Goal: Task Accomplishment & Management: Manage account settings

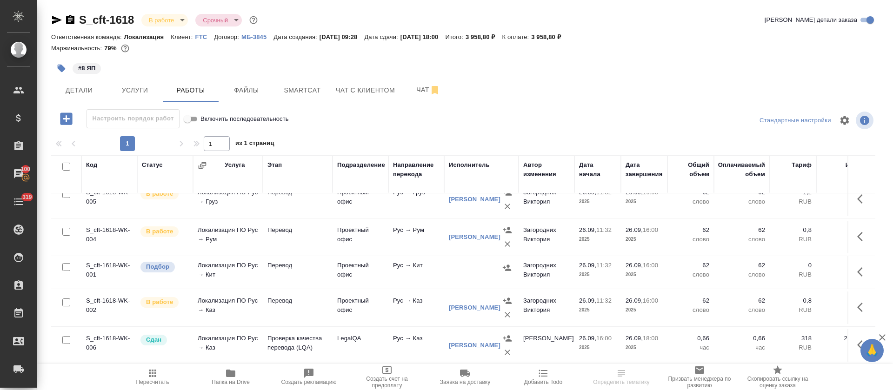
scroll to position [174, 0]
click at [509, 265] on icon "button" at bounding box center [507, 268] width 8 height 6
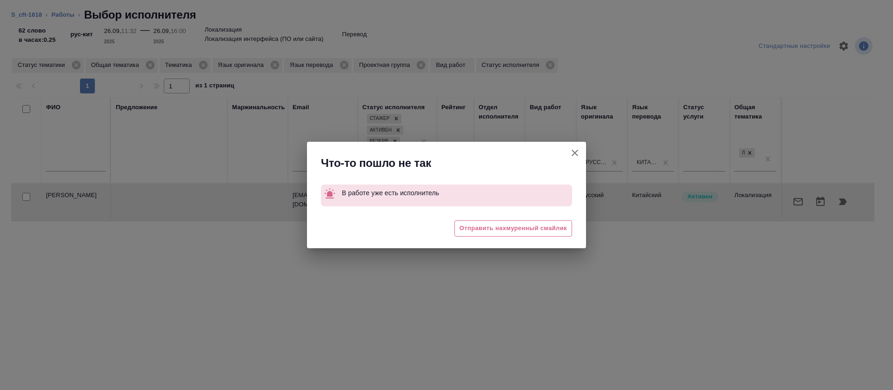
click at [570, 153] on icon "button" at bounding box center [575, 153] width 11 height 11
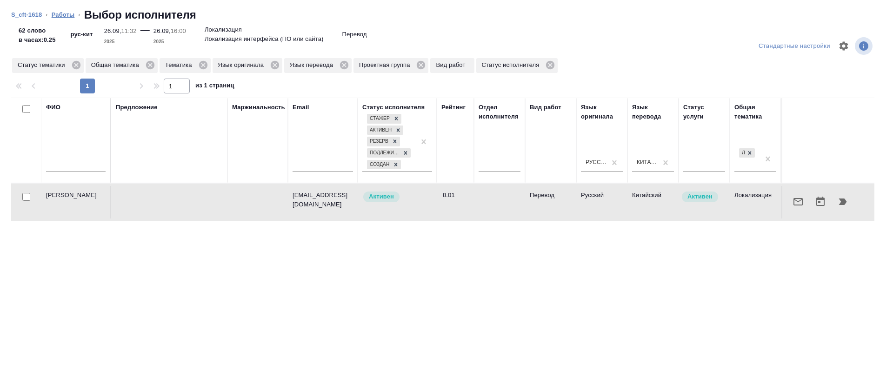
click at [59, 13] on link "Работы" at bounding box center [63, 14] width 23 height 7
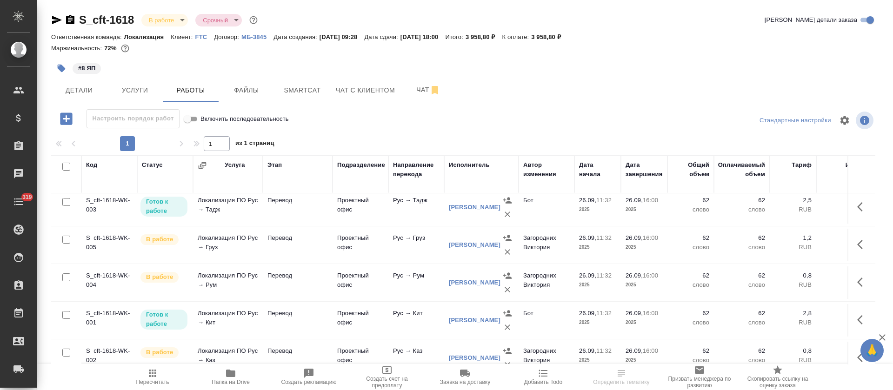
scroll to position [179, 0]
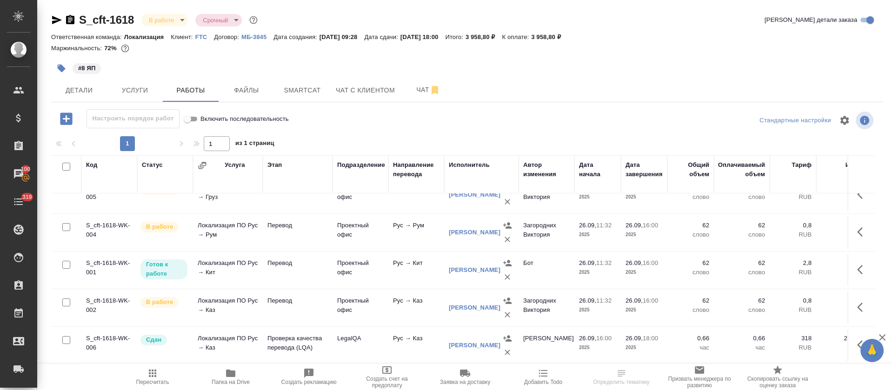
click at [68, 166] on input "checkbox" at bounding box center [66, 167] width 8 height 8
checkbox input "true"
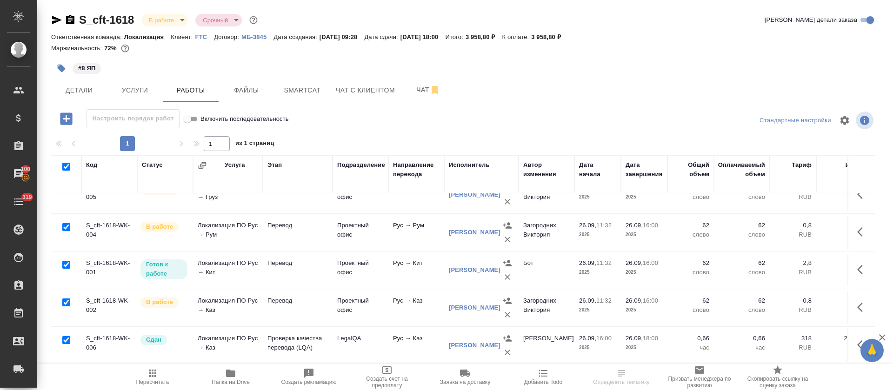
checkbox input "true"
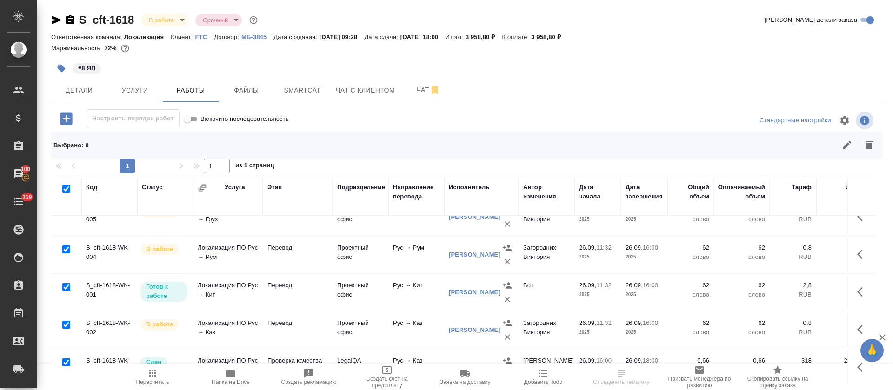
click at [67, 359] on input "checkbox" at bounding box center [66, 363] width 8 height 8
checkbox input "false"
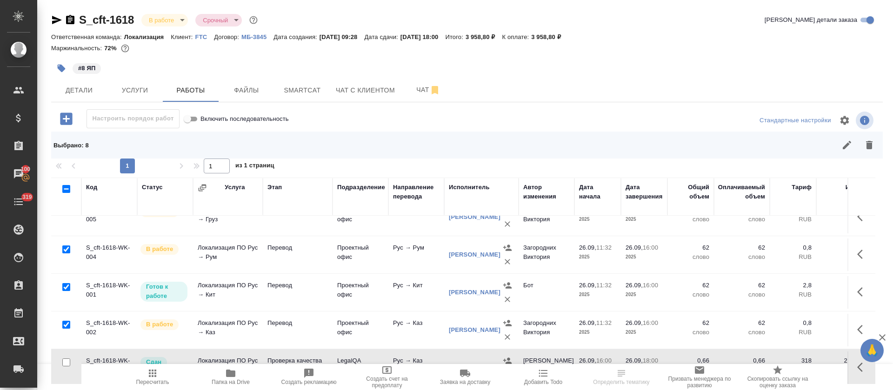
click at [839, 147] on button "button" at bounding box center [847, 145] width 22 height 22
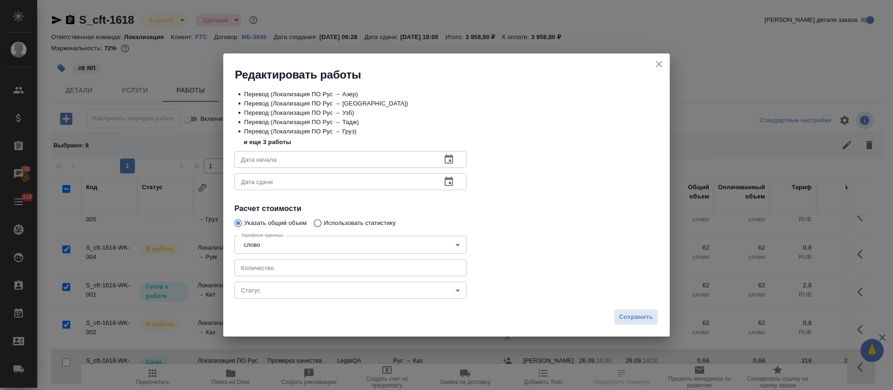
click at [282, 290] on body "🙏 .cls-1 fill:#fff; AWATERA Tretyakova Olga Клиенты Спецификации Заказы 100 Чат…" at bounding box center [446, 195] width 893 height 390
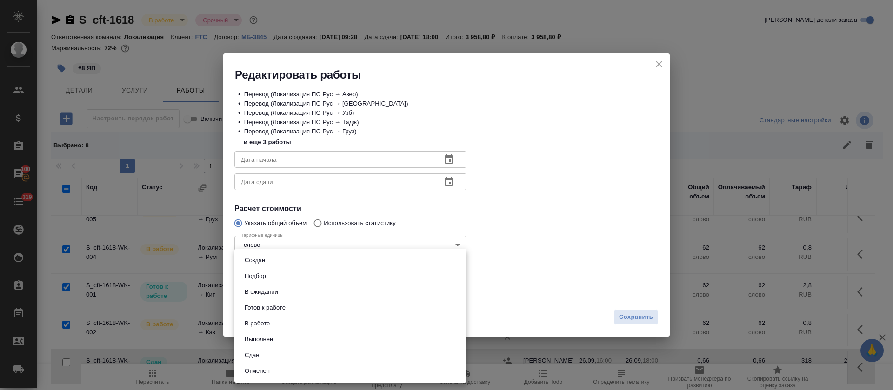
click at [265, 354] on li "Сдан" at bounding box center [351, 356] width 232 height 16
type input "closed"
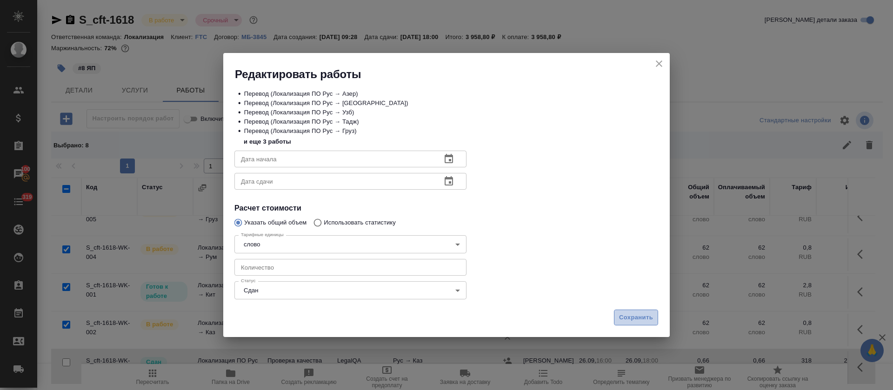
click at [622, 318] on span "Сохранить" at bounding box center [636, 318] width 34 height 11
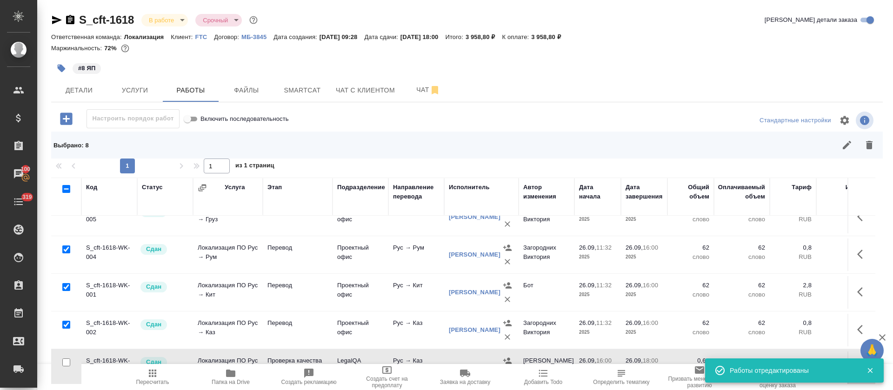
click at [164, 380] on span "Пересчитать" at bounding box center [152, 382] width 33 height 7
click at [184, 24] on body "🙏 .cls-1 fill:#fff; AWATERA Tretyakova Olga Клиенты Спецификации Заказы 100 Чат…" at bounding box center [446, 195] width 893 height 390
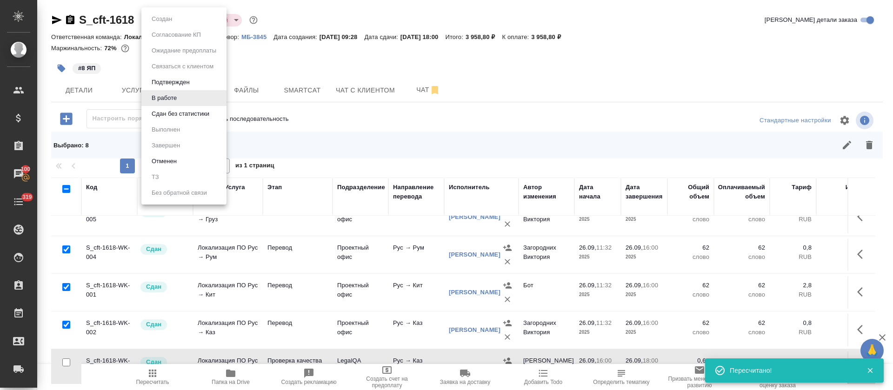
click at [173, 115] on button "Сдан без статистики" at bounding box center [180, 114] width 63 height 10
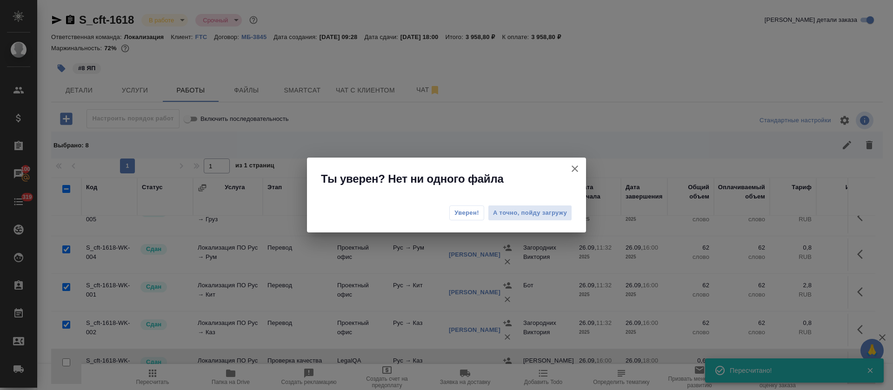
click at [469, 218] on button "Уверен!" at bounding box center [466, 213] width 35 height 15
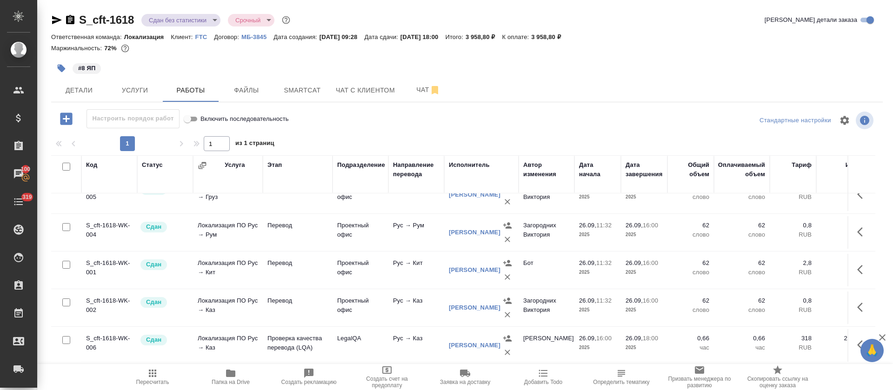
scroll to position [0, 0]
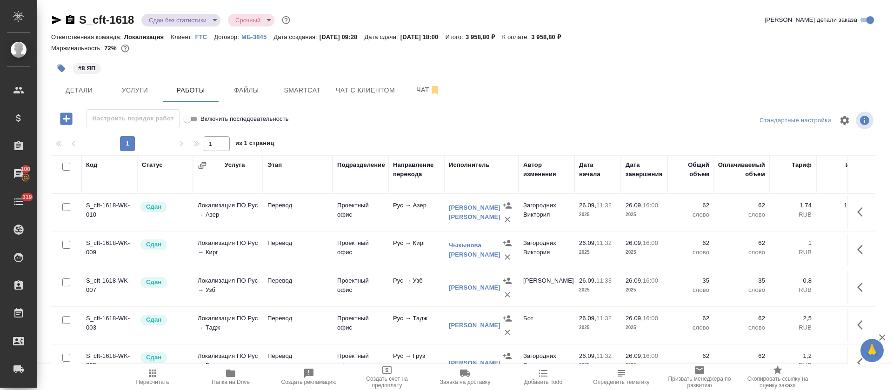
click at [215, 18] on body "🙏 .cls-1 fill:#fff; AWATERA Tretyakova Olga Клиенты Спецификации Заказы 100 Чат…" at bounding box center [446, 195] width 893 height 390
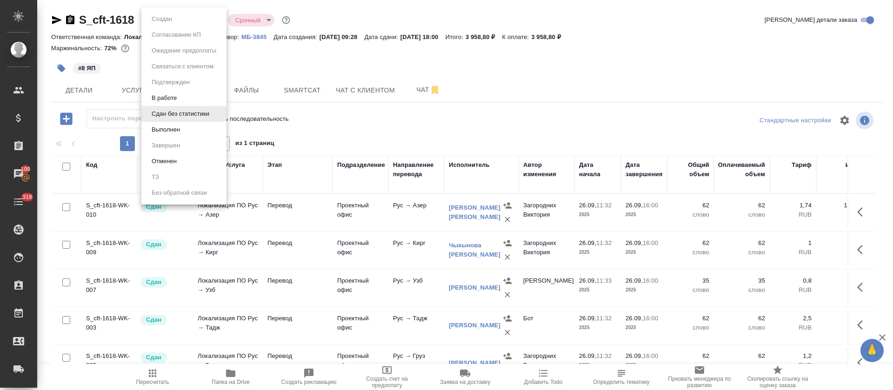
click at [199, 133] on li "Выполнен" at bounding box center [183, 130] width 85 height 16
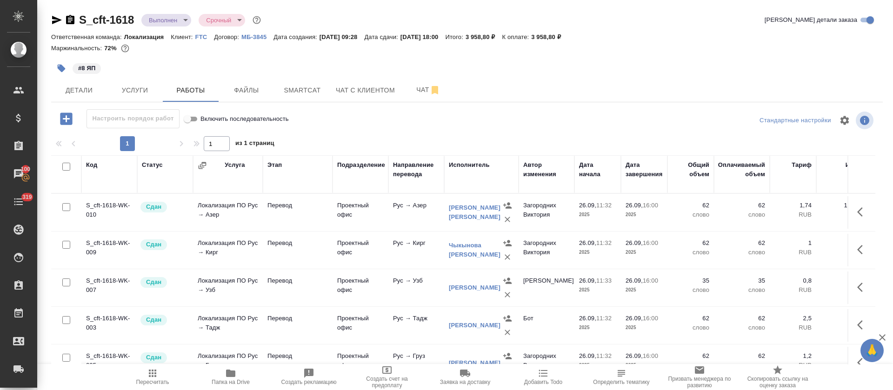
click at [57, 22] on icon "button" at bounding box center [56, 19] width 11 height 11
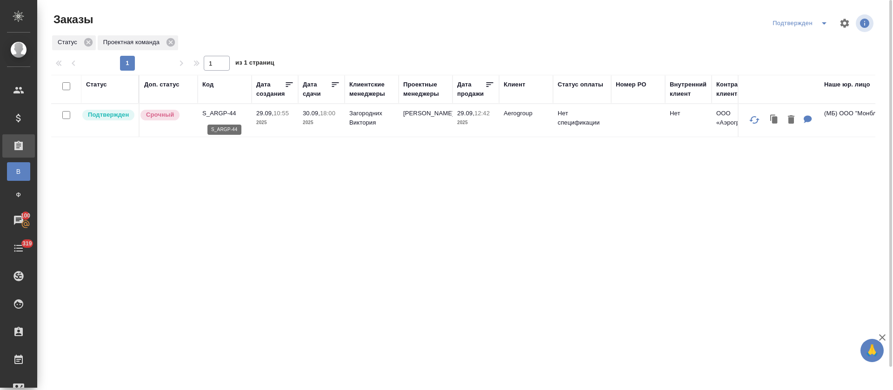
click at [228, 114] on p "S_ARGP-44" at bounding box center [224, 113] width 45 height 9
click at [817, 19] on button "split button" at bounding box center [824, 23] width 19 height 15
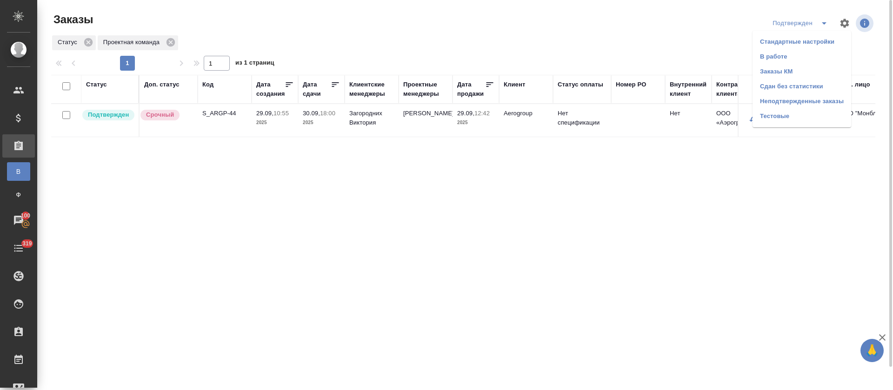
click at [811, 54] on li "В работе" at bounding box center [802, 56] width 99 height 15
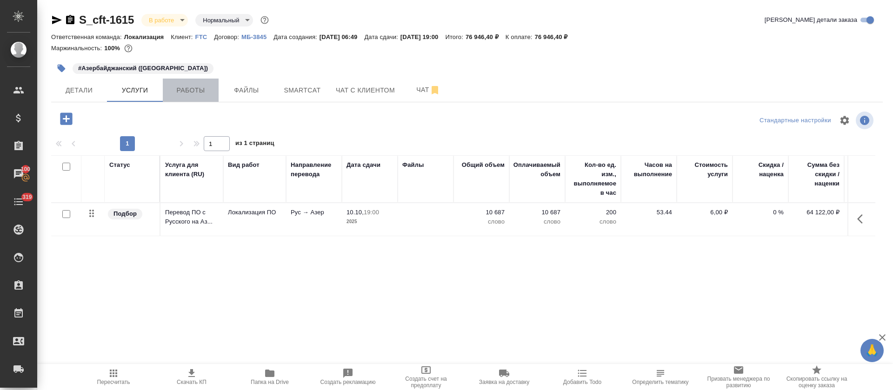
click at [176, 97] on button "Работы" at bounding box center [191, 90] width 56 height 23
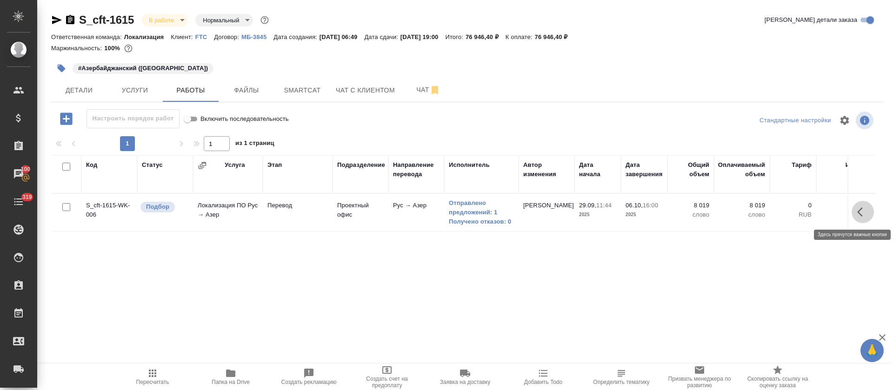
click at [863, 210] on icon "button" at bounding box center [863, 212] width 11 height 11
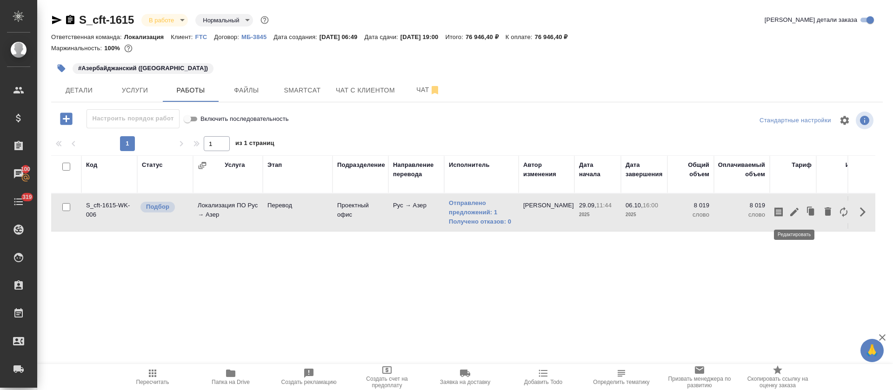
click at [794, 213] on icon "button" at bounding box center [795, 212] width 8 height 8
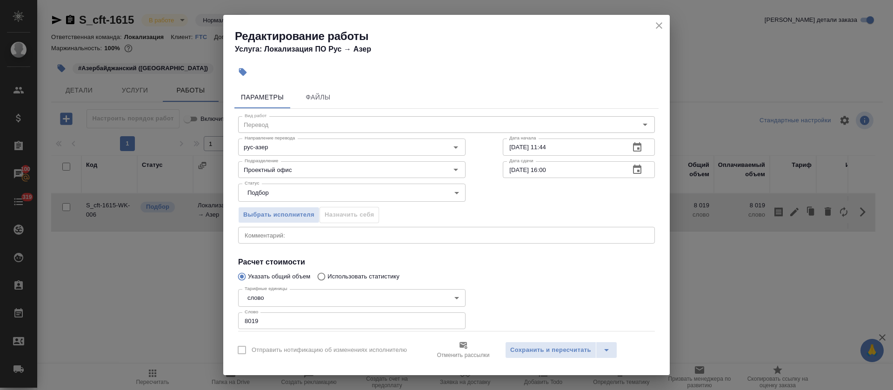
scroll to position [55, 0]
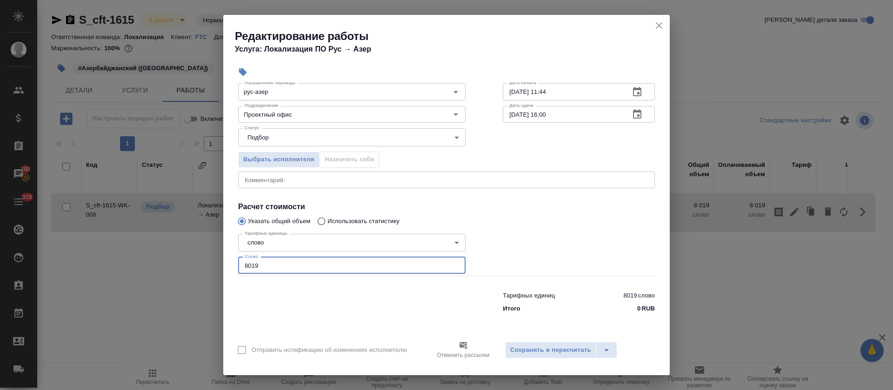
drag, startPoint x: 262, startPoint y: 270, endPoint x: 234, endPoint y: 269, distance: 28.4
click at [234, 269] on div "Параметры Файлы Вид работ Перевод Вид работ Направление перевода рус-азер Напра…" at bounding box center [446, 207] width 447 height 250
type input "168"
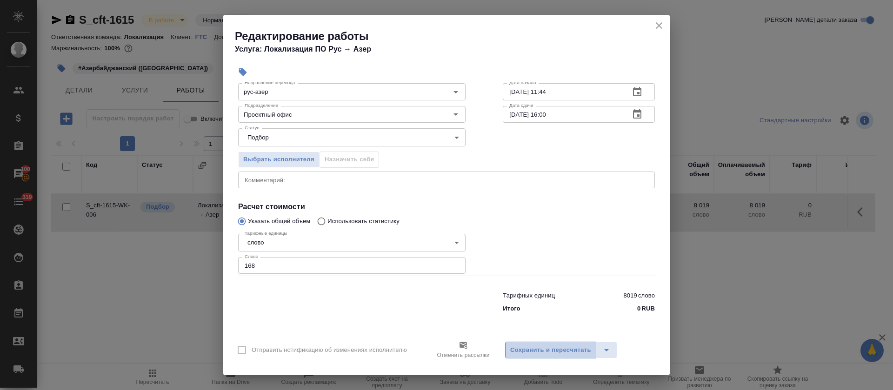
click at [538, 349] on span "Сохранить и пересчитать" at bounding box center [550, 350] width 81 height 11
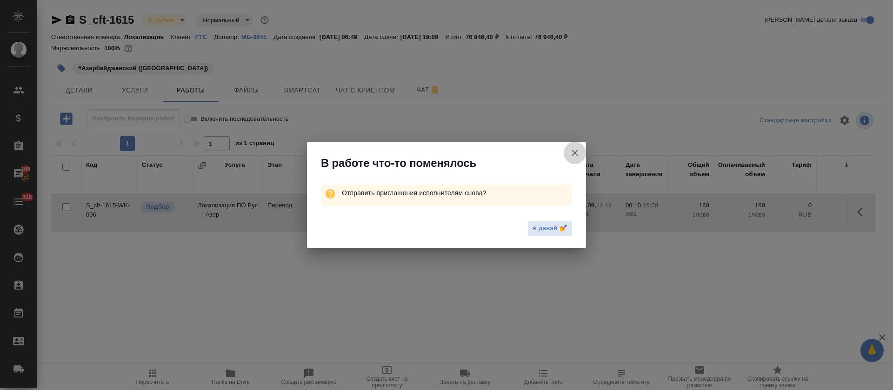
click at [574, 155] on icon "button" at bounding box center [575, 153] width 11 height 11
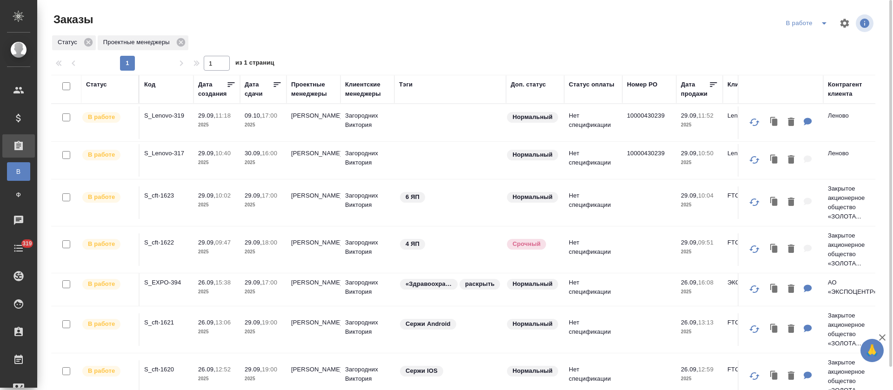
click at [273, 83] on icon at bounding box center [277, 84] width 9 height 9
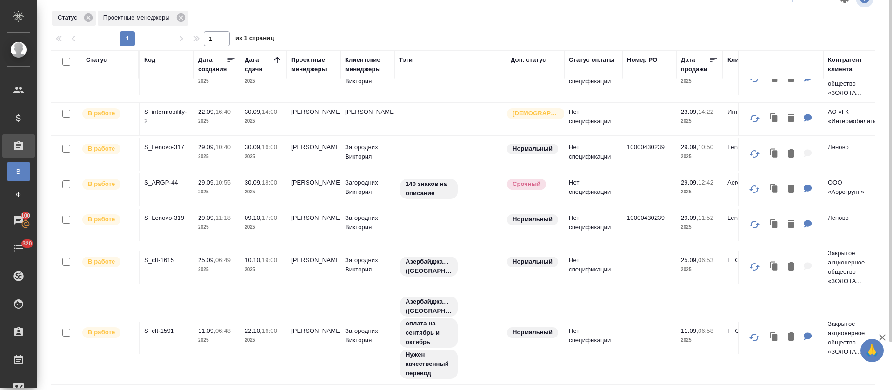
scroll to position [186, 0]
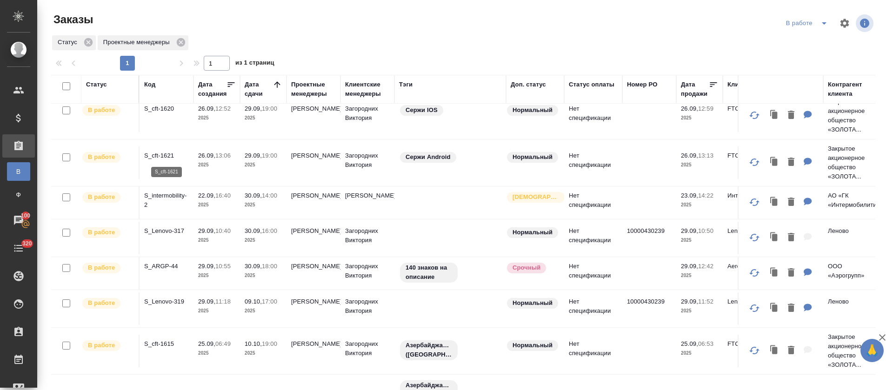
click at [170, 157] on p "S_cft-1621" at bounding box center [166, 155] width 45 height 9
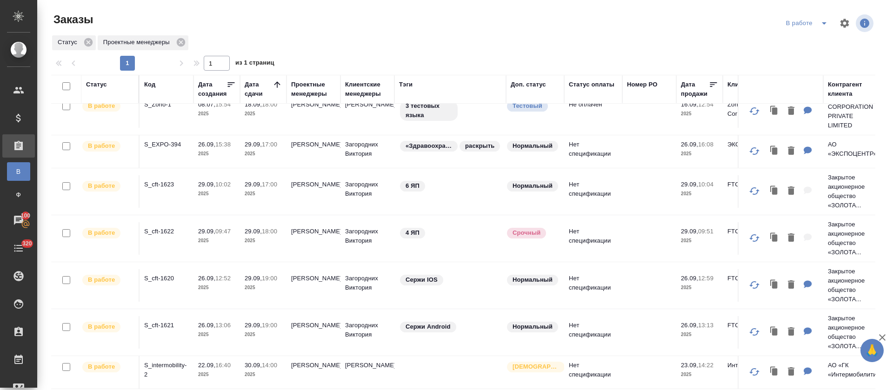
scroll to position [0, 0]
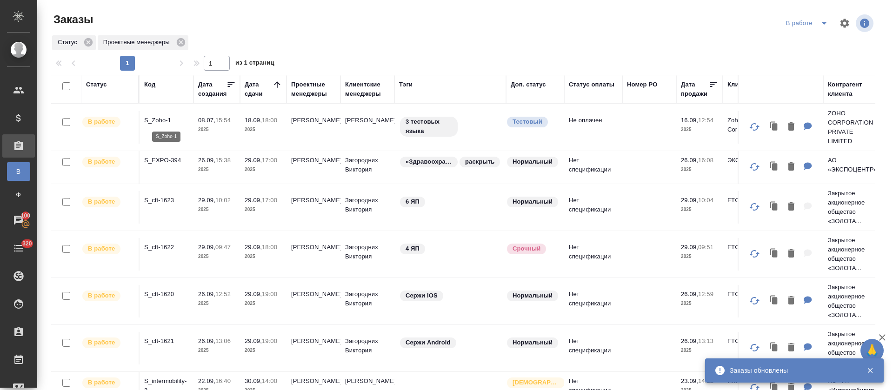
click at [164, 161] on p "S_EXPO-394" at bounding box center [166, 160] width 45 height 9
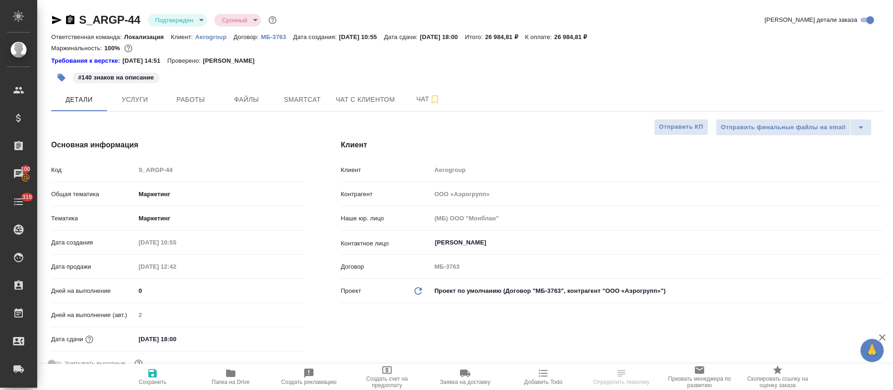
select select "RU"
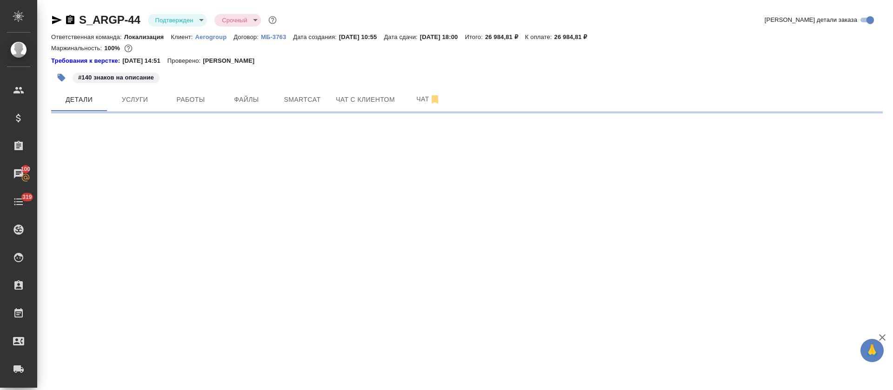
select select "RU"
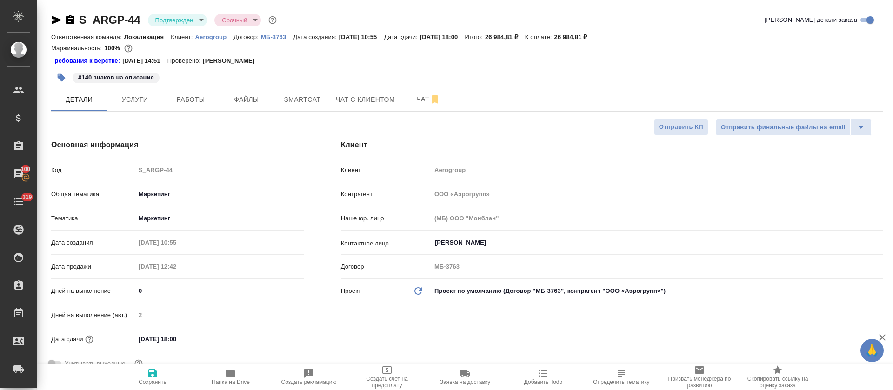
type textarea "x"
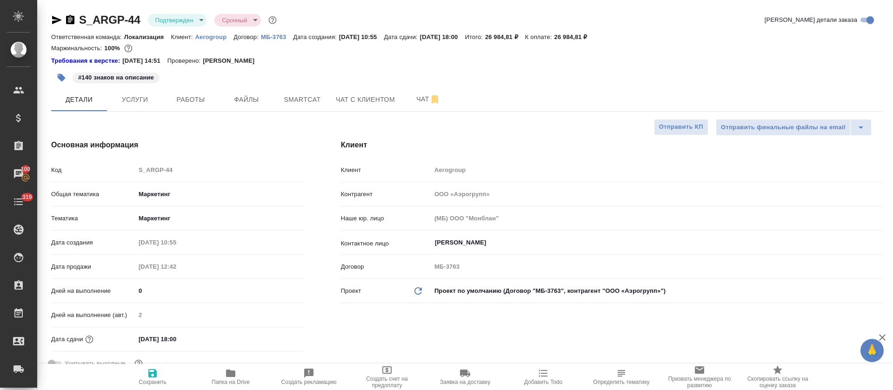
type textarea "x"
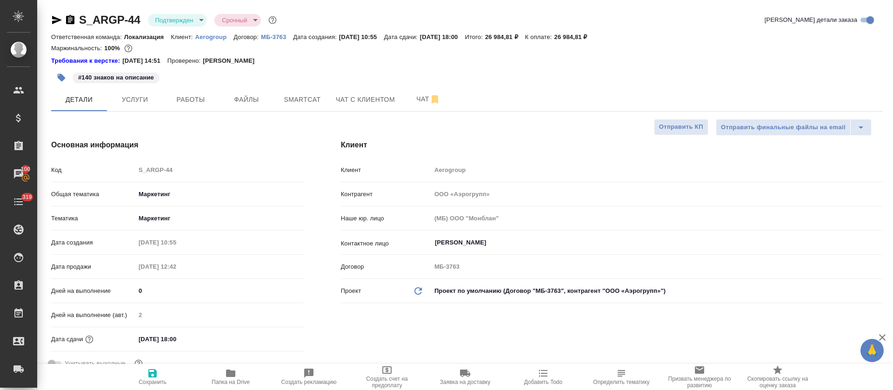
type textarea "x"
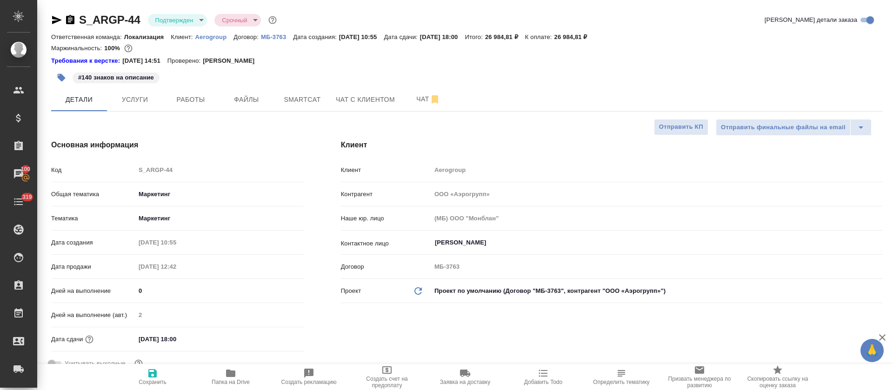
type textarea "x"
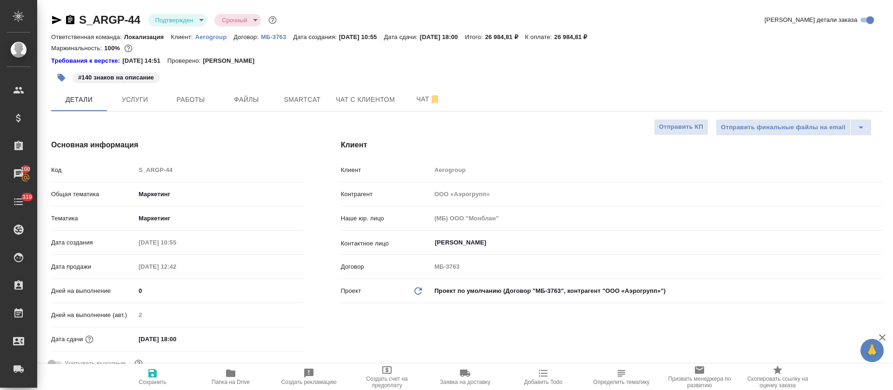
type textarea "x"
click at [198, 20] on body "🙏 .cls-1 fill:#fff; AWATERA Tretyakova Olga Клиенты Спецификации Заказы 100 Чат…" at bounding box center [446, 195] width 893 height 390
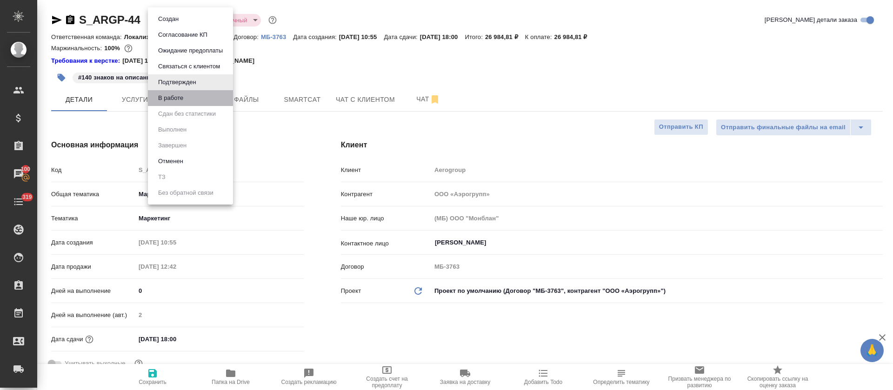
click at [205, 96] on li "В работе" at bounding box center [190, 98] width 85 height 16
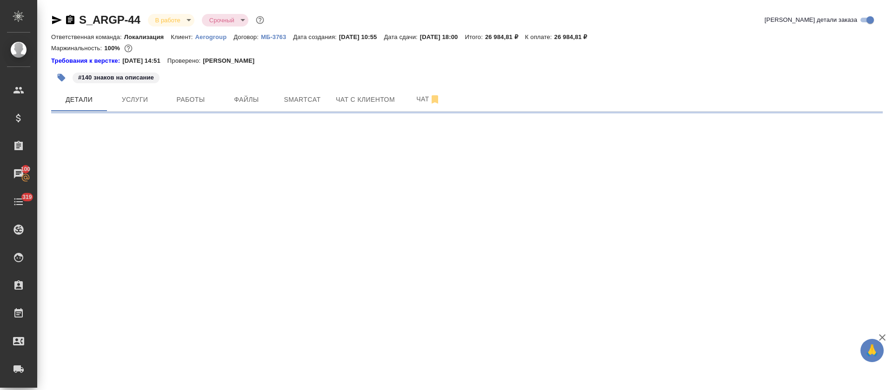
select select "RU"
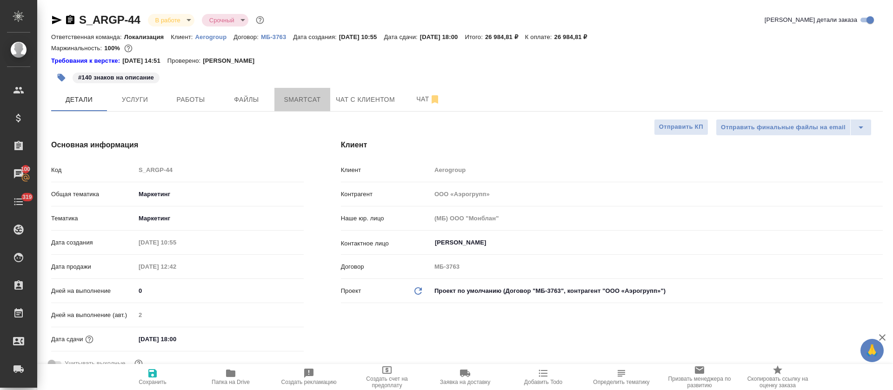
click at [296, 103] on span "Smartcat" at bounding box center [302, 100] width 45 height 12
type textarea "x"
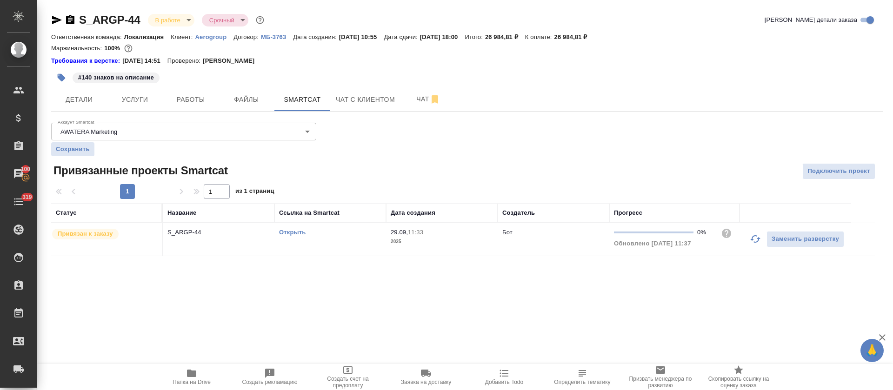
click at [296, 232] on link "Открыть" at bounding box center [292, 232] width 27 height 7
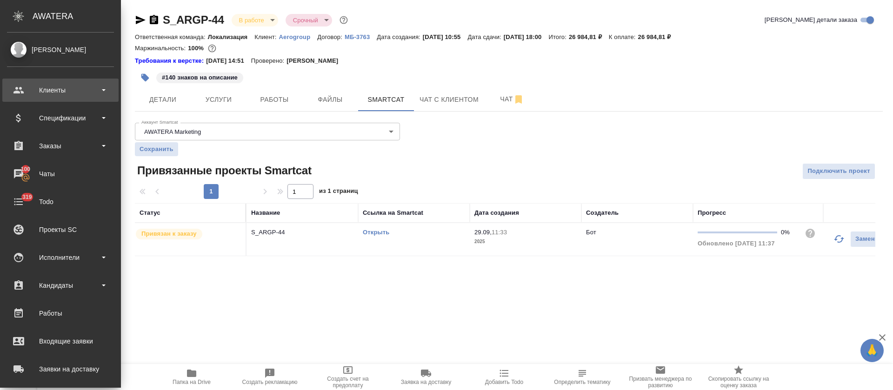
click at [78, 100] on div "Клиенты" at bounding box center [60, 90] width 116 height 23
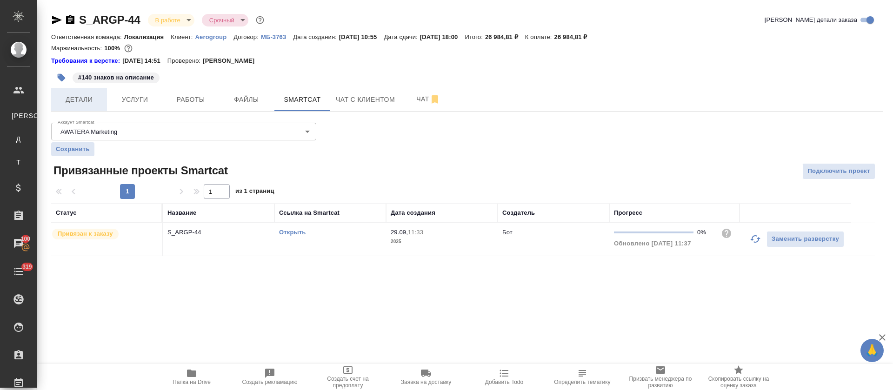
click at [81, 96] on span "Детали" at bounding box center [79, 100] width 45 height 12
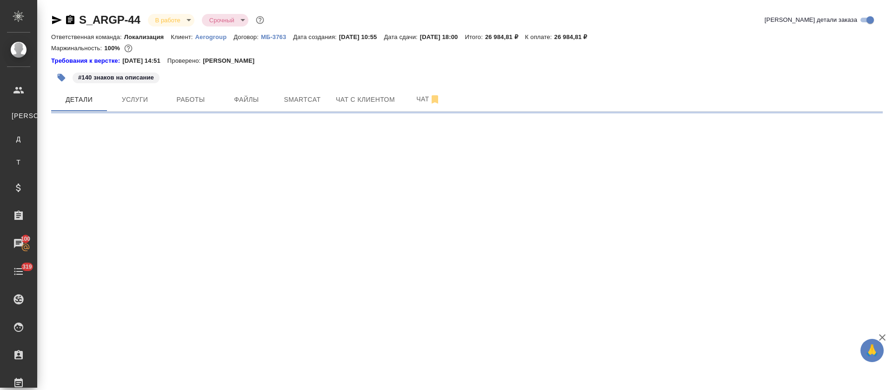
select select "RU"
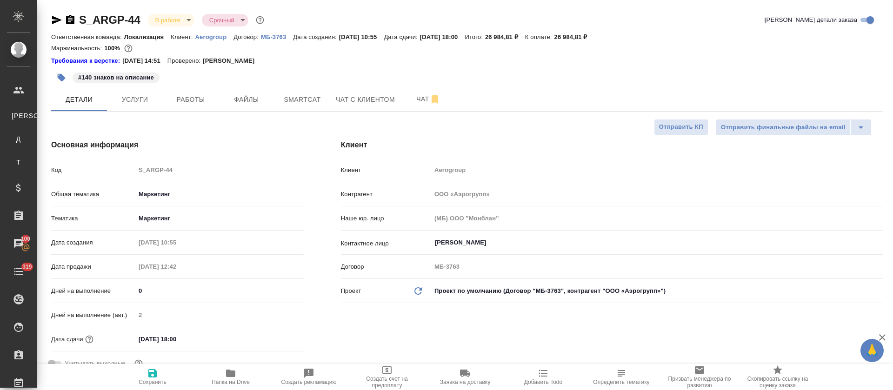
type textarea "x"
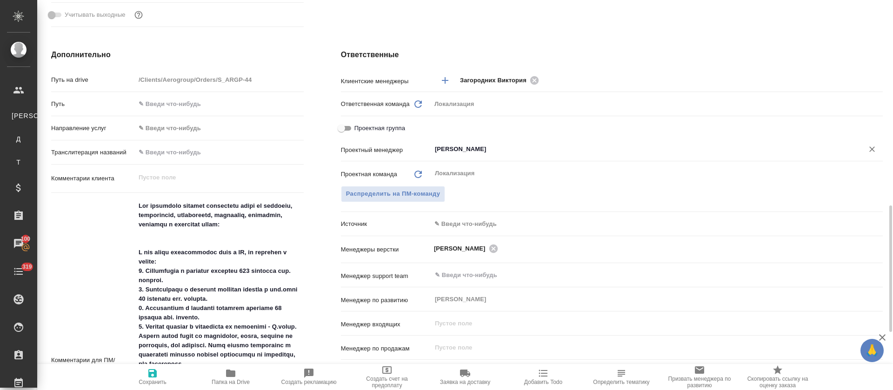
scroll to position [419, 0]
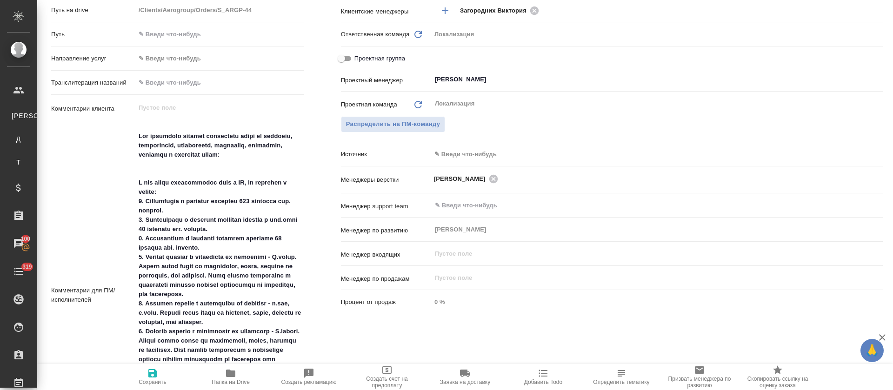
type textarea "x"
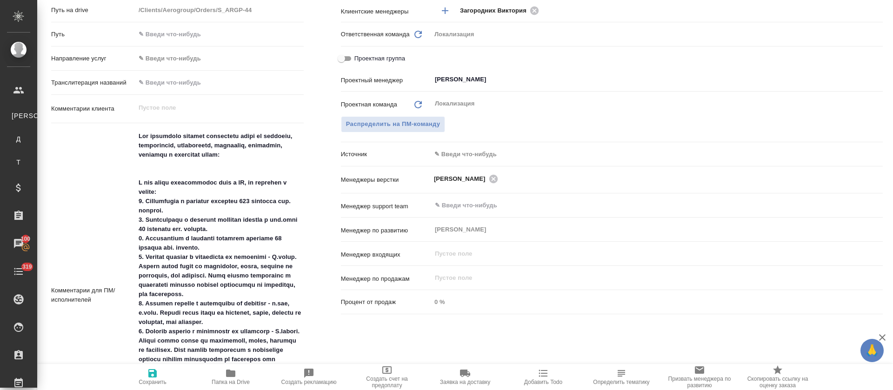
type textarea "x"
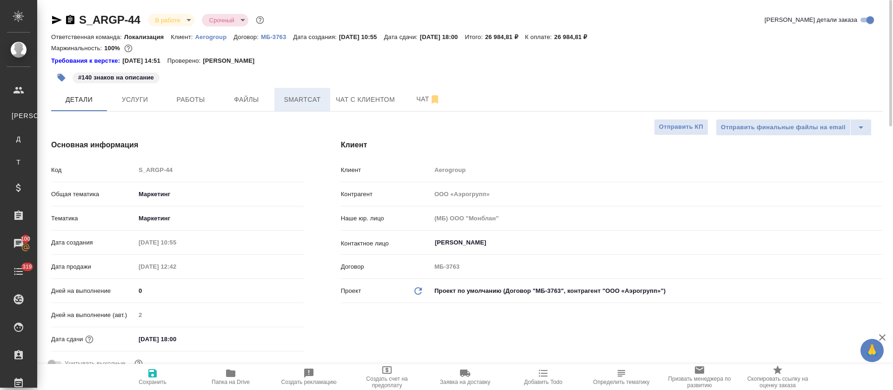
click at [321, 103] on span "Smartcat" at bounding box center [302, 100] width 45 height 12
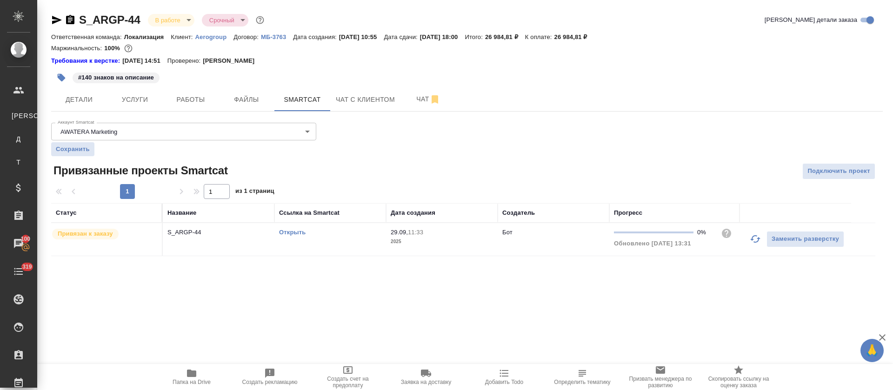
click at [440, 241] on p "2025" at bounding box center [442, 241] width 102 height 9
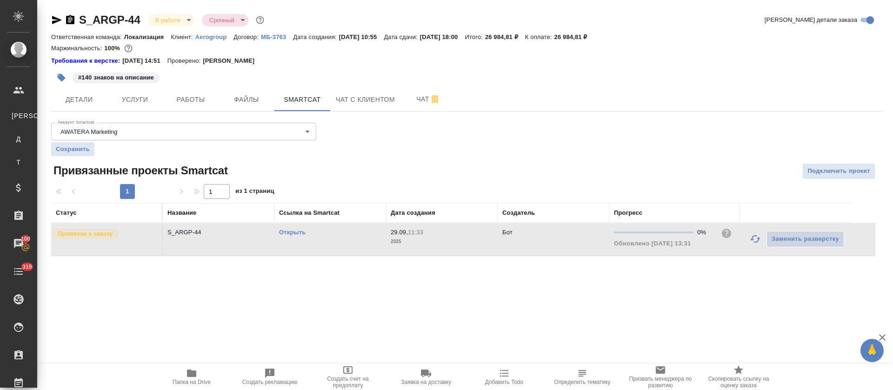
click at [440, 241] on p "2025" at bounding box center [442, 241] width 102 height 9
click at [163, 103] on button "Работы" at bounding box center [191, 99] width 56 height 23
click at [146, 101] on span "Услуги" at bounding box center [135, 100] width 45 height 12
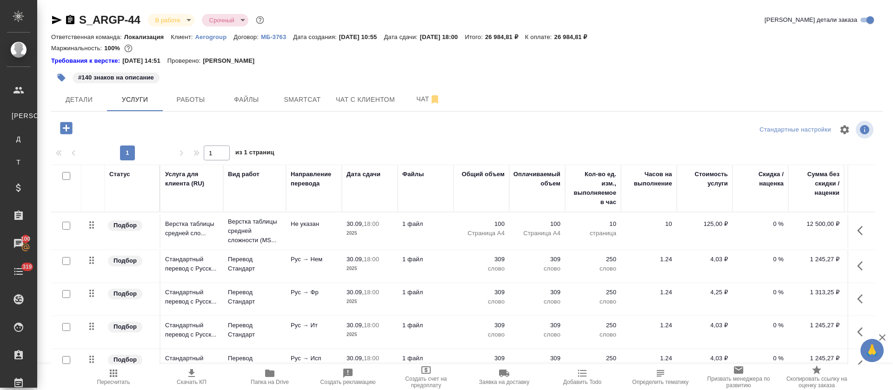
click at [188, 113] on div "S_ARGP-44 В работе inProgress Срочный urgent Кратко детали заказа Ответственная…" at bounding box center [467, 194] width 842 height 389
click at [189, 108] on button "Работы" at bounding box center [191, 99] width 56 height 23
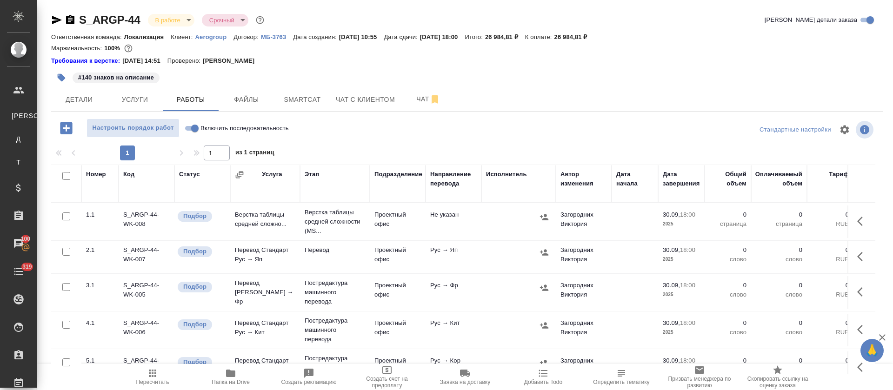
click at [193, 130] on input "Включить последовательность" at bounding box center [195, 128] width 34 height 11
checkbox input "true"
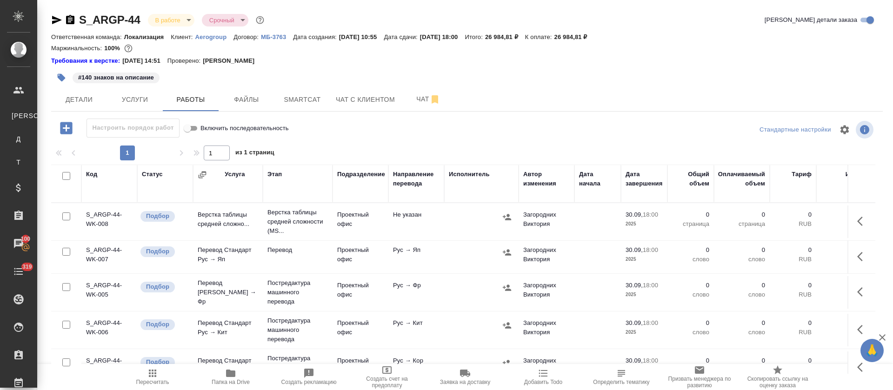
scroll to position [7, 0]
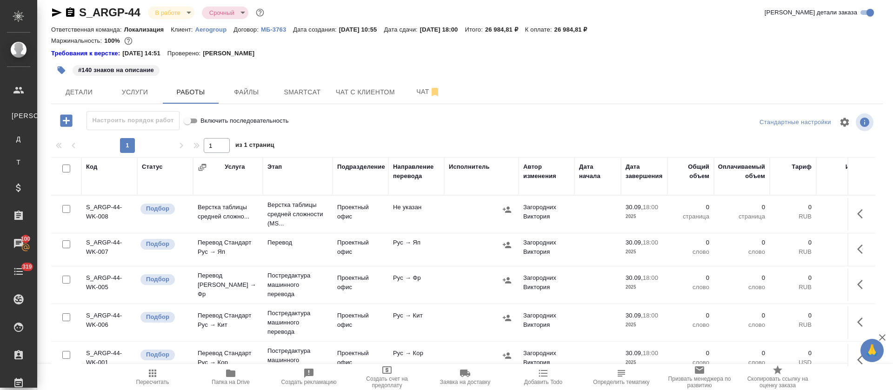
click at [67, 165] on input "checkbox" at bounding box center [66, 169] width 8 height 8
checkbox input "true"
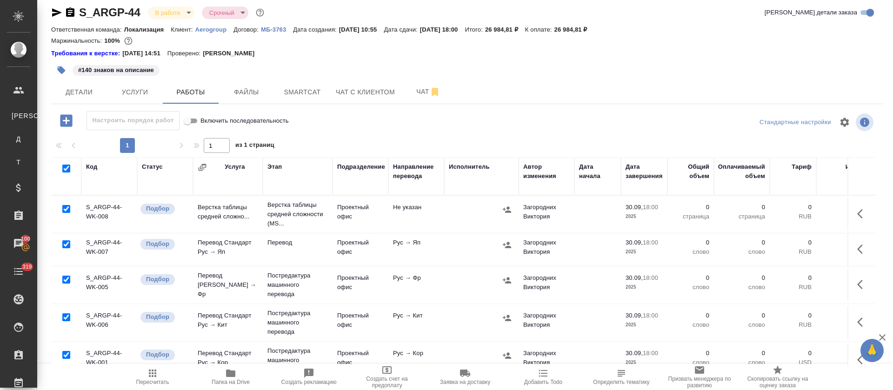
checkbox input "true"
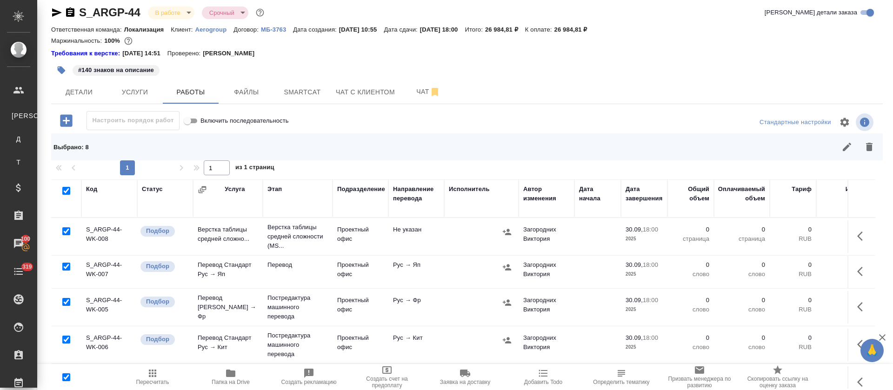
click at [66, 232] on input "checkbox" at bounding box center [66, 232] width 8 height 8
checkbox input "false"
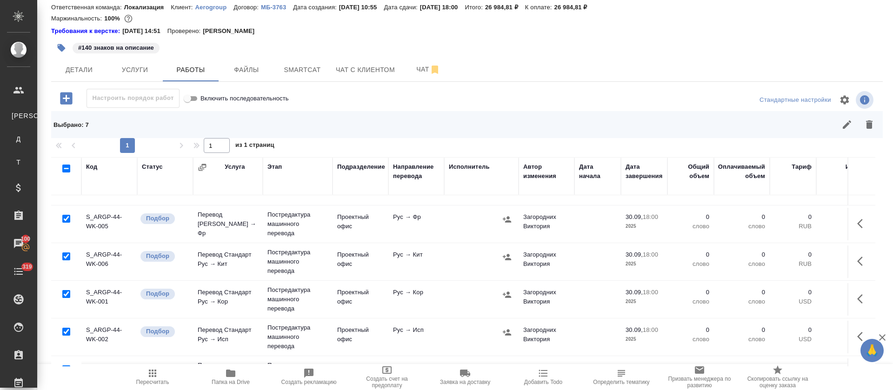
scroll to position [0, 0]
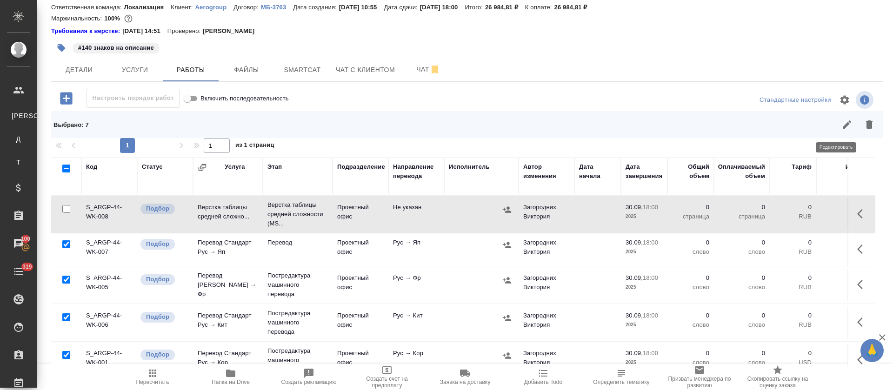
click at [842, 123] on icon "button" at bounding box center [847, 124] width 11 height 11
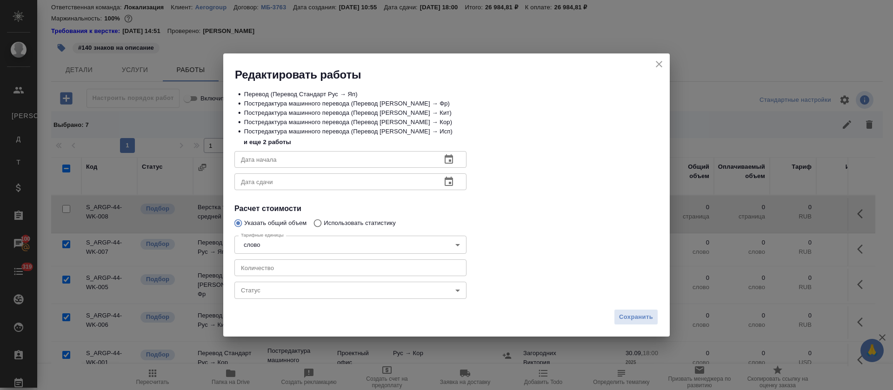
click at [274, 265] on input "number" at bounding box center [351, 268] width 232 height 17
type input "100"
click at [447, 155] on icon "button" at bounding box center [449, 158] width 8 height 9
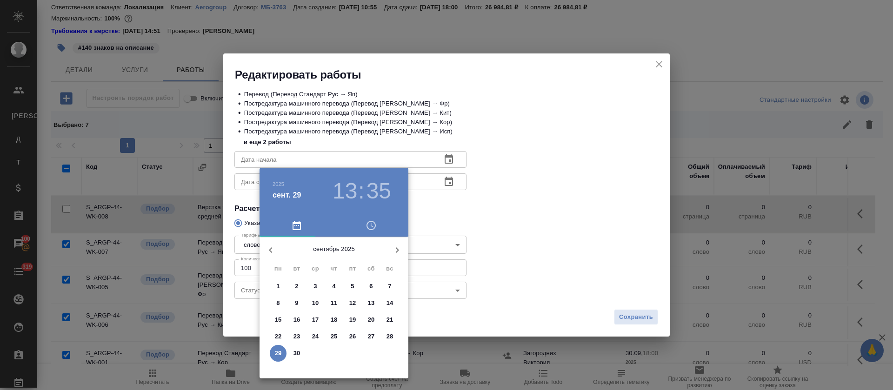
click at [278, 354] on p "29" at bounding box center [278, 353] width 7 height 9
type input "29.09.2025 13:35"
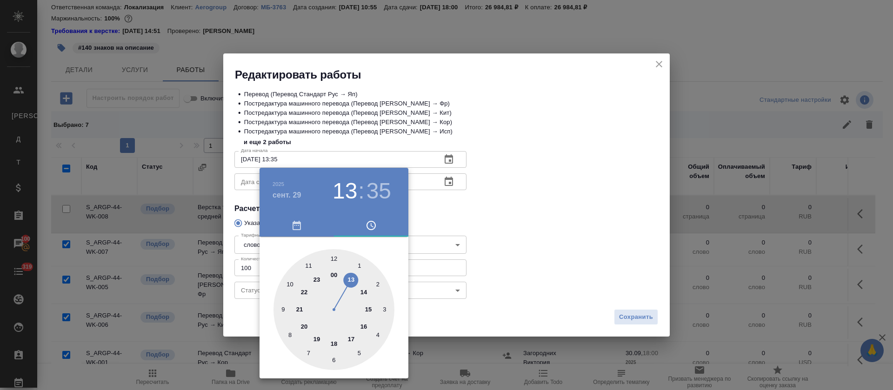
click at [473, 236] on div at bounding box center [446, 195] width 893 height 390
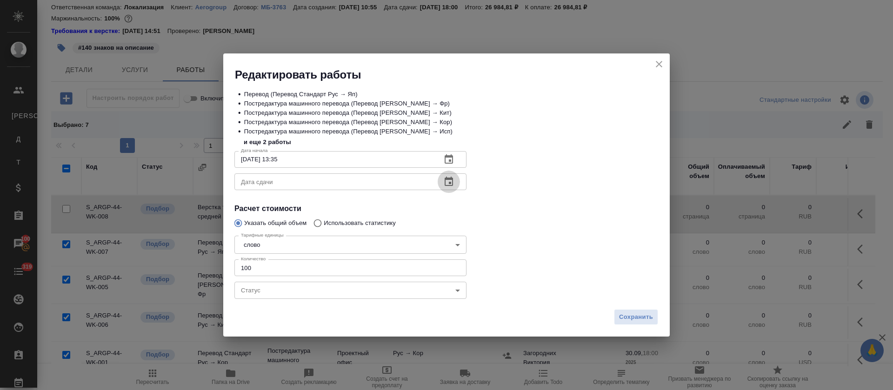
click at [451, 187] on icon "button" at bounding box center [448, 181] width 11 height 11
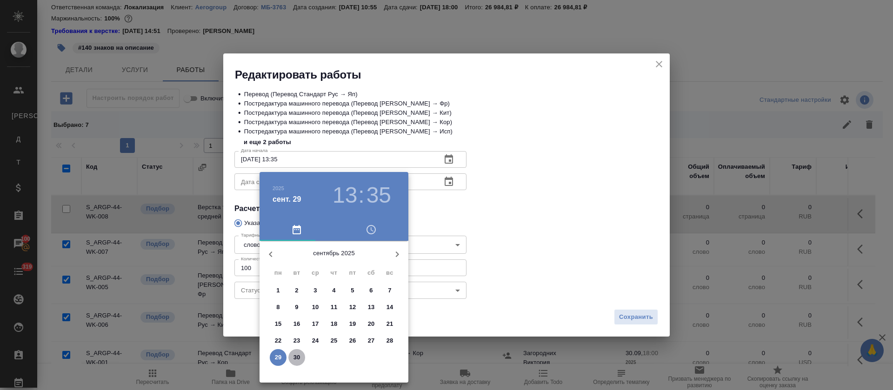
click at [290, 361] on span "30" at bounding box center [296, 357] width 17 height 9
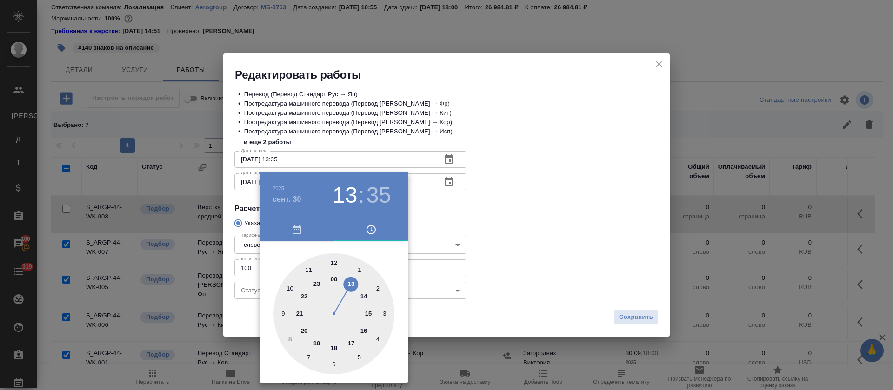
click at [333, 259] on div at bounding box center [334, 314] width 121 height 121
click at [344, 193] on h3 "12" at bounding box center [345, 195] width 25 height 26
click at [306, 268] on div at bounding box center [334, 314] width 121 height 121
type input "30.09.2025 11:00"
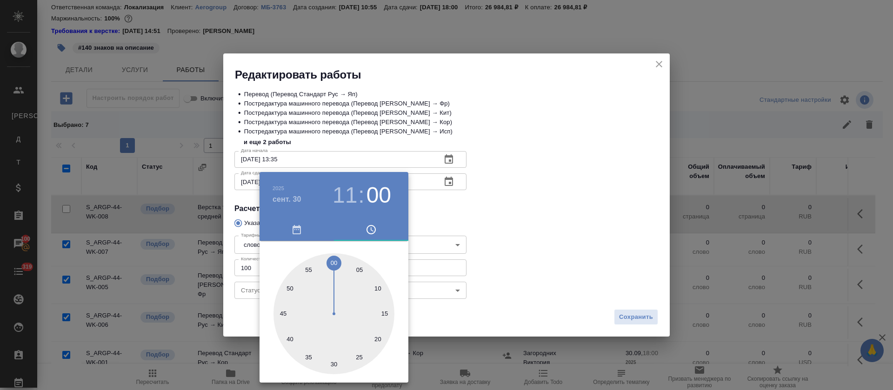
click at [447, 262] on div at bounding box center [446, 195] width 893 height 390
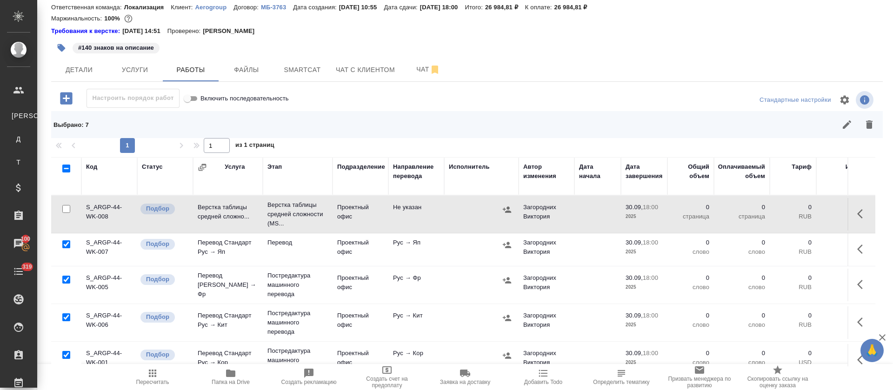
click at [652, 318] on p "18:00" at bounding box center [650, 315] width 15 height 7
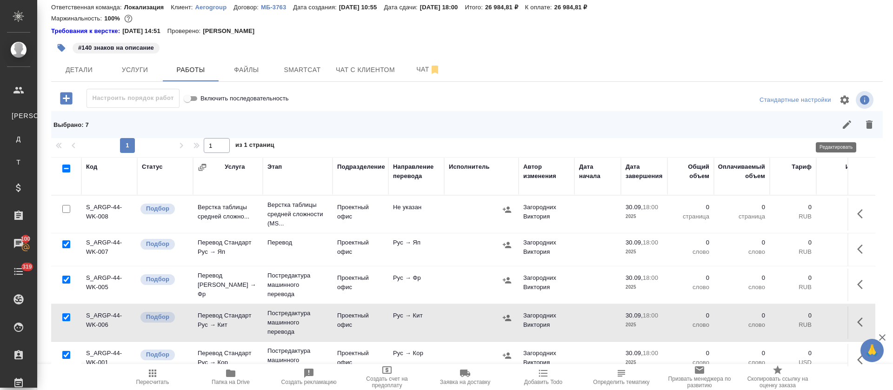
click at [842, 128] on icon "button" at bounding box center [847, 124] width 11 height 11
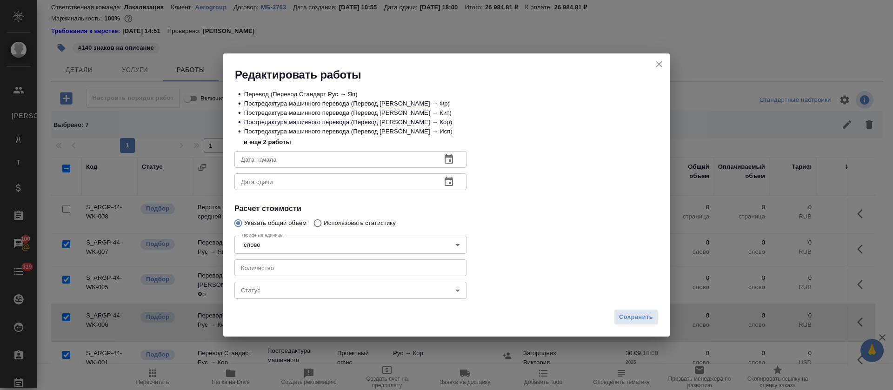
click at [241, 281] on body "🙏 .cls-1 fill:#fff; AWATERA Tretyakova Olga Клиенты К Клиенты Д Договоры Т Тенд…" at bounding box center [446, 195] width 893 height 390
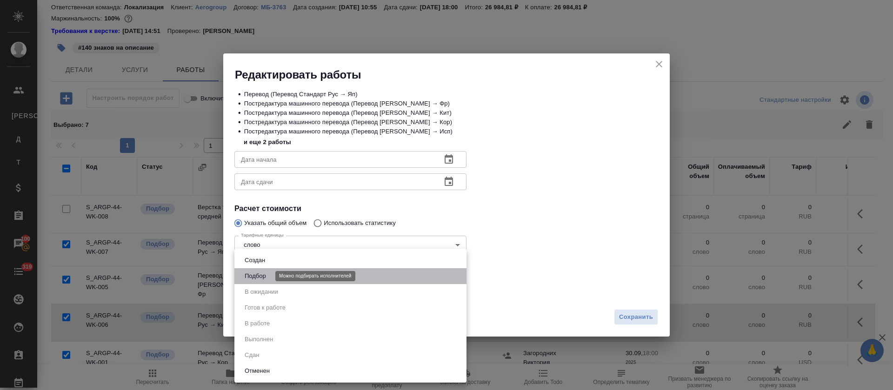
click at [243, 275] on button "Подбор" at bounding box center [255, 276] width 27 height 10
type input "recruiting"
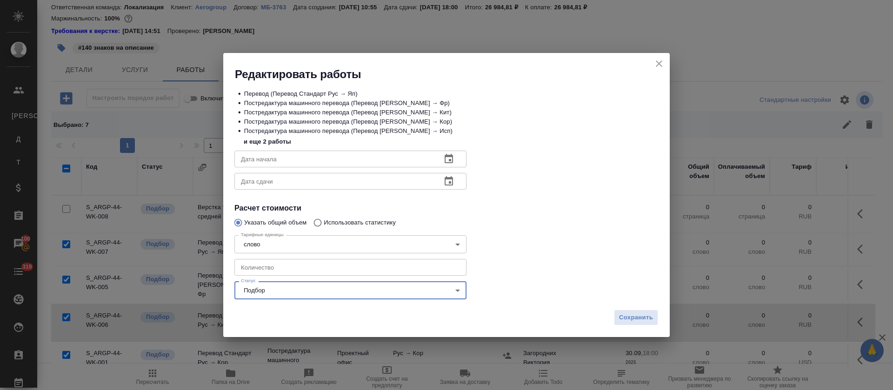
click at [253, 260] on input "number" at bounding box center [351, 267] width 232 height 17
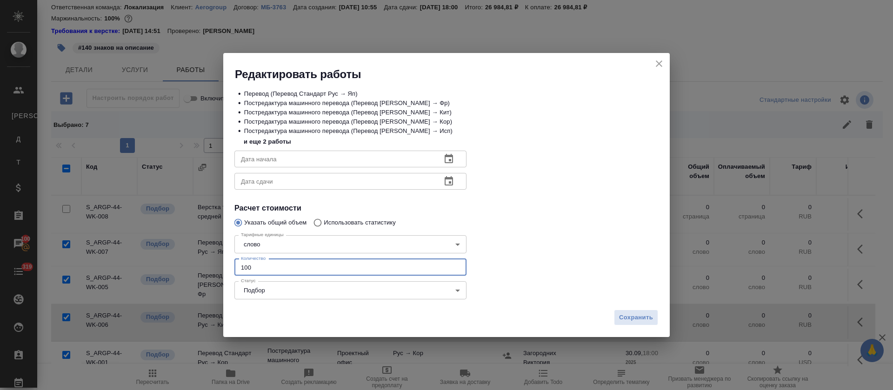
type input "100"
click at [453, 156] on icon "button" at bounding box center [448, 159] width 11 height 11
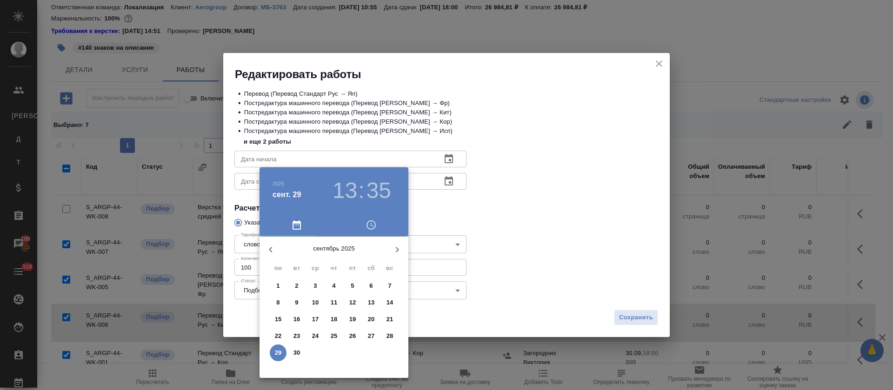
click at [276, 352] on p "29" at bounding box center [278, 353] width 7 height 9
type input "29.09.2025 13:35"
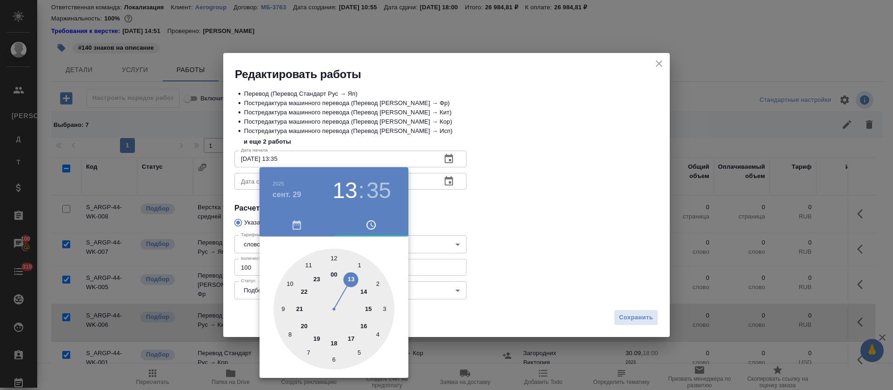
click at [491, 204] on div at bounding box center [446, 195] width 893 height 390
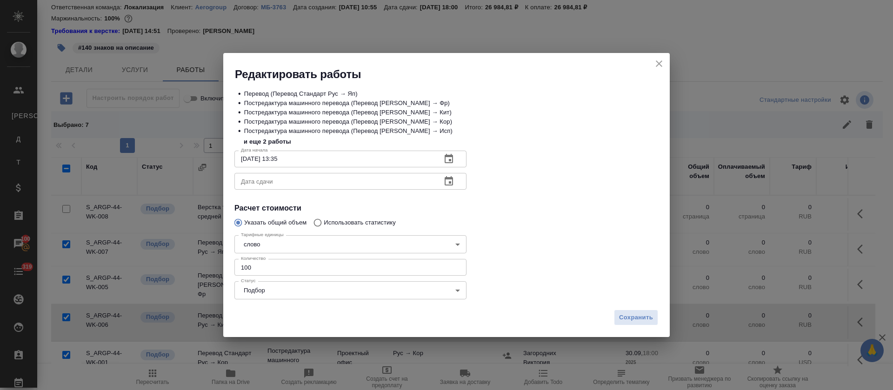
click at [451, 181] on icon "button" at bounding box center [448, 181] width 11 height 11
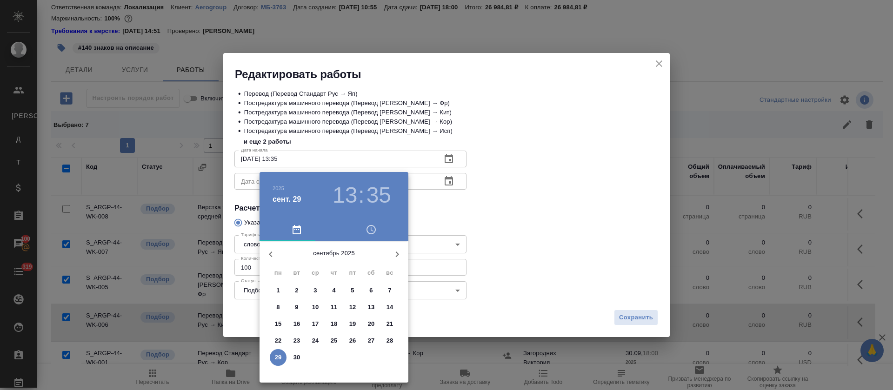
click at [295, 359] on p "30" at bounding box center [297, 357] width 7 height 9
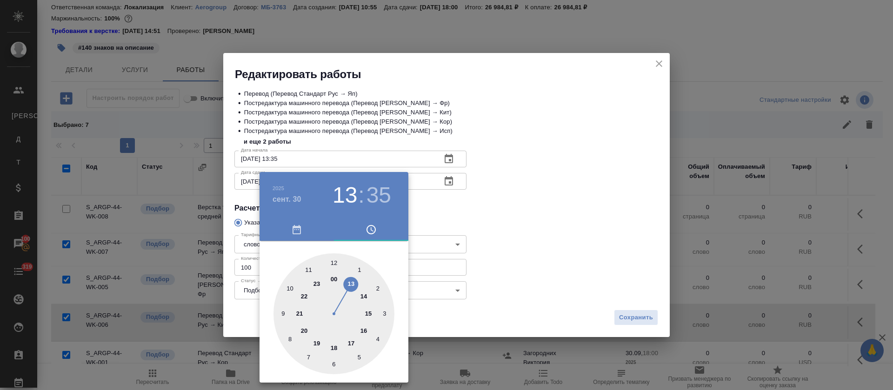
click at [310, 270] on div at bounding box center [334, 314] width 121 height 121
click at [334, 261] on div at bounding box center [334, 314] width 121 height 121
type input "30.09.2025 11:00"
click at [472, 214] on div at bounding box center [446, 195] width 893 height 390
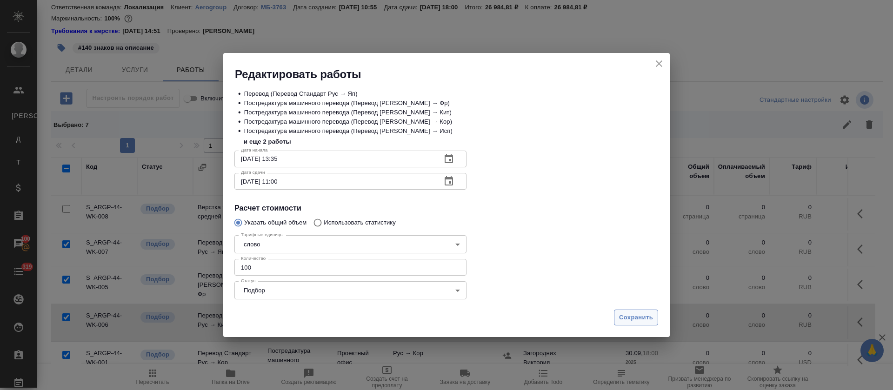
click at [638, 317] on span "Сохранить" at bounding box center [636, 318] width 34 height 11
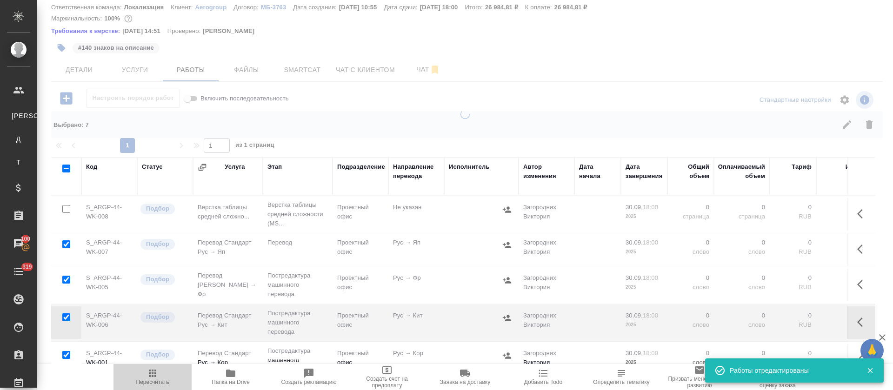
click at [155, 377] on icon "button" at bounding box center [152, 373] width 7 height 7
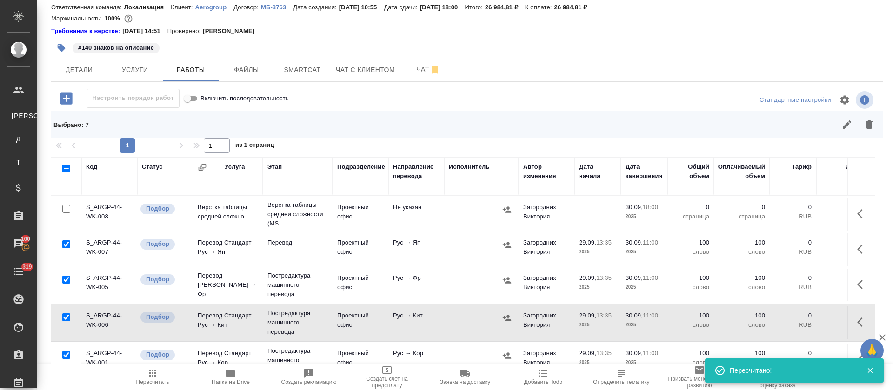
click at [509, 243] on icon "button" at bounding box center [507, 245] width 8 height 6
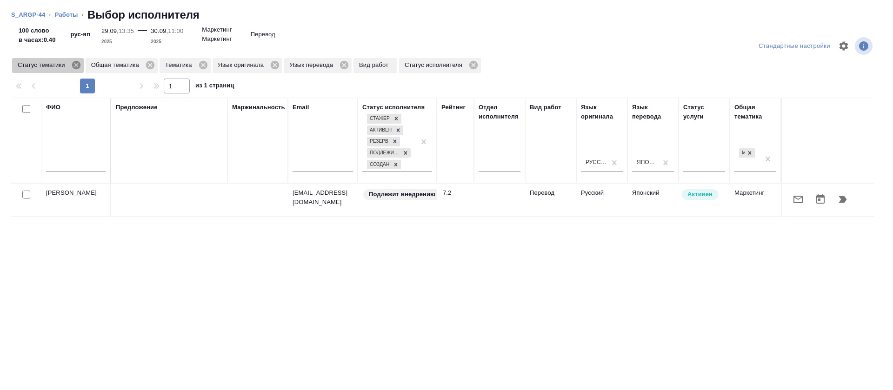
click at [77, 65] on icon at bounding box center [76, 65] width 8 height 8
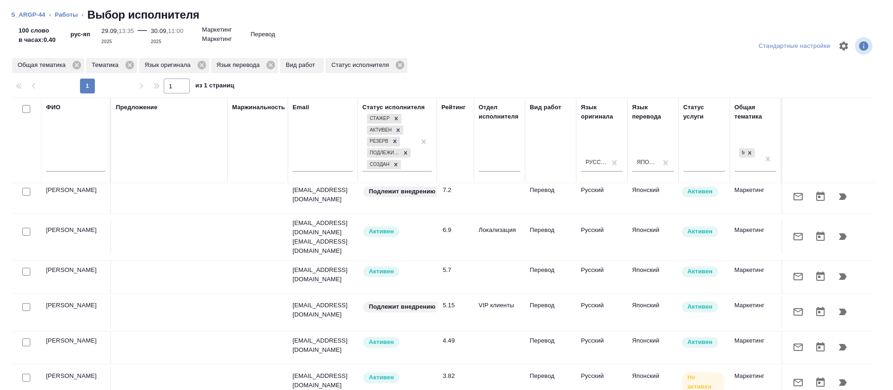
scroll to position [54, 0]
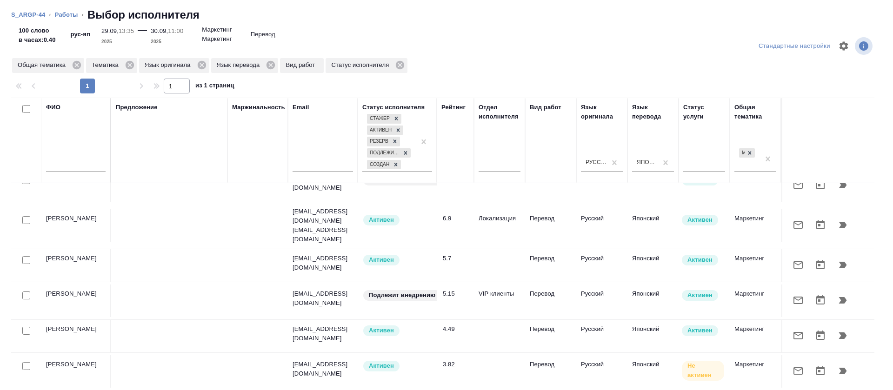
click at [63, 290] on td "[PERSON_NAME]" at bounding box center [76, 301] width 70 height 33
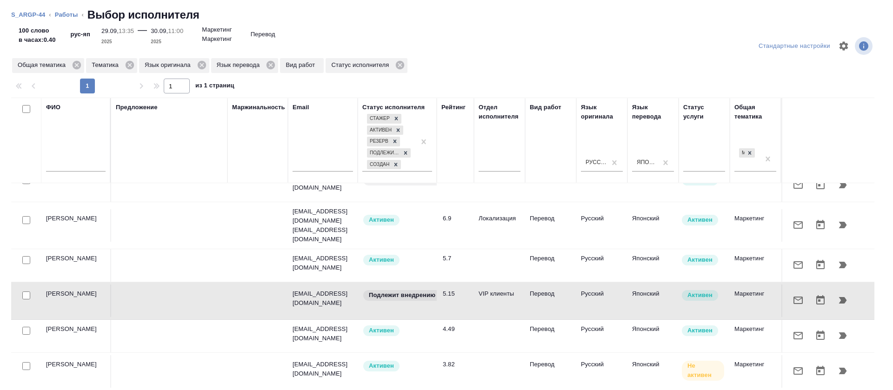
click at [62, 291] on td "[PERSON_NAME]" at bounding box center [76, 301] width 70 height 33
click at [794, 297] on icon "button" at bounding box center [798, 300] width 9 height 7
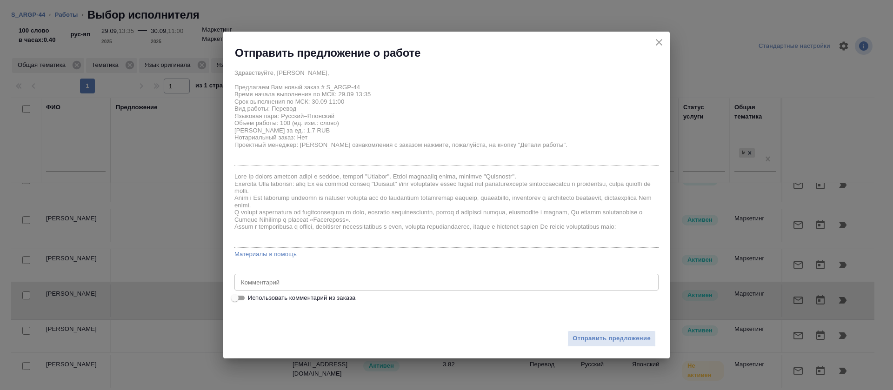
drag, startPoint x: 259, startPoint y: 297, endPoint x: 260, endPoint y: 288, distance: 8.4
click at [259, 297] on span "Использовать комментарий из заказа" at bounding box center [301, 298] width 107 height 9
click at [252, 297] on input "Использовать комментарий из заказа" at bounding box center [235, 298] width 34 height 11
checkbox input "true"
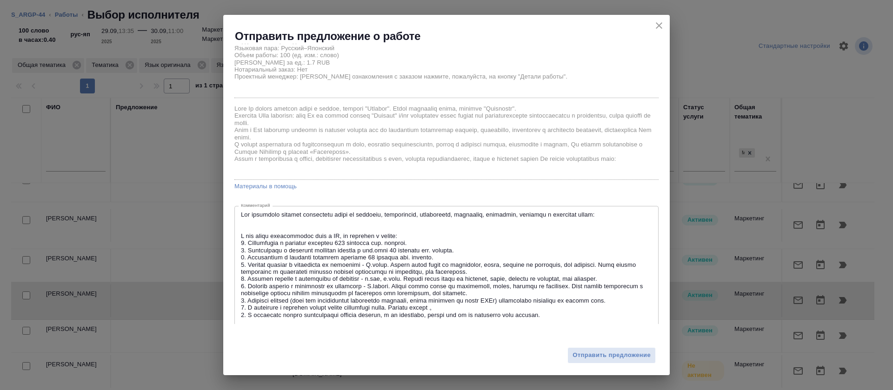
scroll to position [81, 0]
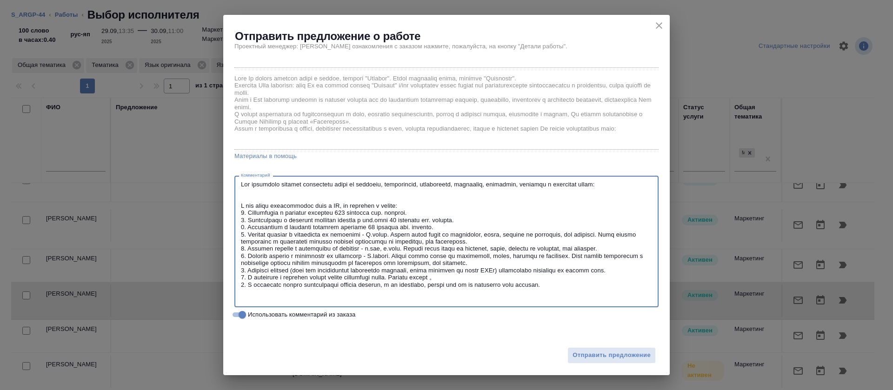
drag, startPoint x: 639, startPoint y: 185, endPoint x: 220, endPoint y: 184, distance: 419.2
click at [220, 184] on div "Отправить предложение о работе Здравствуйте, Анна, Предлагаем Вам новый заказ #…" at bounding box center [446, 195] width 893 height 390
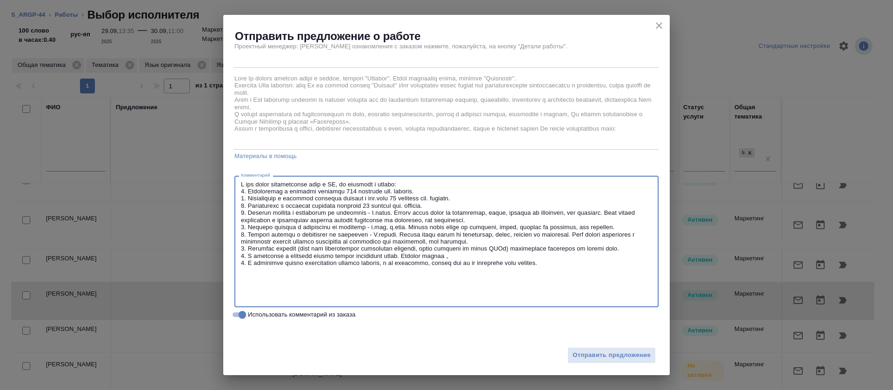
drag, startPoint x: 248, startPoint y: 235, endPoint x: 248, endPoint y: 247, distance: 11.6
click at [248, 247] on textarea at bounding box center [446, 242] width 411 height 122
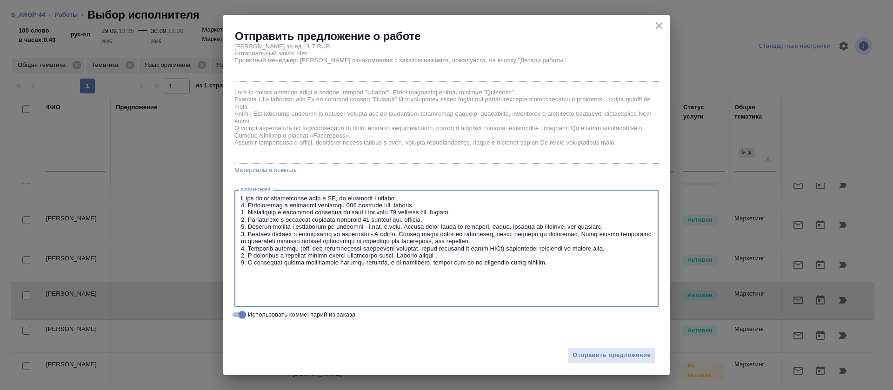
scroll to position [67, 0]
drag, startPoint x: 247, startPoint y: 263, endPoint x: 247, endPoint y: 292, distance: 28.8
click at [247, 292] on textarea at bounding box center [446, 249] width 411 height 108
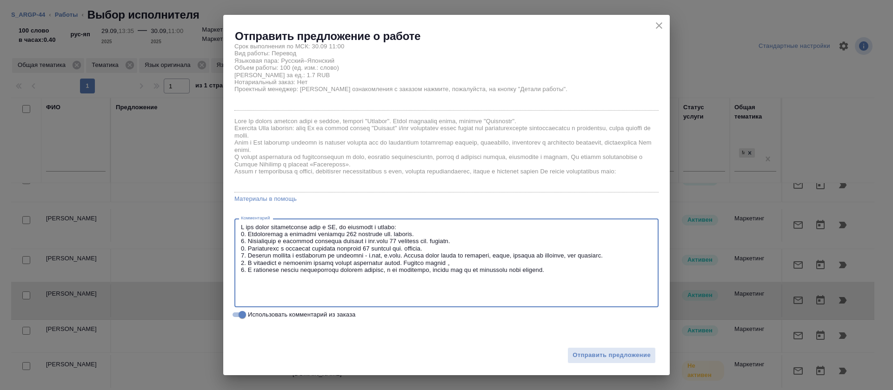
scroll to position [39, 0]
click at [244, 298] on textarea at bounding box center [446, 263] width 411 height 79
drag, startPoint x: 239, startPoint y: 248, endPoint x: 466, endPoint y: 248, distance: 227.1
click at [466, 248] on div "x Комментарий" at bounding box center [447, 263] width 424 height 89
drag, startPoint x: 415, startPoint y: 249, endPoint x: 230, endPoint y: 206, distance: 189.7
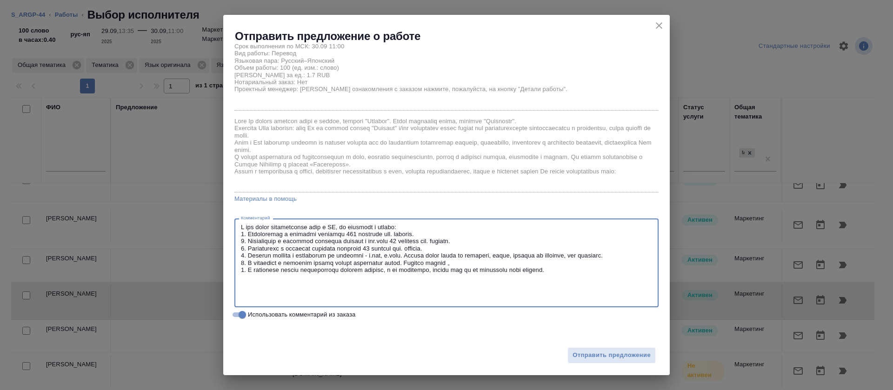
click at [230, 206] on div "Здравствуйте, Анна, Предлагаем Вам новый заказ # S_ARGP-44 Время начала выполне…" at bounding box center [446, 184] width 447 height 281
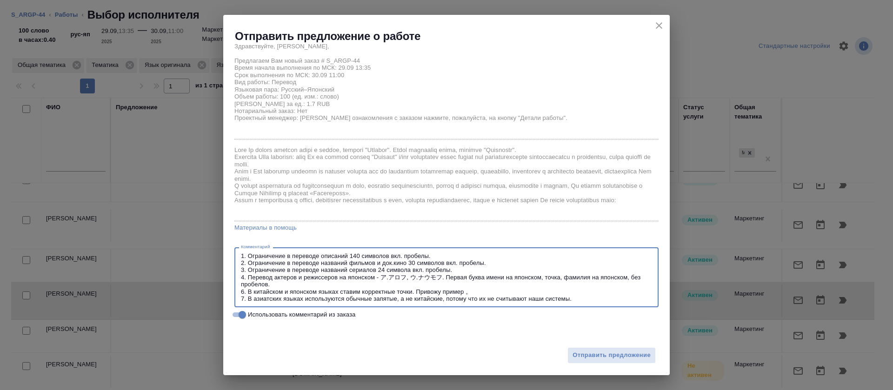
scroll to position [10, 0]
type textarea "1. Ограничение в переводе описаний 140 символов вкл. пробелы. 2. Ограничение в …"
click at [585, 349] on button "Отправить предложение" at bounding box center [612, 356] width 88 height 16
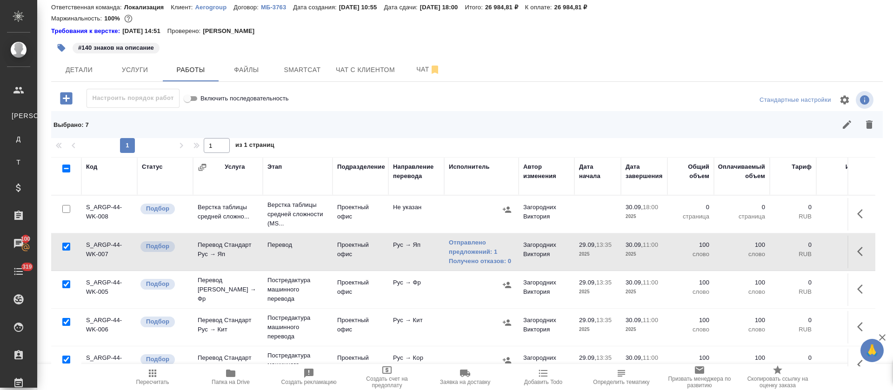
scroll to position [70, 0]
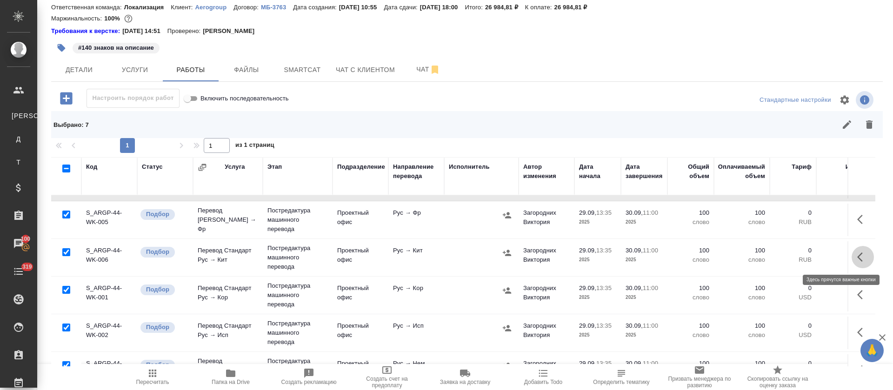
click at [858, 252] on icon "button" at bounding box center [863, 257] width 11 height 11
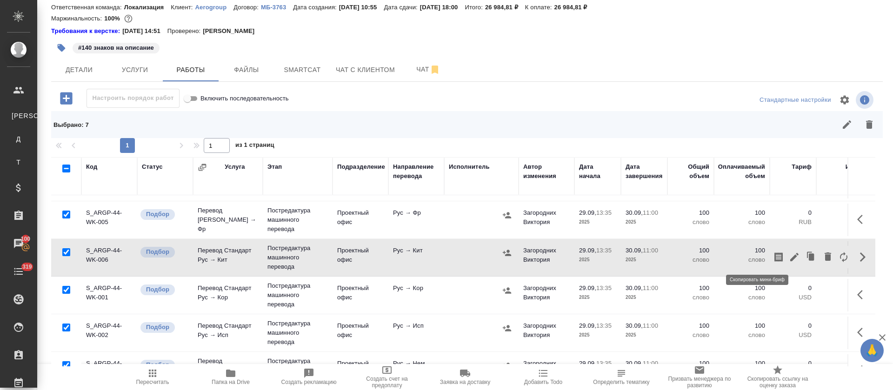
click at [773, 255] on icon "button" at bounding box center [778, 257] width 11 height 11
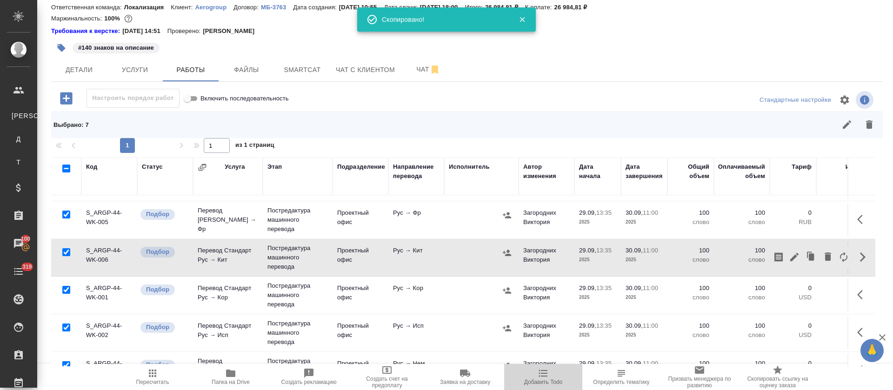
click at [544, 389] on button "Добавить Todo" at bounding box center [543, 377] width 78 height 26
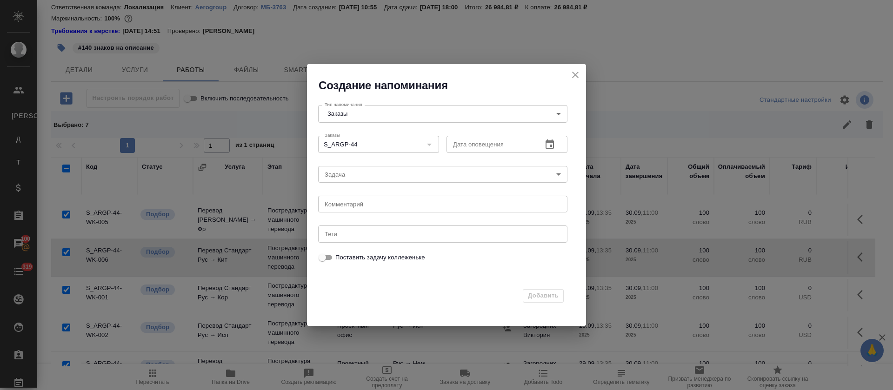
click at [563, 74] on div "Создание напоминания" at bounding box center [446, 78] width 279 height 29
click at [575, 75] on icon "close" at bounding box center [575, 75] width 7 height 7
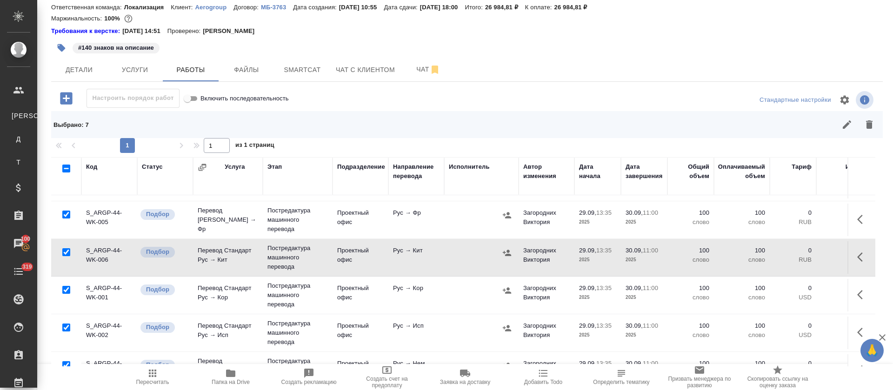
click at [852, 250] on button "button" at bounding box center [863, 257] width 22 height 22
click at [789, 257] on icon "button" at bounding box center [794, 257] width 11 height 11
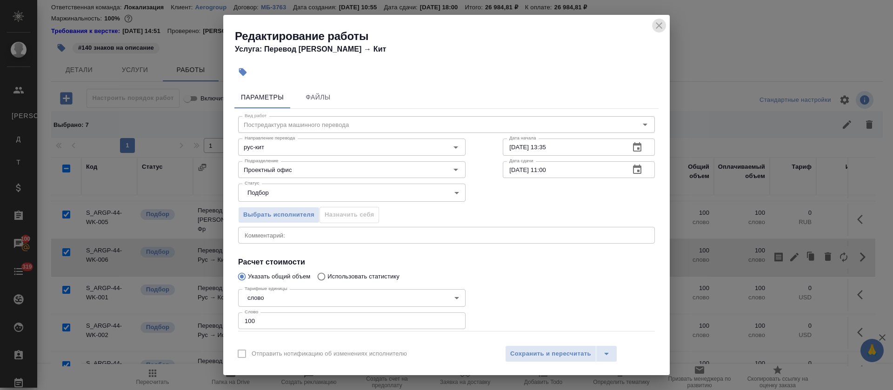
click at [659, 27] on icon "close" at bounding box center [659, 25] width 11 height 11
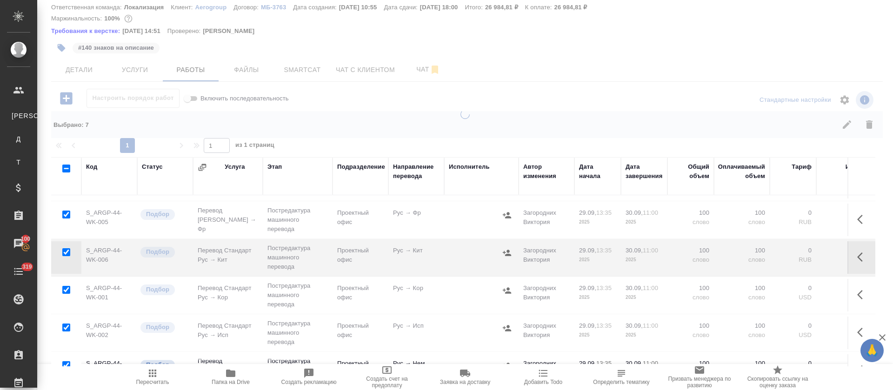
click at [858, 259] on icon "button" at bounding box center [861, 257] width 6 height 9
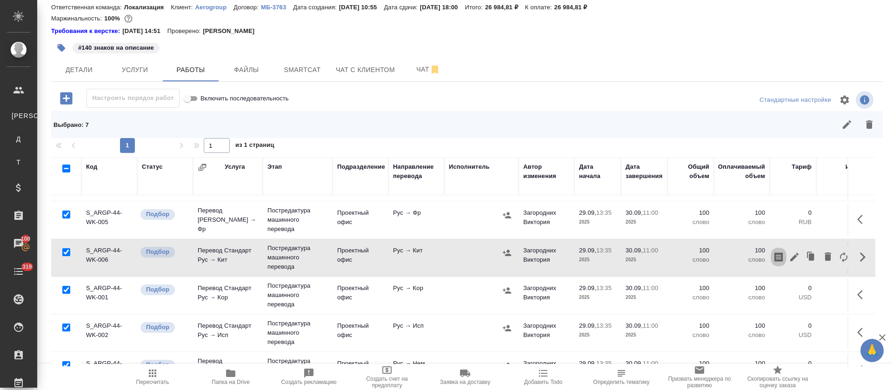
click at [773, 259] on icon "button" at bounding box center [778, 257] width 11 height 11
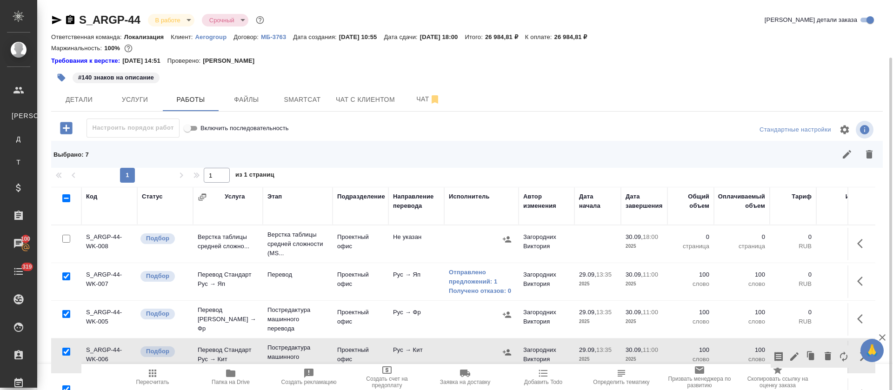
scroll to position [30, 0]
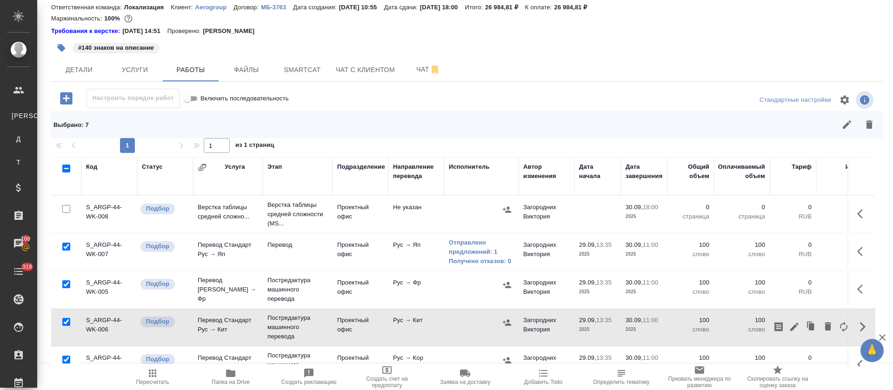
click at [506, 291] on button "button" at bounding box center [507, 285] width 14 height 14
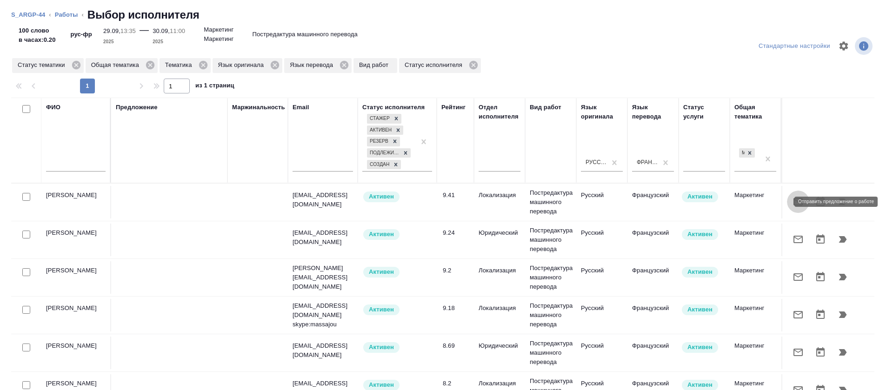
click at [787, 194] on button "button" at bounding box center [798, 202] width 22 height 22
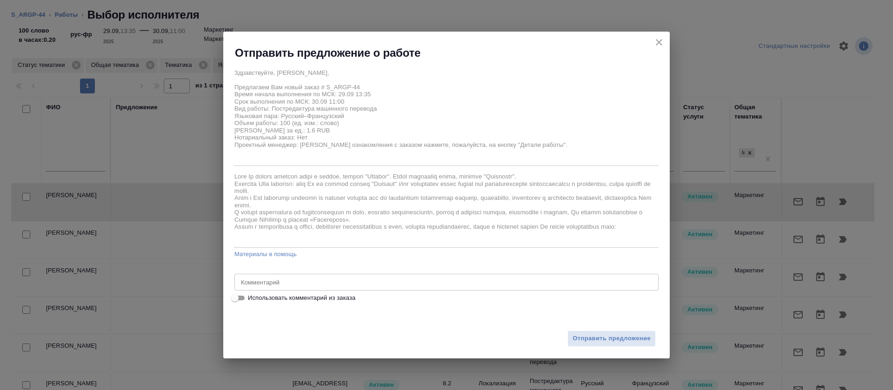
click at [288, 299] on span "Использовать комментарий из заказа" at bounding box center [301, 298] width 107 height 9
click at [252, 299] on input "Использовать комментарий из заказа" at bounding box center [235, 298] width 34 height 11
checkbox input "true"
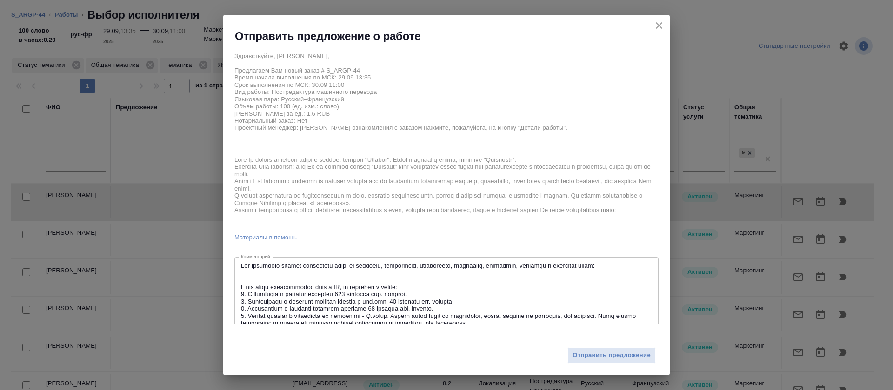
scroll to position [81, 0]
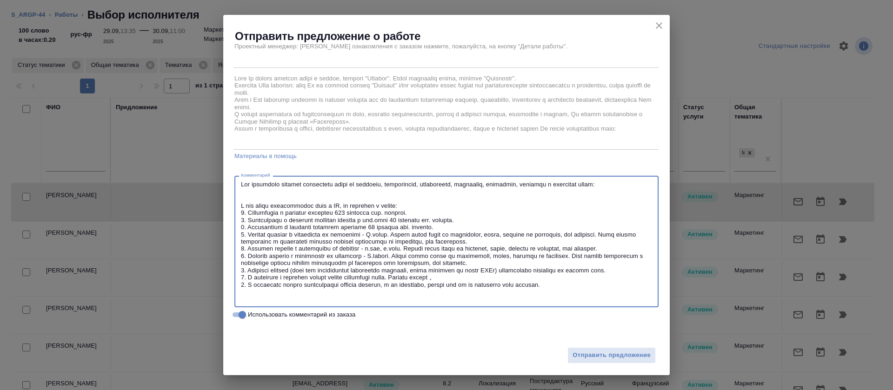
drag, startPoint x: 412, startPoint y: 204, endPoint x: 221, endPoint y: 178, distance: 192.2
click at [221, 178] on div "Отправить предложение о работе Здравствуйте, Екатерина, Предлагаем Вам новый за…" at bounding box center [446, 195] width 893 height 390
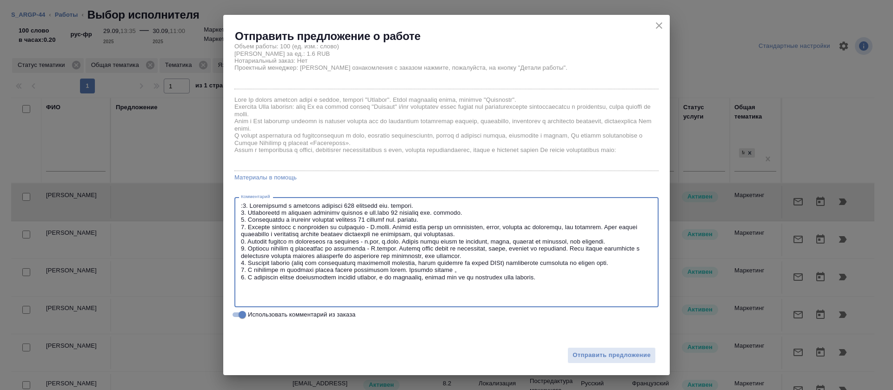
scroll to position [53, 0]
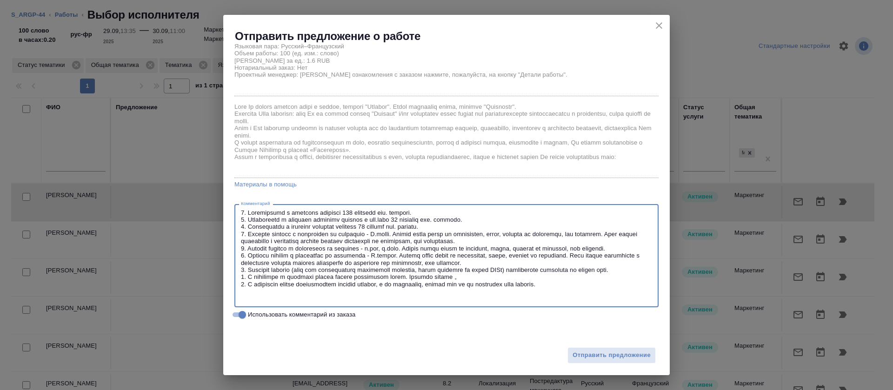
drag, startPoint x: 248, startPoint y: 233, endPoint x: 248, endPoint y: 277, distance: 44.2
click at [248, 277] on textarea at bounding box center [446, 256] width 411 height 94
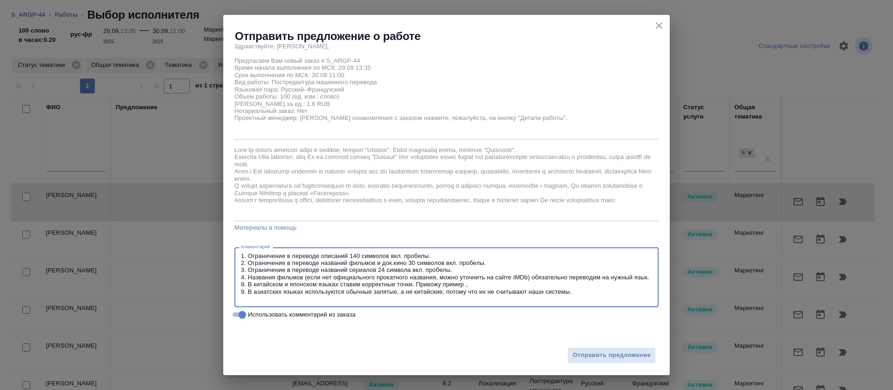
scroll to position [10, 0]
drag, startPoint x: 239, startPoint y: 293, endPoint x: 597, endPoint y: 304, distance: 358.0
click at [597, 304] on div "1. Ограничение в переводе описаний 140 символов вкл. пробелы. 2. Ограничение в …" at bounding box center [447, 278] width 424 height 60
click at [484, 285] on textarea "1. Ограничение в переводе описаний 140 символов вкл. пробелы. 2. Ограничение в …" at bounding box center [446, 278] width 411 height 50
drag, startPoint x: 535, startPoint y: 293, endPoint x: 237, endPoint y: 291, distance: 297.3
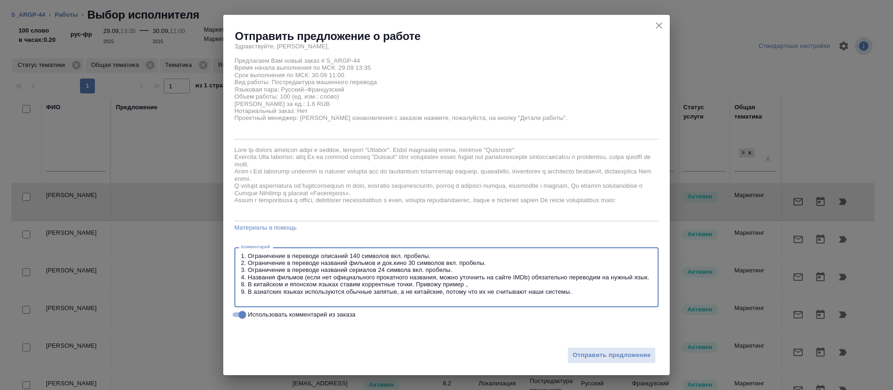
click at [237, 291] on div "1. Ограничение в переводе описаний 140 символов вкл. пробелы. 2. Ограничение в …" at bounding box center [447, 278] width 424 height 60
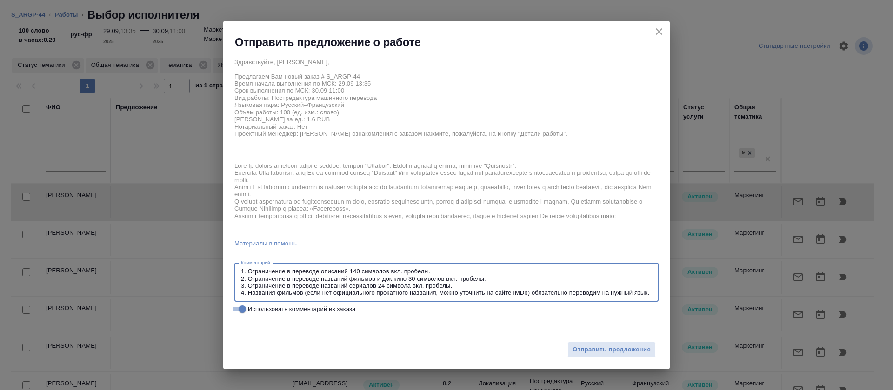
scroll to position [0, 0]
type textarea "1. Ограничение в переводе описаний 140 символов вкл. пробелы. 2. Ограничение в …"
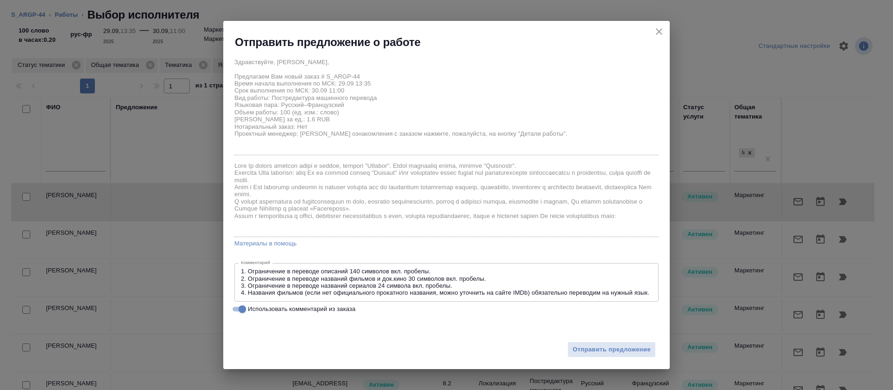
drag, startPoint x: 240, startPoint y: 270, endPoint x: 251, endPoint y: 293, distance: 25.4
click at [251, 293] on div "1. Ограничение в переводе описаний 140 символов вкл. пробелы. 2. Ограничение в …" at bounding box center [447, 282] width 424 height 39
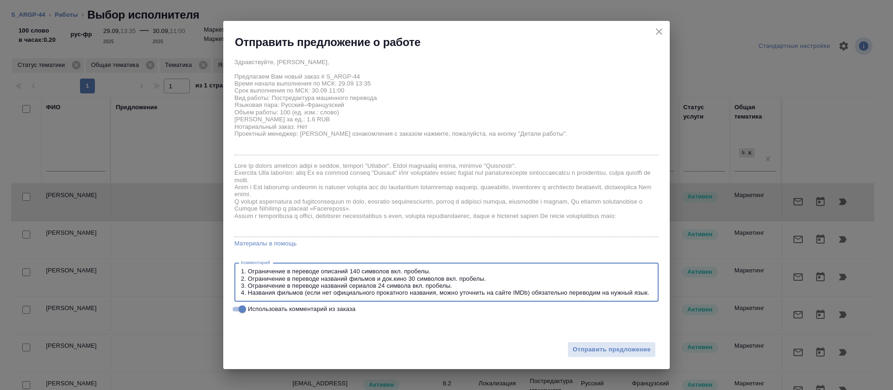
drag, startPoint x: 650, startPoint y: 292, endPoint x: 213, endPoint y: 258, distance: 438.7
click at [213, 258] on div "Отправить предложение о работе Здравствуйте, Екатерина, Предлагаем Вам новый за…" at bounding box center [446, 195] width 893 height 390
click at [599, 354] on span "Отправить предложение" at bounding box center [612, 350] width 78 height 11
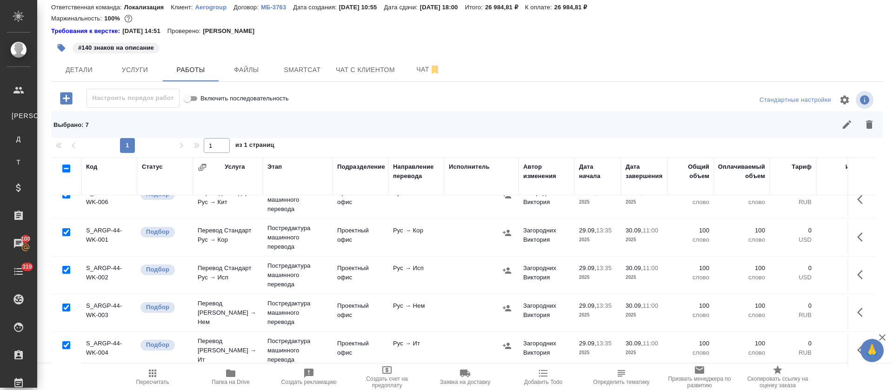
scroll to position [140, 0]
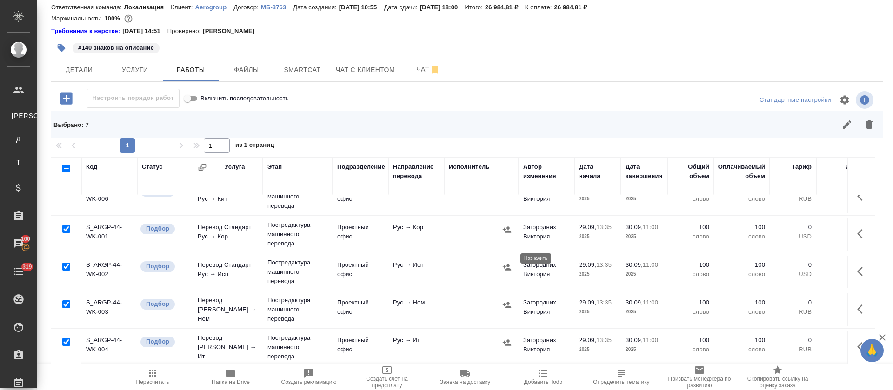
click at [508, 264] on icon "button" at bounding box center [507, 267] width 8 height 6
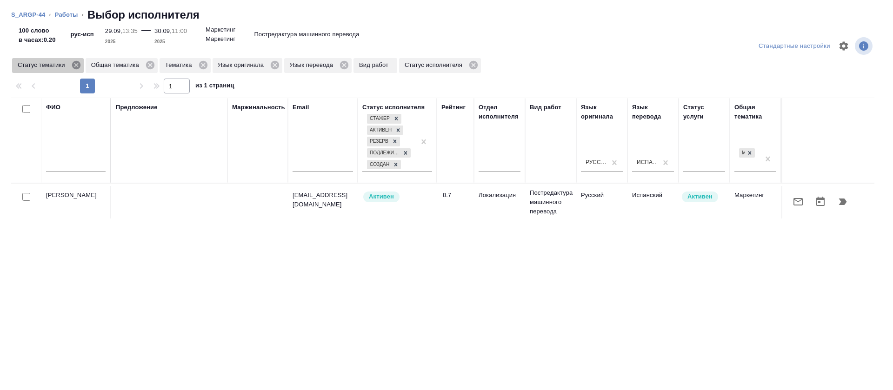
click at [80, 64] on icon at bounding box center [76, 65] width 8 height 8
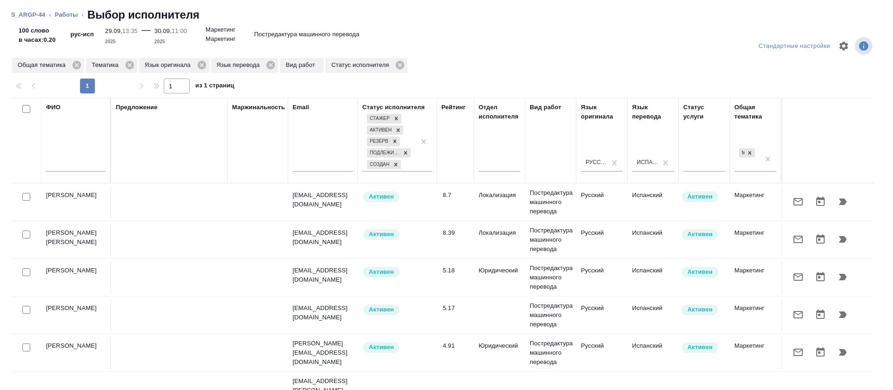
click at [793, 244] on icon "button" at bounding box center [798, 239] width 11 height 11
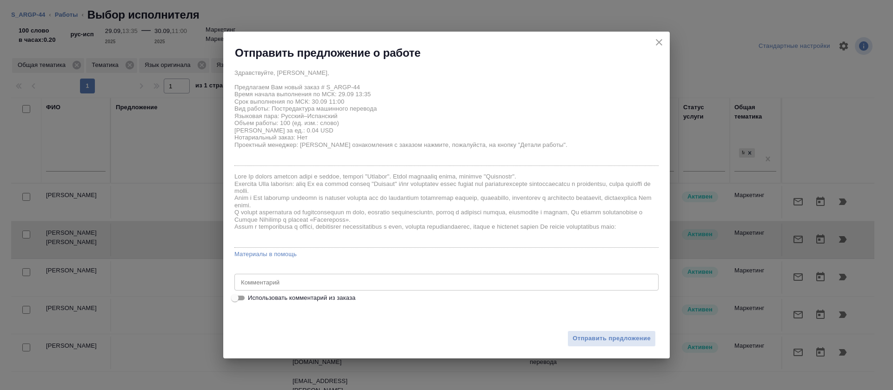
click at [303, 283] on textarea at bounding box center [446, 282] width 411 height 7
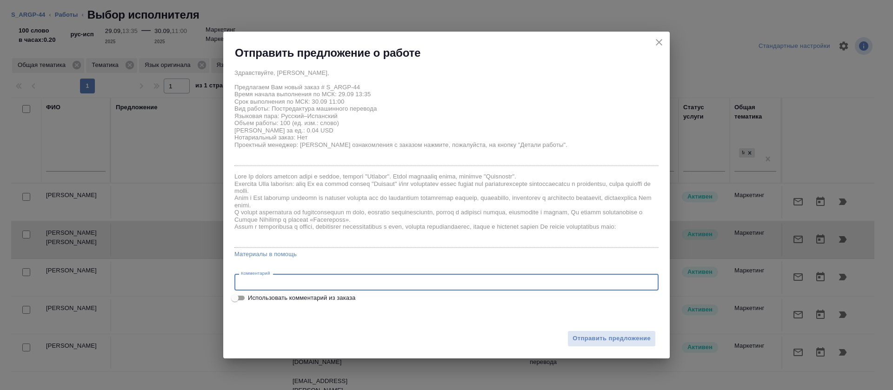
paste textarea "1. Ограничение в переводе описаний 140 символов вкл. пробелы. 2. Ограничение в …"
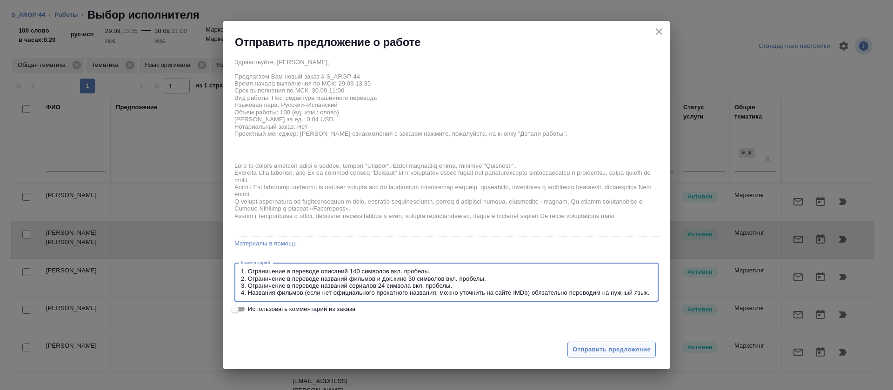
type textarea "1. Ограничение в переводе описаний 140 символов вкл. пробелы. 2. Ограничение в …"
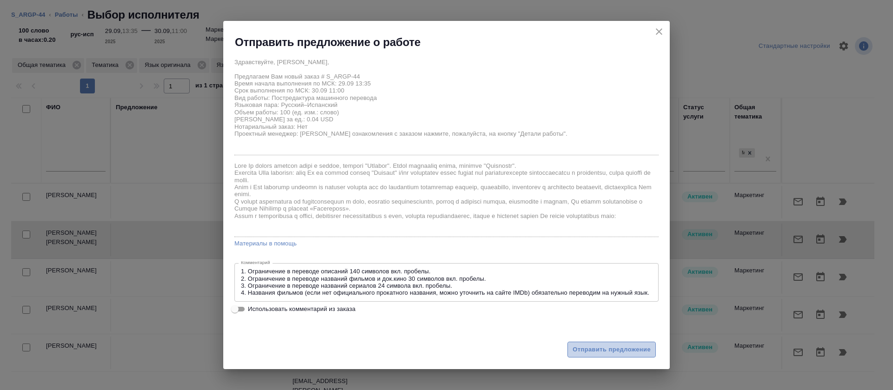
click at [630, 356] on button "Отправить предложение" at bounding box center [612, 350] width 88 height 16
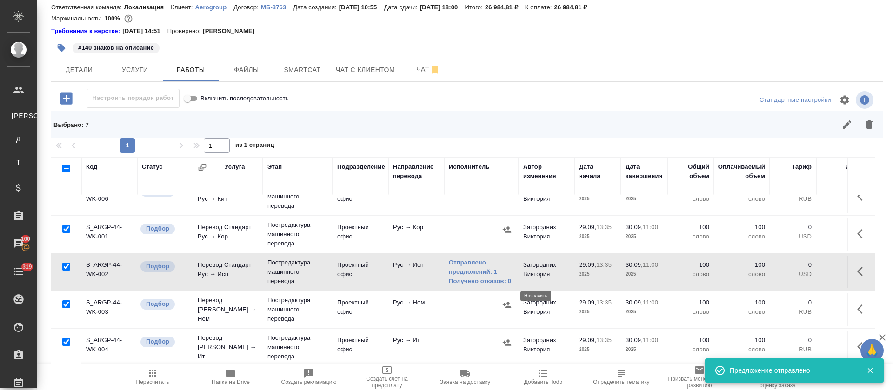
click at [508, 301] on icon "button" at bounding box center [507, 305] width 9 height 9
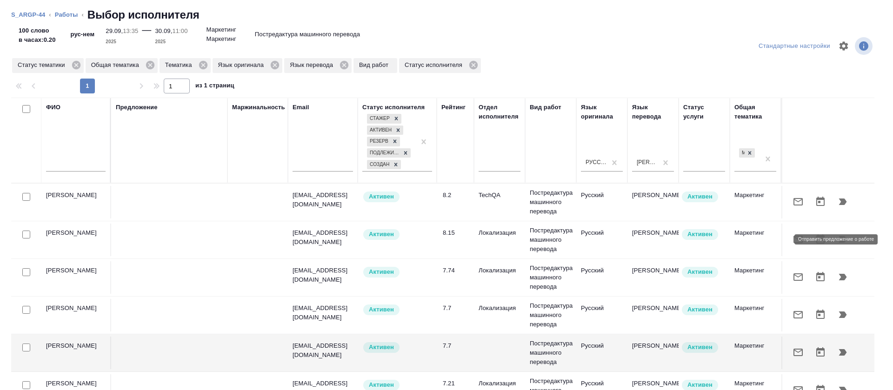
click at [793, 240] on icon "button" at bounding box center [798, 239] width 11 height 11
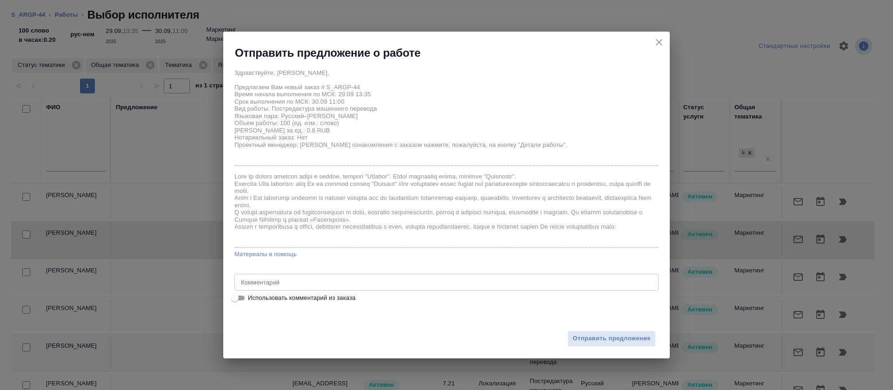
click at [376, 281] on textarea at bounding box center [446, 282] width 411 height 7
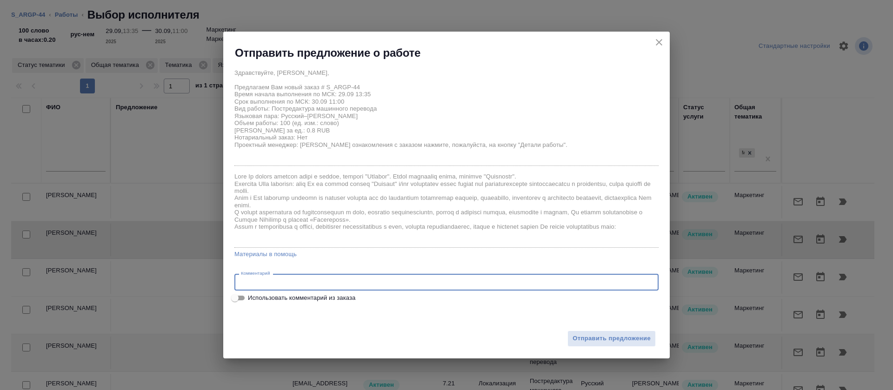
paste textarea "1. Ограничение в переводе описаний 140 символов вкл. пробелы. 2. Ограничение в …"
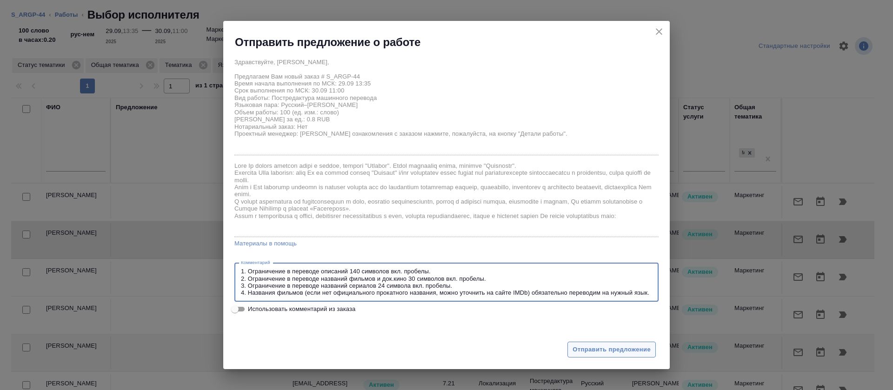
type textarea "1. Ограничение в переводе описаний 140 символов вкл. пробелы. 2. Ограничение в …"
click at [612, 355] on button "Отправить предложение" at bounding box center [612, 350] width 88 height 16
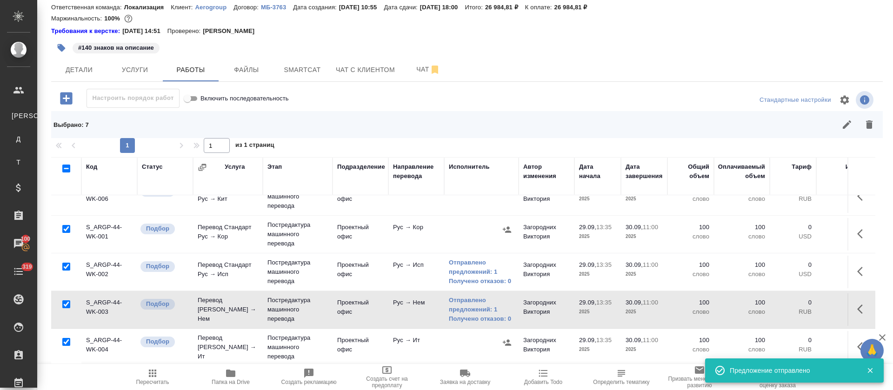
scroll to position [141, 0]
click at [506, 338] on icon "button" at bounding box center [507, 342] width 9 height 9
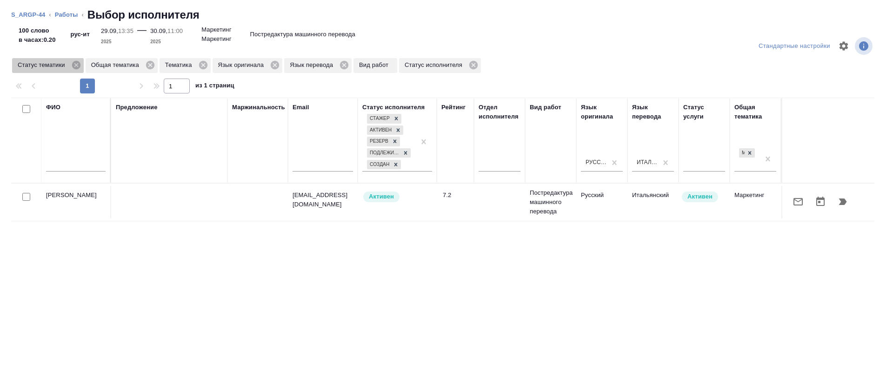
click at [80, 63] on icon at bounding box center [76, 65] width 10 height 10
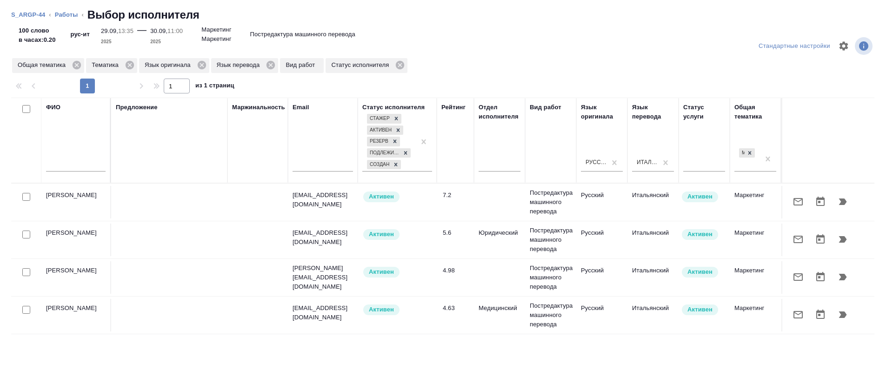
scroll to position [4, 0]
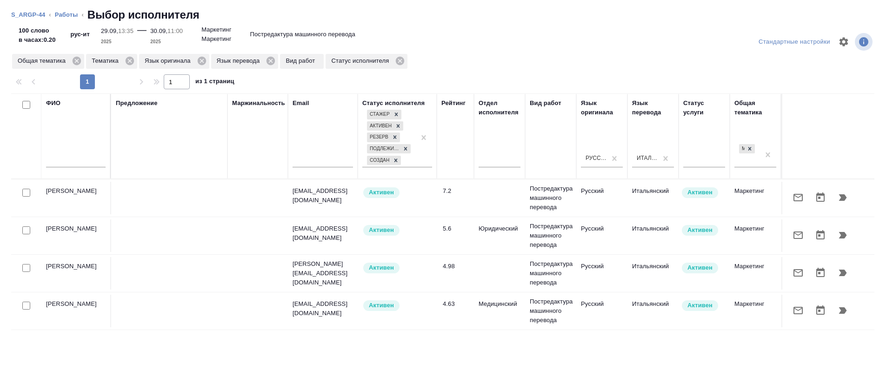
click at [793, 315] on icon "button" at bounding box center [798, 310] width 11 height 11
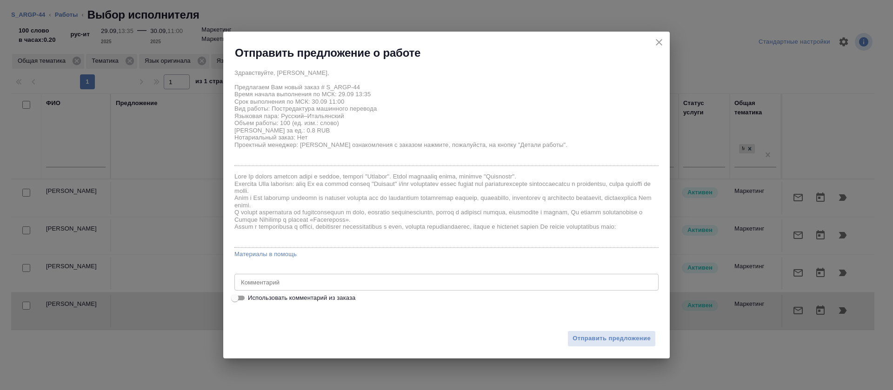
click at [337, 279] on textarea at bounding box center [446, 282] width 411 height 7
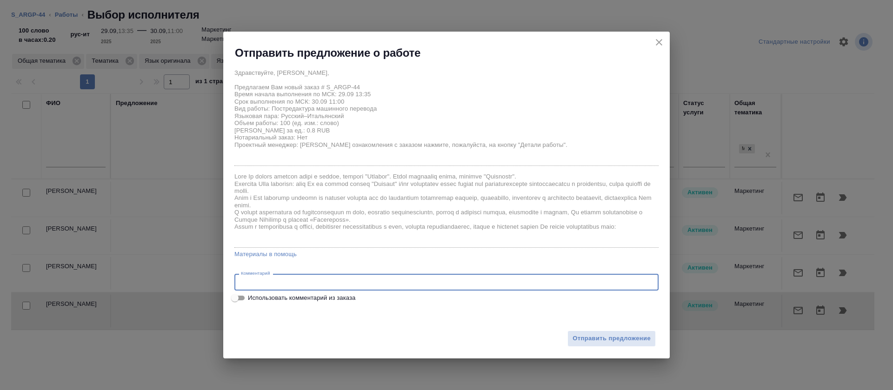
paste textarea "1. Ограничение в переводе описаний 140 символов вкл. пробелы. 2. Ограничение в …"
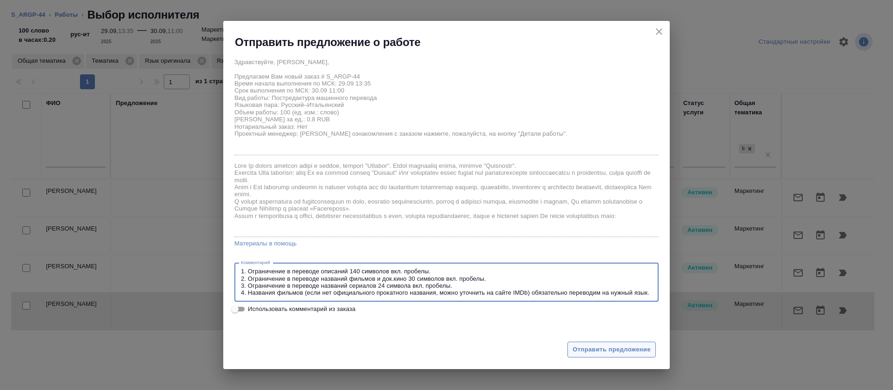
type textarea "1. Ограничение в переводе описаний 140 символов вкл. пробелы. 2. Ограничение в …"
click at [596, 349] on span "Отправить предложение" at bounding box center [612, 350] width 78 height 11
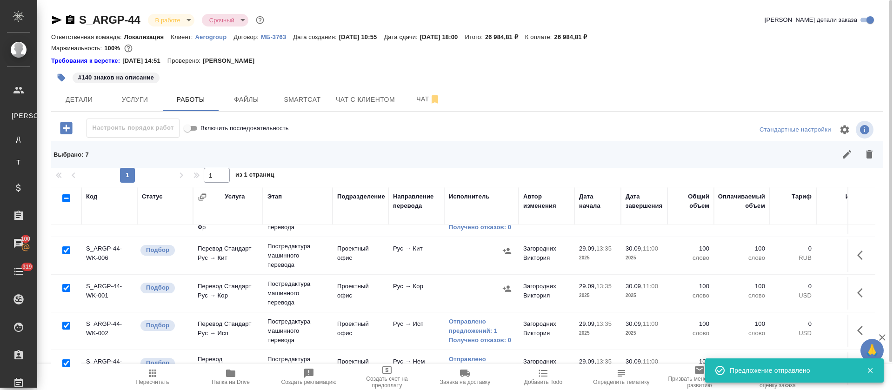
scroll to position [72, 0]
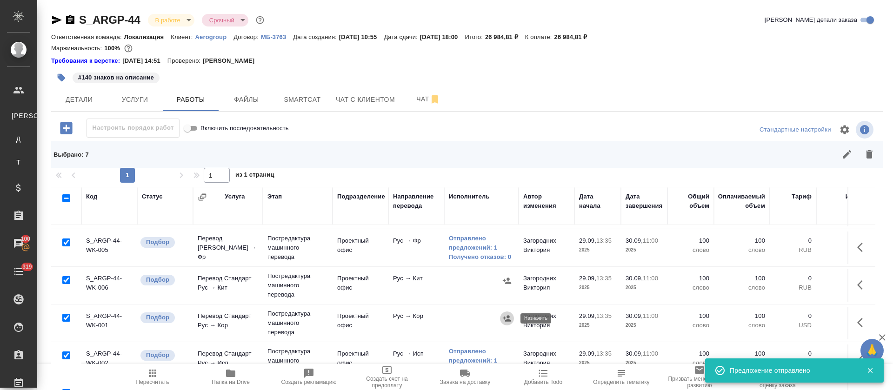
click at [509, 320] on icon "button" at bounding box center [507, 318] width 8 height 6
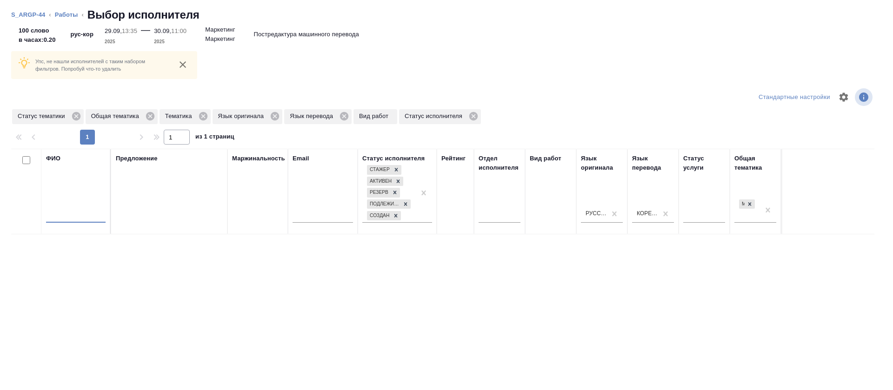
click at [77, 215] on input "text" at bounding box center [76, 217] width 60 height 12
type input "iny"
click at [75, 120] on icon at bounding box center [76, 116] width 8 height 8
click at [75, 120] on icon at bounding box center [77, 116] width 8 height 8
click at [54, 122] on div "Тематика" at bounding box center [37, 116] width 51 height 15
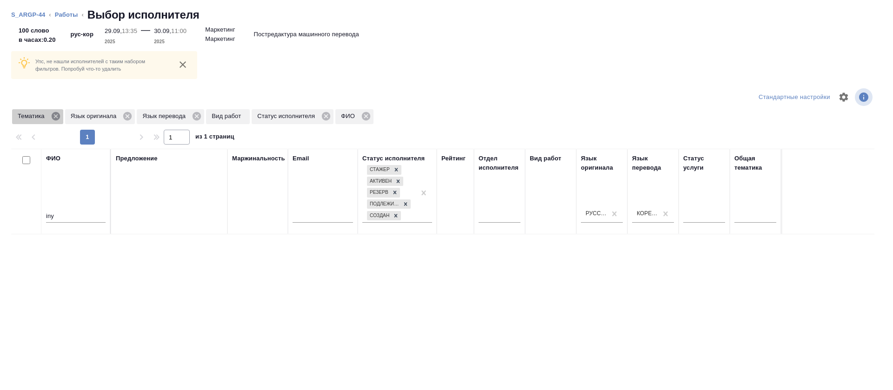
click at [55, 115] on icon at bounding box center [56, 116] width 8 height 8
click at [74, 121] on div "Язык оригинала" at bounding box center [47, 116] width 70 height 15
click at [74, 116] on icon at bounding box center [75, 116] width 10 height 10
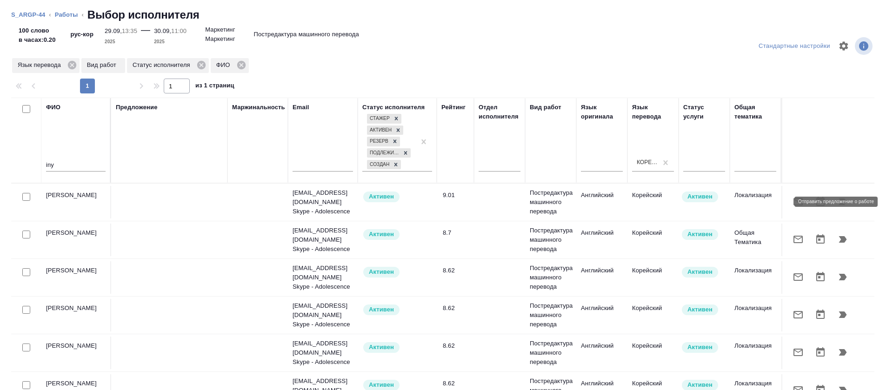
click at [787, 204] on button "button" at bounding box center [798, 202] width 22 height 22
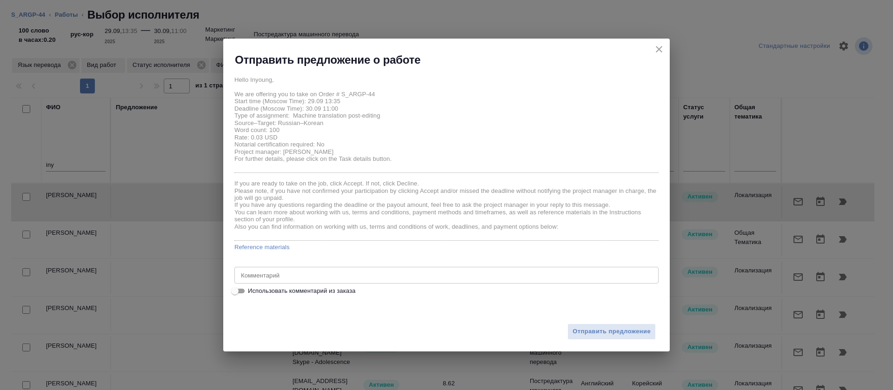
click at [241, 294] on input "Использовать комментарий из заказа" at bounding box center [235, 291] width 34 height 11
checkbox input "true"
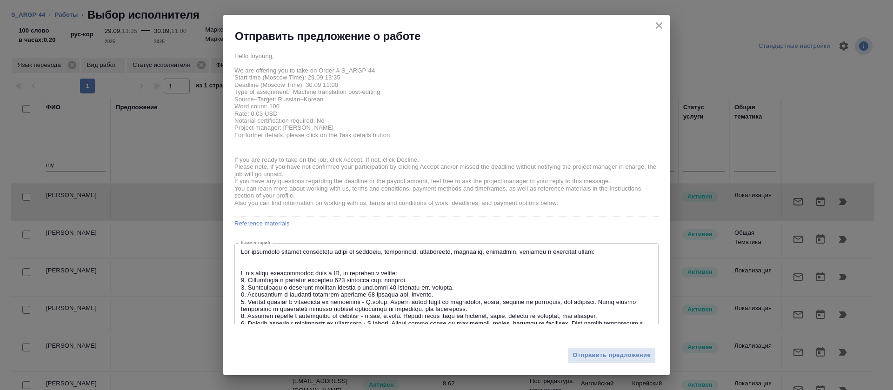
scroll to position [67, 0]
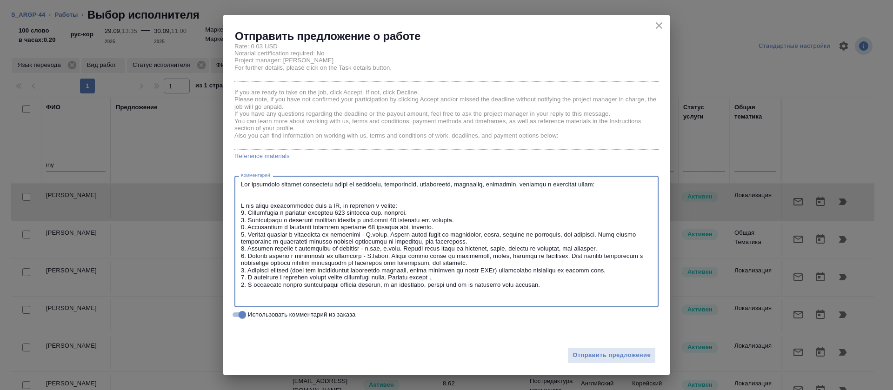
drag, startPoint x: 414, startPoint y: 206, endPoint x: 233, endPoint y: 177, distance: 183.7
click at [233, 177] on div "Hello Inyoung, We are offering you to take on Order # S_ARGP-44 Start time (Mos…" at bounding box center [446, 184] width 447 height 281
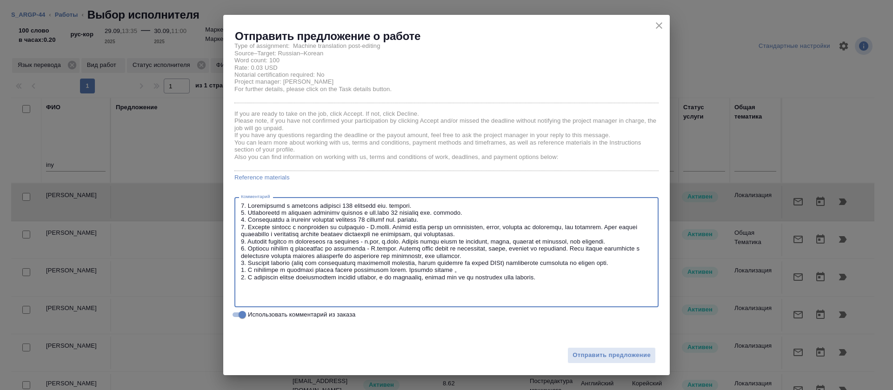
scroll to position [46, 0]
drag, startPoint x: 247, startPoint y: 235, endPoint x: 248, endPoint y: 263, distance: 28.4
click at [247, 263] on textarea at bounding box center [446, 252] width 411 height 101
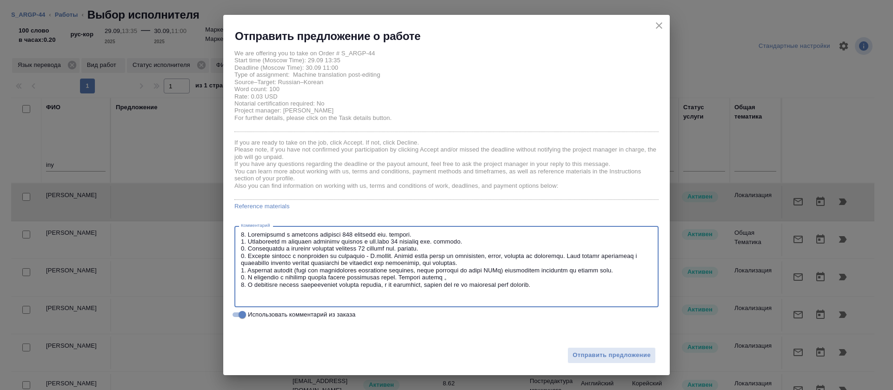
scroll to position [17, 0]
click at [243, 280] on textarea at bounding box center [446, 267] width 411 height 72
click at [244, 293] on textarea at bounding box center [446, 267] width 411 height 72
drag, startPoint x: 243, startPoint y: 299, endPoint x: 238, endPoint y: 300, distance: 4.7
click at [238, 300] on div "x Комментарий" at bounding box center [447, 266] width 424 height 81
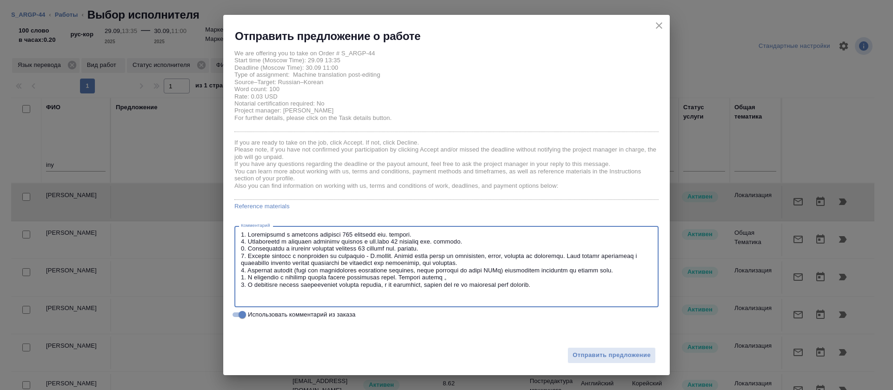
drag, startPoint x: 470, startPoint y: 292, endPoint x: 241, endPoint y: 293, distance: 229.9
click at [241, 293] on div "x Комментарий" at bounding box center [447, 266] width 424 height 81
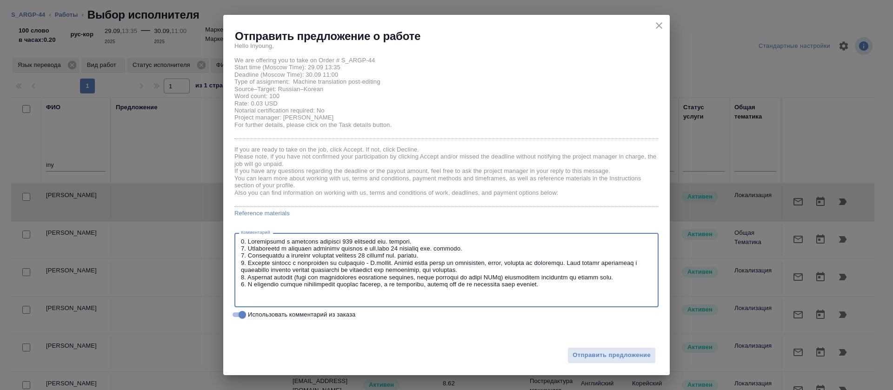
click at [243, 299] on textarea at bounding box center [446, 270] width 411 height 65
type textarea "1. Ограничение в переводе описаний 140 символов вкл. пробелы. 2. Ограничение в …"
click at [598, 354] on span "Отправить предложение" at bounding box center [612, 355] width 78 height 11
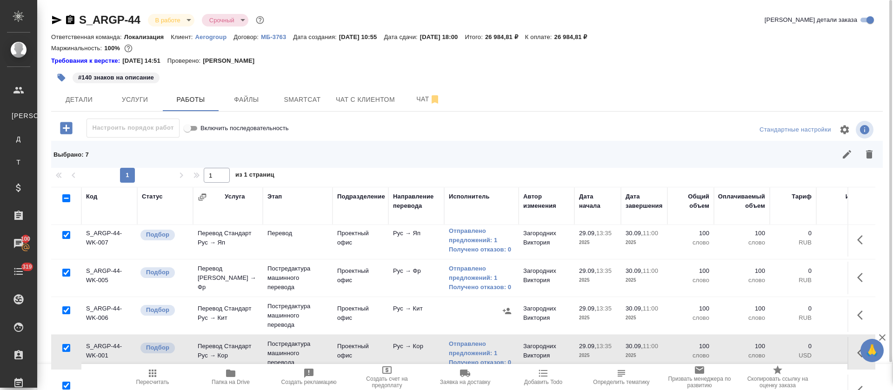
scroll to position [72, 0]
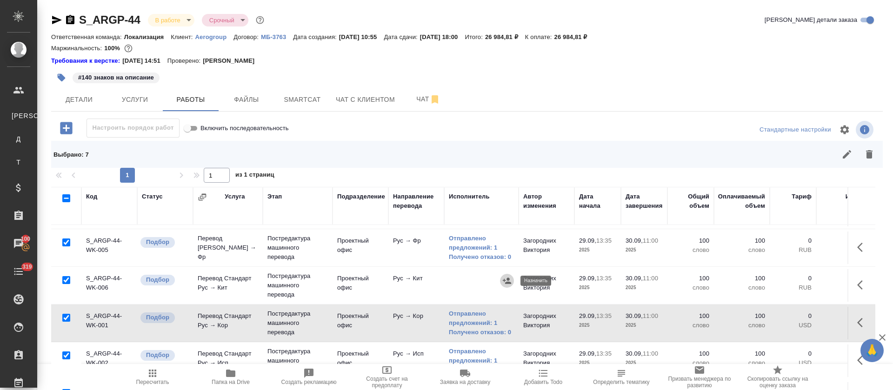
click at [505, 282] on icon "button" at bounding box center [507, 280] width 9 height 9
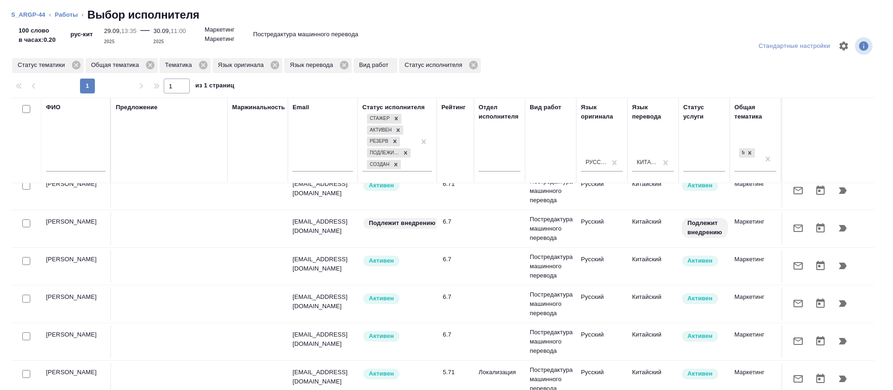
scroll to position [0, 0]
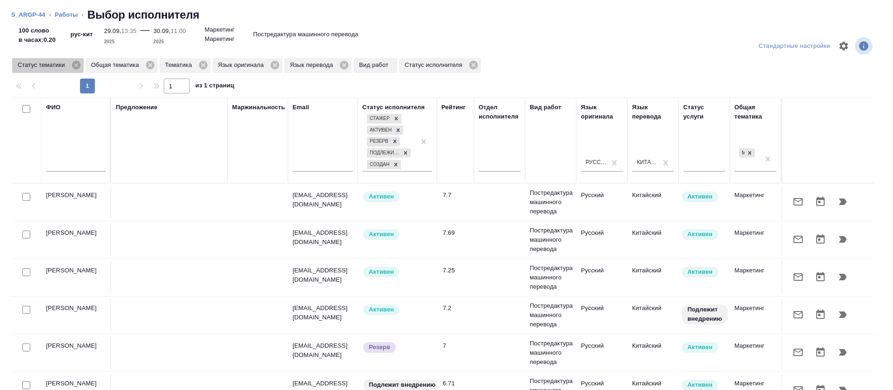
drag, startPoint x: 75, startPoint y: 66, endPoint x: 70, endPoint y: 134, distance: 69.1
click at [75, 66] on icon at bounding box center [76, 65] width 10 height 10
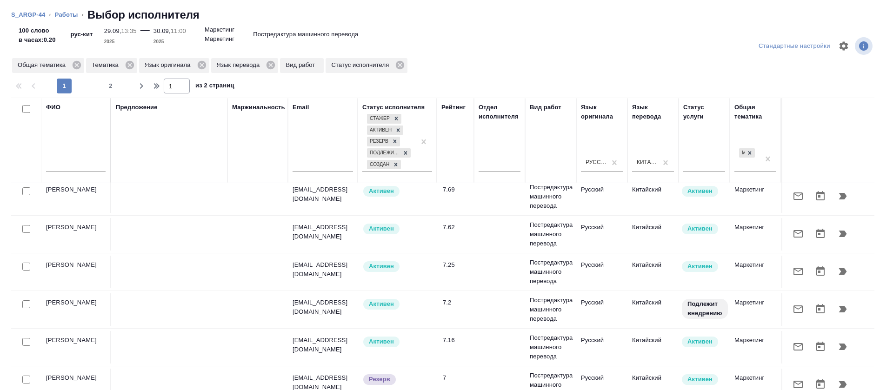
scroll to position [140, 0]
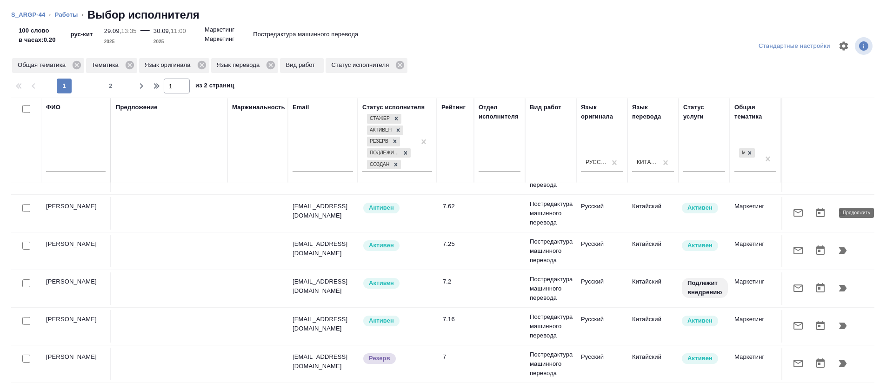
click at [832, 214] on button "button" at bounding box center [843, 213] width 22 height 22
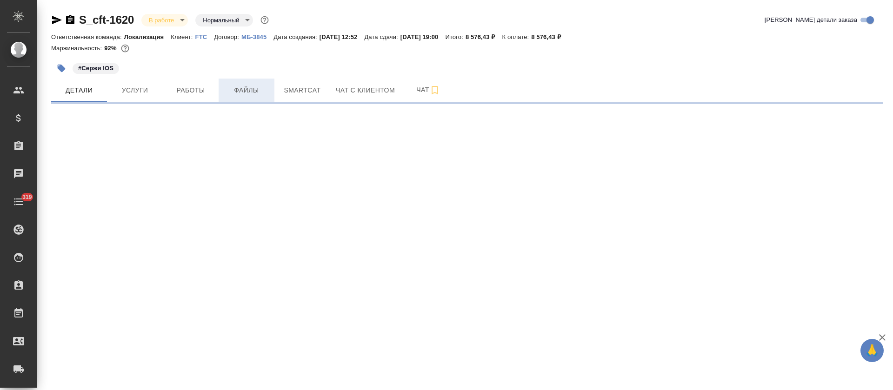
select select "RU"
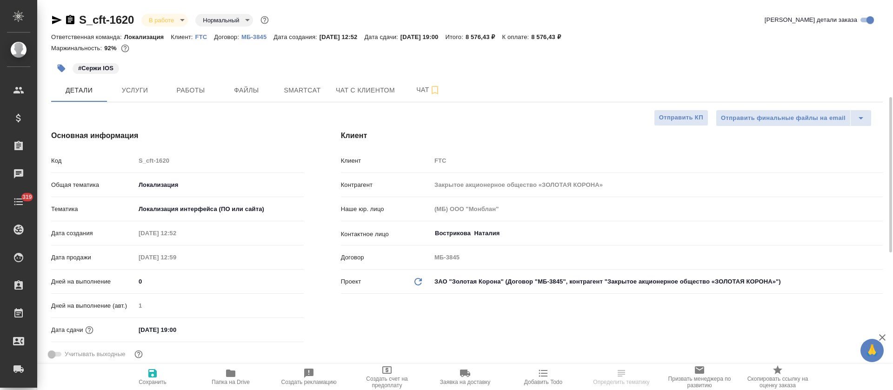
type textarea "x"
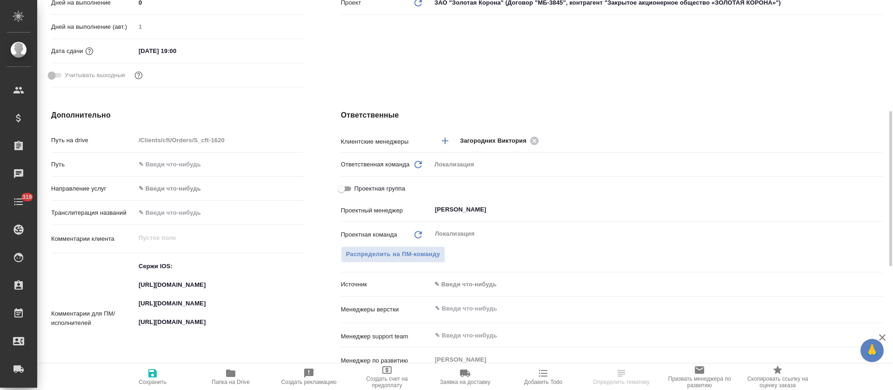
type textarea "x"
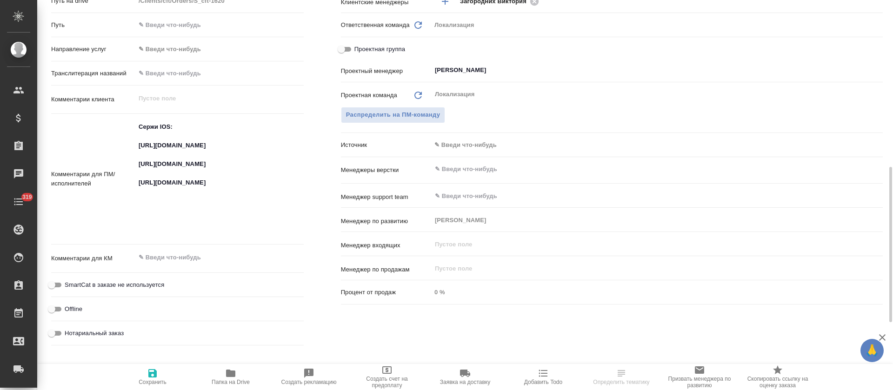
type textarea "x"
click at [176, 148] on textarea "Сержи IOS: [URL][DOMAIN_NAME] [URL][DOMAIN_NAME] [URL][DOMAIN_NAME]" at bounding box center [220, 179] width 168 height 118
type textarea "x"
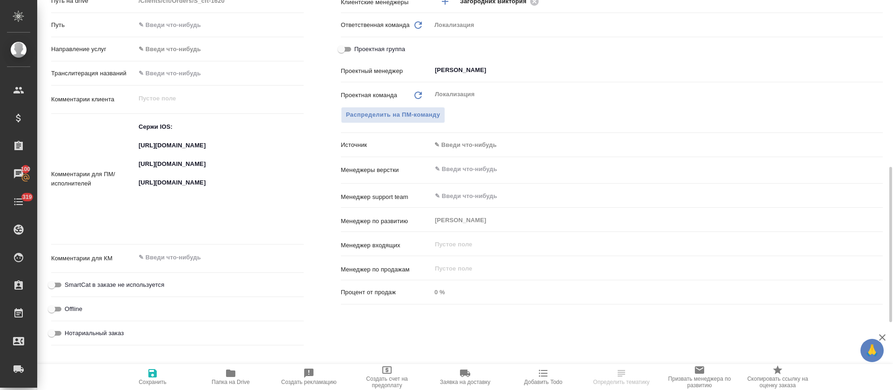
type textarea "x"
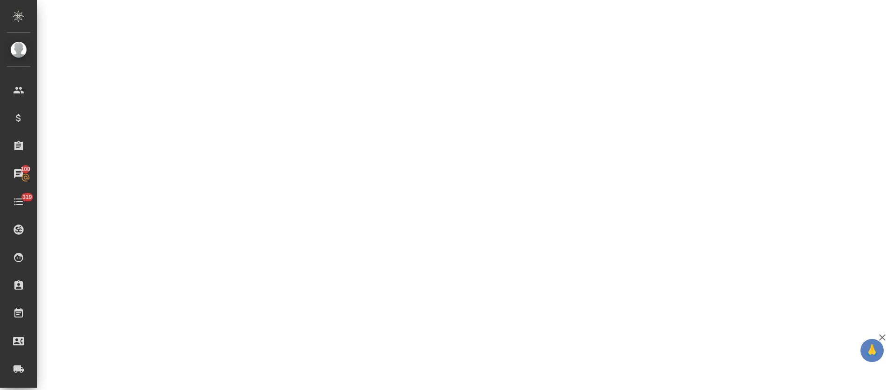
select select "RU"
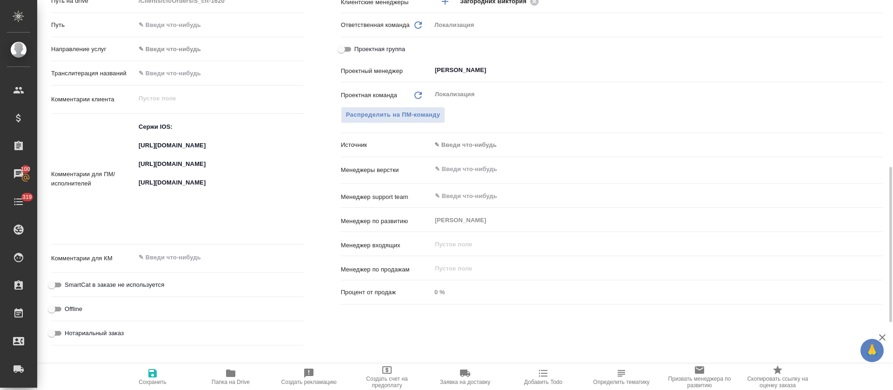
type textarea "x"
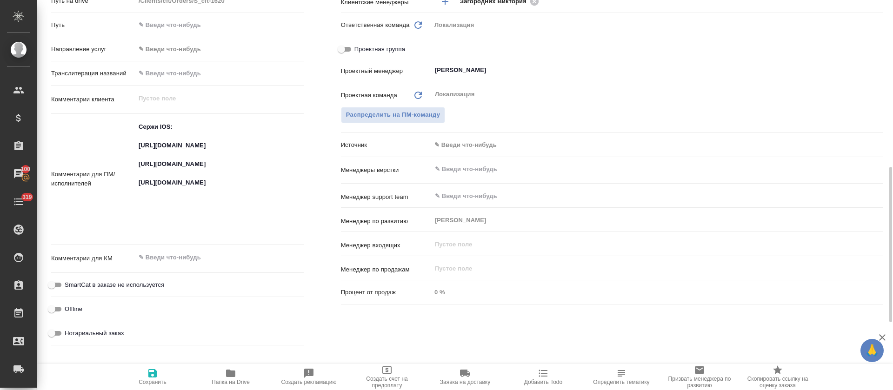
type textarea "x"
click at [176, 195] on textarea "Сержи IOS: [URL][DOMAIN_NAME] [URL][DOMAIN_NAME] [URL][DOMAIN_NAME]" at bounding box center [220, 179] width 168 height 118
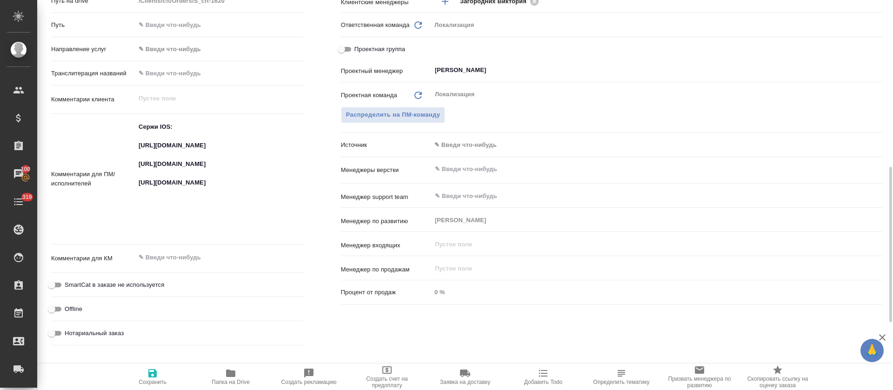
type textarea "x"
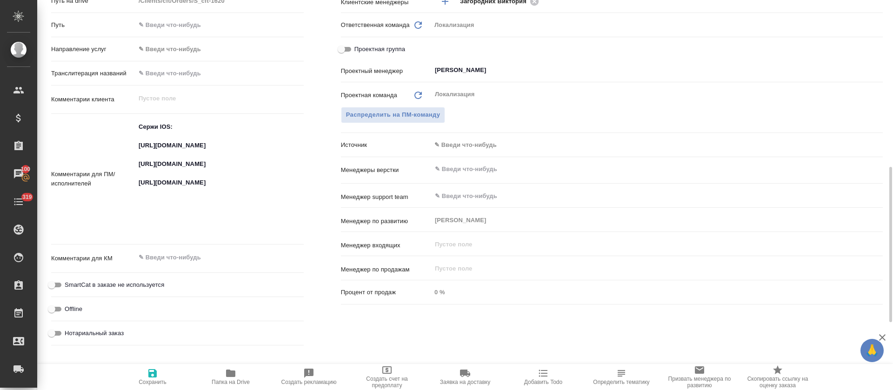
type textarea "x"
click at [216, 229] on textarea "Сержи IOS: https://smartcat.com/projects/fa598466-d8ca-4a0b-b7c4-b806e55478ee/f…" at bounding box center [220, 179] width 168 height 118
type textarea "x"
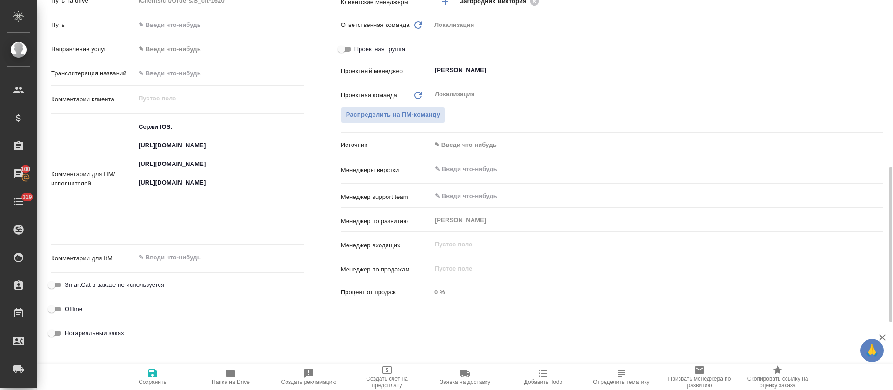
type textarea "x"
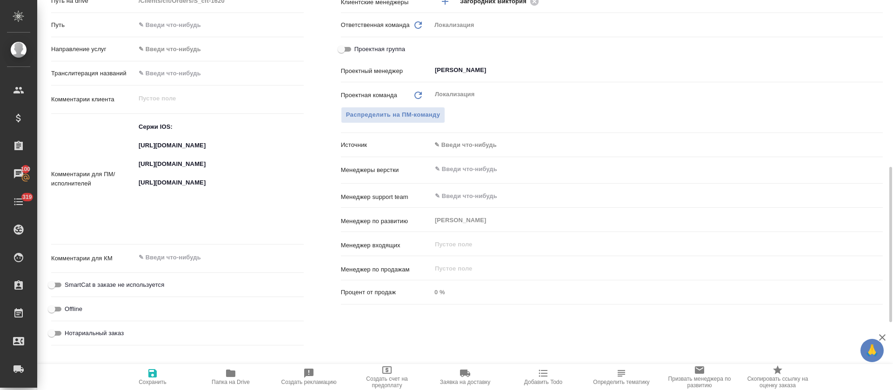
type textarea "x"
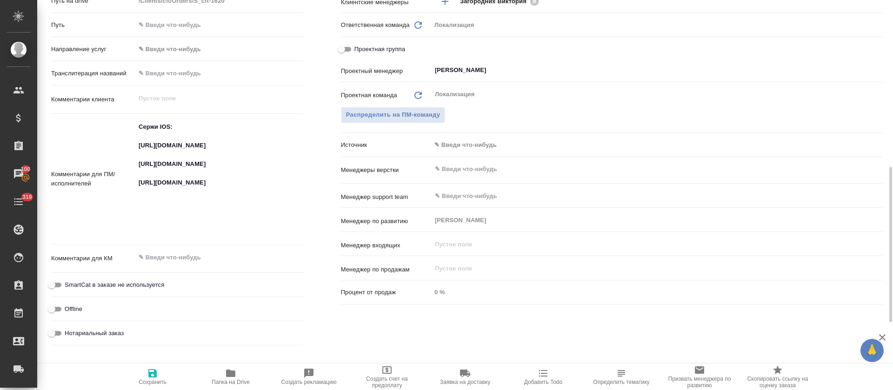
type textarea "x"
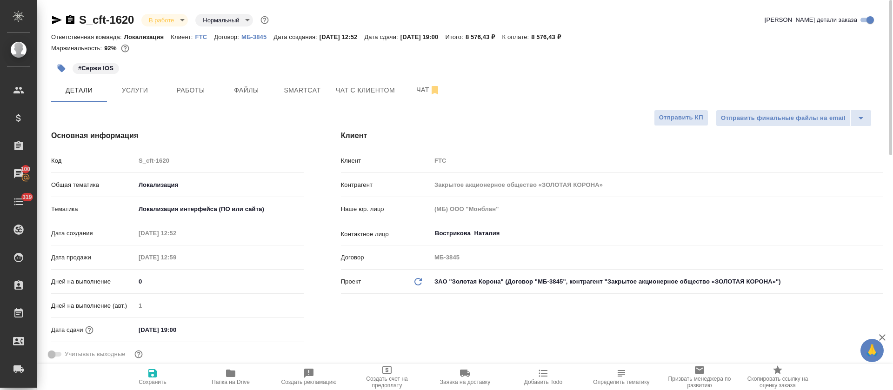
type textarea "x"
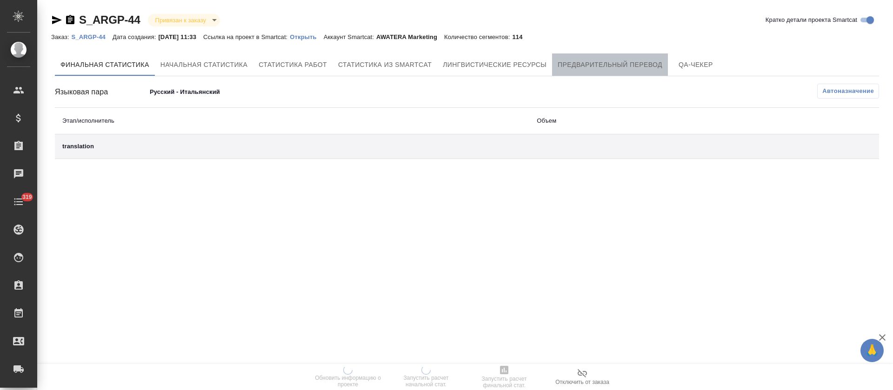
click at [583, 68] on span "Предварительный перевод" at bounding box center [610, 65] width 105 height 12
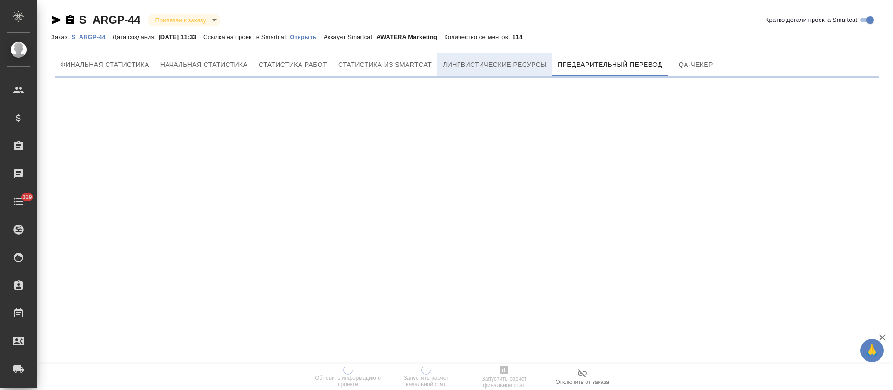
click at [515, 68] on span "Лингвистические ресурсы" at bounding box center [495, 65] width 104 height 12
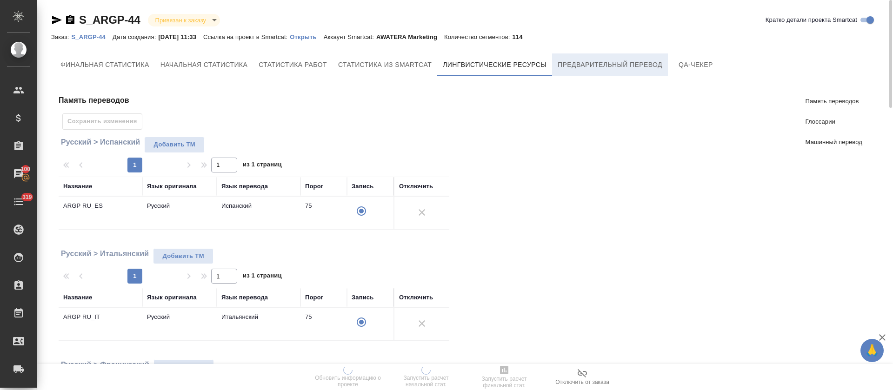
click at [597, 71] on button "Предварительный перевод" at bounding box center [610, 65] width 116 height 22
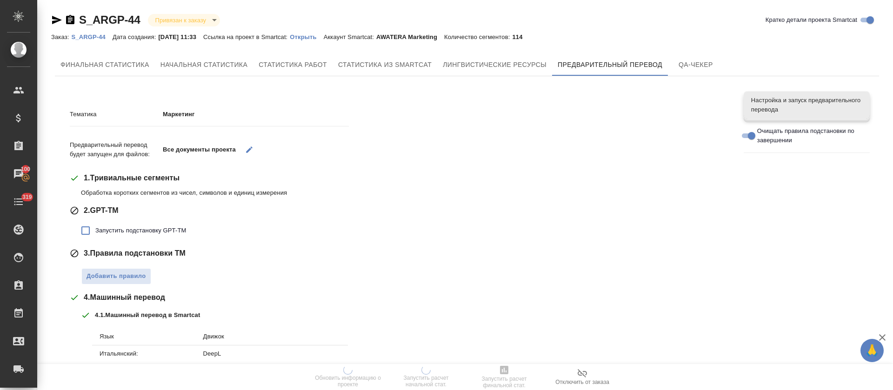
scroll to position [70, 0]
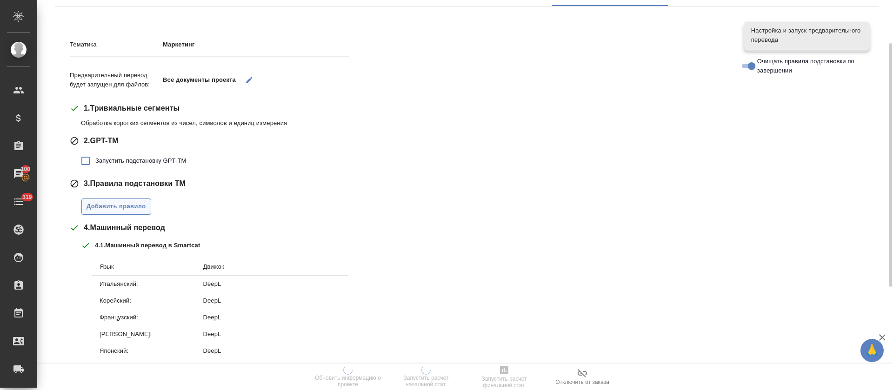
click at [143, 202] on span "Добавить правило" at bounding box center [117, 206] width 60 height 11
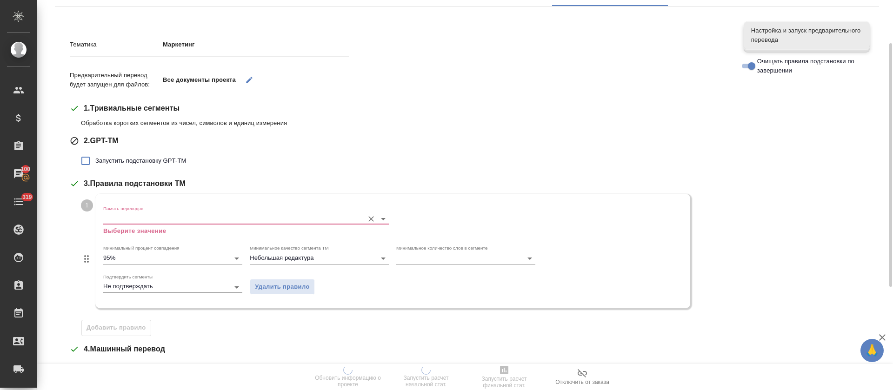
click at [147, 215] on div "Память переводов Выберите значение" at bounding box center [246, 221] width 286 height 30
click at [147, 215] on input "Память переводов" at bounding box center [231, 218] width 256 height 11
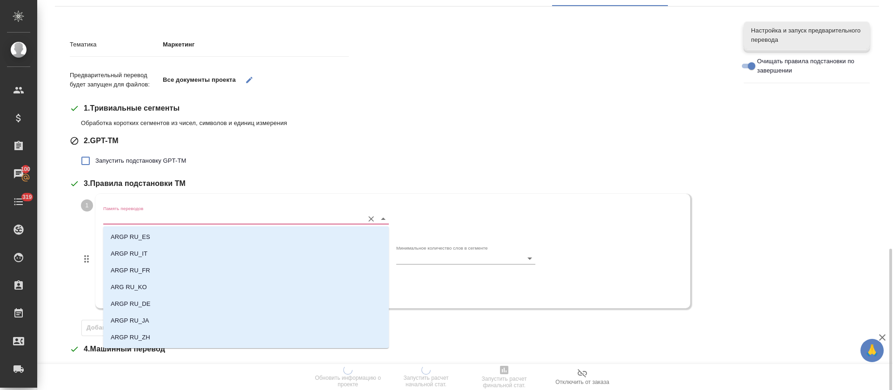
scroll to position [279, 0]
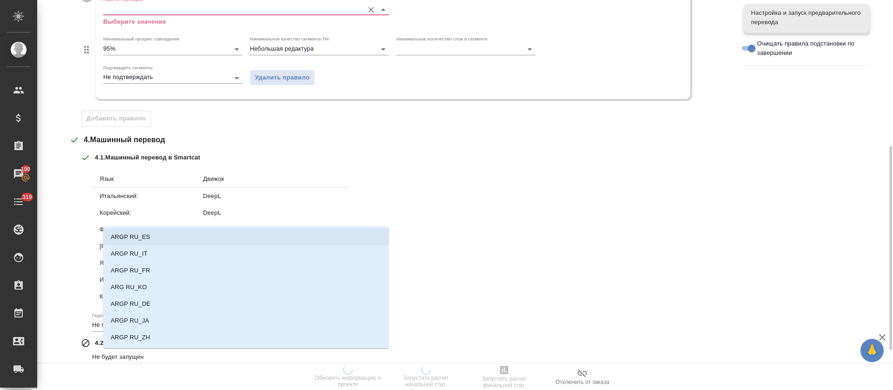
click at [148, 238] on p "ARGP RU_ES" at bounding box center [131, 237] width 40 height 9
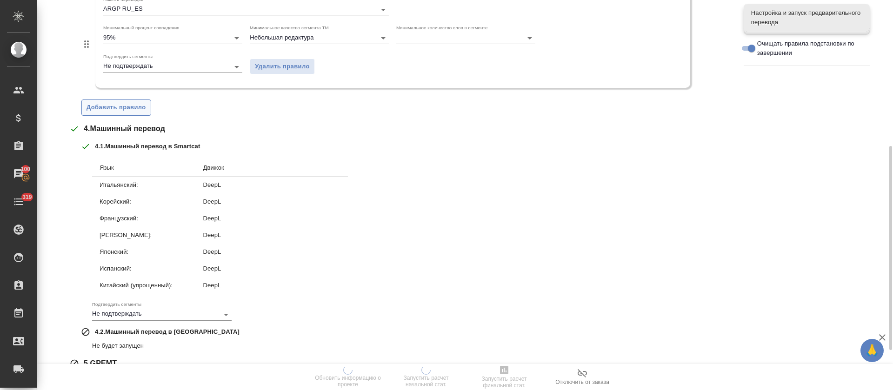
click at [136, 108] on span "Добавить правило" at bounding box center [117, 107] width 60 height 11
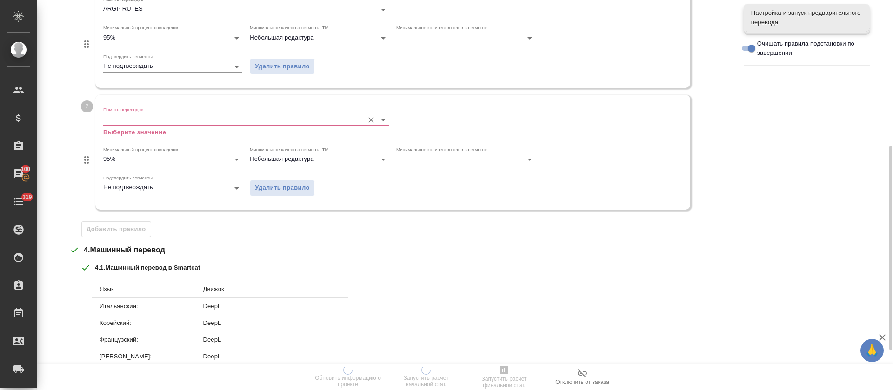
click at [136, 123] on input "Память переводов" at bounding box center [231, 119] width 256 height 11
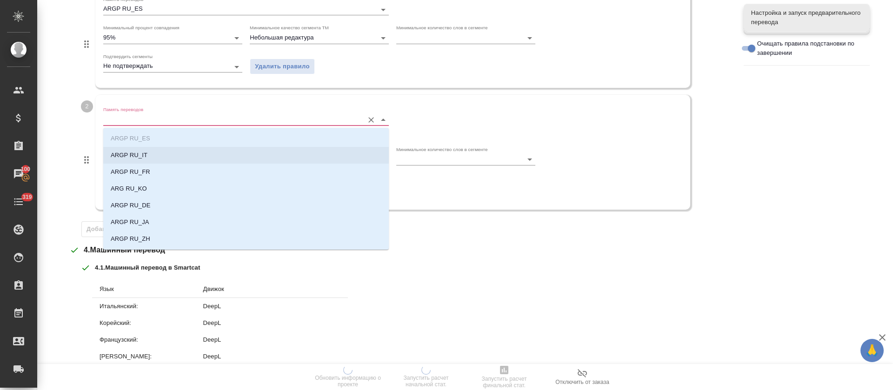
click at [138, 155] on p "ARGP RU_IT" at bounding box center [129, 155] width 37 height 9
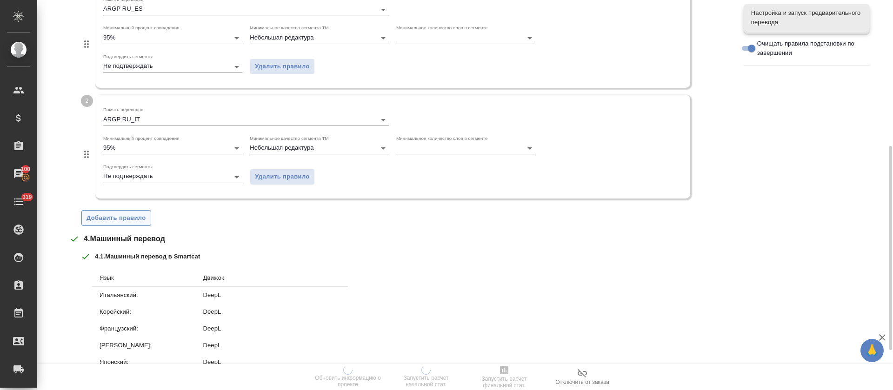
click at [135, 221] on span "Добавить правило" at bounding box center [117, 218] width 60 height 11
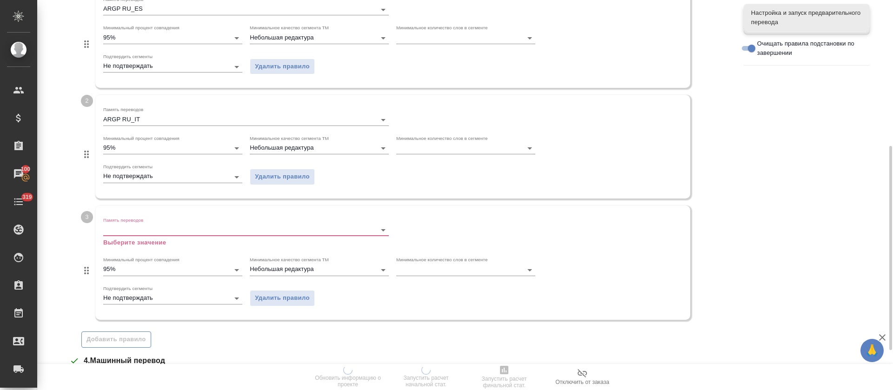
click at [135, 221] on label "Память переводов" at bounding box center [123, 220] width 40 height 5
click at [135, 225] on input "Память переводов" at bounding box center [231, 230] width 256 height 11
click at [135, 230] on input "Память переводов" at bounding box center [231, 230] width 256 height 11
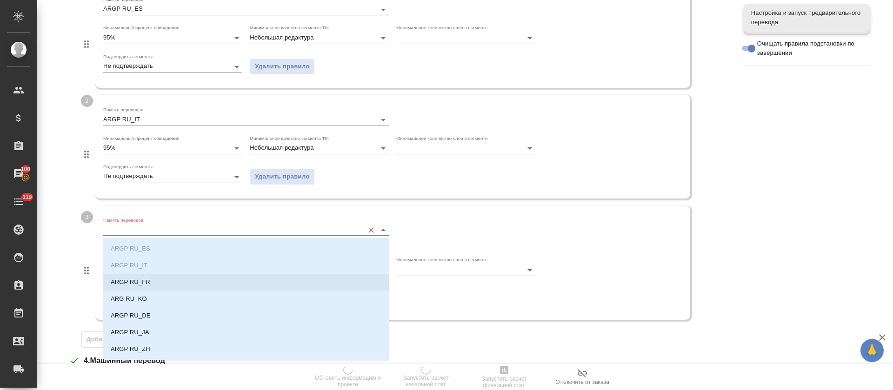
click at [135, 279] on p "ARGP RU_FR" at bounding box center [131, 282] width 40 height 9
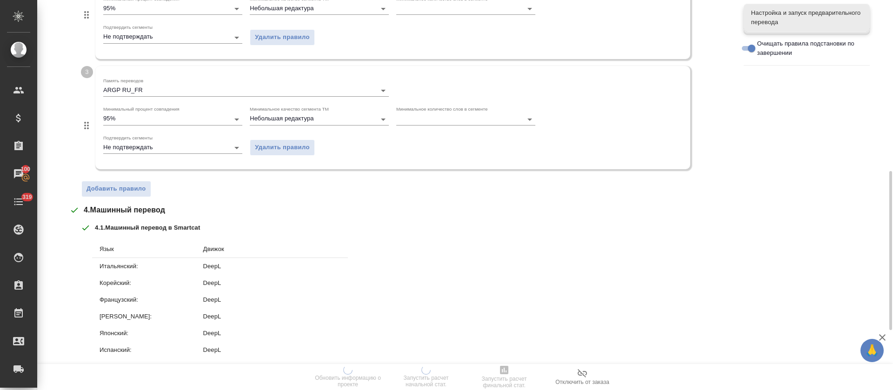
scroll to position [489, 0]
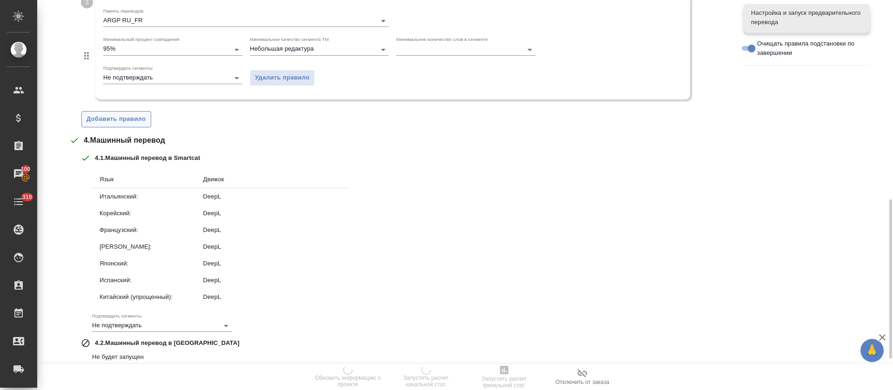
click at [134, 121] on span "Добавить правило" at bounding box center [117, 119] width 60 height 11
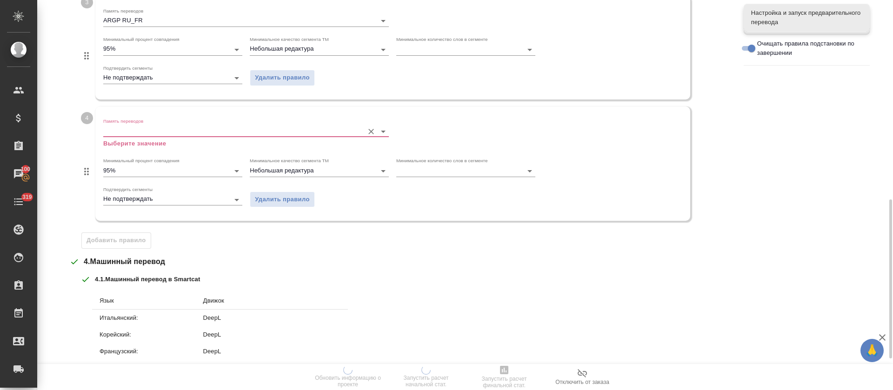
click at [133, 130] on input "Память переводов" at bounding box center [231, 131] width 256 height 11
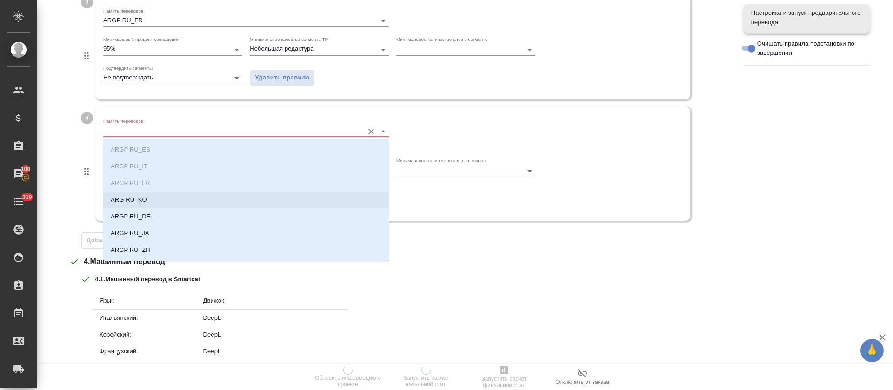
click at [134, 204] on p "ARG RU_KO" at bounding box center [129, 199] width 36 height 9
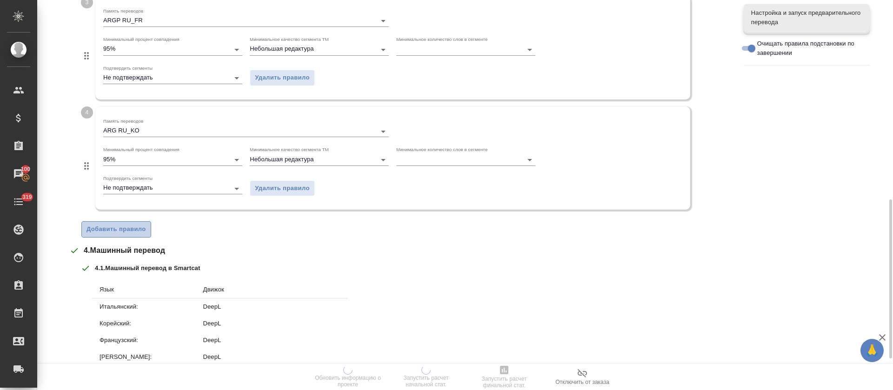
click at [125, 232] on span "Добавить правило" at bounding box center [117, 229] width 60 height 11
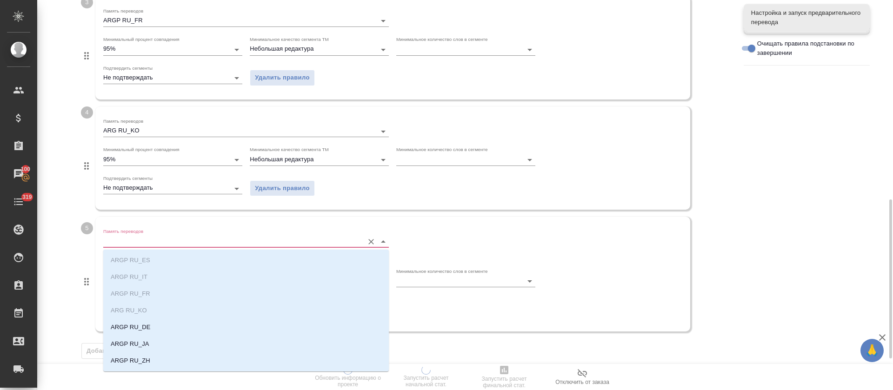
click at [136, 236] on input "Память переводов" at bounding box center [231, 241] width 256 height 11
click at [129, 327] on p "ARGP RU_DE" at bounding box center [131, 327] width 40 height 9
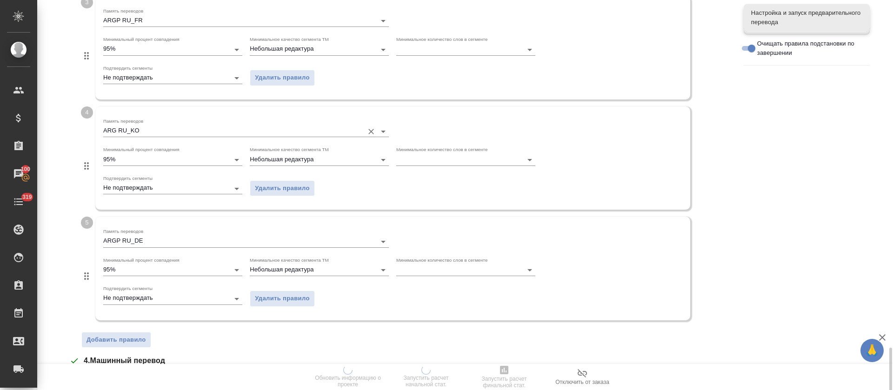
scroll to position [698, 0]
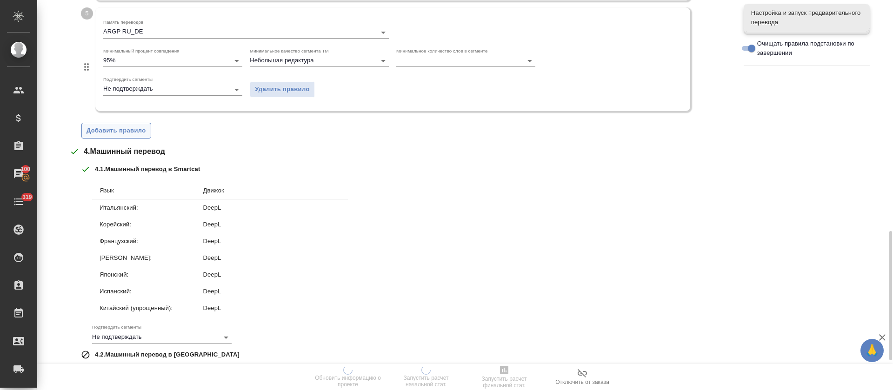
click at [98, 136] on button "Добавить правило" at bounding box center [116, 131] width 70 height 16
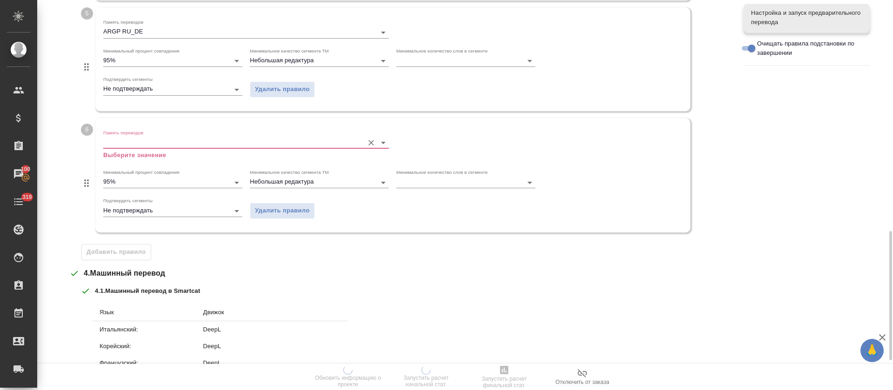
click at [112, 145] on input "Память переводов" at bounding box center [231, 142] width 256 height 11
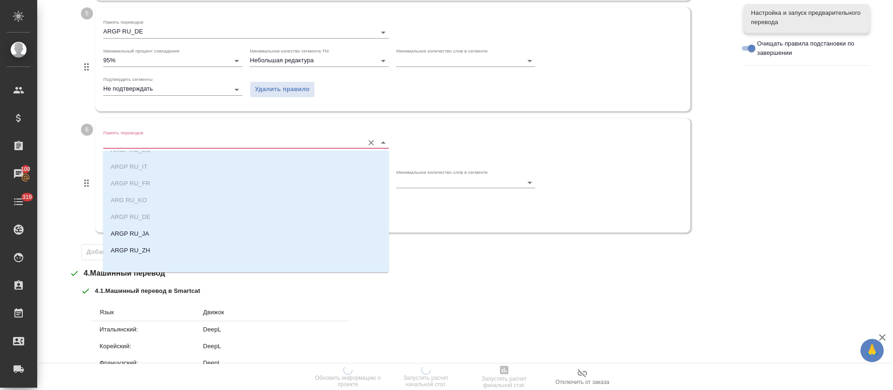
scroll to position [15, 0]
click at [135, 224] on li "ARGP RU_JA" at bounding box center [246, 230] width 286 height 17
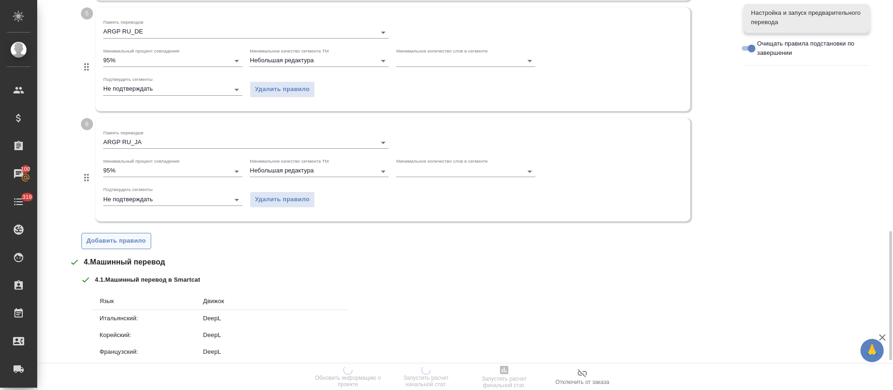
click at [135, 237] on span "Добавить правило" at bounding box center [117, 241] width 60 height 11
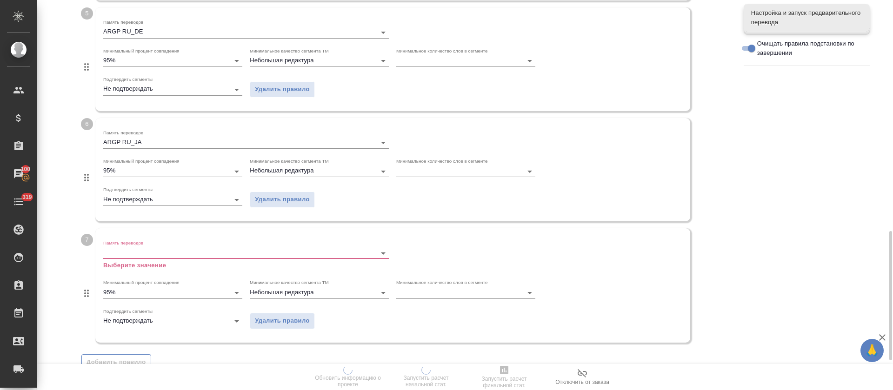
click at [135, 247] on div "Память переводов Выберите значение" at bounding box center [246, 255] width 286 height 30
click at [140, 256] on input "Память переводов" at bounding box center [231, 253] width 256 height 11
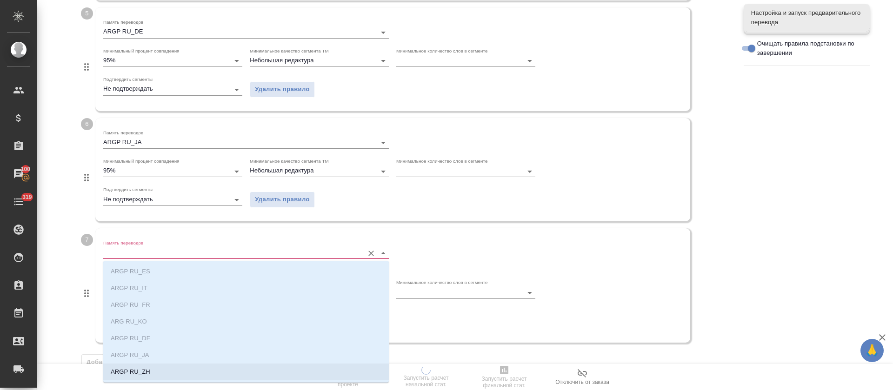
click at [144, 374] on p "ARGP RU_ZH" at bounding box center [131, 372] width 40 height 9
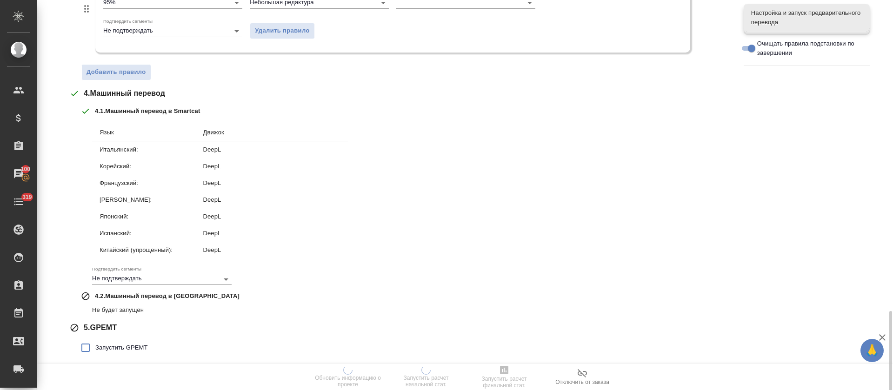
scroll to position [1007, 0]
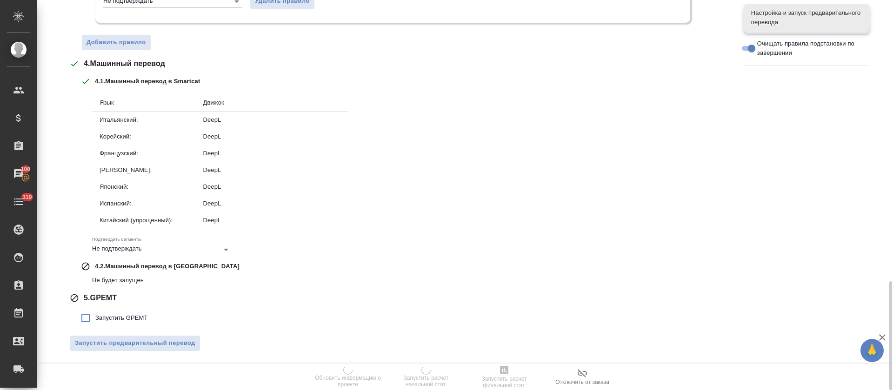
click at [112, 316] on span "Запустить GPEMT" at bounding box center [121, 318] width 53 height 9
click at [95, 316] on input "Запустить GPEMT" at bounding box center [86, 318] width 20 height 20
checkbox input "true"
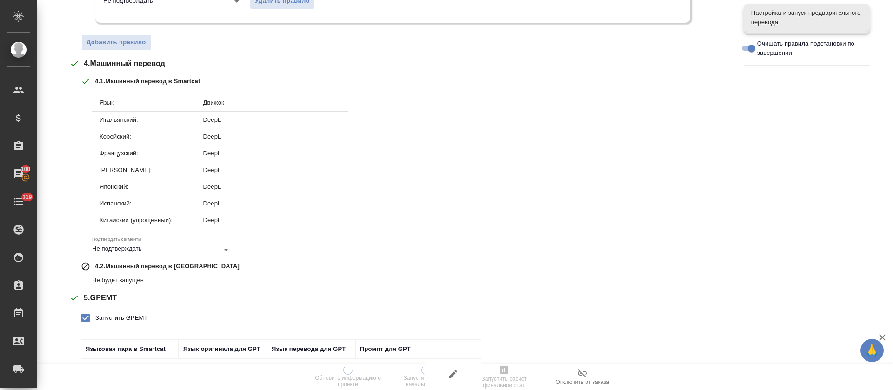
scroll to position [1302, 0]
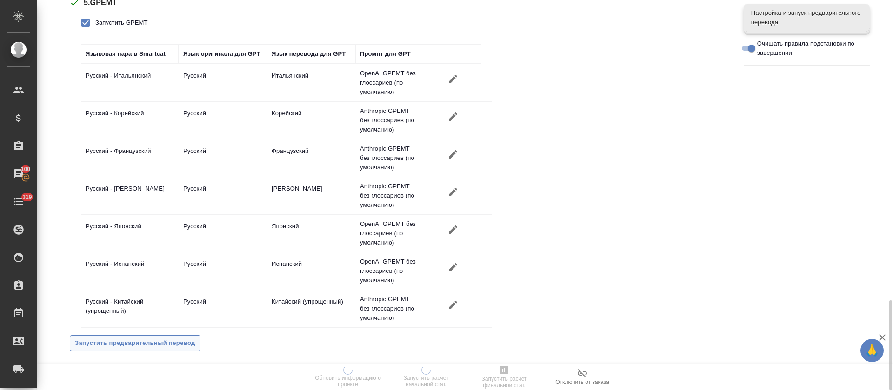
click at [129, 342] on span "Запустить предварительный перевод" at bounding box center [135, 343] width 121 height 11
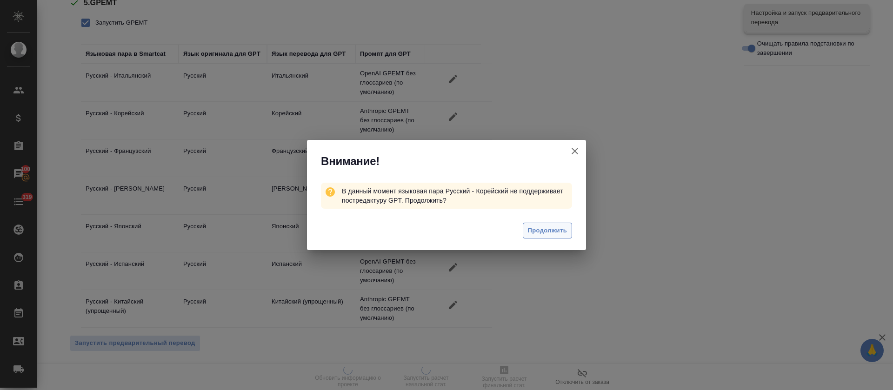
click at [547, 232] on span "Продолжить" at bounding box center [547, 231] width 39 height 11
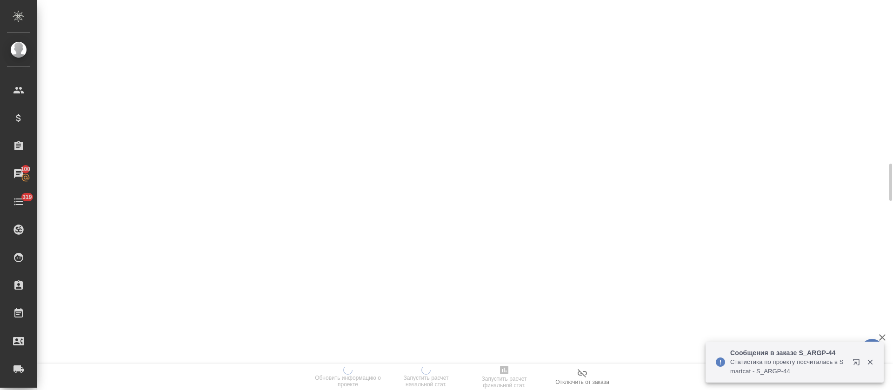
scroll to position [535, 0]
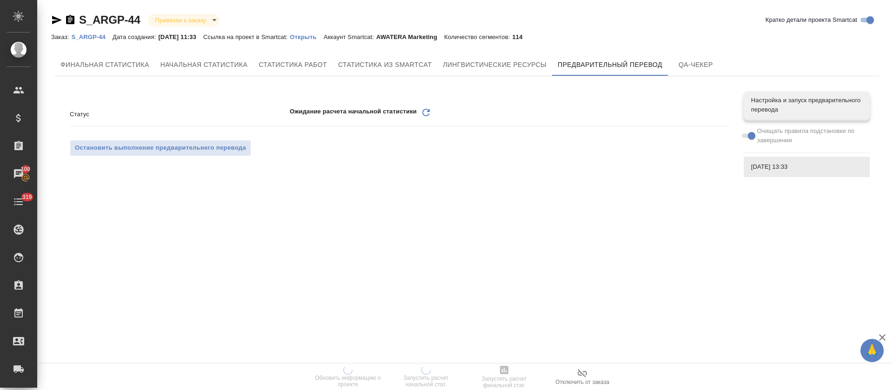
click at [430, 107] on icon "Обновить" at bounding box center [426, 112] width 11 height 11
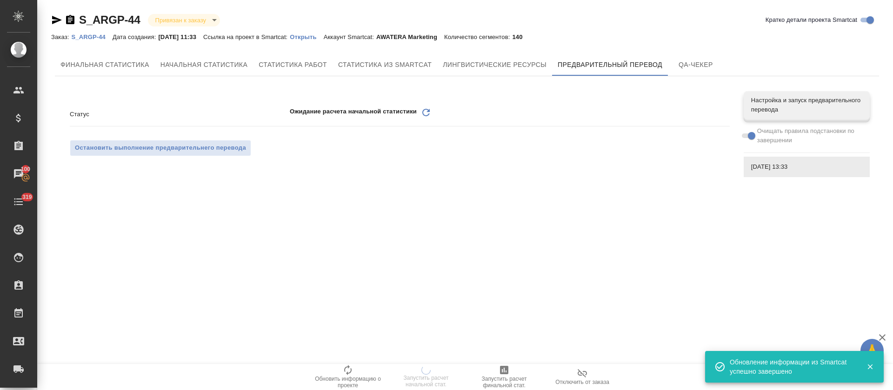
click at [425, 115] on icon at bounding box center [426, 112] width 7 height 7
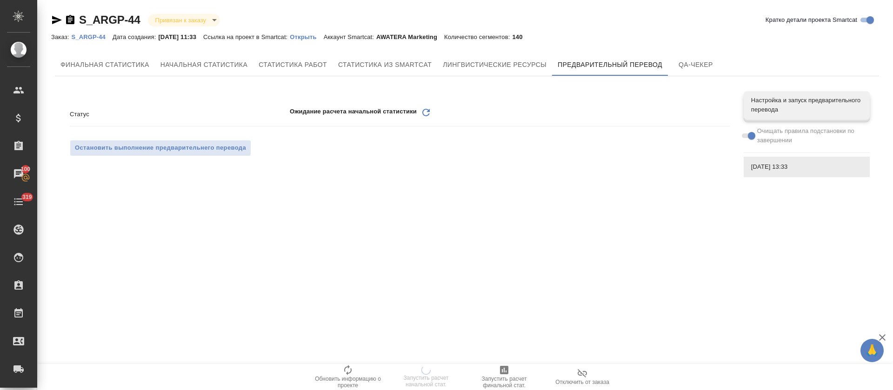
click at [424, 113] on icon "Обновить" at bounding box center [426, 112] width 11 height 11
click at [428, 108] on icon "Обновить" at bounding box center [426, 112] width 11 height 11
click at [426, 114] on icon "Обновить" at bounding box center [426, 112] width 11 height 11
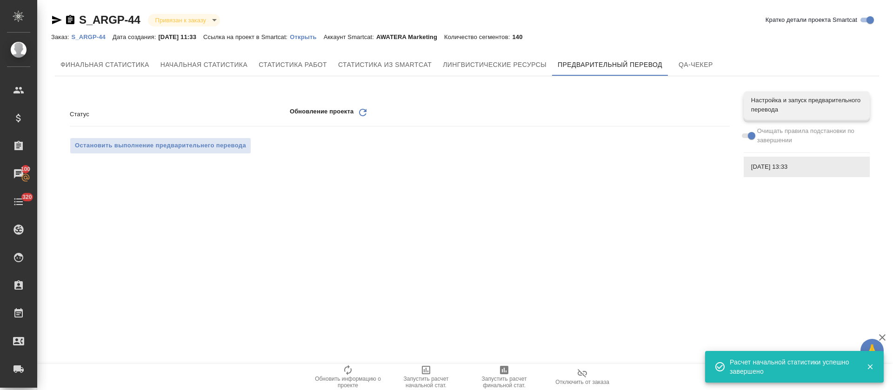
click at [367, 109] on icon "Обновить" at bounding box center [362, 112] width 11 height 11
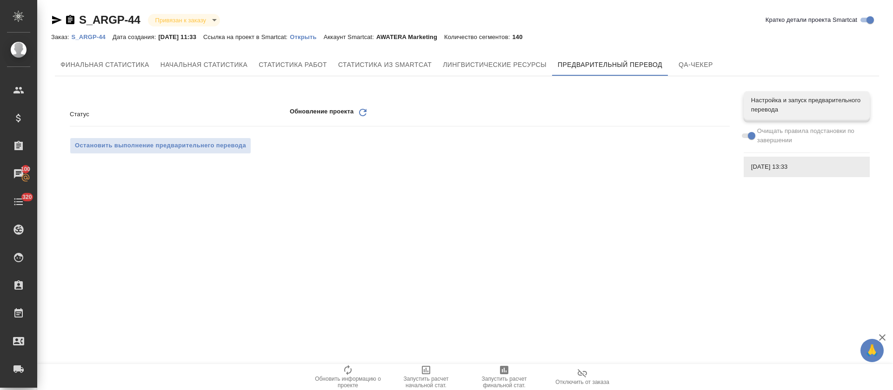
click at [362, 115] on icon at bounding box center [362, 112] width 7 height 7
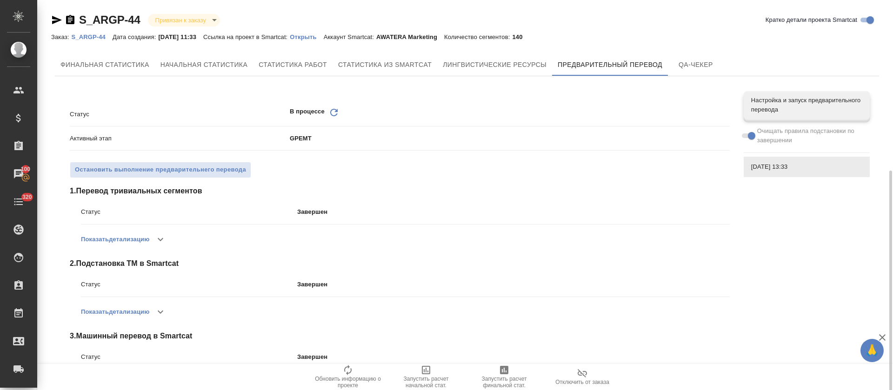
scroll to position [94, 0]
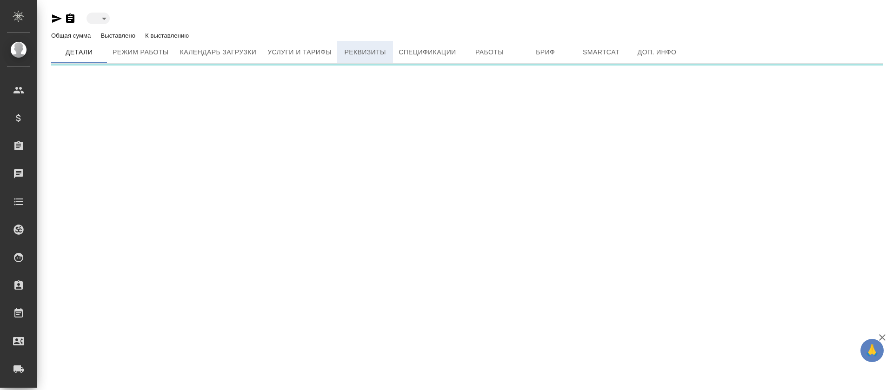
type input "toBeImplemented"
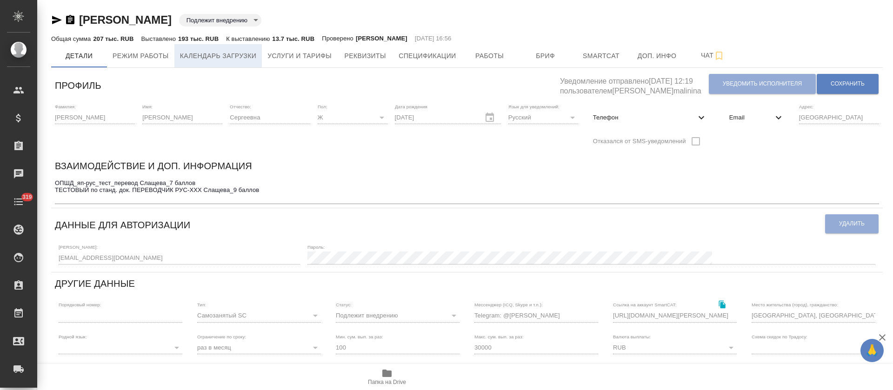
type input "[PERSON_NAME]"
click at [229, 53] on span "Календарь загрузки" at bounding box center [218, 56] width 77 height 12
click at [293, 57] on span "Услуги и тарифы" at bounding box center [300, 56] width 64 height 12
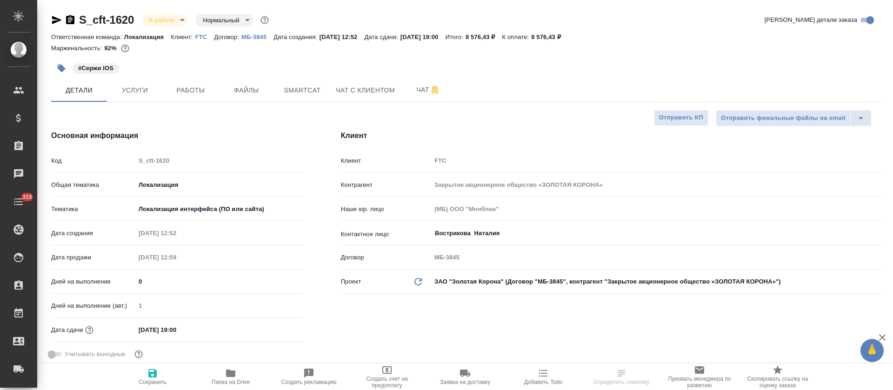
select select "RU"
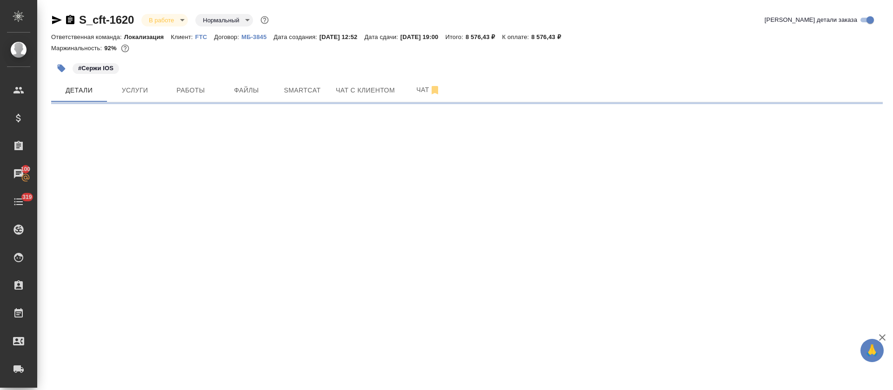
select select "RU"
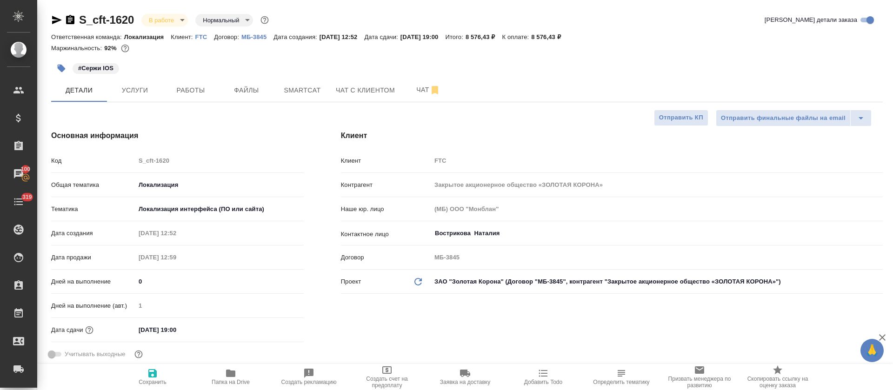
type textarea "x"
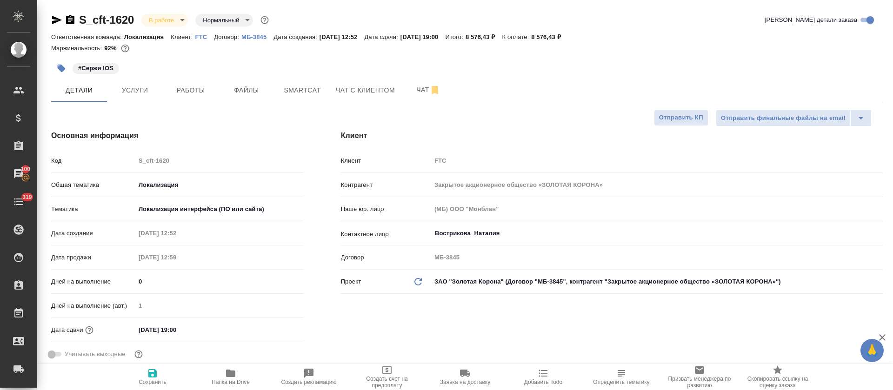
type textarea "x"
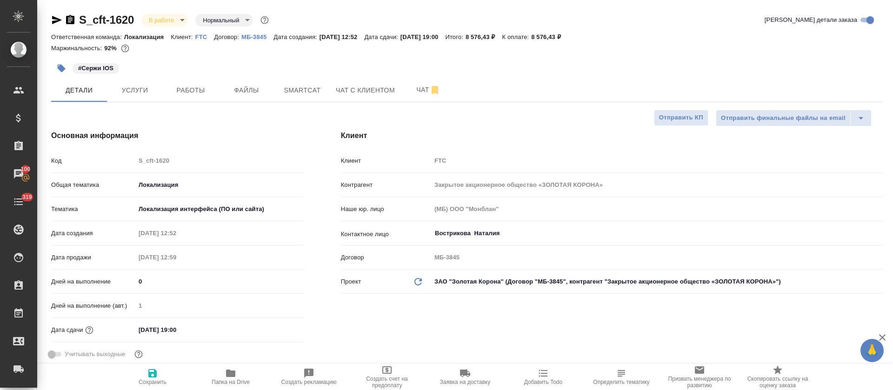
type textarea "x"
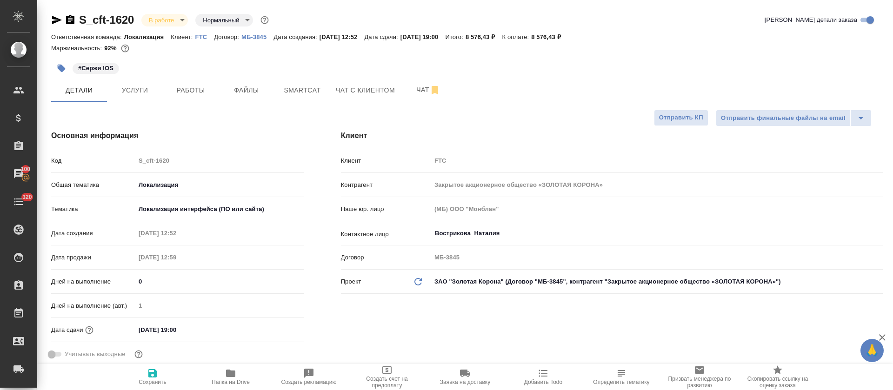
type textarea "x"
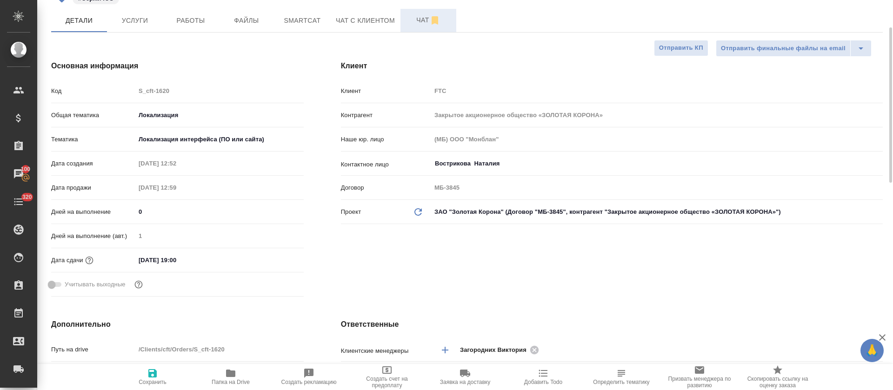
type textarea "x"
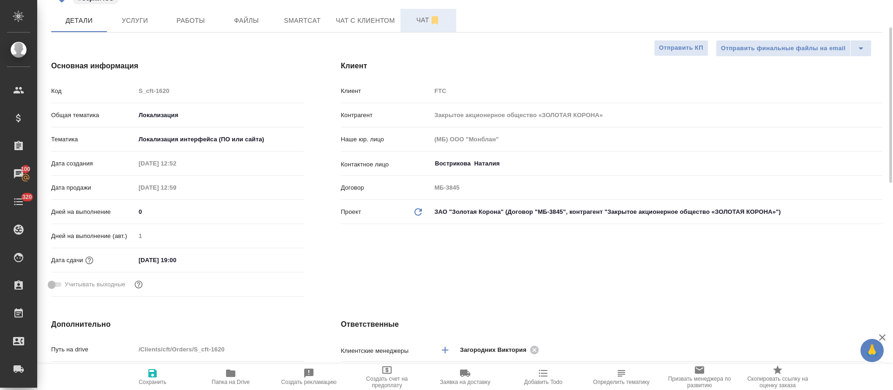
type textarea "x"
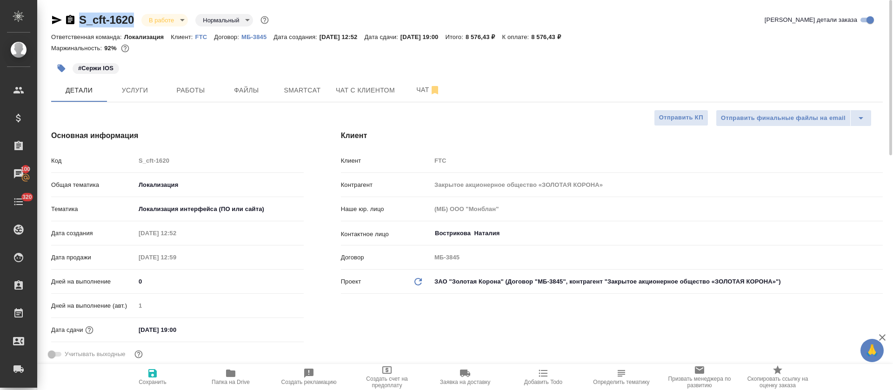
drag, startPoint x: 137, startPoint y: 13, endPoint x: 80, endPoint y: 26, distance: 57.9
copy link "S_cft-1620"
type textarea "x"
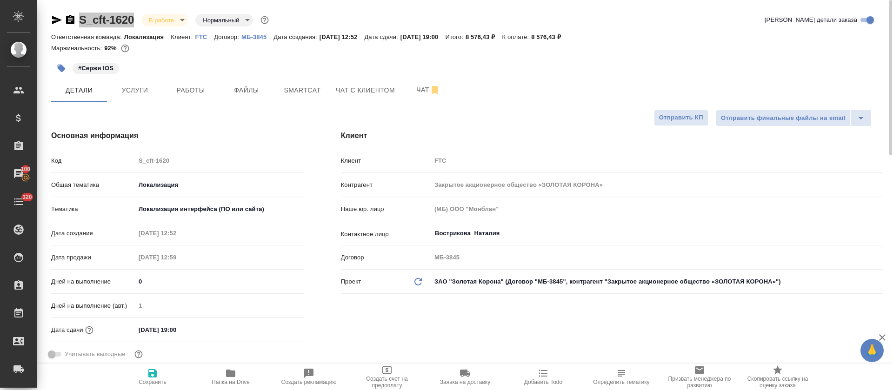
type textarea "x"
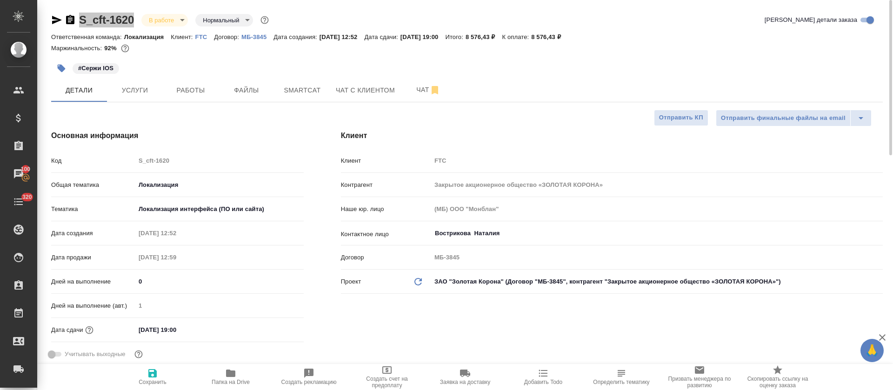
type textarea "x"
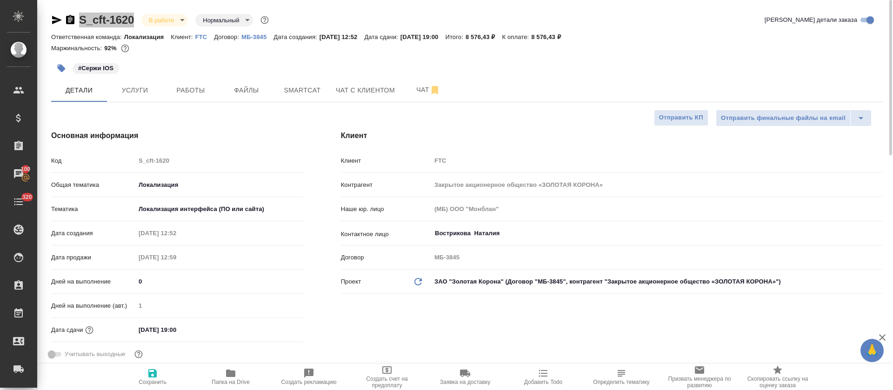
type textarea "x"
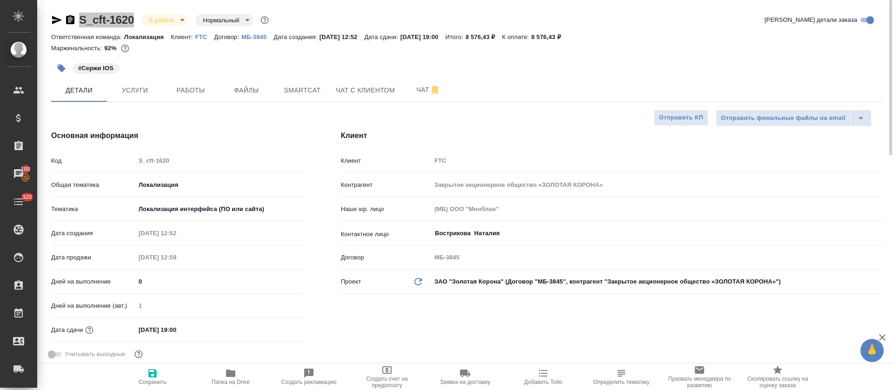
type textarea "x"
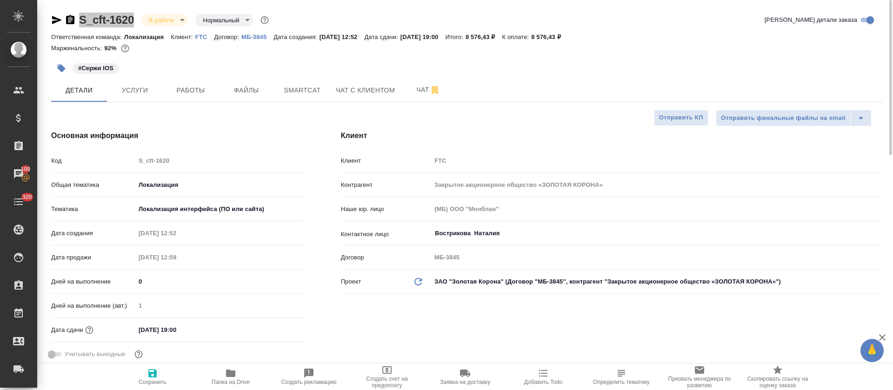
type textarea "x"
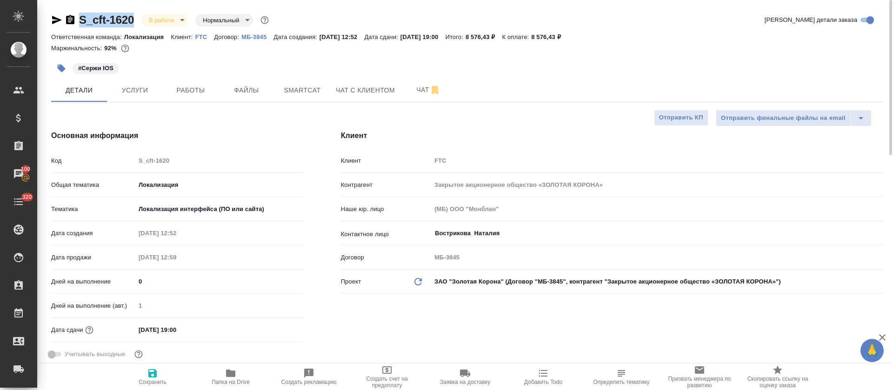
type textarea "x"
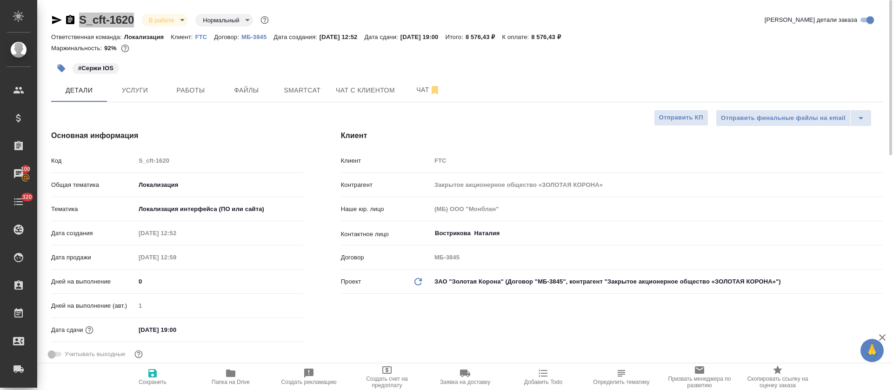
type textarea "x"
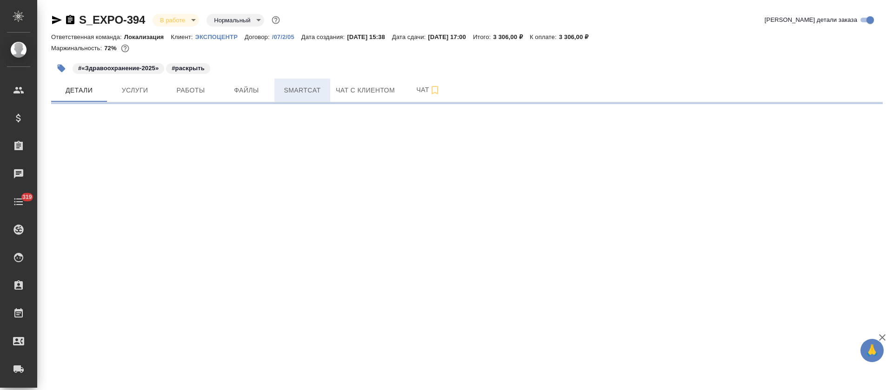
select select "RU"
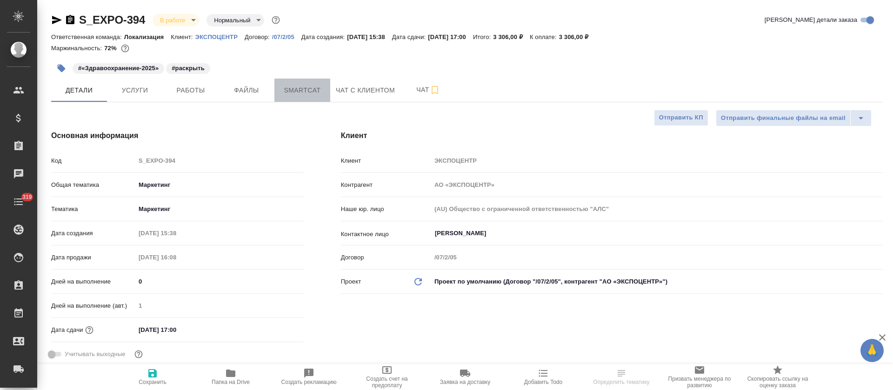
click at [313, 91] on span "Smartcat" at bounding box center [302, 91] width 45 height 12
type textarea "x"
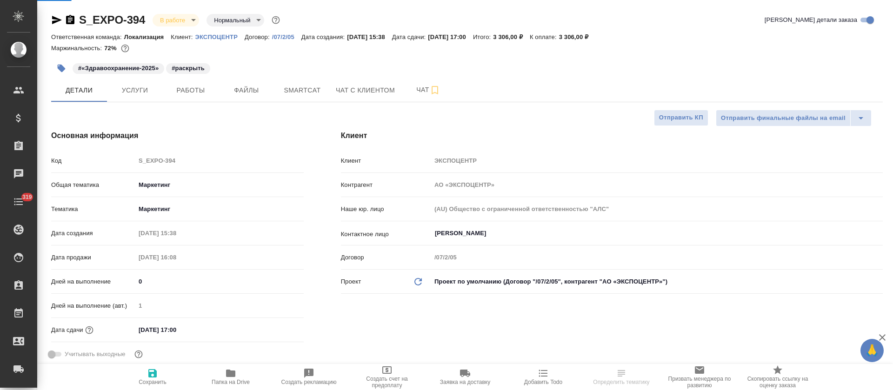
type textarea "x"
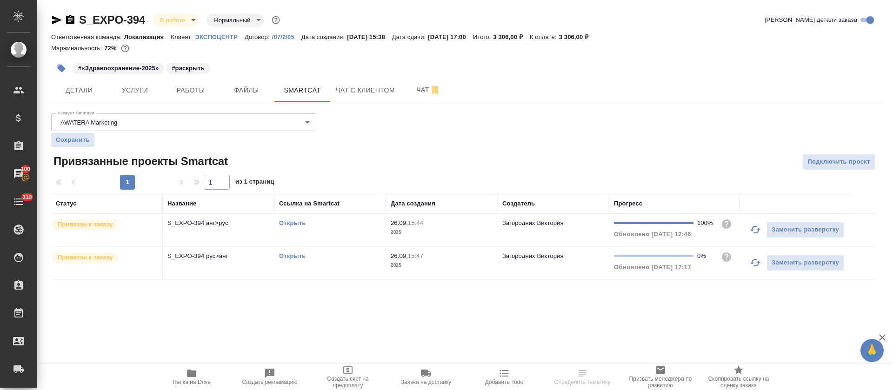
click at [754, 261] on icon "button" at bounding box center [755, 262] width 11 height 11
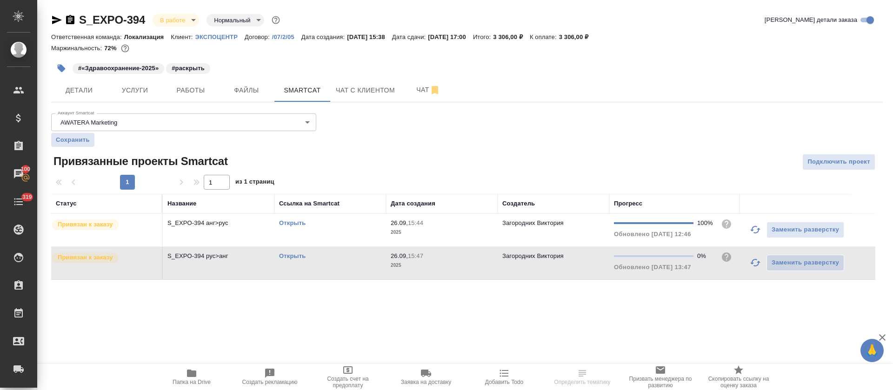
click at [747, 236] on button "button" at bounding box center [755, 230] width 22 height 22
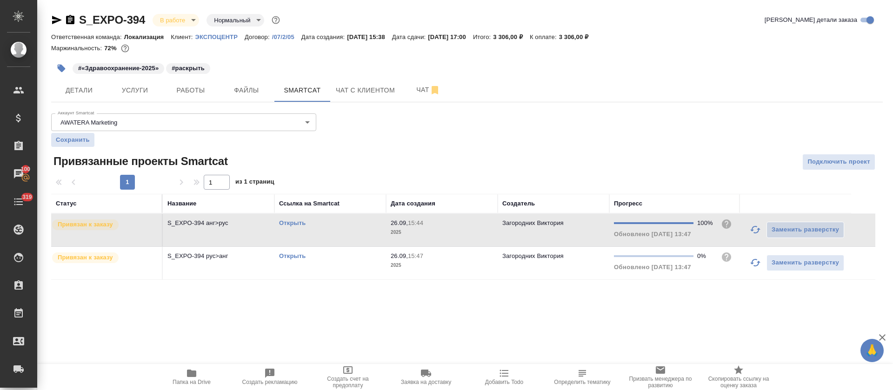
click at [286, 256] on link "Открыть" at bounding box center [292, 256] width 27 height 7
click at [169, 88] on span "Работы" at bounding box center [190, 91] width 45 height 12
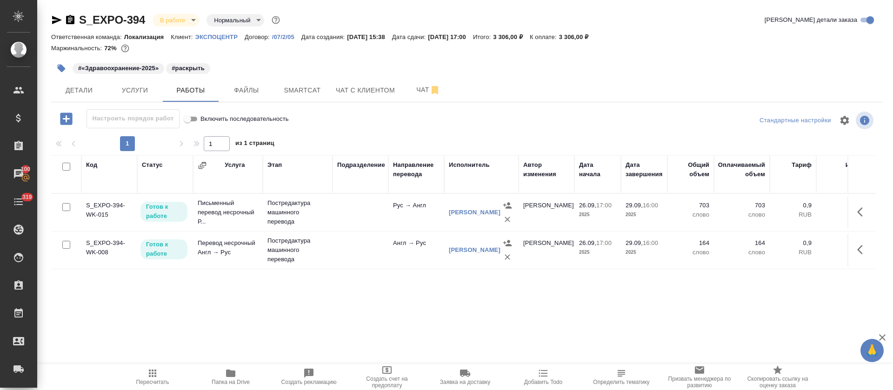
click at [549, 375] on icon "button" at bounding box center [543, 373] width 11 height 11
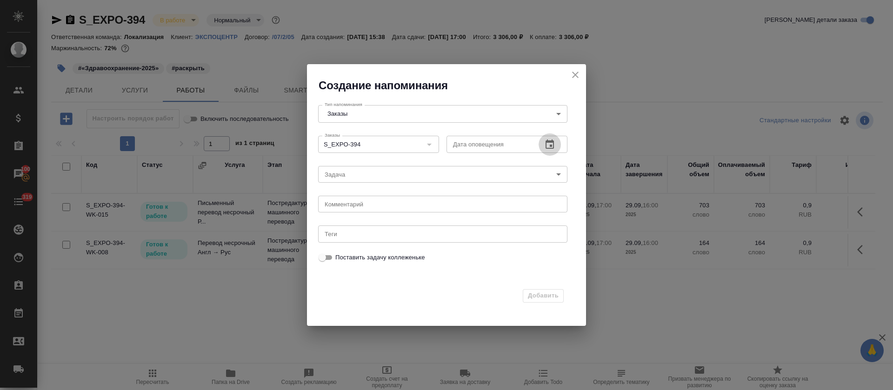
click at [542, 148] on button "button" at bounding box center [550, 145] width 22 height 22
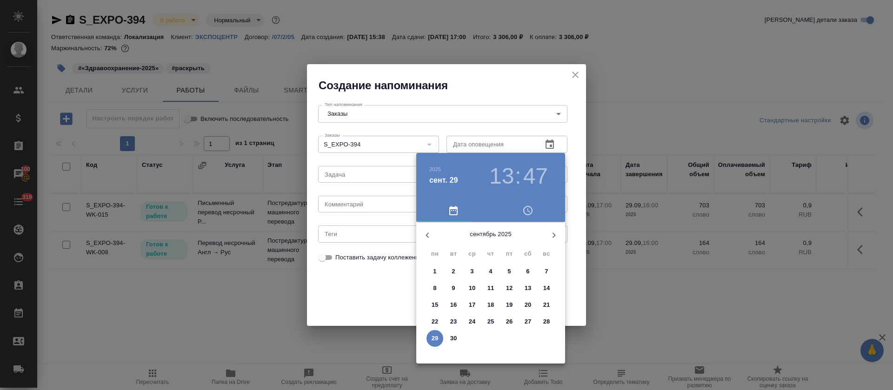
click at [437, 338] on p "29" at bounding box center [435, 338] width 7 height 9
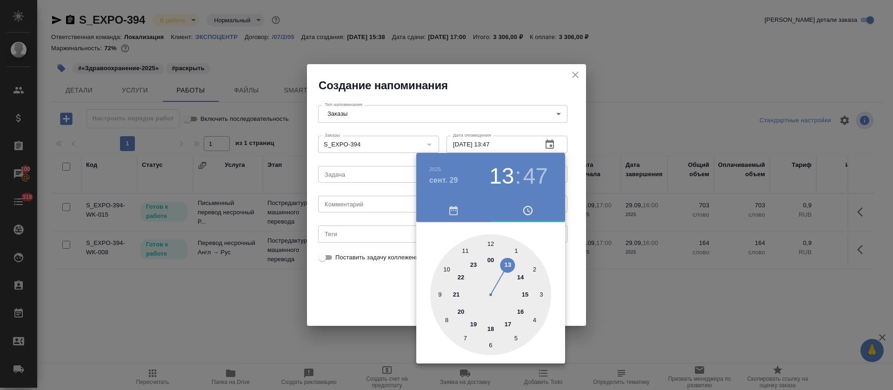
click at [519, 312] on div at bounding box center [490, 295] width 121 height 121
click at [491, 241] on div at bounding box center [490, 295] width 121 height 121
type input "[DATE] 16:00"
drag, startPoint x: 409, startPoint y: 300, endPoint x: 359, endPoint y: 199, distance: 112.0
click at [405, 293] on div at bounding box center [446, 195] width 893 height 390
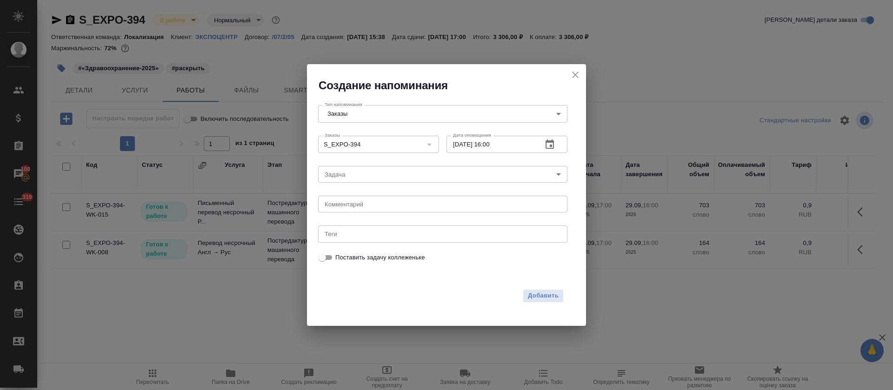
click at [362, 169] on body "🙏 .cls-1 fill:#fff; AWATERA Tretyakova Olga Клиенты Спецификации Заказы 100 Чат…" at bounding box center [446, 195] width 893 height 390
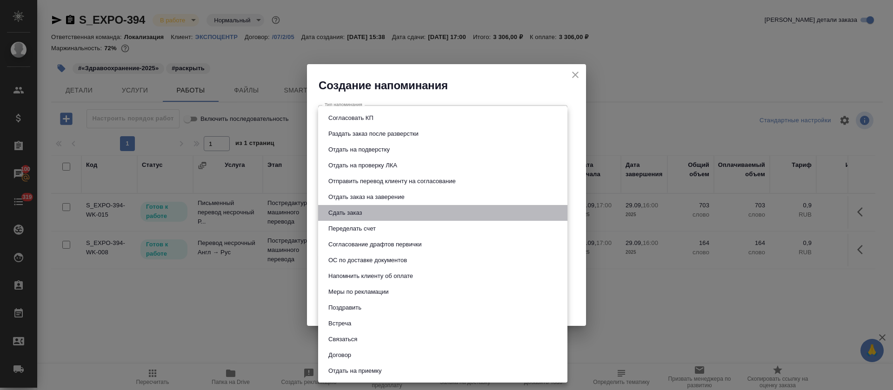
click at [350, 212] on button "Сдать заказ" at bounding box center [345, 213] width 39 height 10
type input "Сдать заказ"
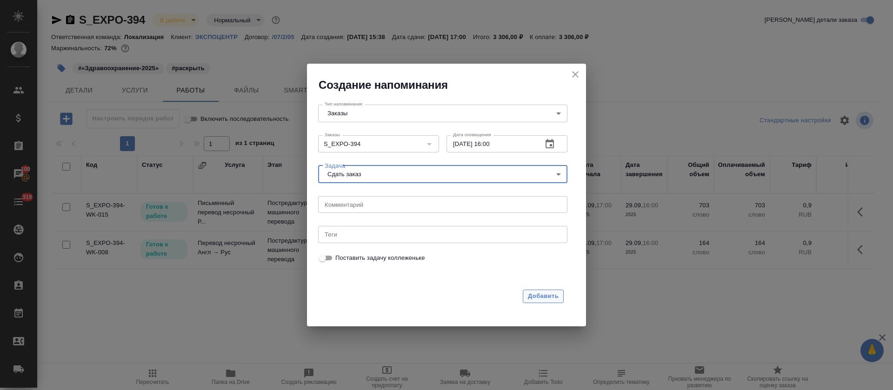
click at [555, 294] on span "Добавить" at bounding box center [543, 296] width 31 height 11
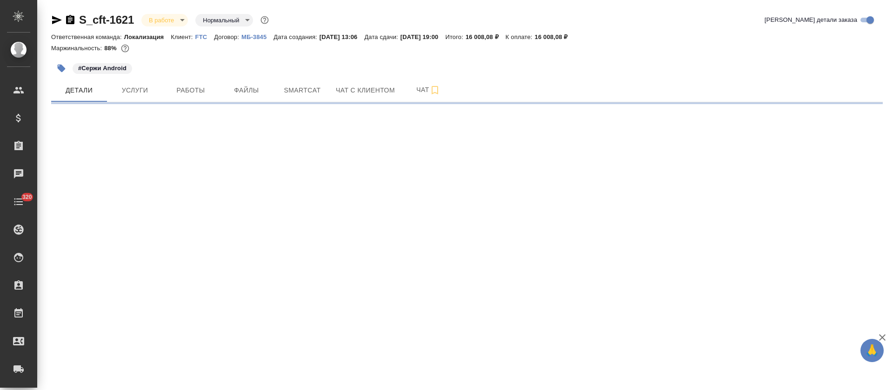
select select "RU"
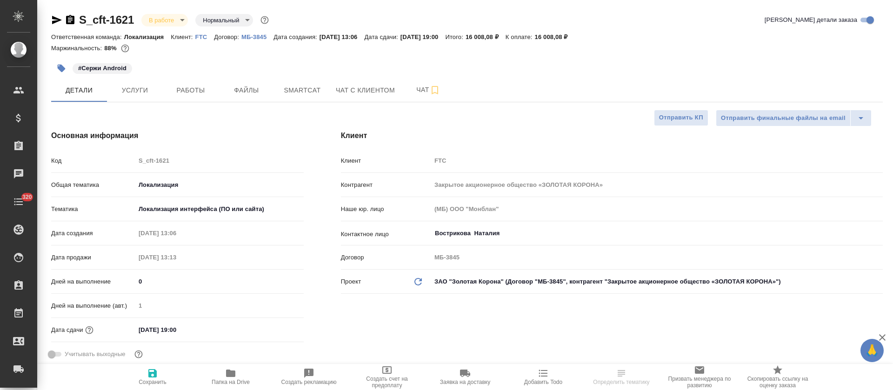
type textarea "x"
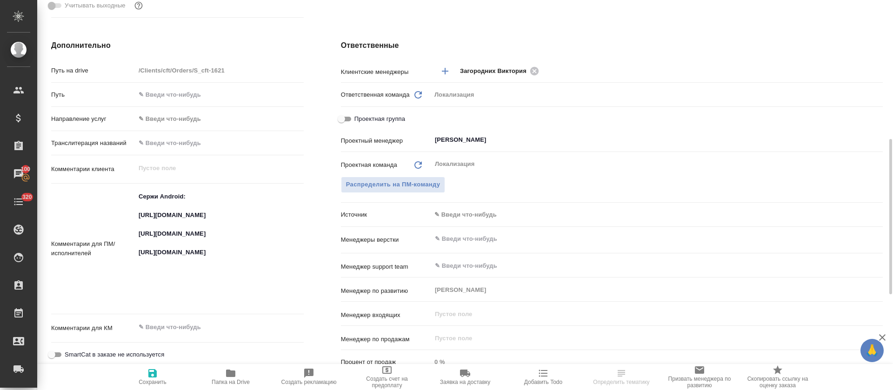
scroll to position [419, 0]
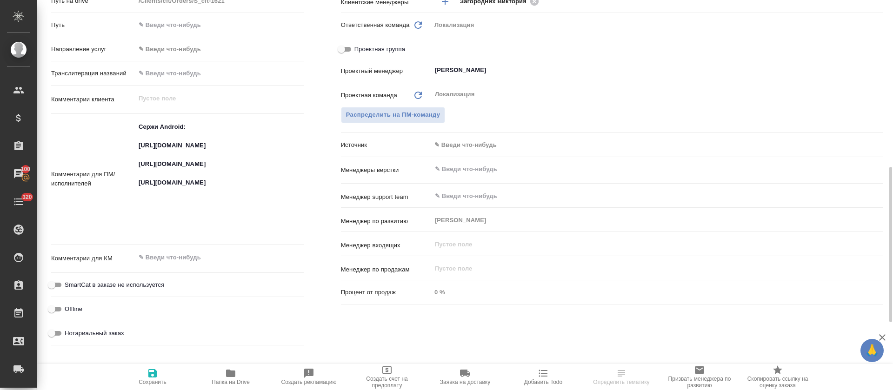
type textarea "x"
click at [170, 156] on textarea "Сержи Android: [URL][DOMAIN_NAME] [URL][DOMAIN_NAME] [URL][DOMAIN_NAME]" at bounding box center [219, 178] width 168 height 118
click at [170, 156] on textarea "Сержи Android: [URL][DOMAIN_NAME] [URL][DOMAIN_NAME] [URL][DOMAIN_NAME]" at bounding box center [220, 179] width 168 height 118
click at [170, 156] on textarea "Сержи Android: https://smartcat.com/projects/83fbdc97-7f3c-4db6-867b-8ebb96f778…" at bounding box center [220, 179] width 168 height 118
type textarea "x"
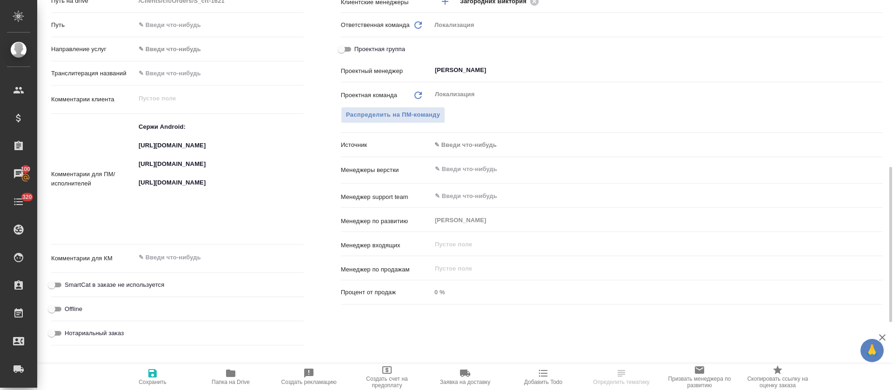
type textarea "x"
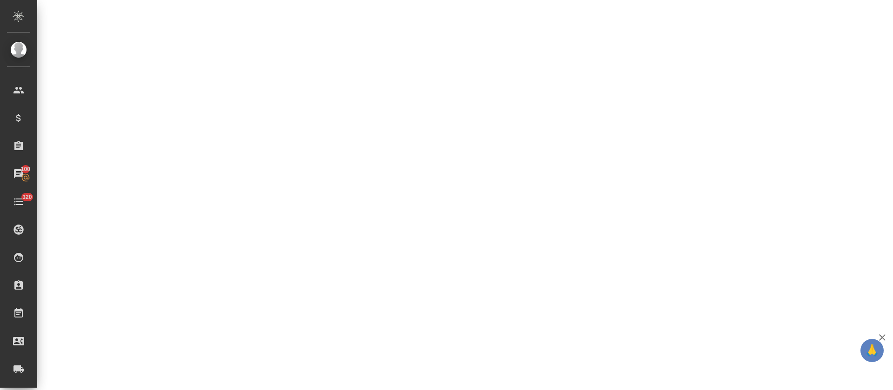
click at [168, 184] on div ".cls-1 fill:#fff; AWATERA Tretyakova Olga Клиенты Спецификации Заказы 100 Чаты …" at bounding box center [446, 195] width 893 height 390
select select "RU"
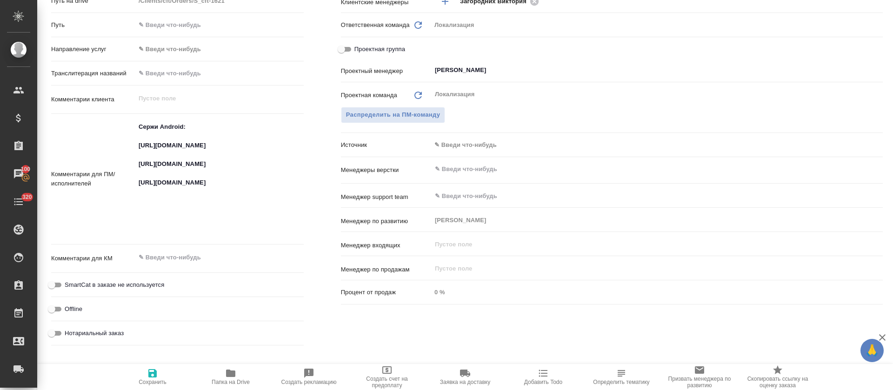
click at [168, 184] on textarea "Сержи Android: https://smartcat.com/projects/83fbdc97-7f3c-4db6-867b-8ebb96f778…" at bounding box center [219, 178] width 168 height 118
type textarea "x"
click at [168, 184] on textarea "Сержи Android: https://smartcat.com/projects/83fbdc97-7f3c-4db6-867b-8ebb96f778…" at bounding box center [219, 178] width 168 height 118
type textarea "x"
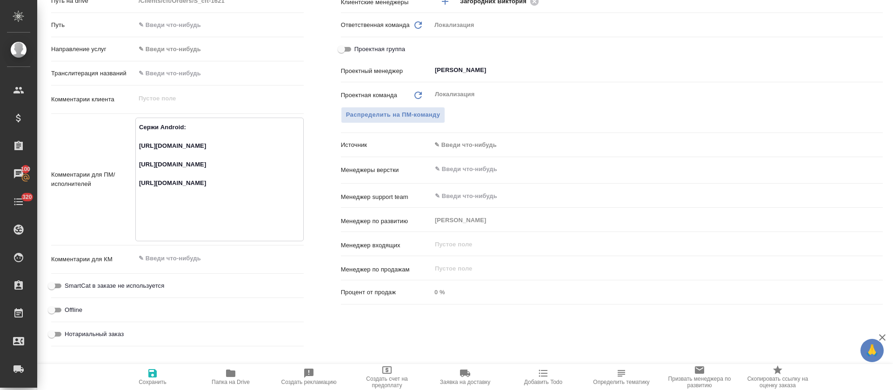
type textarea "x"
click at [168, 184] on textarea "Сержи Android: https://smartcat.com/projects/83fbdc97-7f3c-4db6-867b-8ebb96f778…" at bounding box center [220, 179] width 168 height 118
type textarea "x"
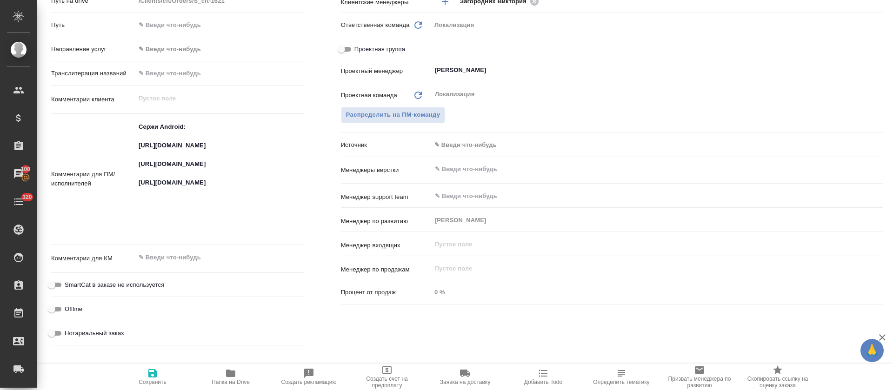
type textarea "x"
click at [190, 223] on textarea "Сержи Android: https://smartcat.com/projects/83fbdc97-7f3c-4db6-867b-8ebb96f778…" at bounding box center [220, 179] width 168 height 118
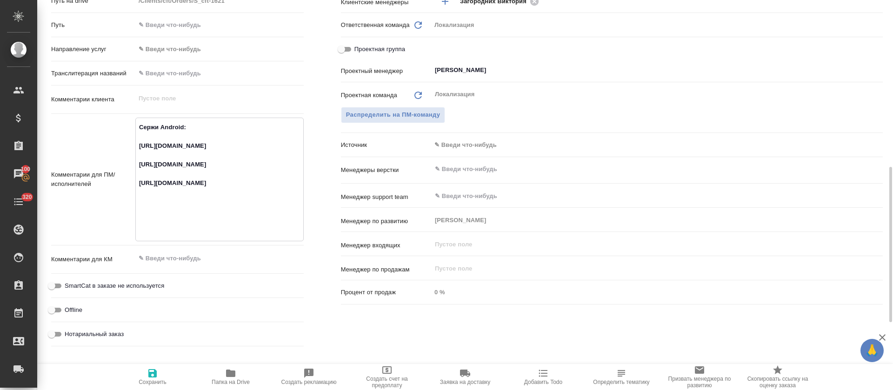
click at [190, 223] on textarea "Сержи Android: https://smartcat.com/projects/83fbdc97-7f3c-4db6-867b-8ebb96f778…" at bounding box center [220, 179] width 168 height 118
type textarea "x"
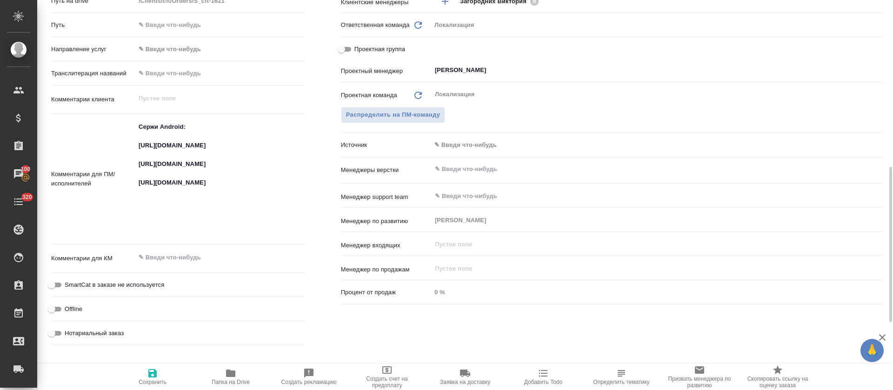
type textarea "x"
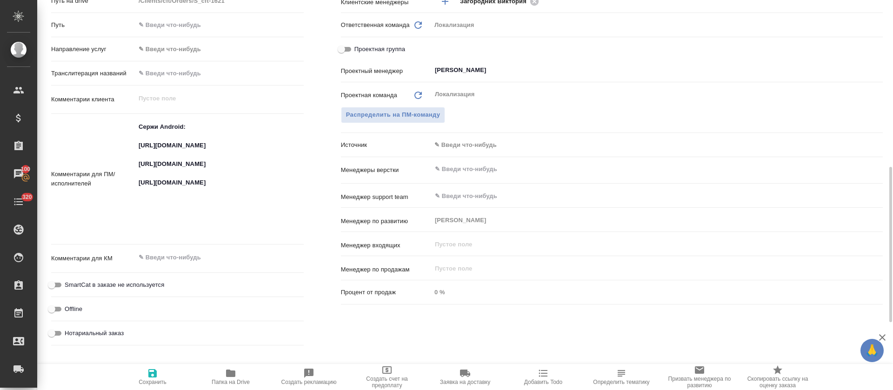
type textarea "x"
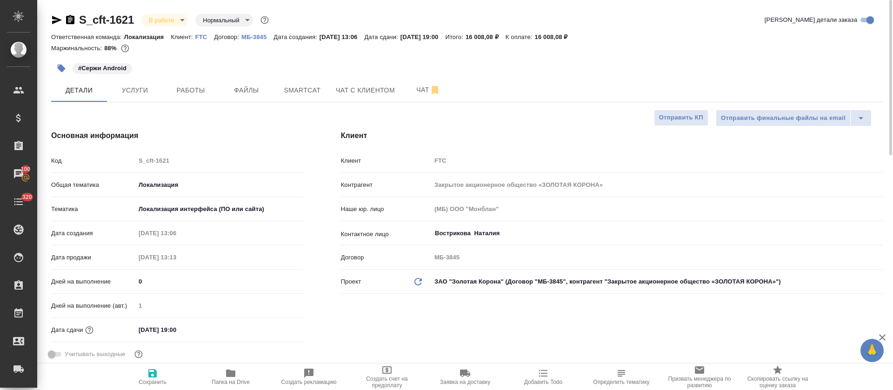
type textarea "x"
drag, startPoint x: 133, startPoint y: 19, endPoint x: 80, endPoint y: 18, distance: 53.0
copy link "S_cft-1621"
type textarea "x"
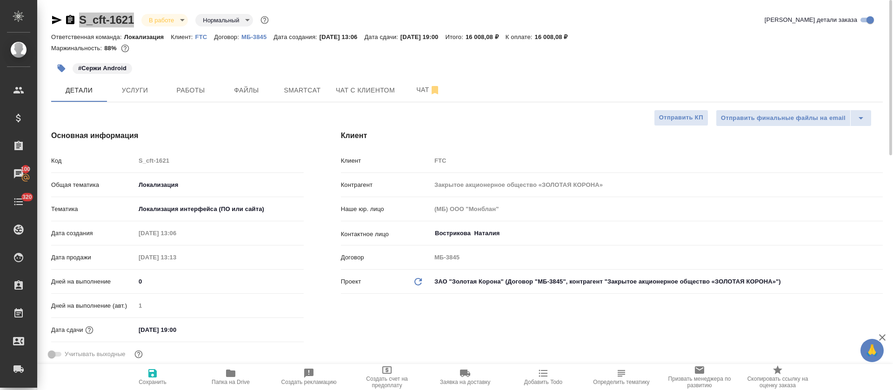
type textarea "x"
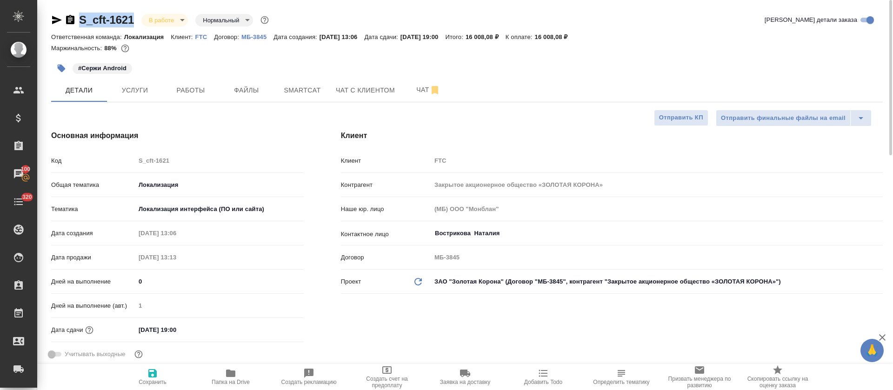
type textarea "x"
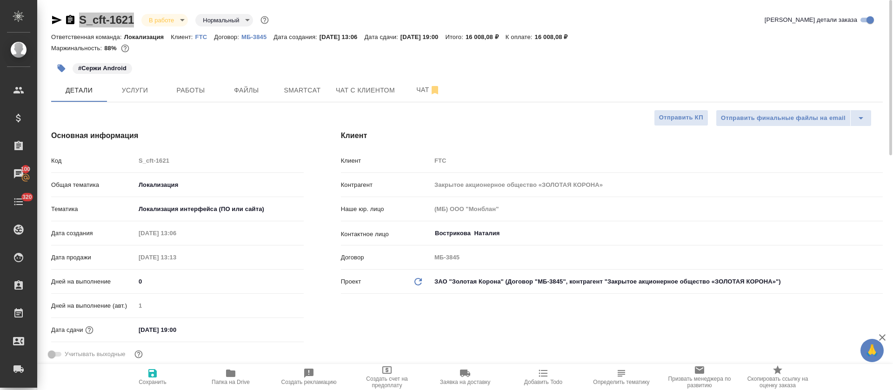
type textarea "x"
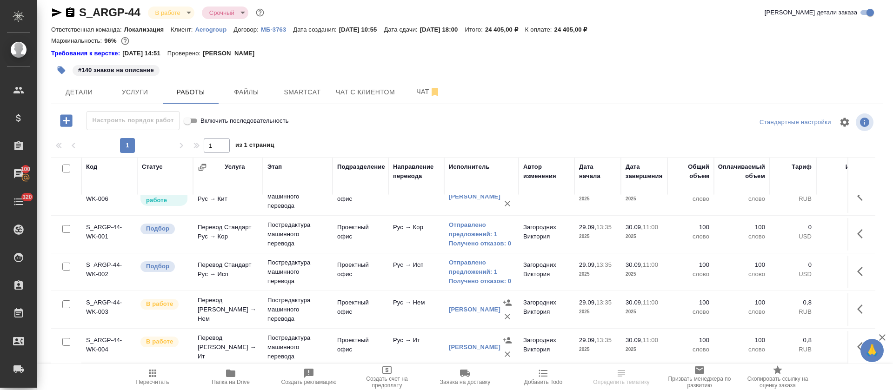
scroll to position [141, 0]
click at [302, 94] on span "Smartcat" at bounding box center [302, 93] width 45 height 12
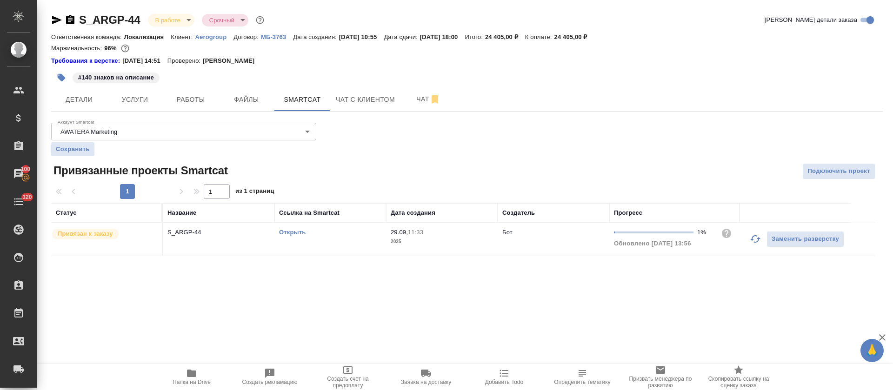
click at [303, 231] on link "Открыть" at bounding box center [292, 232] width 27 height 7
click at [761, 239] on button "button" at bounding box center [755, 239] width 22 height 22
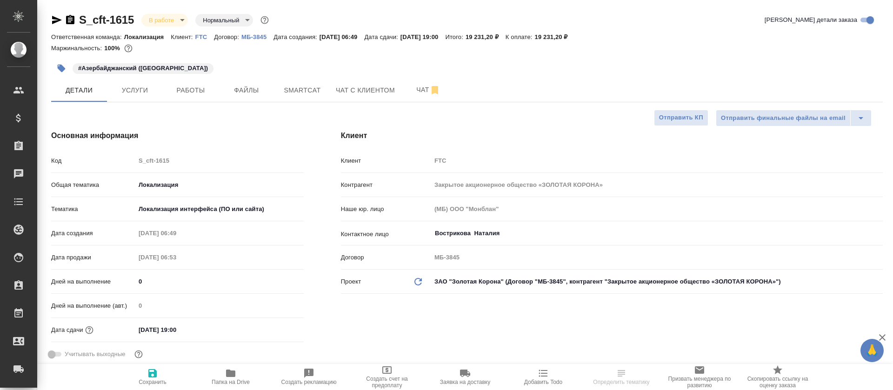
select select "RU"
click at [190, 88] on span "Работы" at bounding box center [190, 91] width 45 height 12
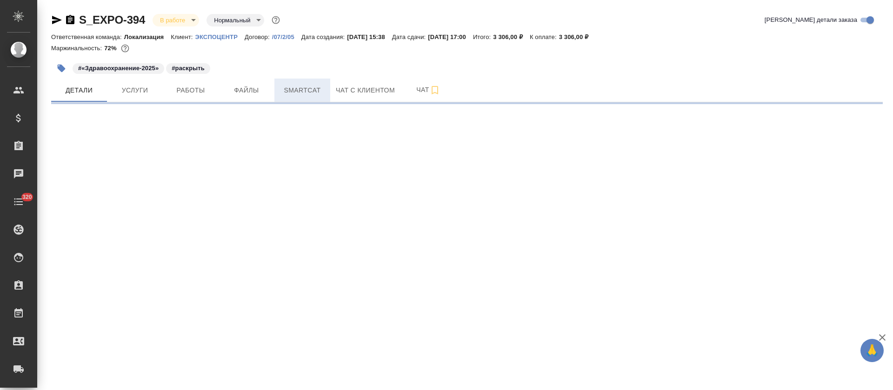
select select "RU"
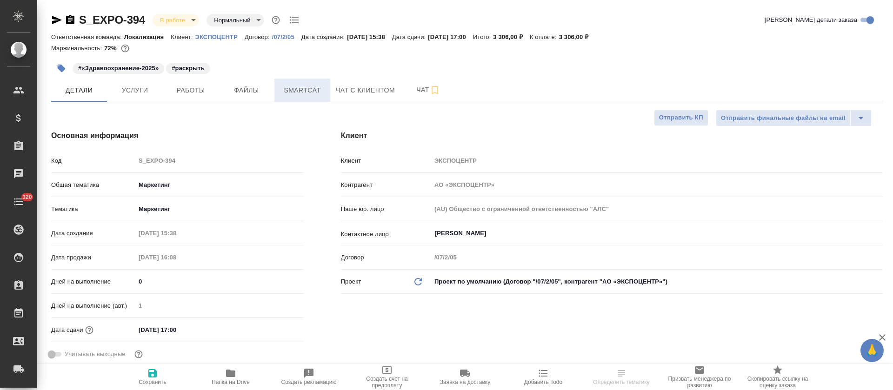
type textarea "x"
click at [293, 91] on span "Smartcat" at bounding box center [302, 91] width 45 height 12
type textarea "x"
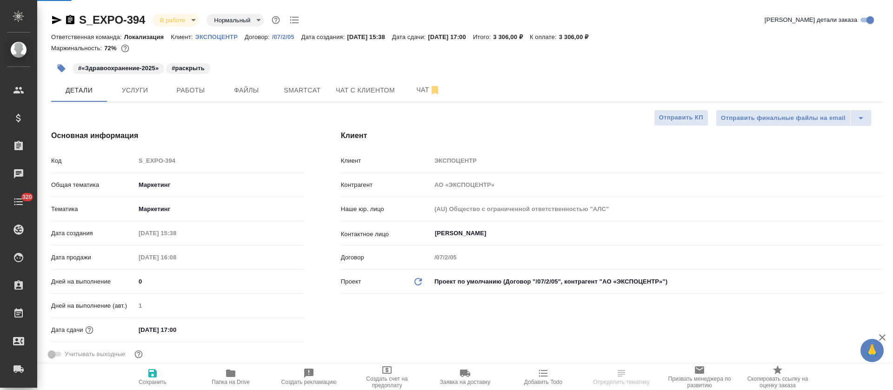
type textarea "x"
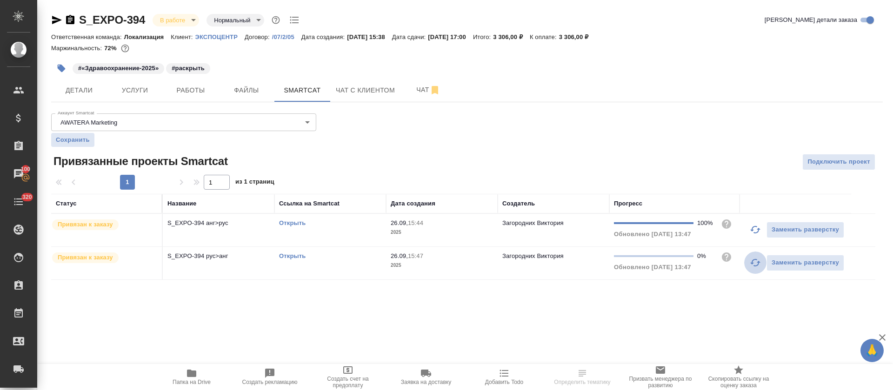
click at [751, 264] on icon "button" at bounding box center [755, 262] width 11 height 11
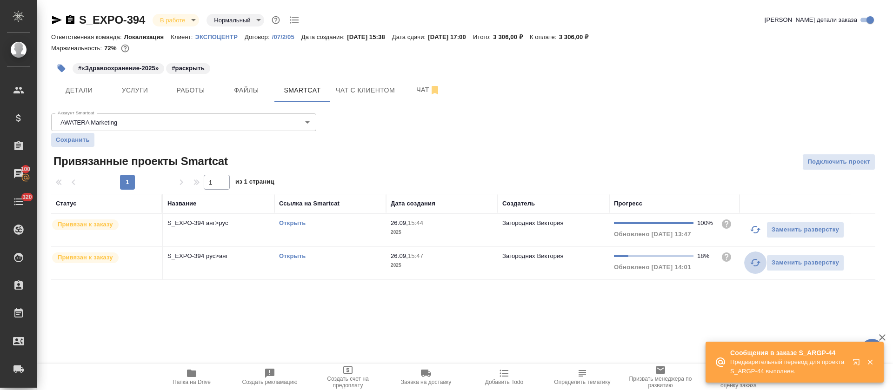
click at [454, 257] on icon "button" at bounding box center [755, 262] width 11 height 11
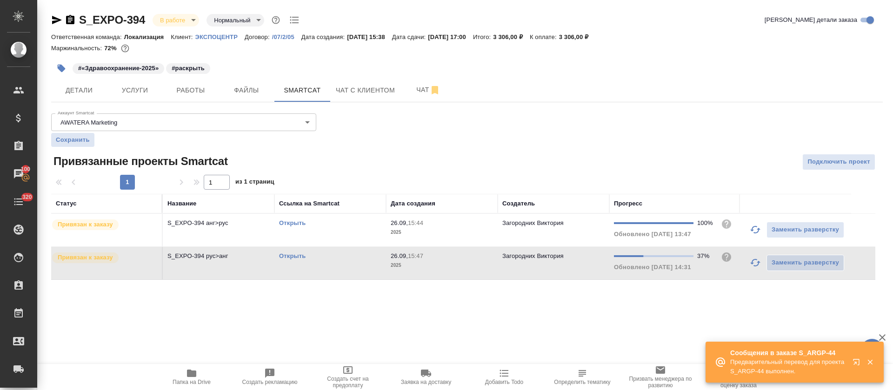
click at [454, 364] on icon "button" at bounding box center [856, 362] width 6 height 6
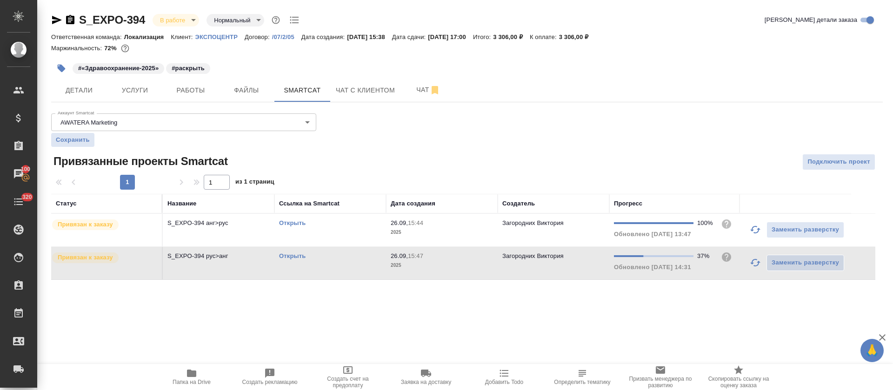
click at [454, 268] on icon "button" at bounding box center [755, 262] width 11 height 11
click at [454, 260] on icon "button" at bounding box center [756, 262] width 10 height 7
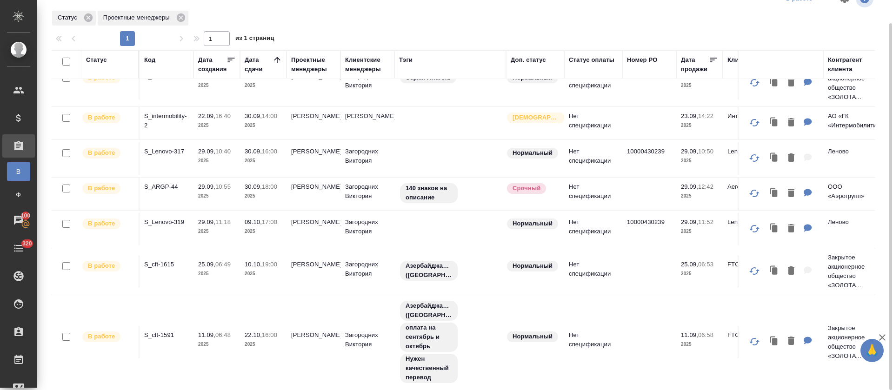
scroll to position [255, 0]
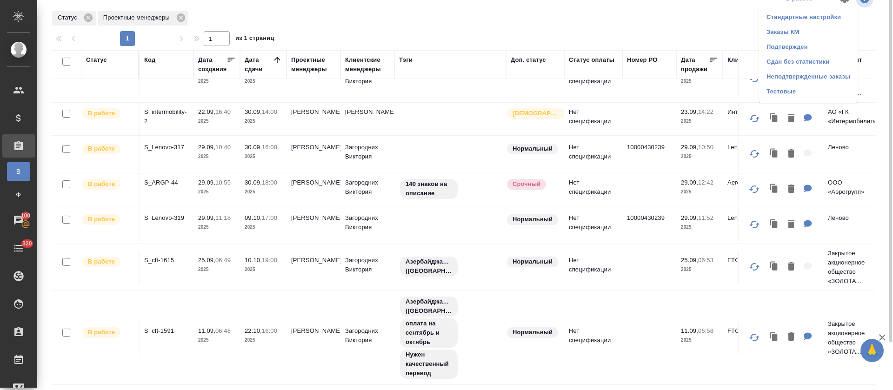
scroll to position [0, 0]
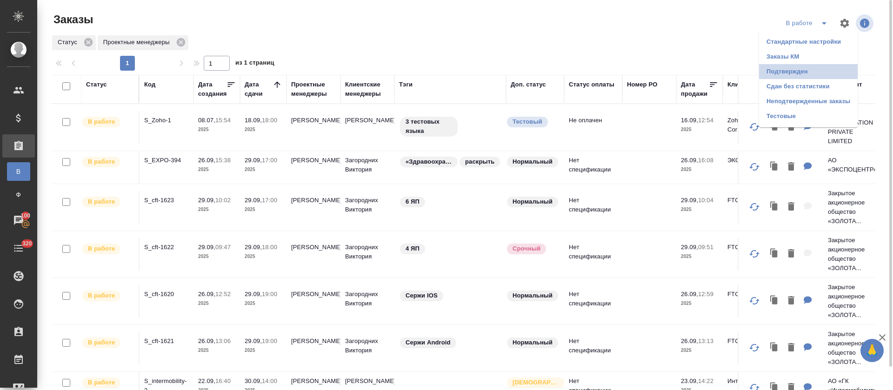
click at [811, 73] on li "Подтвержден" at bounding box center [808, 71] width 99 height 15
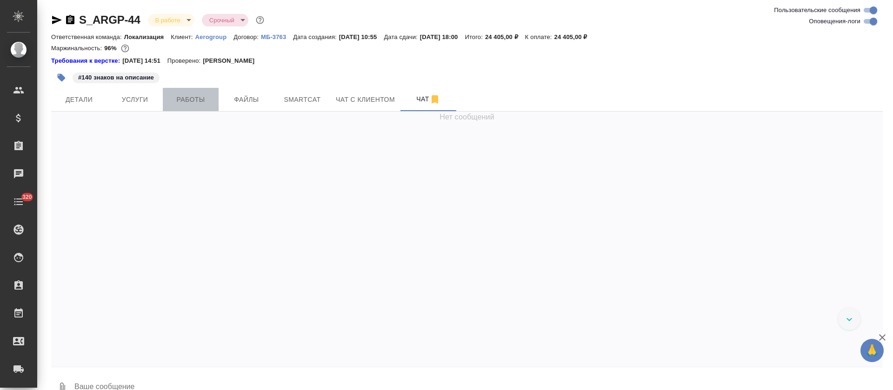
click at [181, 98] on span "Работы" at bounding box center [190, 100] width 45 height 12
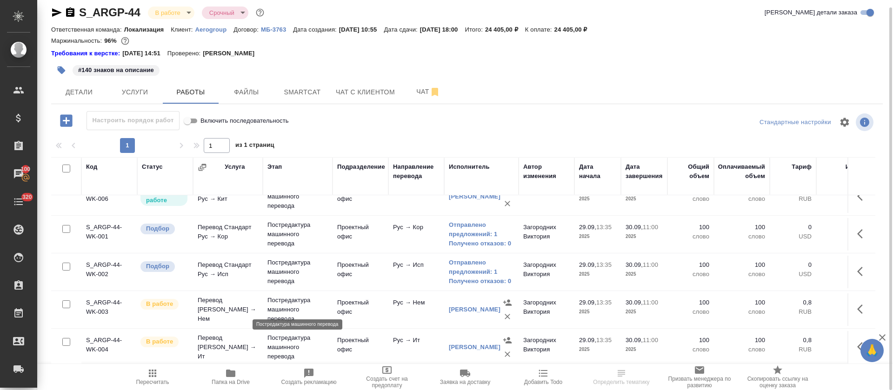
scroll to position [141, 0]
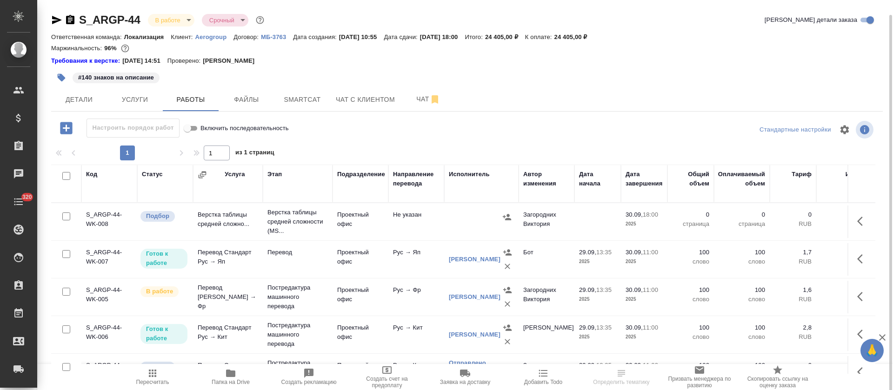
scroll to position [141, 0]
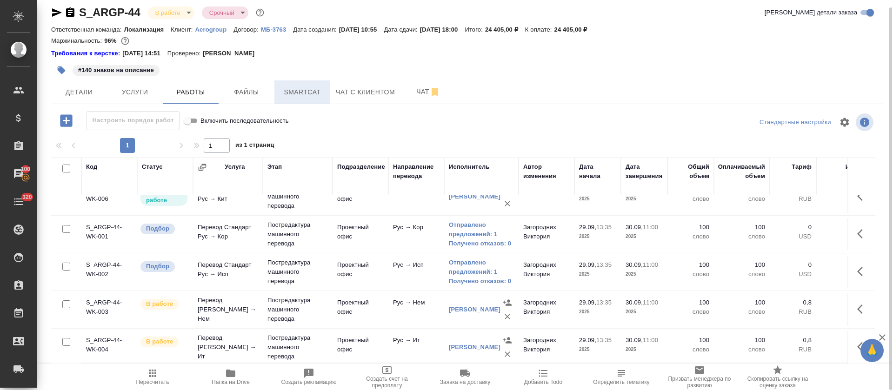
click at [322, 85] on button "Smartcat" at bounding box center [303, 91] width 56 height 23
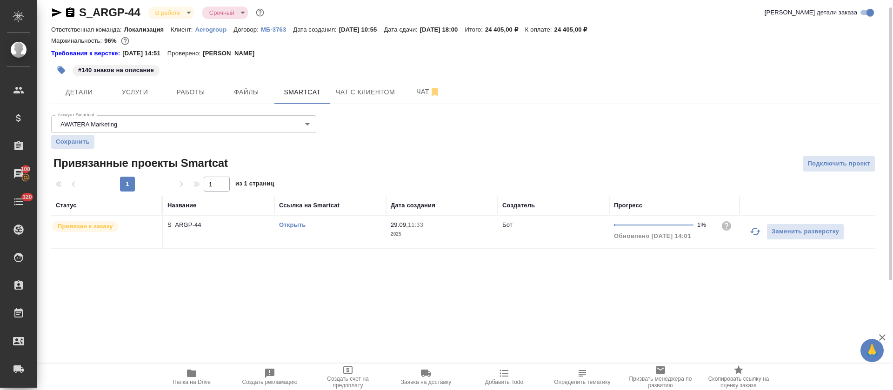
click at [296, 225] on link "Открыть" at bounding box center [292, 224] width 27 height 7
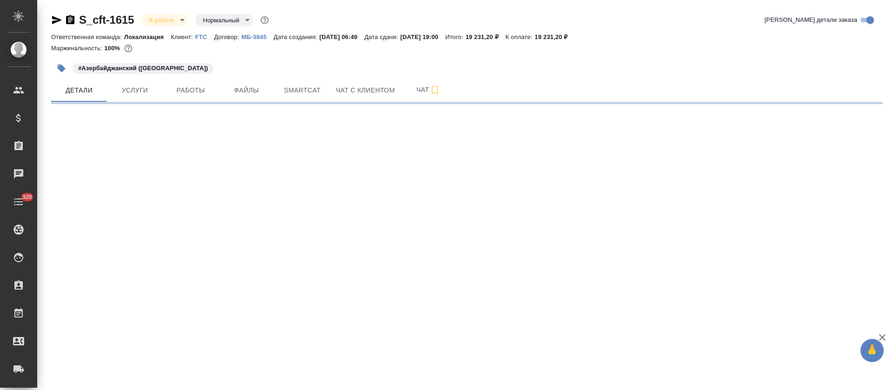
click at [198, 97] on button "Работы" at bounding box center [191, 90] width 56 height 23
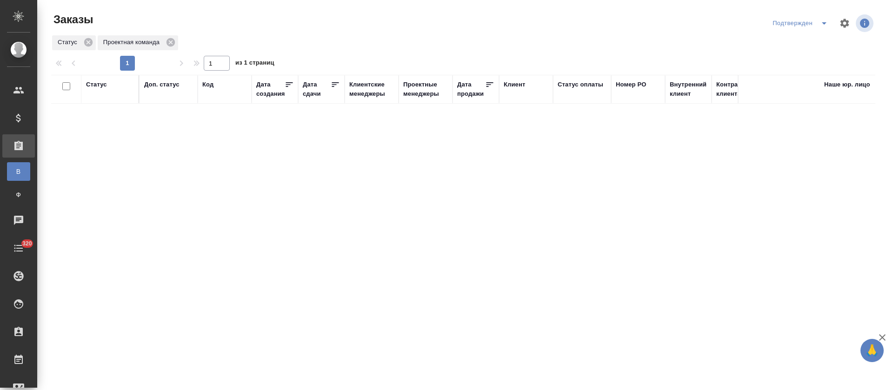
click at [825, 25] on icon "split button" at bounding box center [824, 23] width 11 height 11
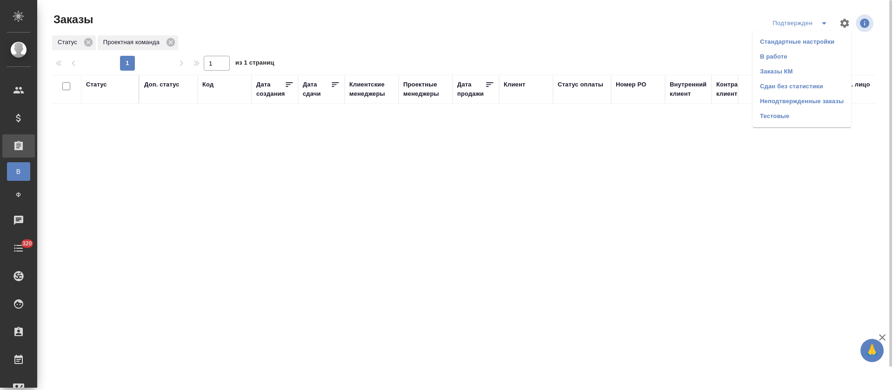
click at [817, 55] on li "В работе" at bounding box center [802, 56] width 99 height 15
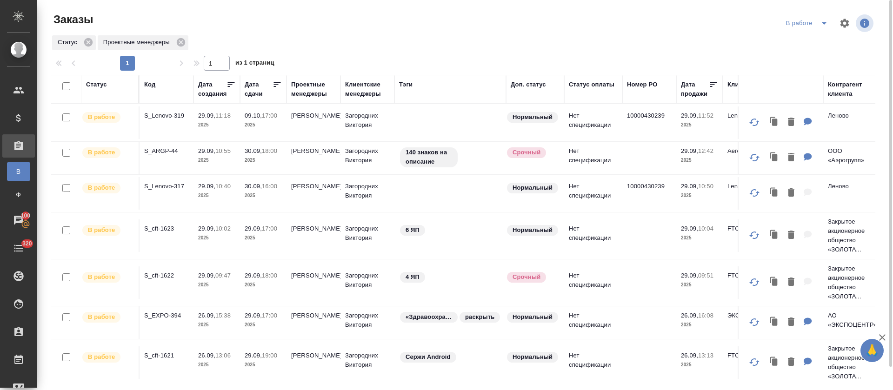
click at [350, 33] on div at bounding box center [467, 23] width 277 height 22
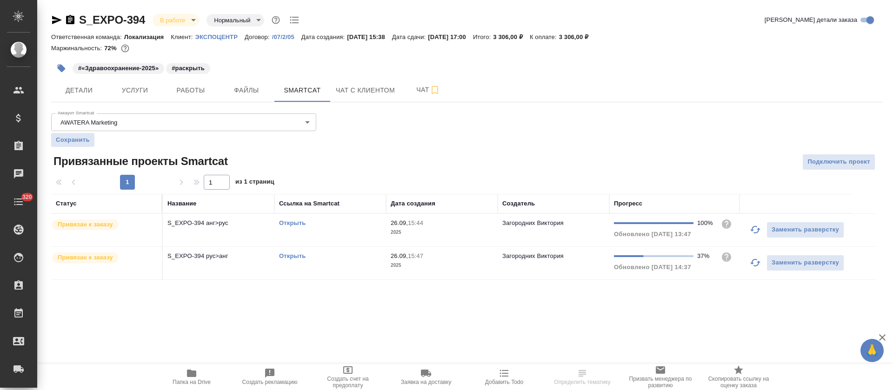
click at [757, 267] on icon "button" at bounding box center [755, 262] width 11 height 11
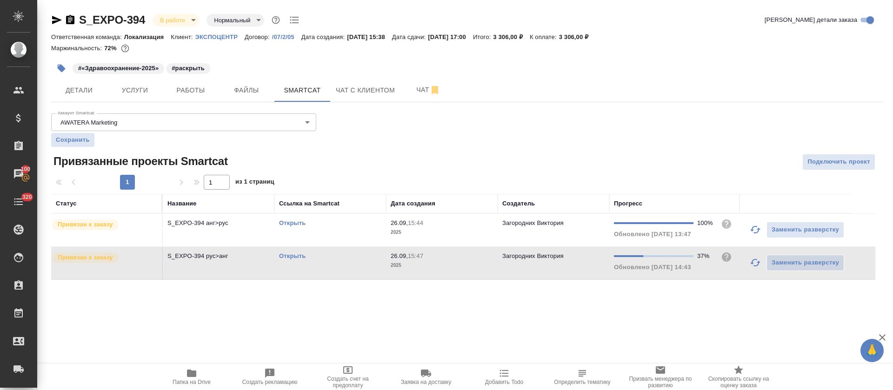
click at [753, 257] on icon "button" at bounding box center [755, 262] width 11 height 11
drag, startPoint x: 756, startPoint y: 264, endPoint x: 743, endPoint y: 264, distance: 12.6
click at [755, 264] on icon "button" at bounding box center [755, 262] width 11 height 11
drag, startPoint x: 762, startPoint y: 264, endPoint x: 761, endPoint y: 259, distance: 4.7
click at [763, 263] on button "button" at bounding box center [755, 263] width 22 height 22
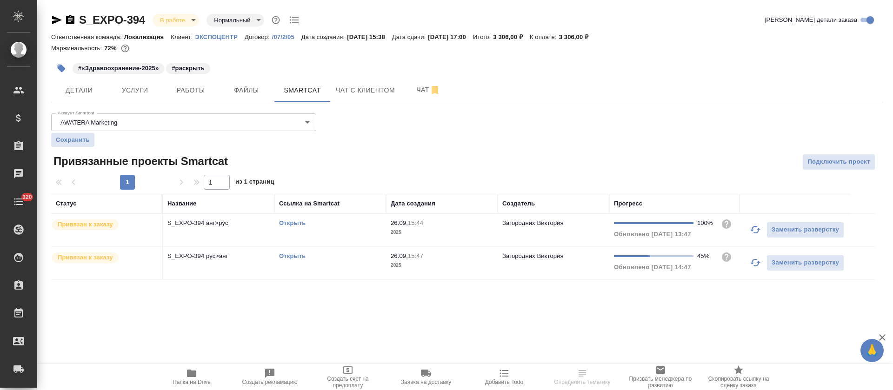
click at [754, 265] on icon "button" at bounding box center [755, 262] width 11 height 11
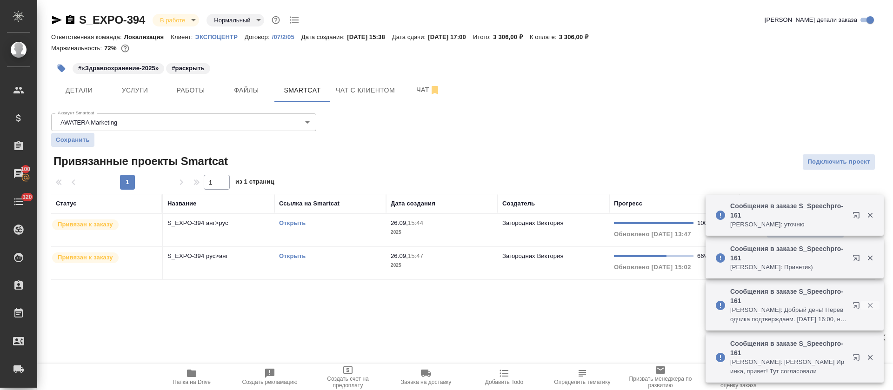
click at [629, 307] on icon "button" at bounding box center [870, 305] width 5 height 5
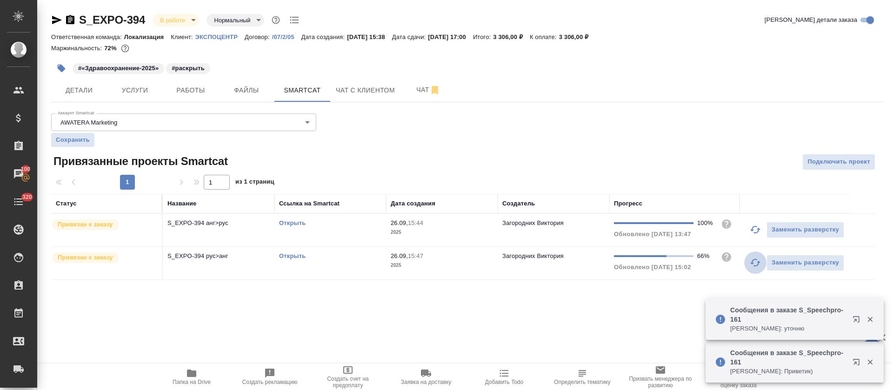
click at [629, 262] on icon "button" at bounding box center [756, 262] width 10 height 7
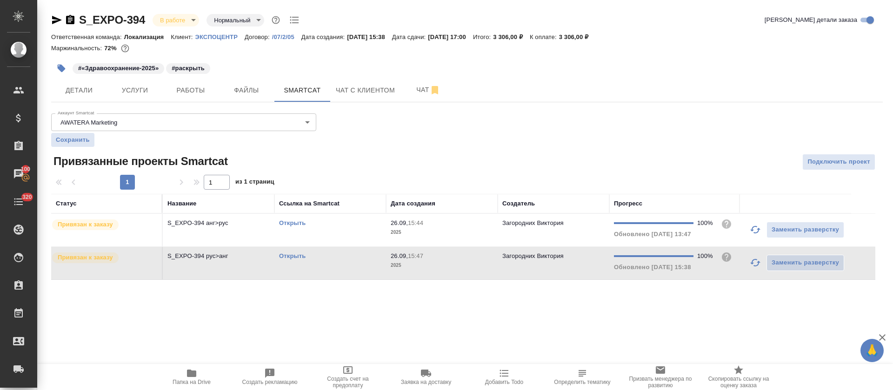
click at [298, 223] on link "Открыть" at bounding box center [292, 223] width 27 height 7
click at [292, 254] on link "Открыть" at bounding box center [292, 256] width 27 height 7
click at [311, 231] on td "Открыть" at bounding box center [331, 230] width 112 height 33
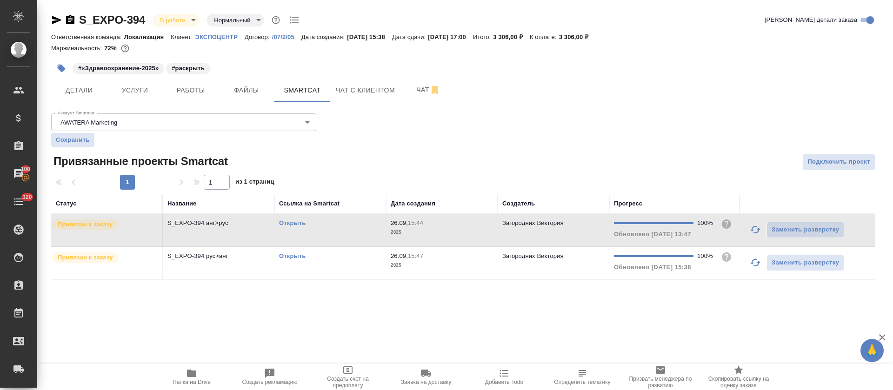
click at [311, 231] on td "Открыть" at bounding box center [331, 230] width 112 height 33
click at [364, 257] on div "Открыть" at bounding box center [330, 256] width 102 height 9
click at [200, 377] on span "Папка на Drive" at bounding box center [191, 377] width 67 height 18
click at [182, 94] on span "Работы" at bounding box center [190, 91] width 45 height 12
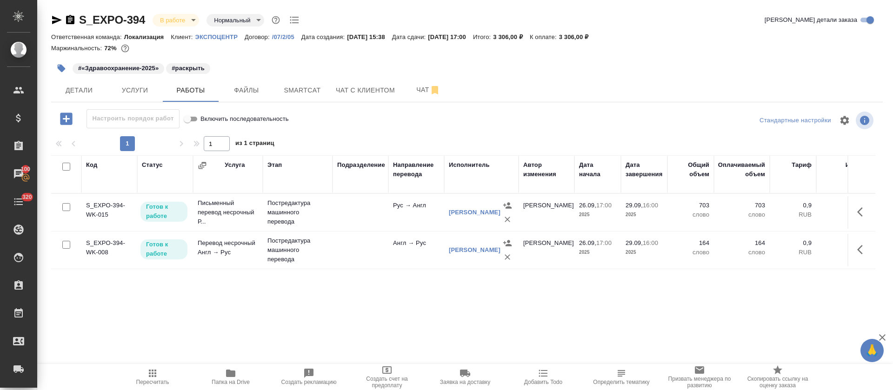
click at [67, 167] on input "checkbox" at bounding box center [66, 167] width 8 height 8
checkbox input "true"
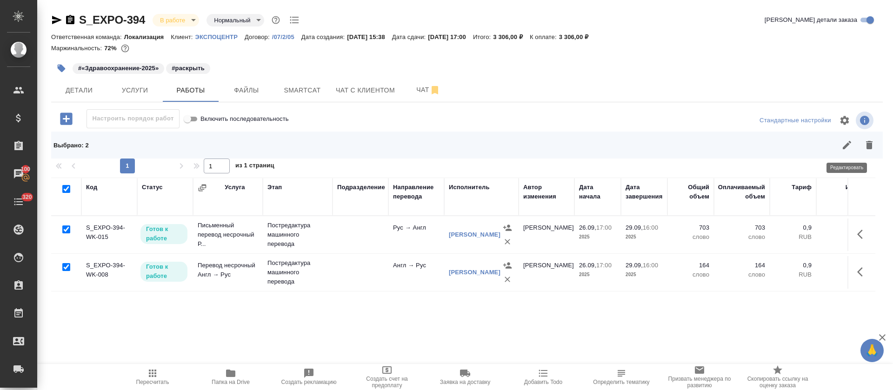
click at [629, 155] on button "button" at bounding box center [847, 145] width 22 height 22
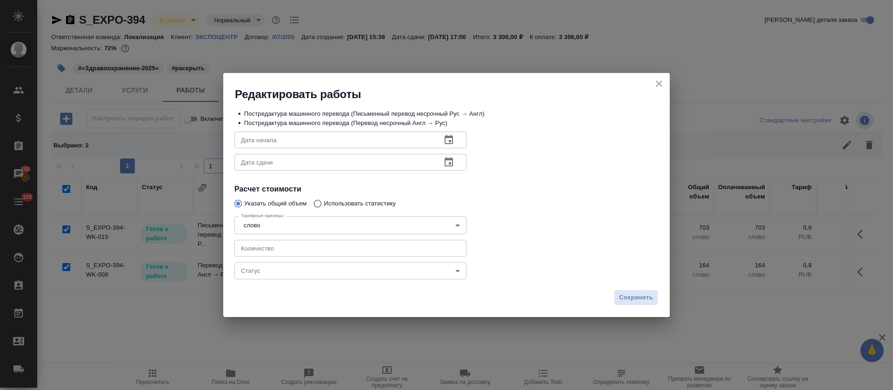
click at [353, 285] on div "Сохранить" at bounding box center [446, 301] width 447 height 33
click at [348, 277] on body "🙏 .cls-1 fill:#fff; AWATERA Tretyakova Olga Клиенты Спецификации Заказы 100 Чат…" at bounding box center [446, 195] width 893 height 390
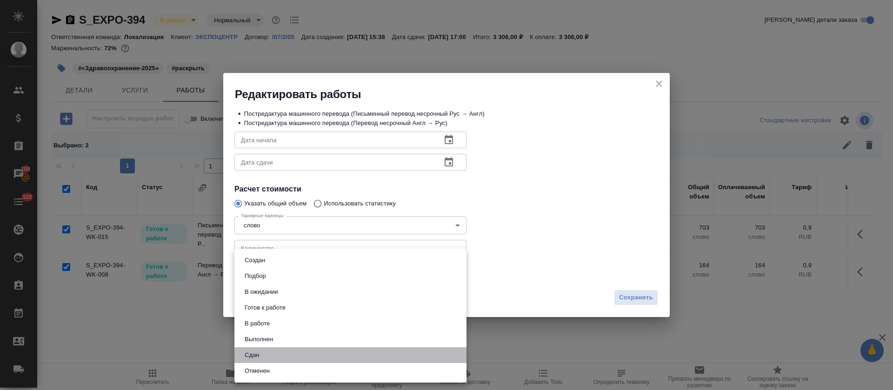
click at [294, 360] on li "Сдан" at bounding box center [351, 356] width 232 height 16
type input "closed"
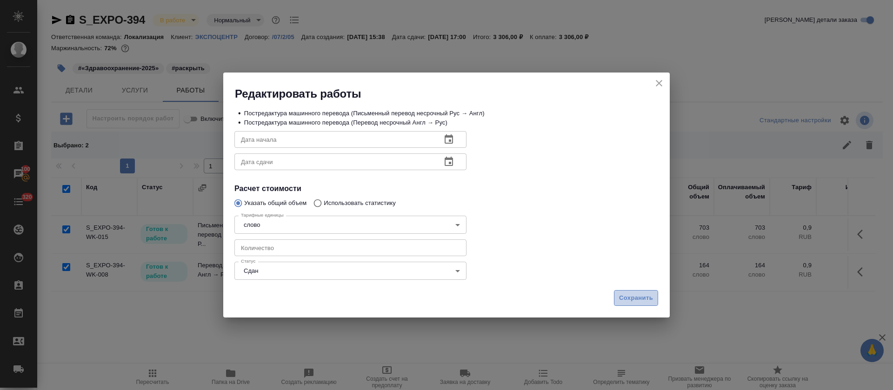
click at [629, 294] on span "Сохранить" at bounding box center [636, 298] width 34 height 11
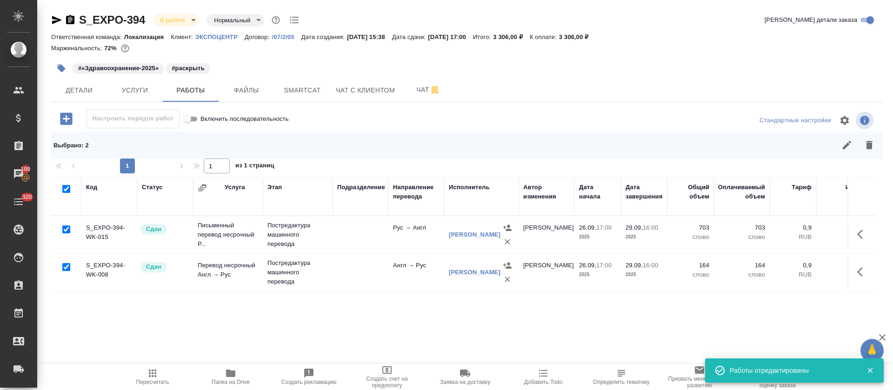
click at [167, 388] on button "Пересчитать" at bounding box center [153, 377] width 78 height 26
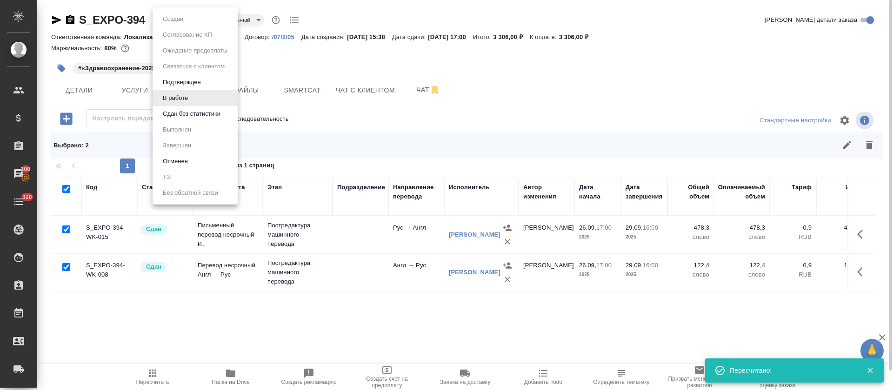
click at [194, 21] on body "🙏 .cls-1 fill:#fff; AWATERA Tretyakova Olga Клиенты Спецификации Заказы 100 Чат…" at bounding box center [446, 195] width 893 height 390
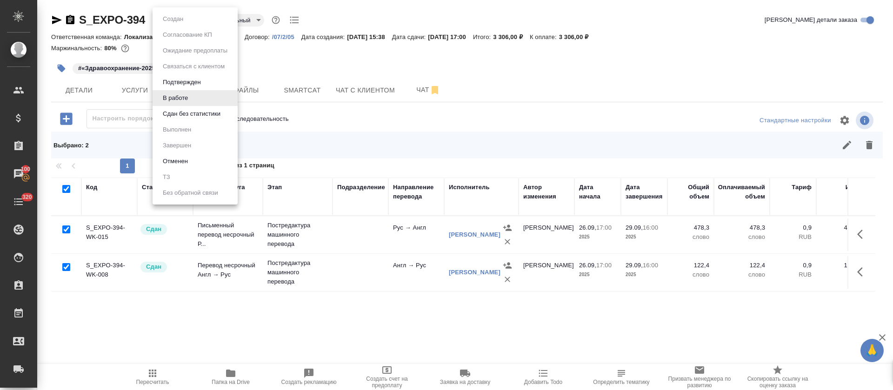
click at [181, 114] on button "Сдан без статистики" at bounding box center [191, 114] width 63 height 10
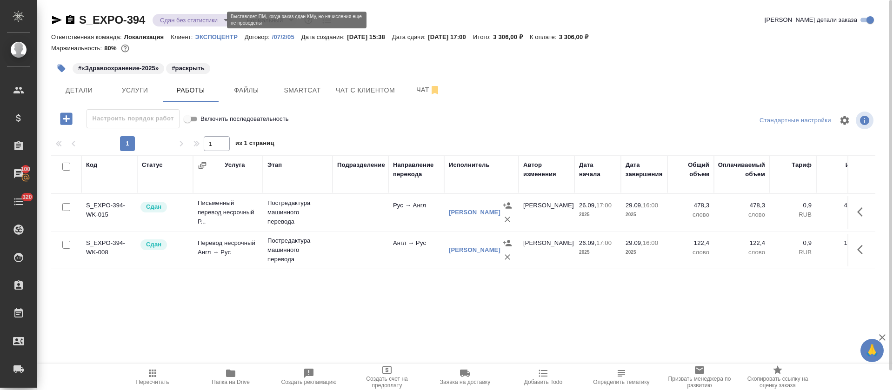
click at [220, 17] on body "🙏 .cls-1 fill:#fff; AWATERA Tretyakova Olga Клиенты Спецификации Заказы 100 Чат…" at bounding box center [446, 195] width 893 height 390
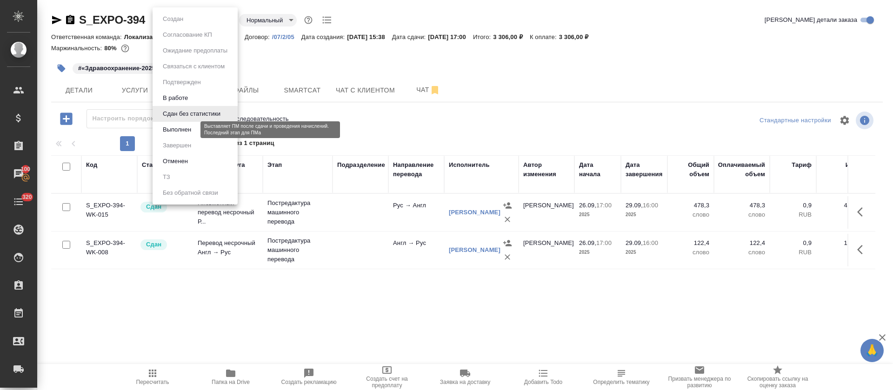
click at [179, 127] on button "Выполнен" at bounding box center [177, 130] width 34 height 10
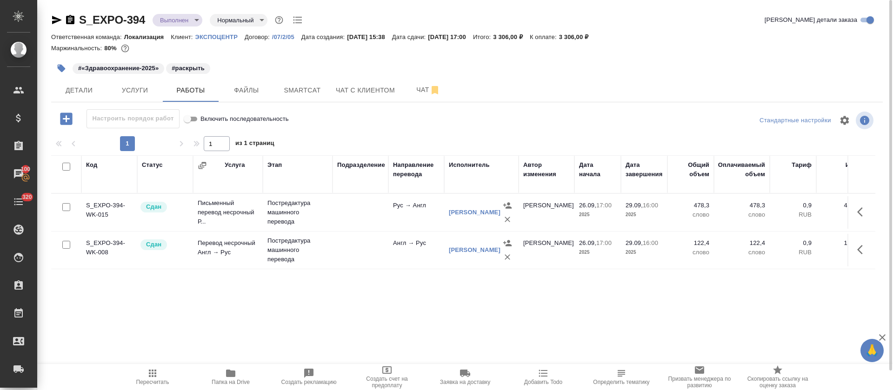
click at [53, 22] on icon "button" at bounding box center [57, 20] width 10 height 8
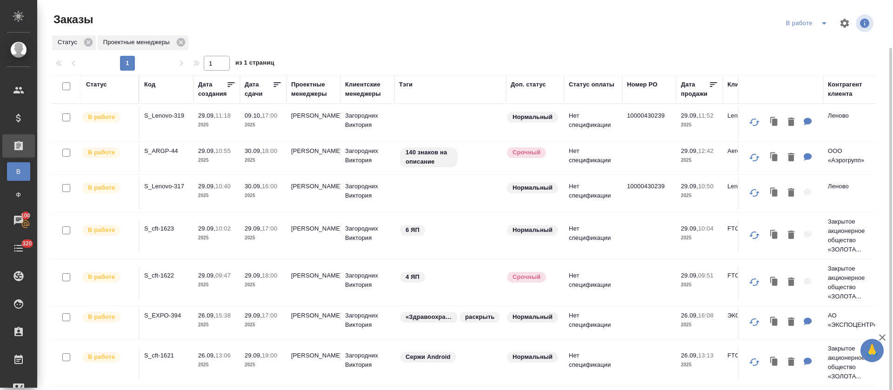
scroll to position [255, 0]
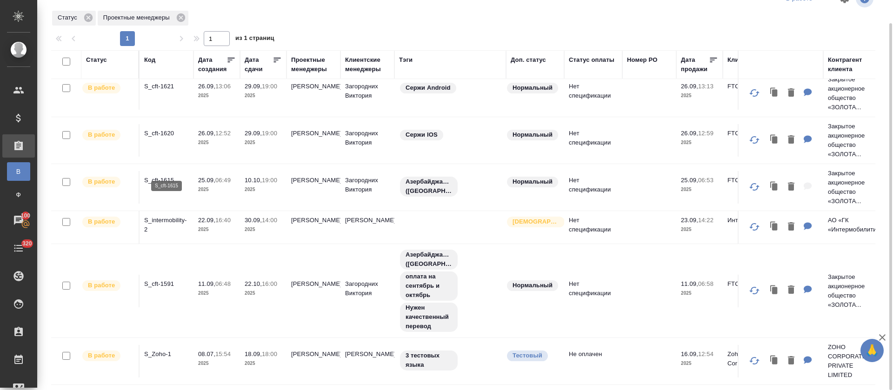
click at [166, 176] on p "S_cft-1615" at bounding box center [166, 180] width 45 height 9
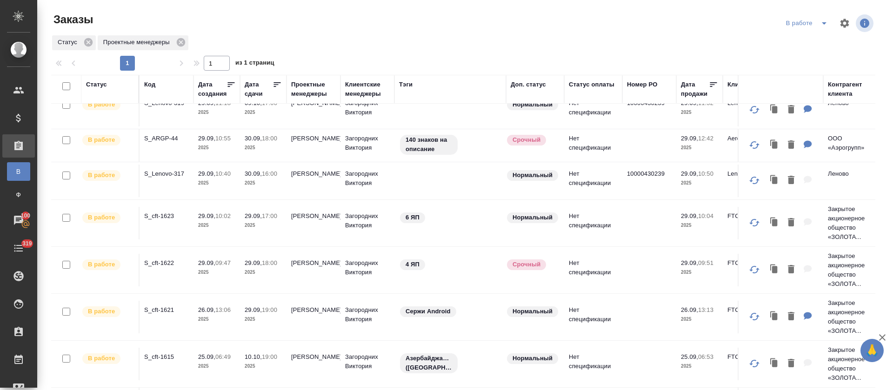
scroll to position [0, 0]
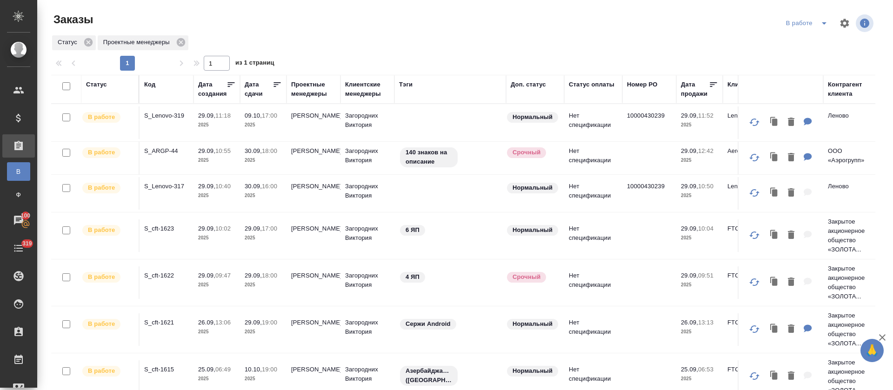
click at [376, 42] on div "Статус Проектные менеджеры" at bounding box center [463, 42] width 825 height 17
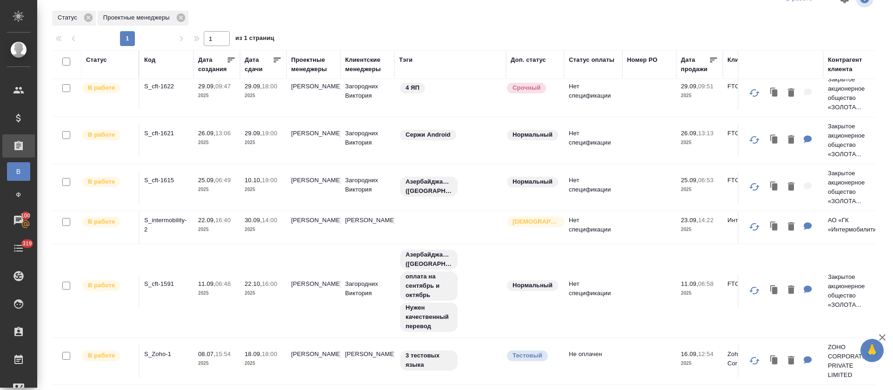
scroll to position [175, 0]
click at [161, 176] on p "S_cft-1615" at bounding box center [166, 180] width 45 height 9
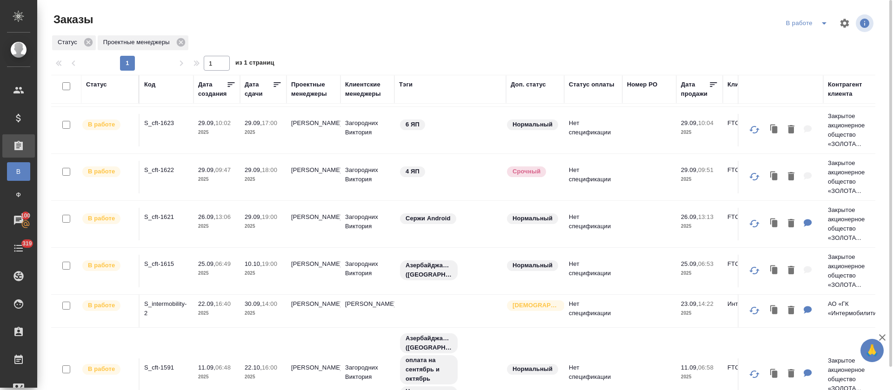
scroll to position [0, 0]
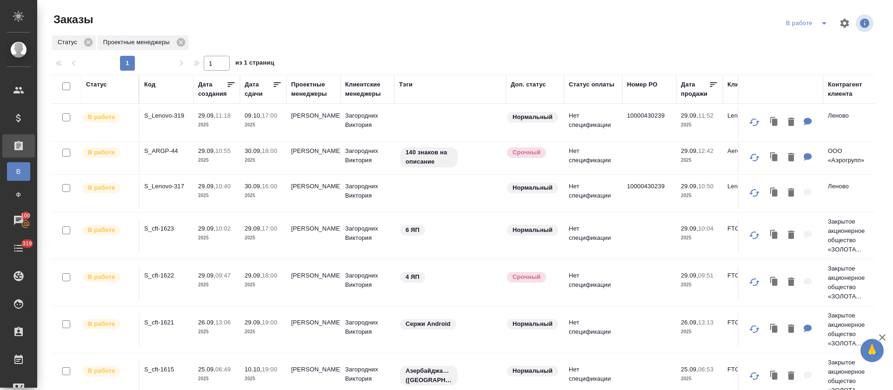
click at [819, 24] on icon "split button" at bounding box center [824, 23] width 11 height 11
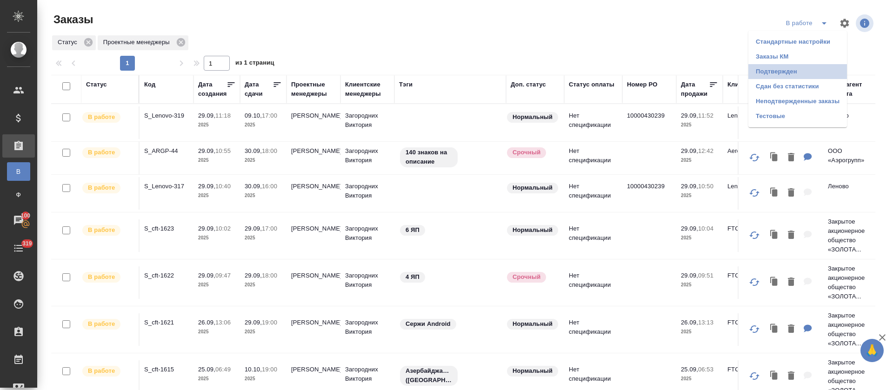
click at [801, 69] on li "Подтвержден" at bounding box center [798, 71] width 99 height 15
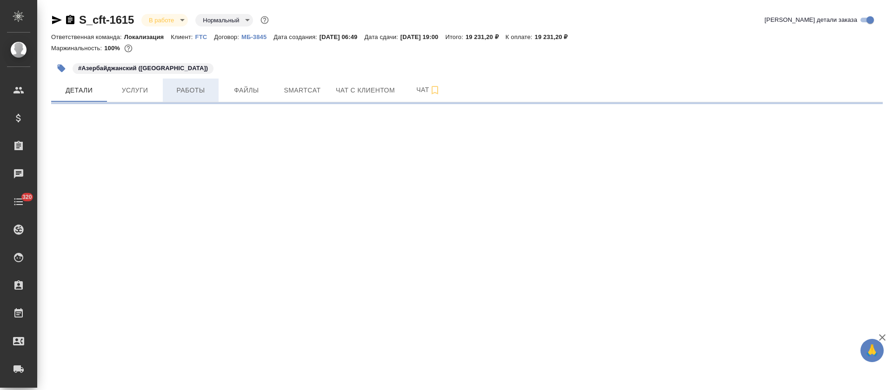
click at [197, 86] on span "Работы" at bounding box center [190, 91] width 45 height 12
select select "RU"
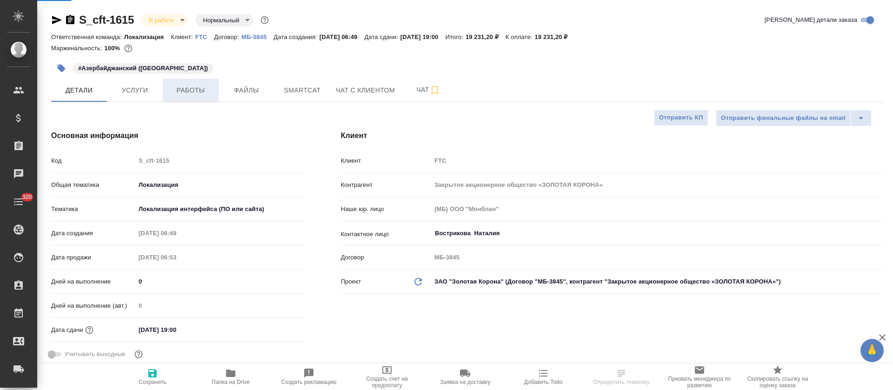
type textarea "x"
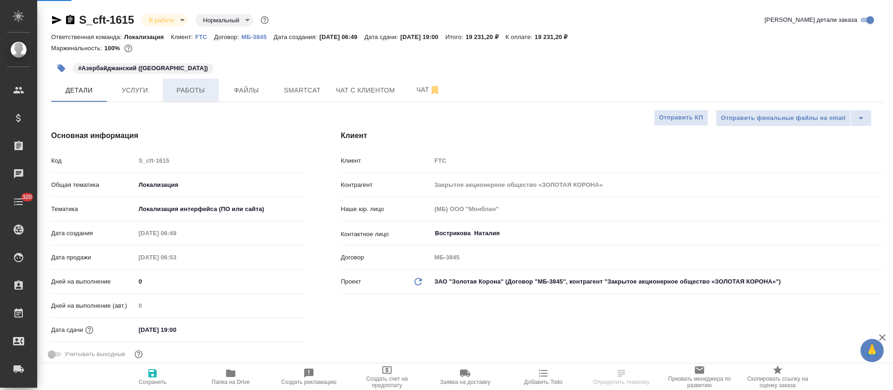
type textarea "x"
type input "[PERSON_NAME]"
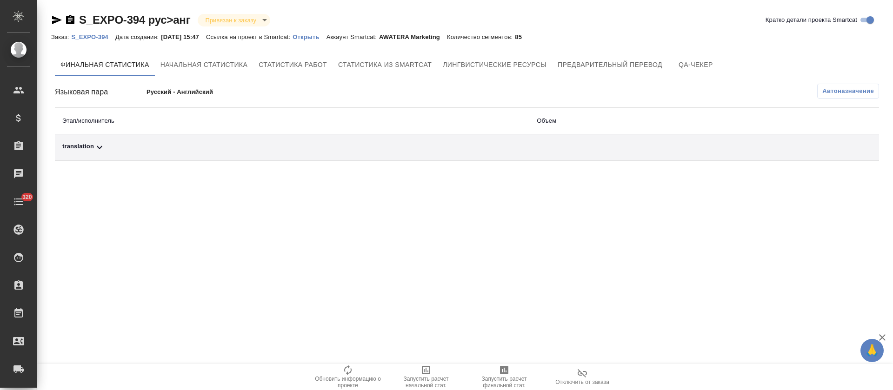
click at [286, 151] on div "translation" at bounding box center [292, 147] width 460 height 11
click at [857, 87] on span "Автоназначение" at bounding box center [849, 91] width 52 height 9
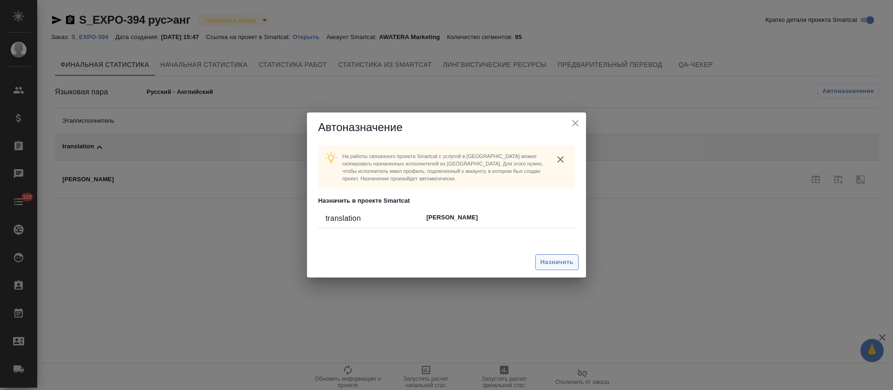
click at [565, 261] on span "Назначить" at bounding box center [557, 262] width 33 height 11
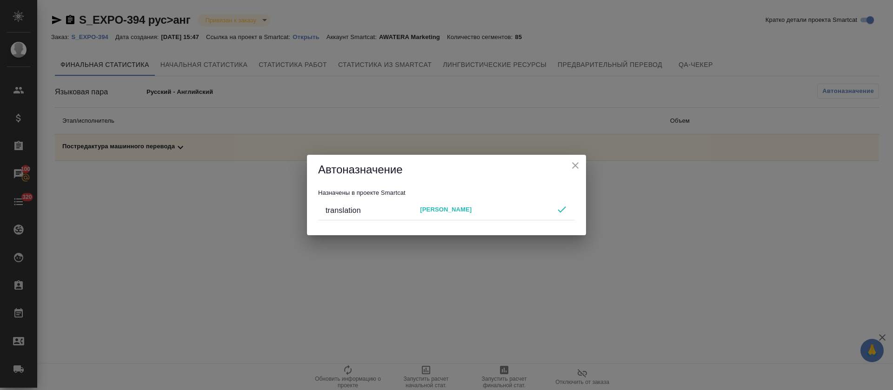
click at [584, 174] on div "Автоназначение" at bounding box center [446, 170] width 279 height 30
click at [582, 170] on div "Автоназначение" at bounding box center [446, 170] width 279 height 30
click at [578, 161] on icon "close" at bounding box center [575, 165] width 11 height 11
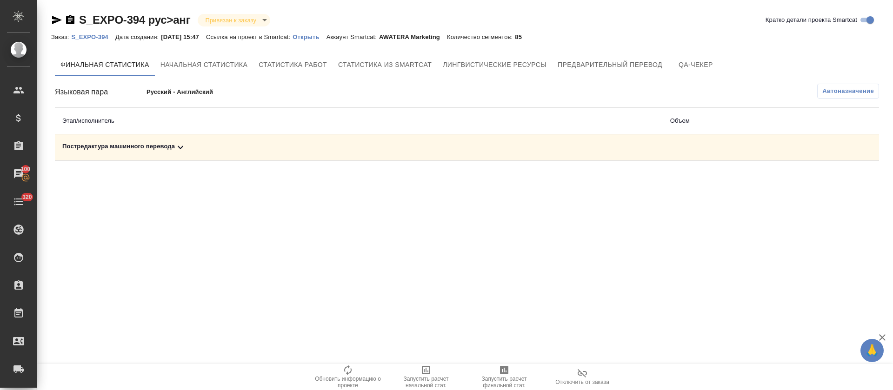
click at [570, 152] on div "Постредактура машинного перевода" at bounding box center [358, 147] width 593 height 11
click at [503, 369] on icon "button" at bounding box center [504, 370] width 8 height 8
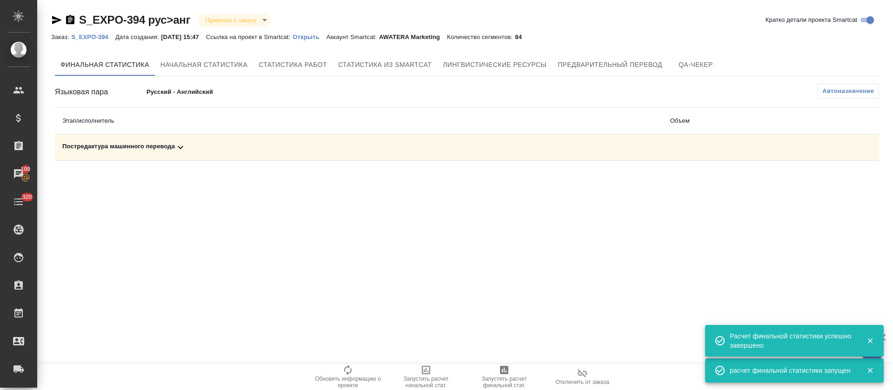
click at [288, 143] on div "Постредактура машинного перевода" at bounding box center [358, 147] width 593 height 11
click at [847, 184] on button "button" at bounding box center [838, 179] width 22 height 22
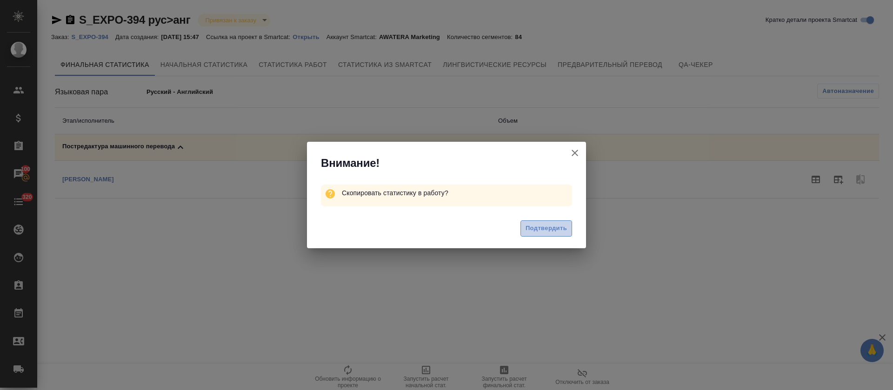
click at [542, 228] on span "Подтвердить" at bounding box center [546, 228] width 41 height 11
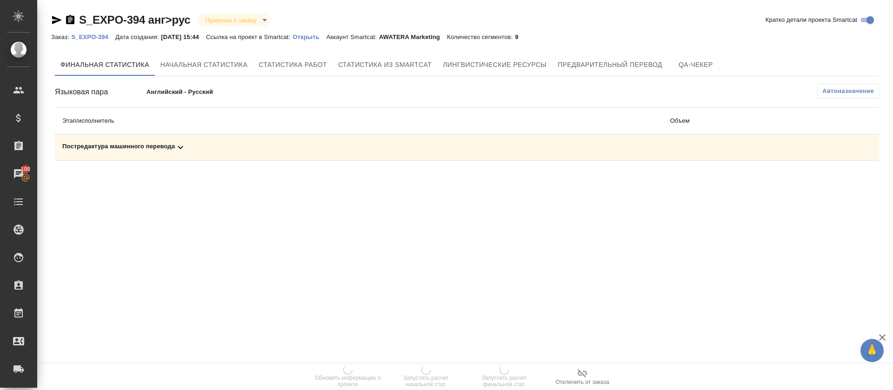
click at [215, 154] on td "Постредактура машинного перевода" at bounding box center [359, 147] width 608 height 27
click at [357, 148] on div "Постредактура машинного перевода" at bounding box center [358, 147] width 593 height 11
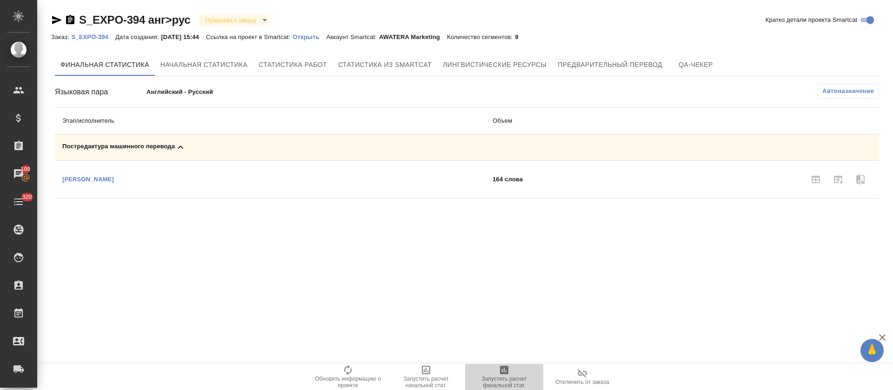
click at [498, 260] on span "Запустить расчет финальной стат." at bounding box center [504, 382] width 67 height 13
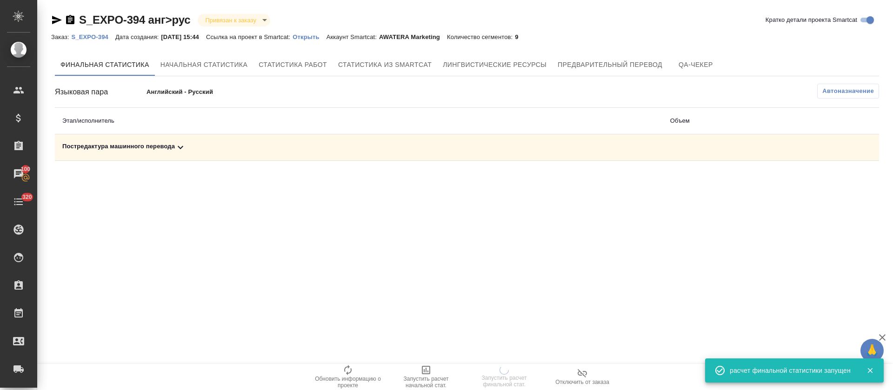
click at [273, 151] on div "Постредактура машинного перевода" at bounding box center [358, 147] width 593 height 11
click at [595, 181] on icon "button" at bounding box center [838, 180] width 9 height 8
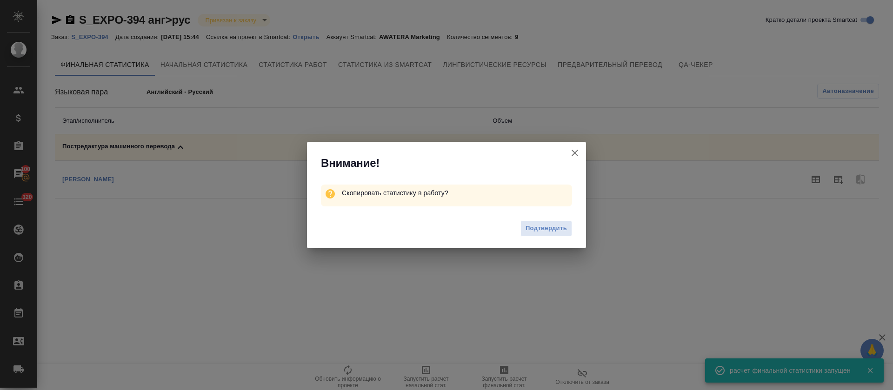
click at [533, 235] on button "Подтвердить" at bounding box center [547, 229] width 52 height 16
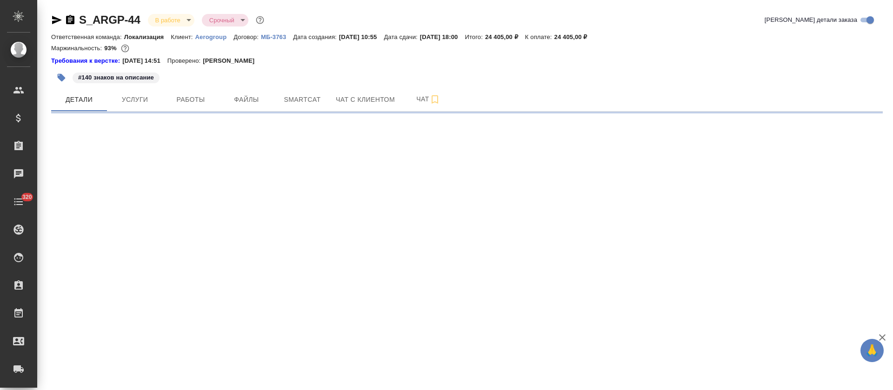
select select "RU"
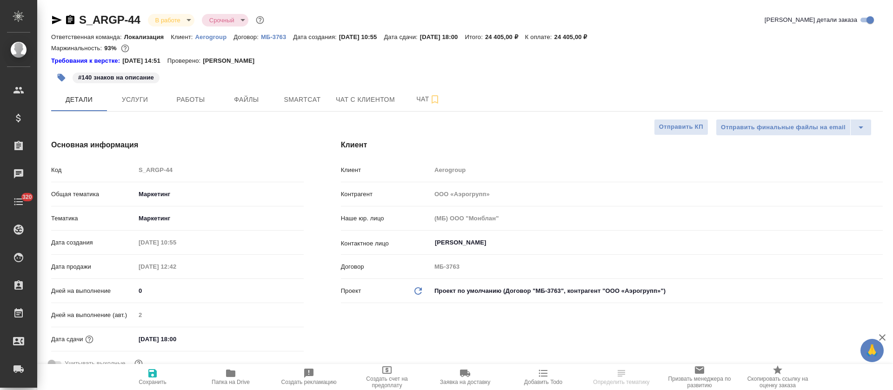
type textarea "x"
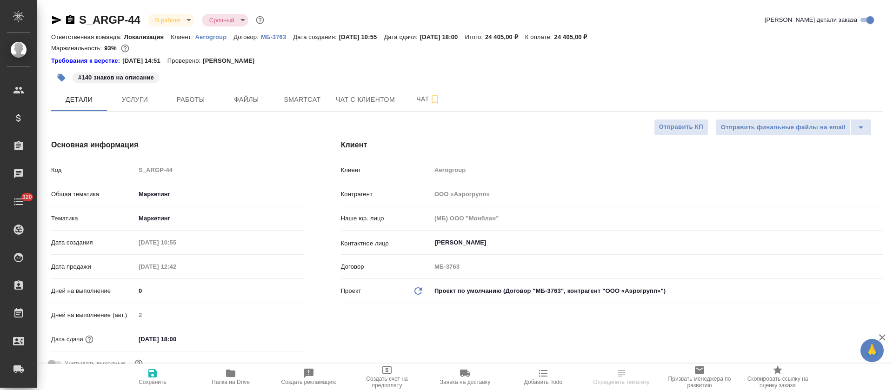
type textarea "x"
click at [309, 105] on span "Smartcat" at bounding box center [302, 100] width 45 height 12
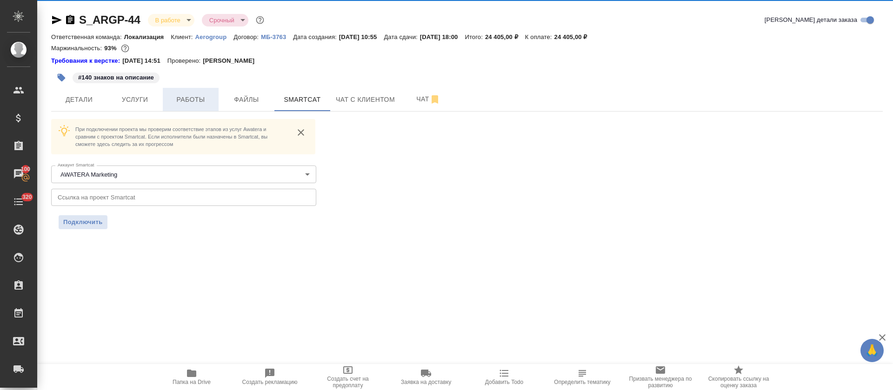
click at [180, 95] on span "Работы" at bounding box center [190, 100] width 45 height 12
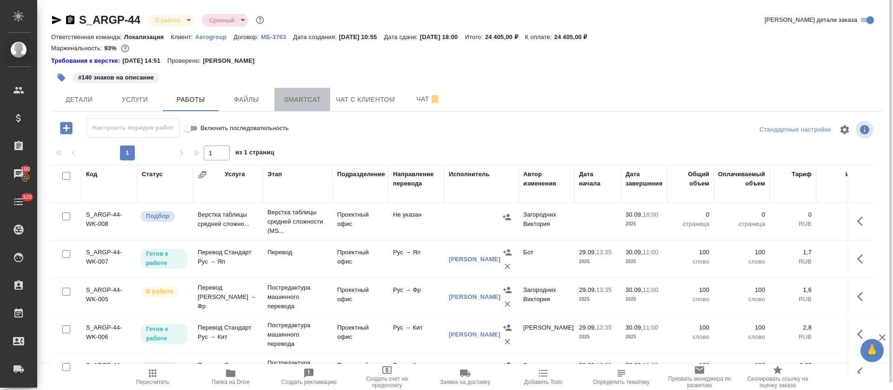
click at [316, 91] on button "Smartcat" at bounding box center [303, 99] width 56 height 23
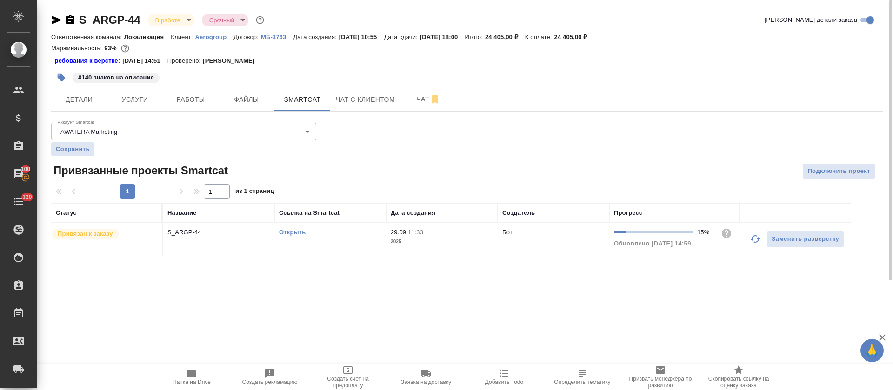
click at [758, 239] on icon "button" at bounding box center [755, 239] width 11 height 11
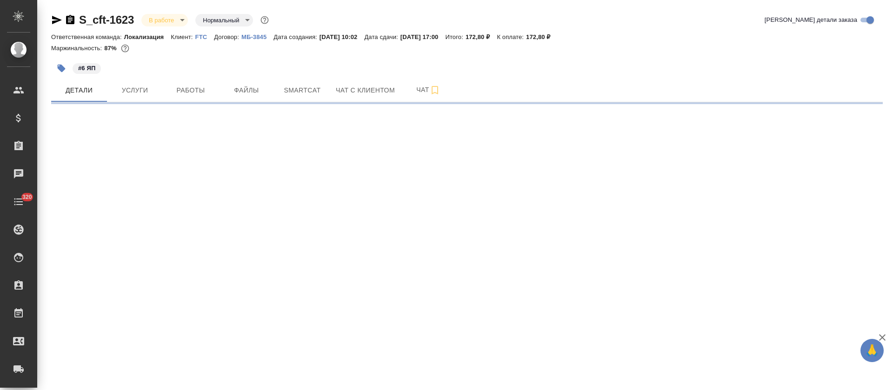
click at [295, 76] on div "#6 ЯП" at bounding box center [328, 68] width 555 height 20
select select "RU"
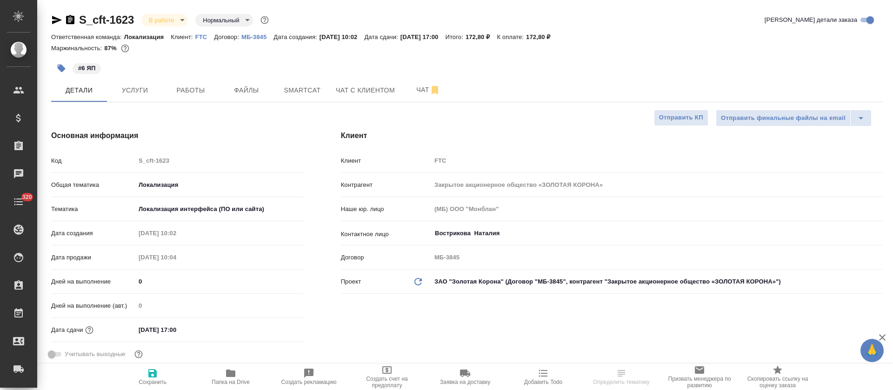
type textarea "x"
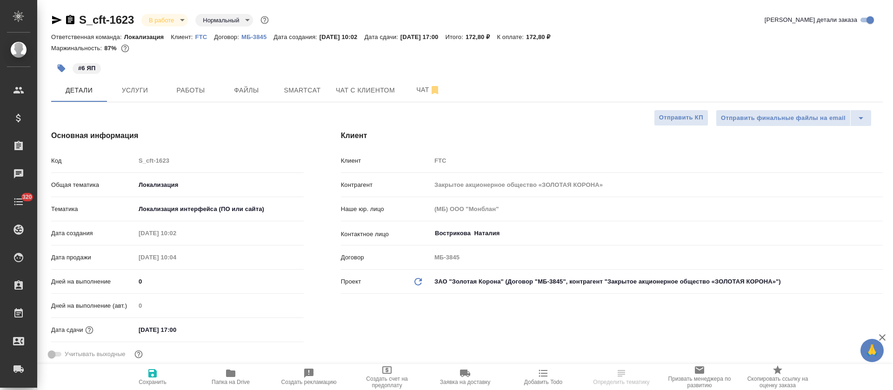
type textarea "x"
click at [311, 96] on button "Smartcat" at bounding box center [303, 90] width 56 height 23
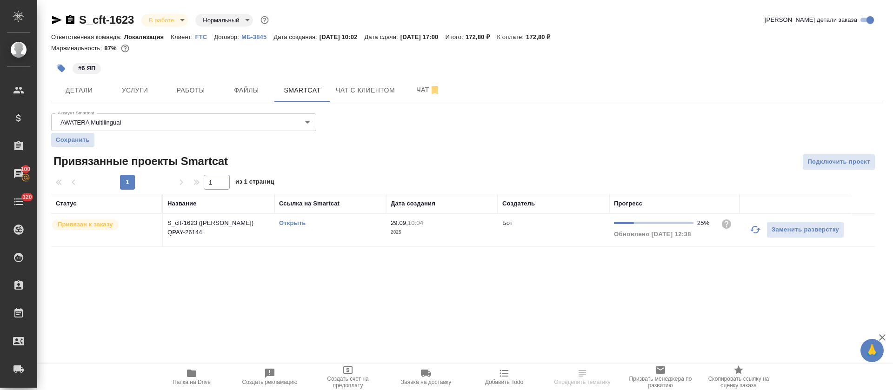
click at [294, 226] on link "Открыть" at bounding box center [292, 223] width 27 height 7
click at [187, 87] on span "Работы" at bounding box center [190, 91] width 45 height 12
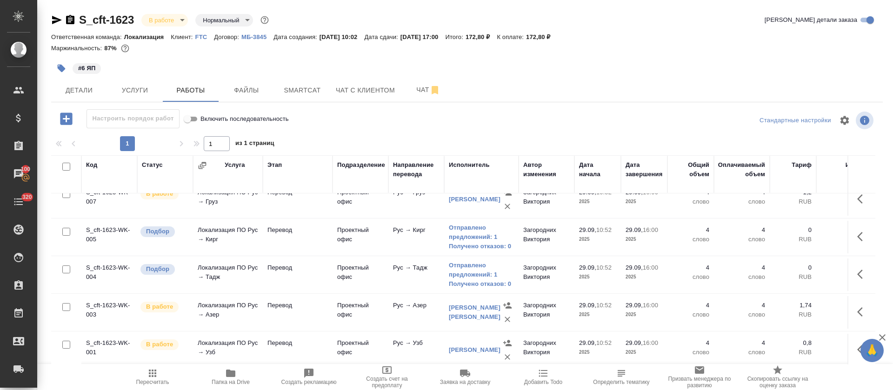
scroll to position [29, 0]
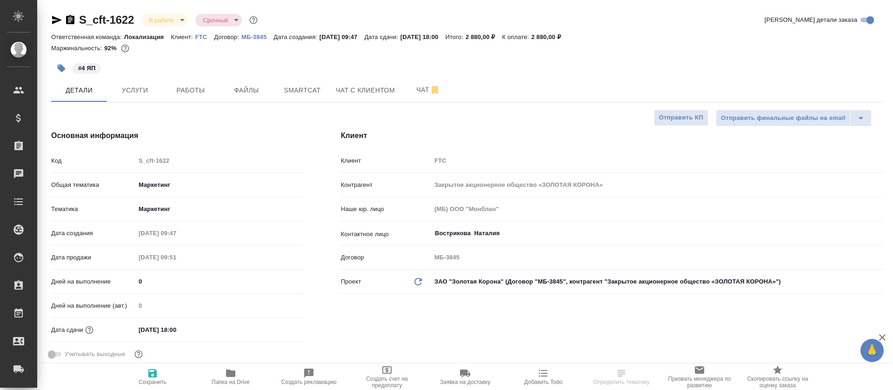
select select "RU"
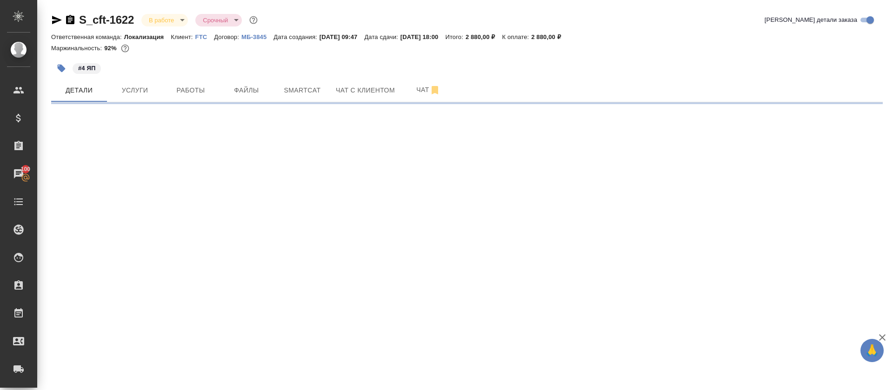
select select "RU"
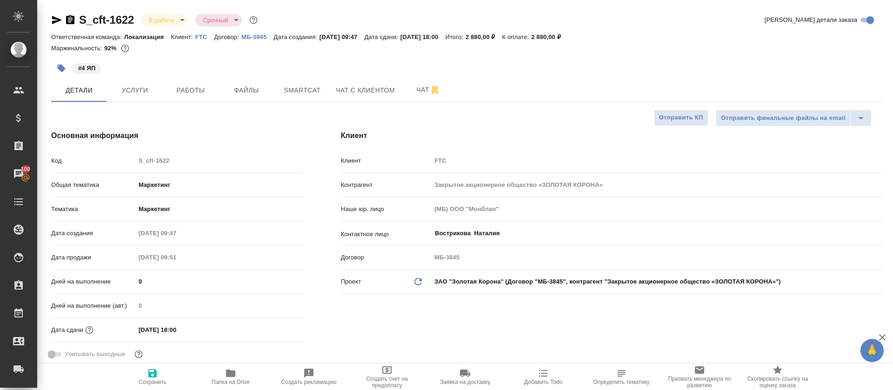
type textarea "x"
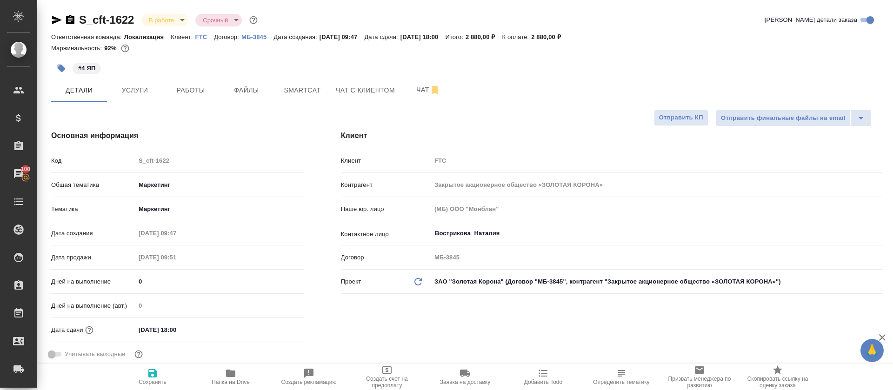
type textarea "x"
click at [308, 92] on span "Smartcat" at bounding box center [302, 91] width 45 height 12
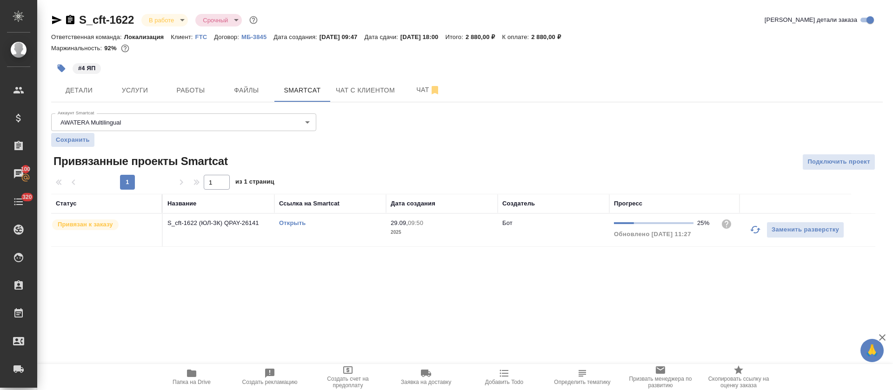
click at [295, 224] on link "Открыть" at bounding box center [292, 223] width 27 height 7
click at [184, 86] on span "Работы" at bounding box center [190, 91] width 45 height 12
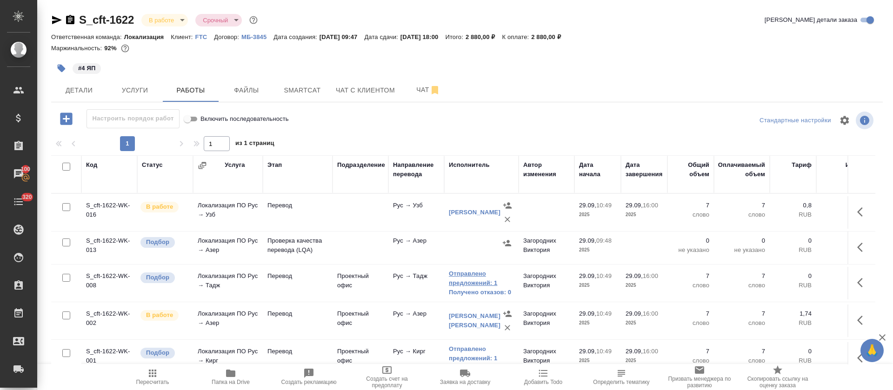
scroll to position [61, 0]
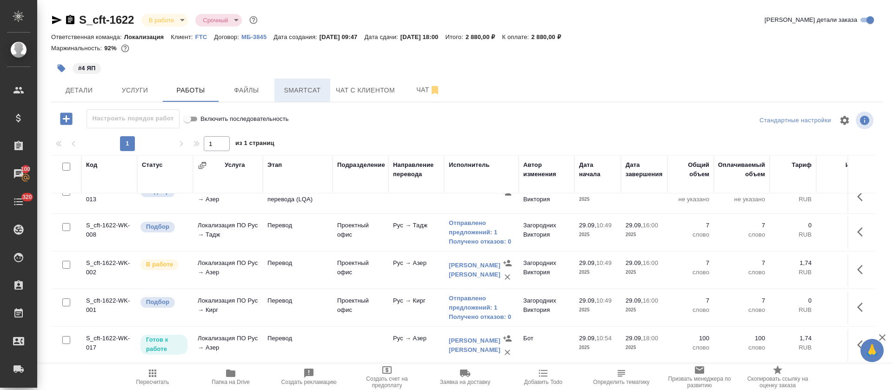
click at [288, 95] on span "Smartcat" at bounding box center [302, 91] width 45 height 12
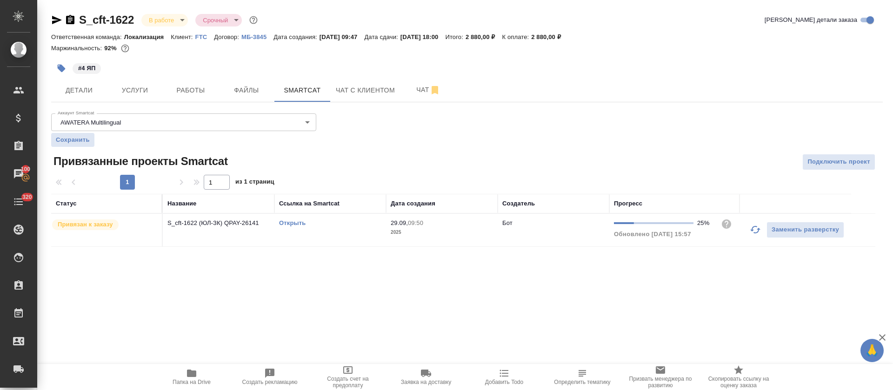
click at [294, 226] on link "Открыть" at bounding box center [292, 223] width 27 height 7
click at [207, 92] on span "Работы" at bounding box center [190, 91] width 45 height 12
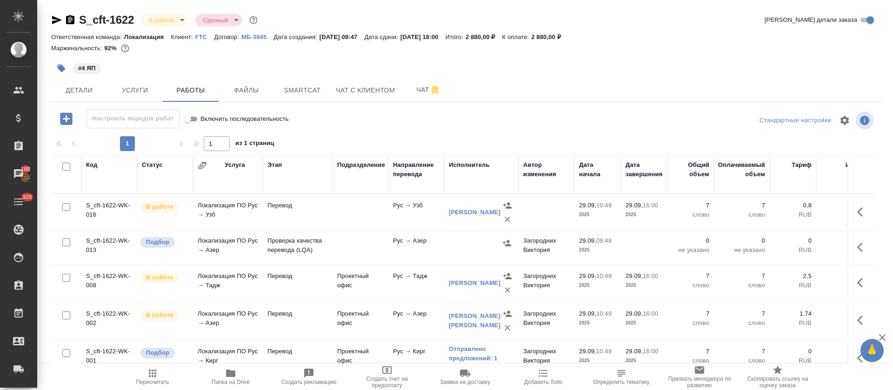
scroll to position [61, 0]
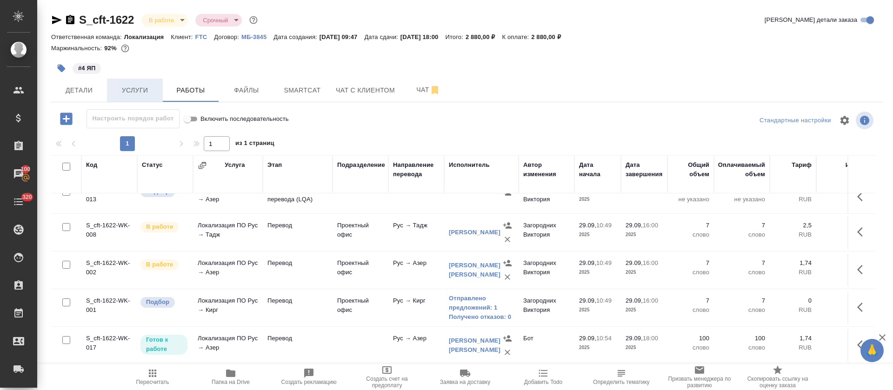
click at [156, 97] on button "Услуги" at bounding box center [135, 90] width 56 height 23
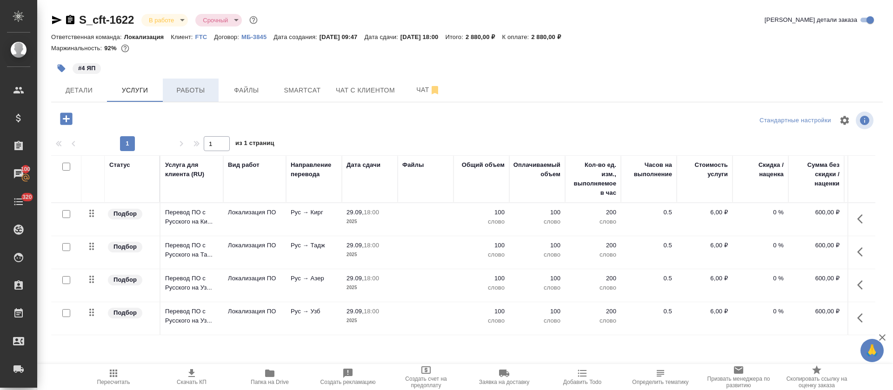
click at [183, 90] on span "Работы" at bounding box center [190, 91] width 45 height 12
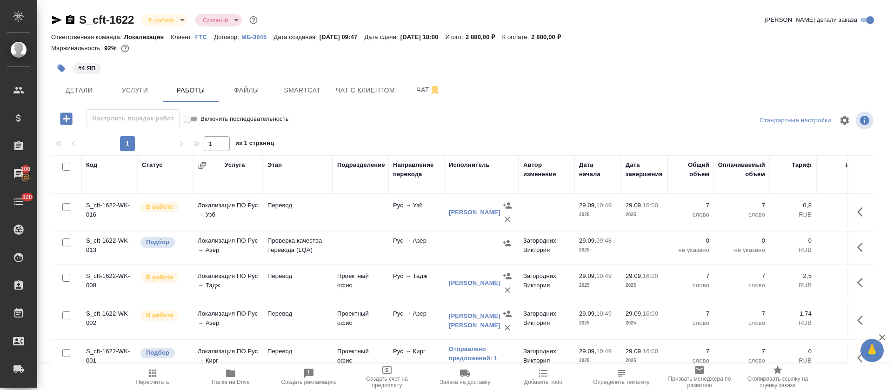
scroll to position [61, 0]
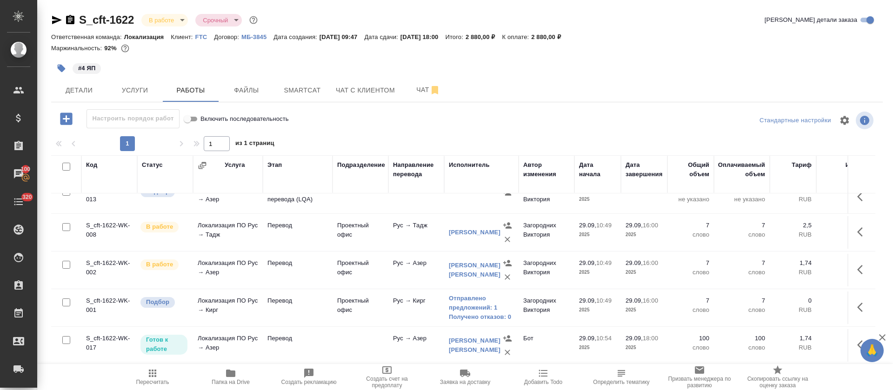
click at [858, 340] on icon "button" at bounding box center [863, 345] width 11 height 11
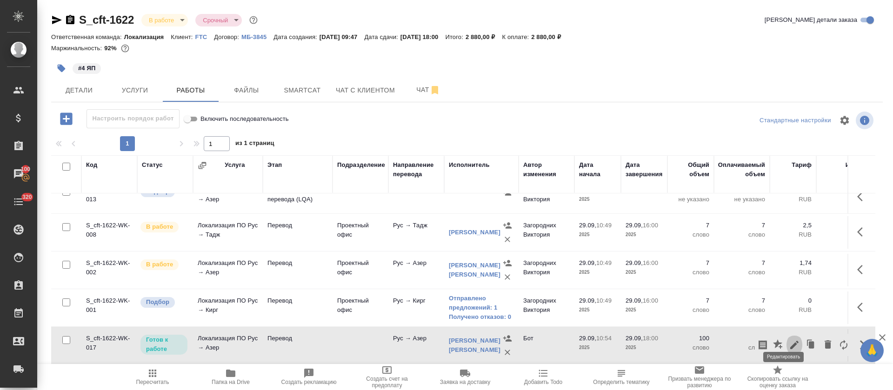
click at [791, 341] on icon "button" at bounding box center [795, 345] width 8 height 8
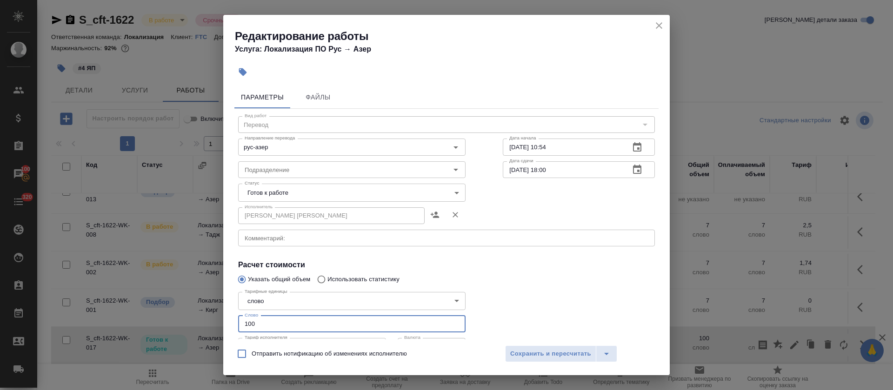
click at [250, 322] on input "100" at bounding box center [352, 324] width 228 height 17
type input "7"
click at [543, 356] on span "Сохранить и пересчитать" at bounding box center [550, 354] width 81 height 11
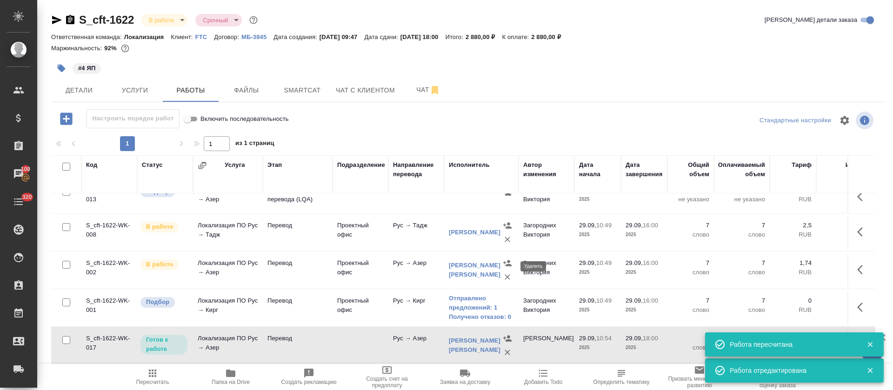
click at [509, 273] on icon "button" at bounding box center [507, 277] width 9 height 9
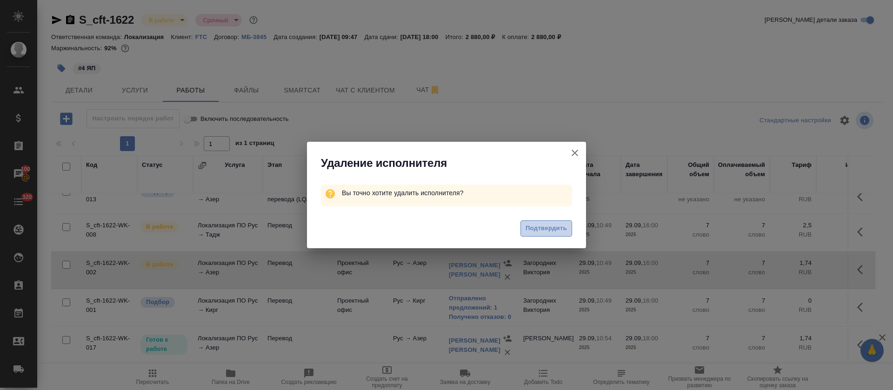
click at [557, 228] on span "Подтвердить" at bounding box center [546, 228] width 41 height 11
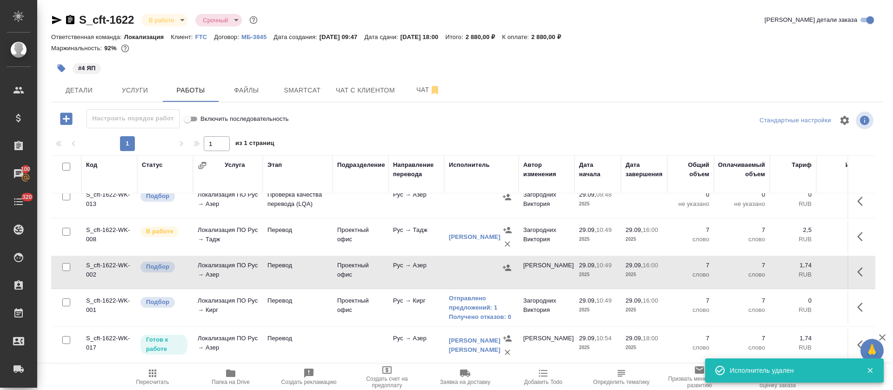
scroll to position [57, 0]
click at [858, 267] on icon "button" at bounding box center [863, 272] width 11 height 11
click at [823, 266] on icon "button" at bounding box center [828, 271] width 11 height 11
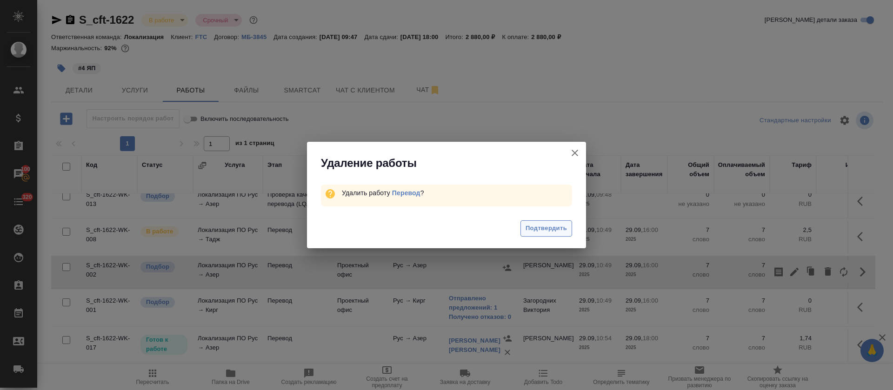
click at [545, 227] on span "Подтвердить" at bounding box center [546, 228] width 41 height 11
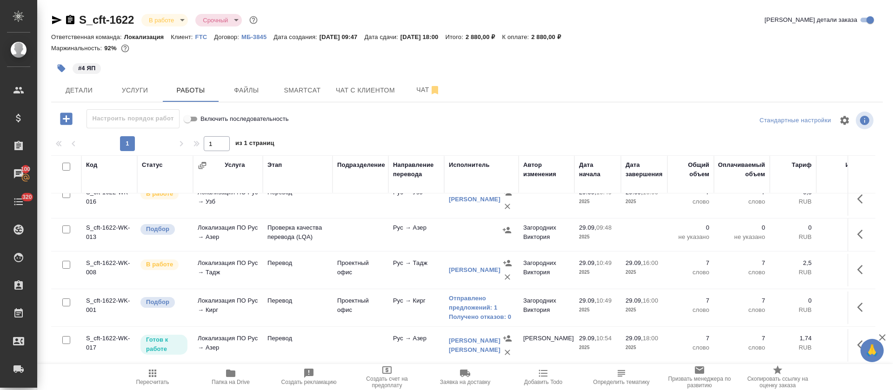
scroll to position [0, 0]
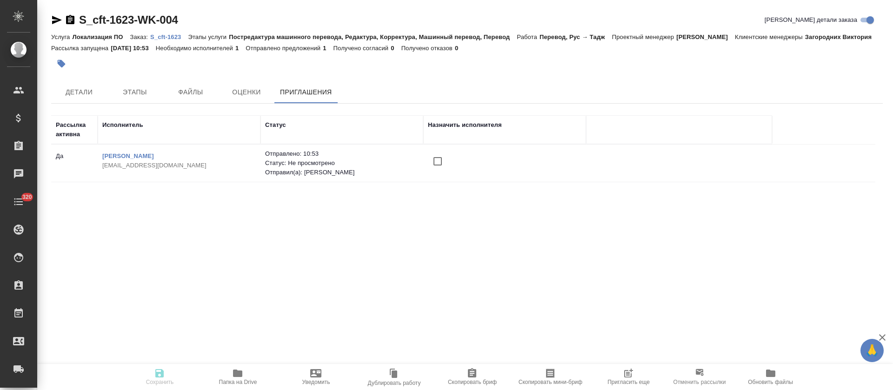
click at [435, 165] on input "checkbox" at bounding box center [438, 162] width 20 height 20
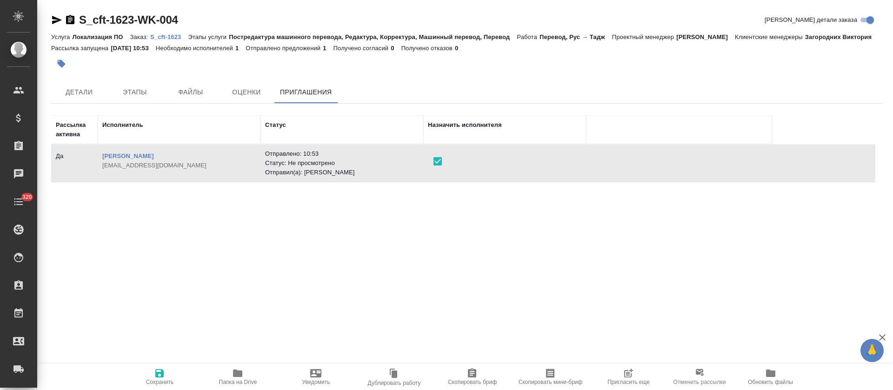
click at [155, 378] on icon "button" at bounding box center [159, 373] width 11 height 11
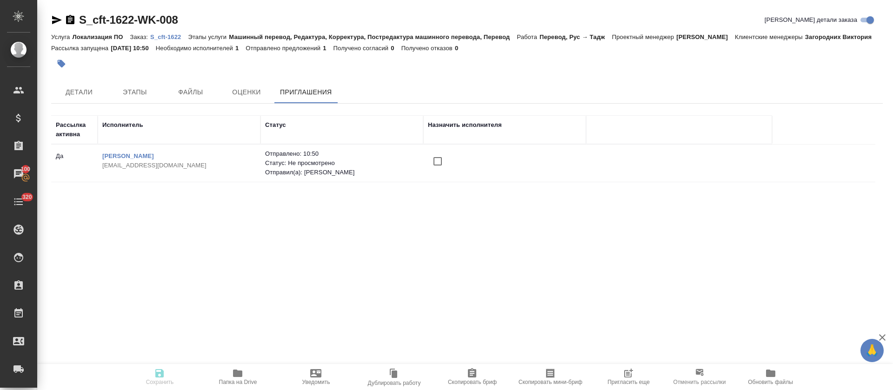
click at [436, 176] on td at bounding box center [504, 163] width 163 height 33
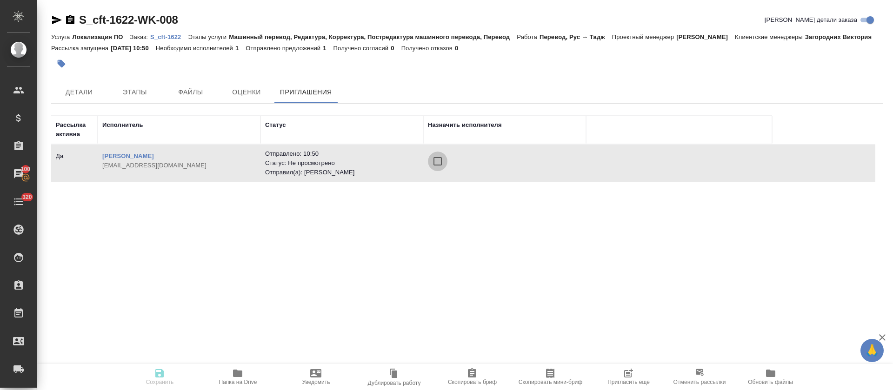
click at [439, 167] on input "checkbox" at bounding box center [438, 162] width 20 height 20
drag, startPoint x: 158, startPoint y: 370, endPoint x: 168, endPoint y: 372, distance: 10.4
click at [158, 371] on icon "button" at bounding box center [159, 373] width 11 height 11
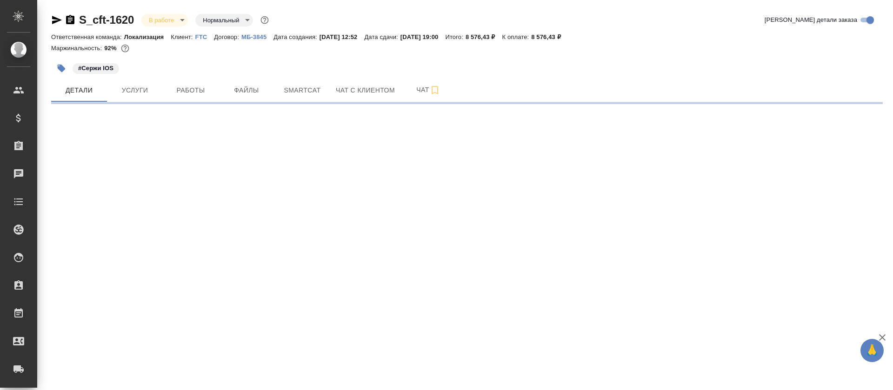
select select "RU"
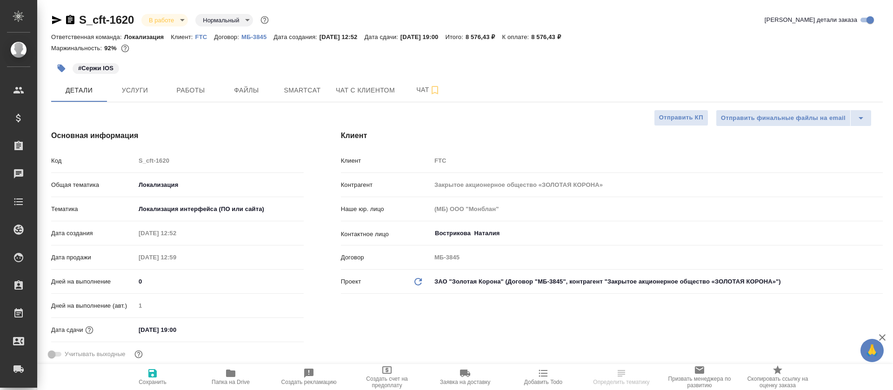
type textarea "x"
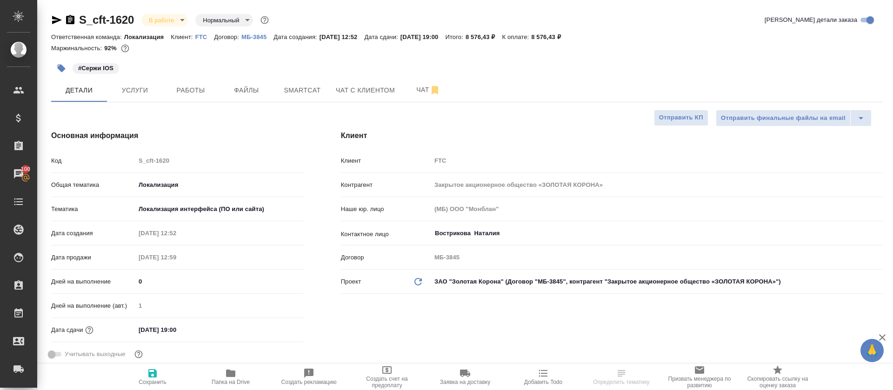
type textarea "x"
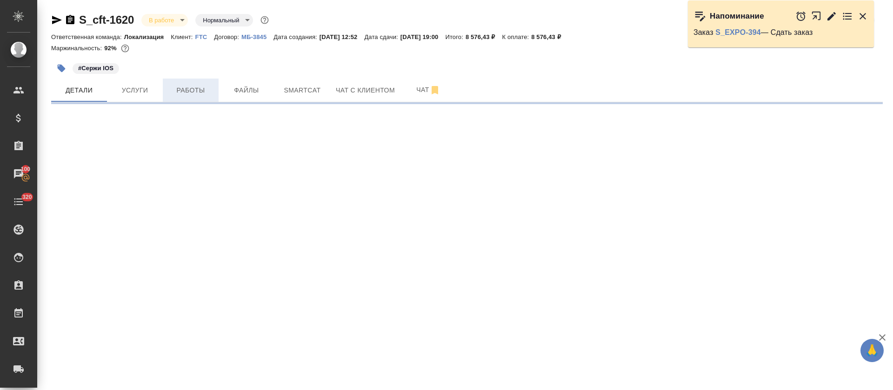
select select "RU"
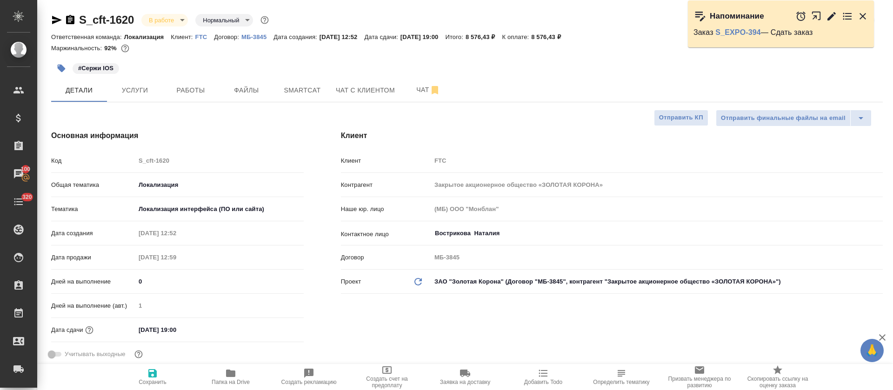
type textarea "x"
click at [831, 17] on icon "button" at bounding box center [832, 16] width 8 height 8
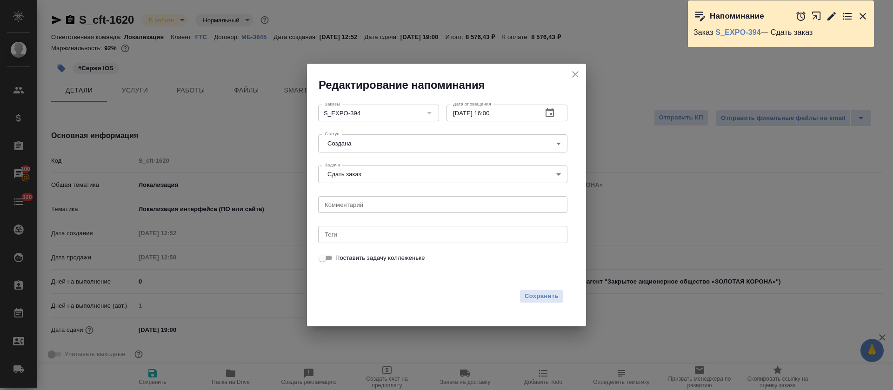
click at [437, 145] on body "🙏 .cls-1 fill:#fff; AWATERA Tretyakova Olga Клиенты Спецификации Заказы 100 Чат…" at bounding box center [446, 195] width 893 height 390
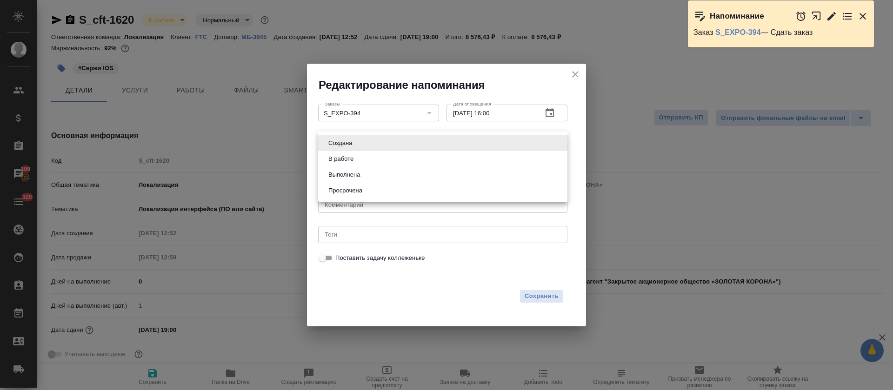
click at [418, 181] on li "Выполнена" at bounding box center [442, 175] width 249 height 16
type input "completed"
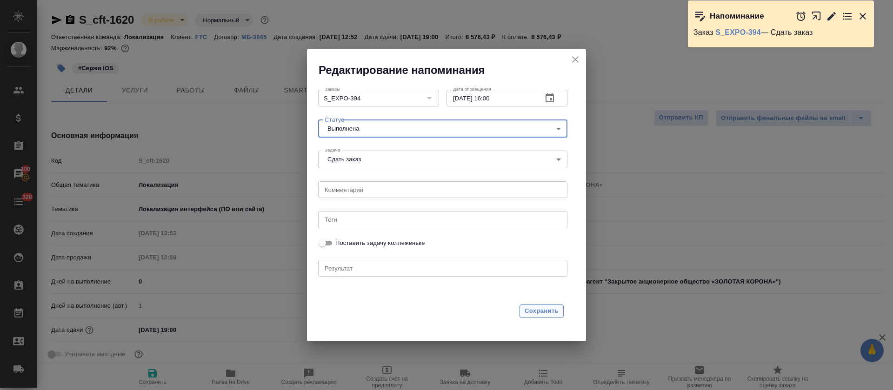
click at [532, 309] on span "Сохранить" at bounding box center [542, 311] width 34 height 11
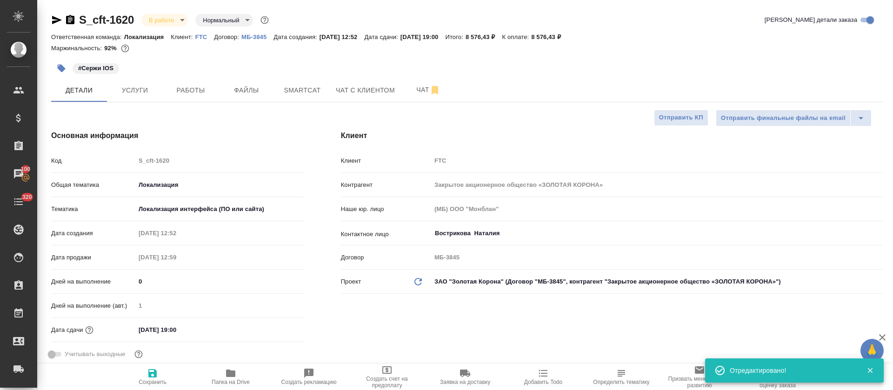
type textarea "x"
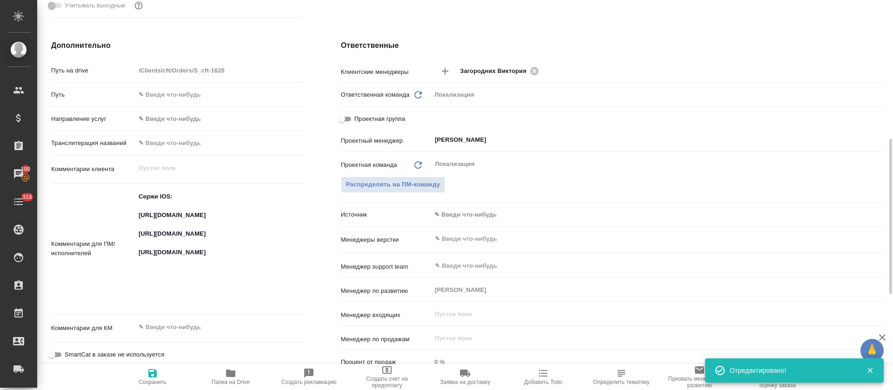
click at [173, 226] on textarea "Сержи IOS: https://smartcat.com/projects/fa598466-d8ca-4a0b-b7c4-b806e55478ee/f…" at bounding box center [219, 248] width 168 height 118
type textarea "x"
click at [173, 226] on textarea "Сержи IOS: [URL][DOMAIN_NAME] [URL][DOMAIN_NAME] [URL][DOMAIN_NAME]" at bounding box center [220, 248] width 168 height 118
type textarea "x"
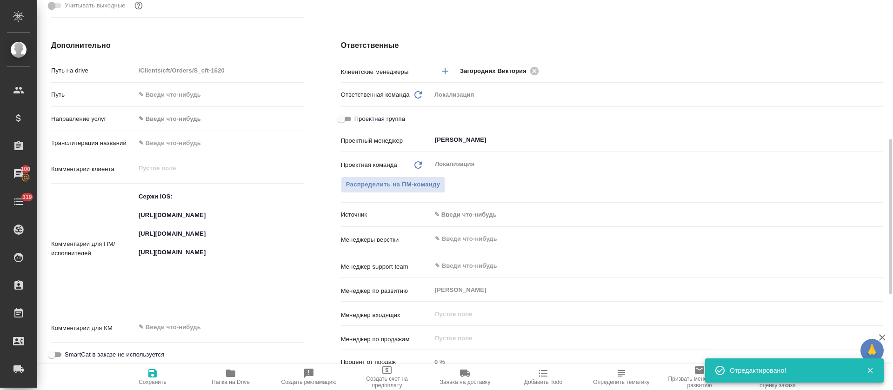
type textarea "x"
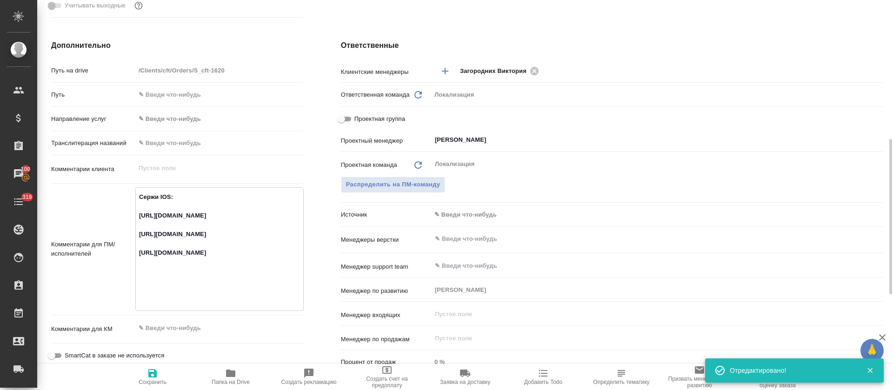
click at [172, 251] on textarea "Сержи IOS: [URL][DOMAIN_NAME] [URL][DOMAIN_NAME] [URL][DOMAIN_NAME]" at bounding box center [220, 248] width 168 height 118
type textarea "x"
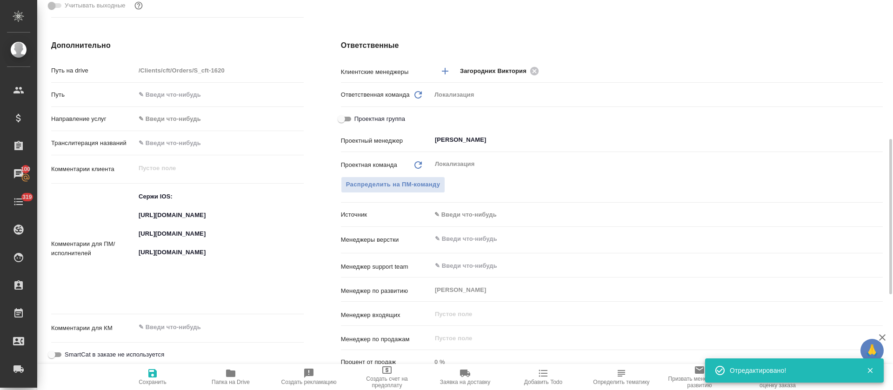
type textarea "x"
click at [187, 297] on textarea "Сержи IOS: [URL][DOMAIN_NAME] [URL][DOMAIN_NAME] [URL][DOMAIN_NAME]" at bounding box center [220, 248] width 168 height 118
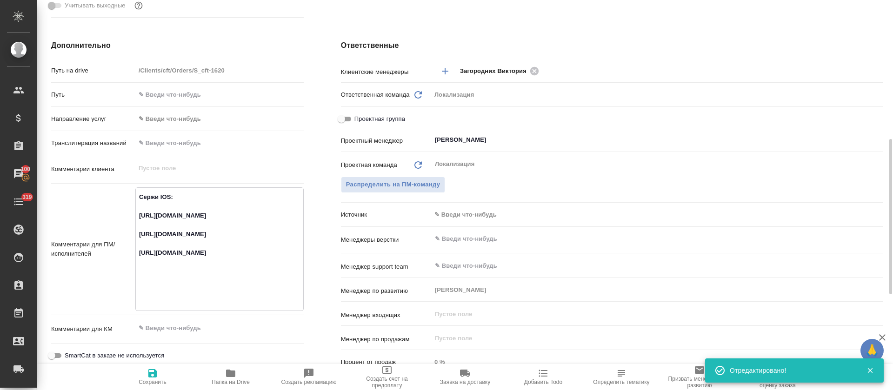
click at [187, 297] on textarea "Сержи IOS: [URL][DOMAIN_NAME] [URL][DOMAIN_NAME] [URL][DOMAIN_NAME]" at bounding box center [220, 248] width 168 height 118
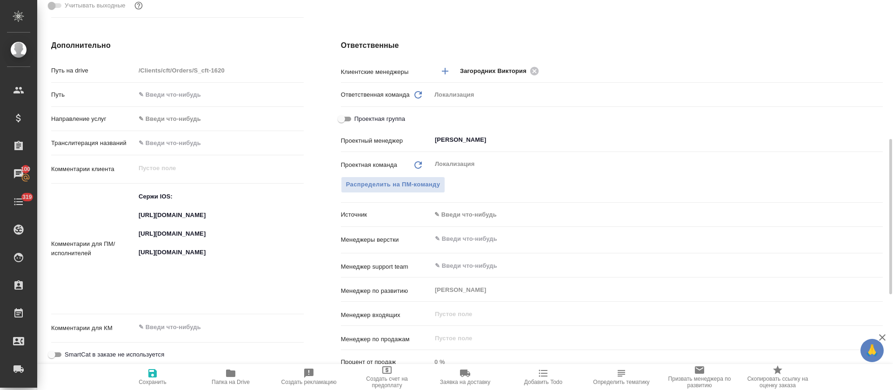
type textarea "x"
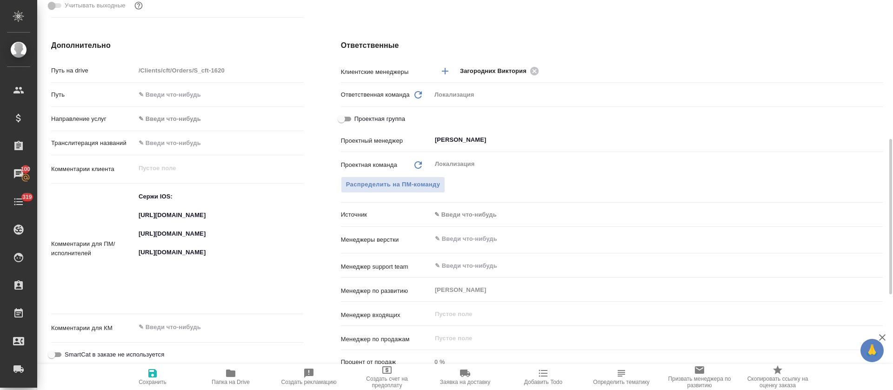
type textarea "x"
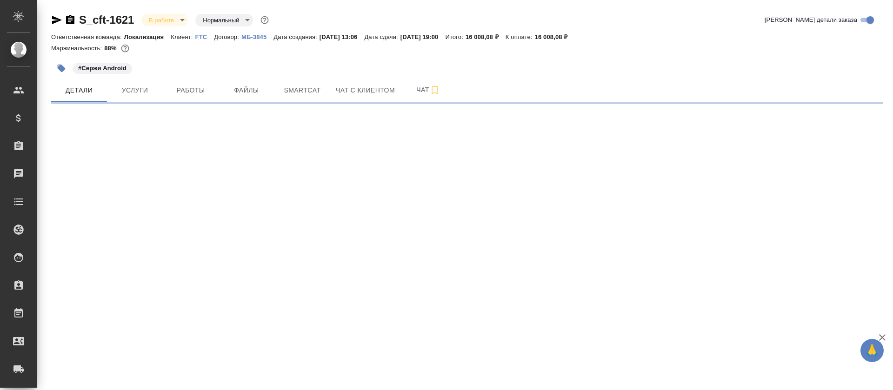
select select "RU"
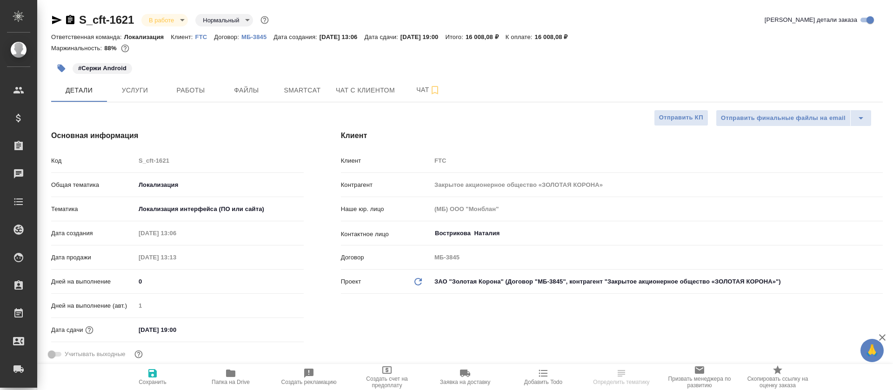
type textarea "x"
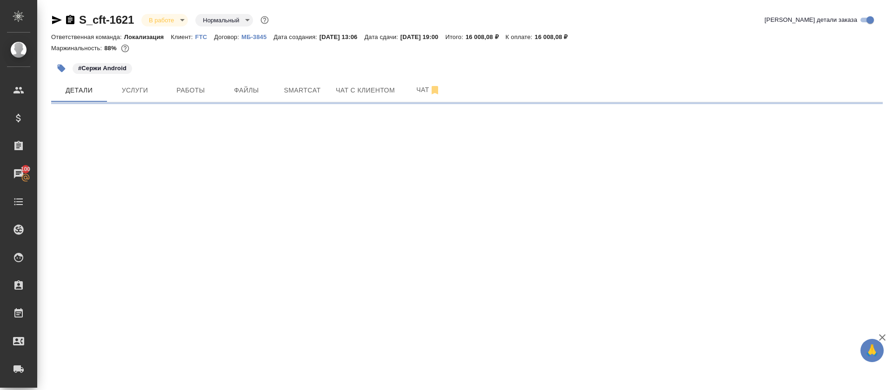
select select "RU"
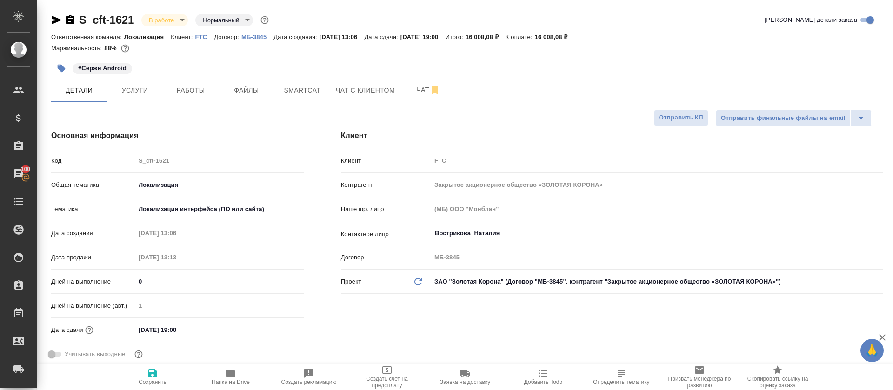
type textarea "x"
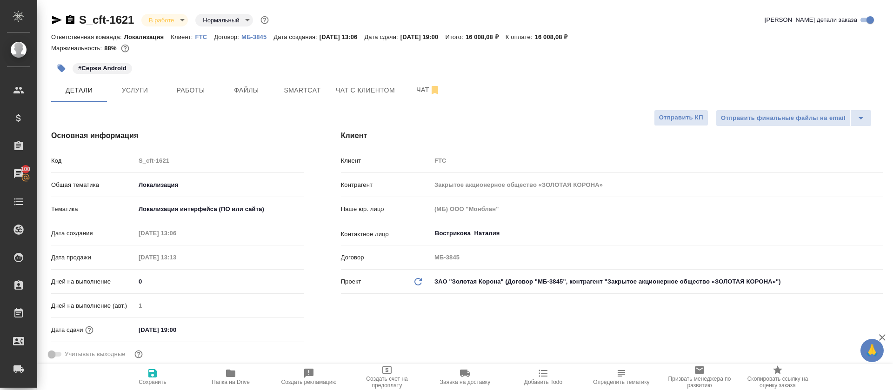
type textarea "x"
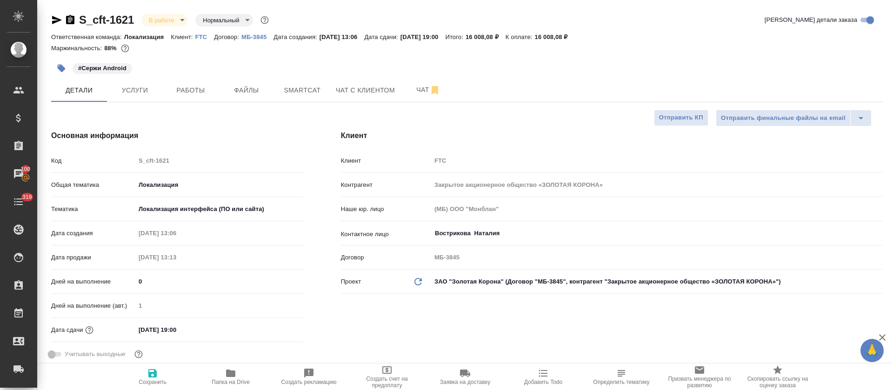
type textarea "x"
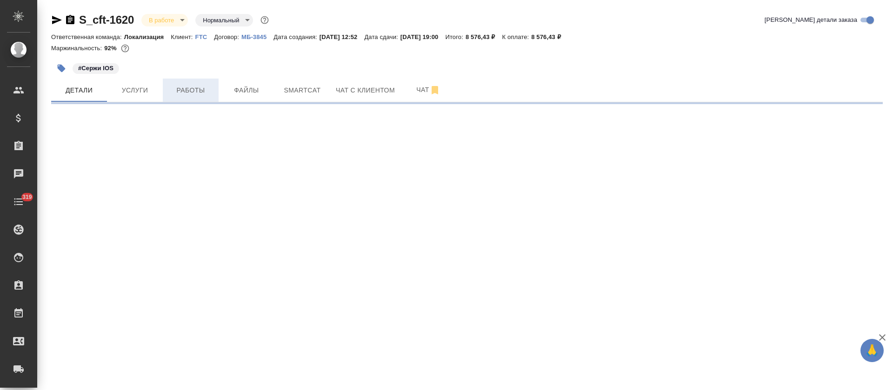
select select "RU"
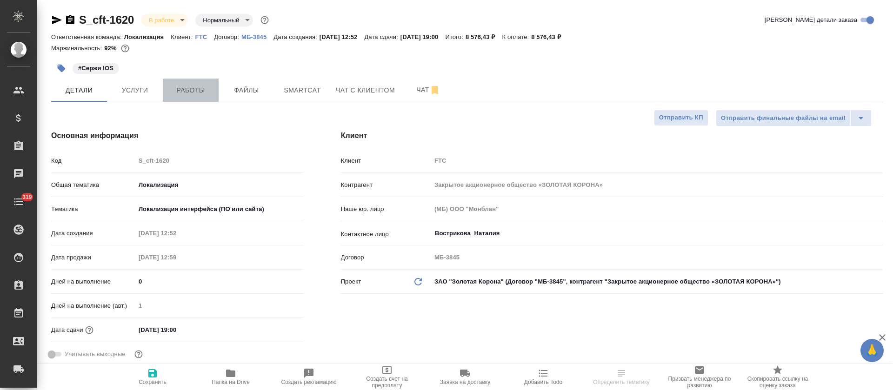
type textarea "x"
click at [197, 90] on span "Работы" at bounding box center [190, 91] width 45 height 12
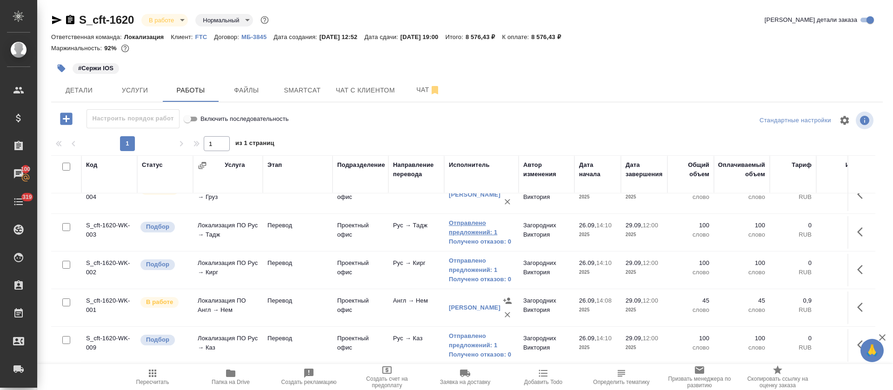
scroll to position [180, 0]
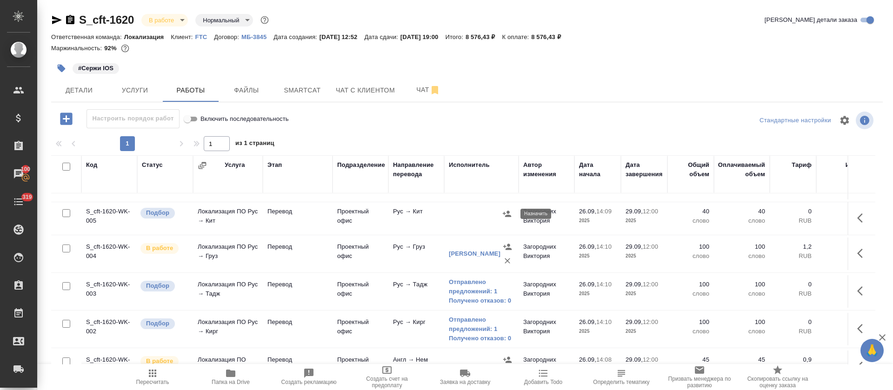
click at [509, 219] on button "button" at bounding box center [507, 214] width 14 height 14
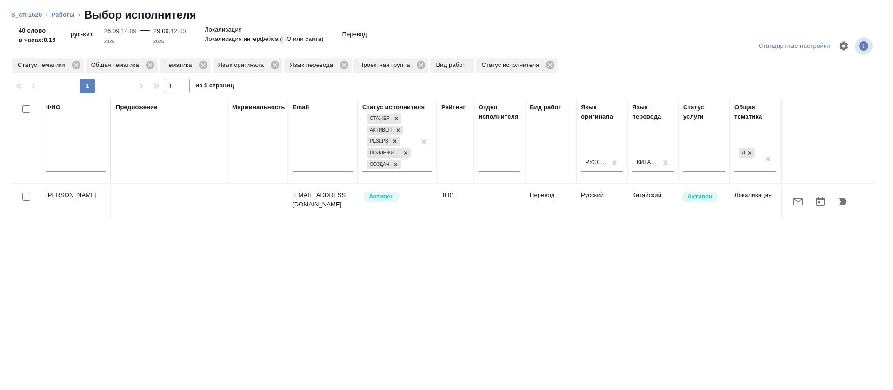
click at [838, 206] on icon "button" at bounding box center [843, 201] width 11 height 11
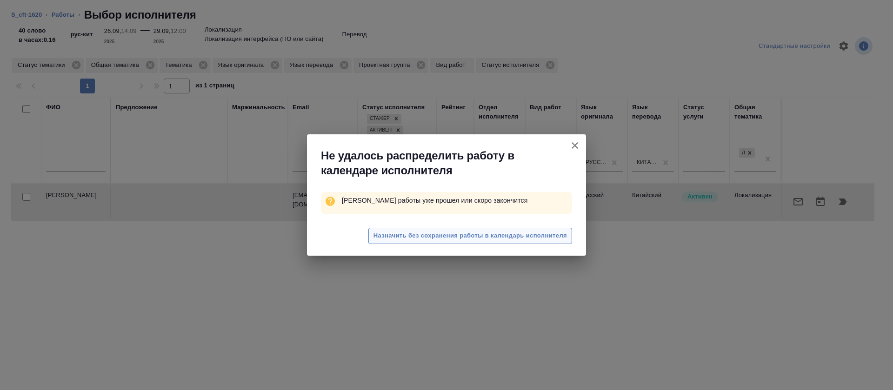
click at [497, 233] on span "Назначить без сохранения работы в календарь исполнителя" at bounding box center [471, 236] width 194 height 11
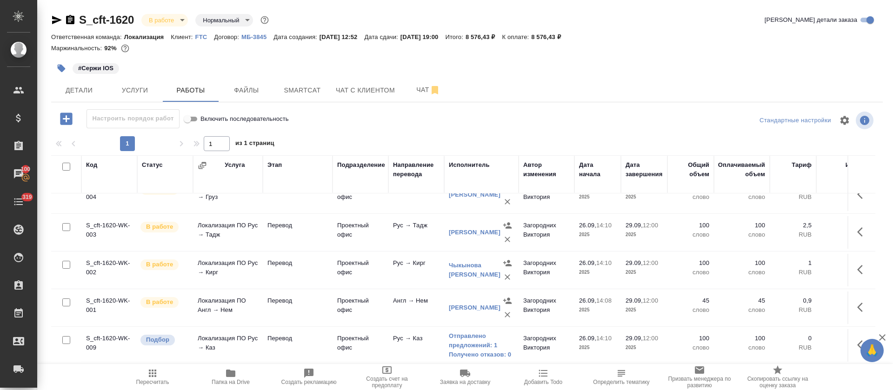
scroll to position [255, 0]
click at [852, 338] on button "button" at bounding box center [863, 345] width 22 height 22
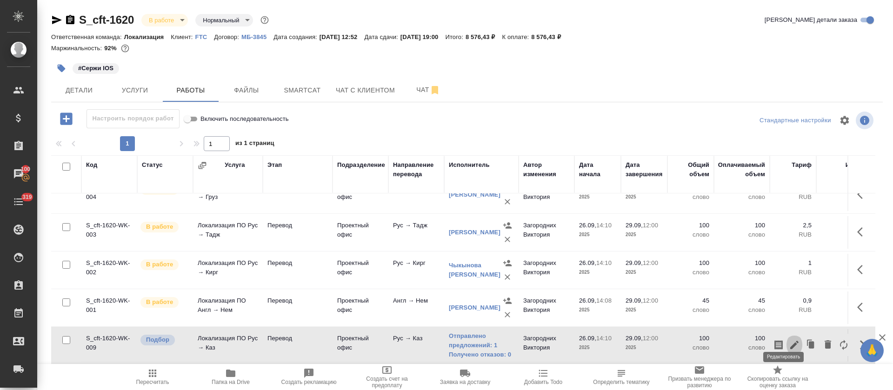
click at [789, 340] on icon "button" at bounding box center [794, 345] width 11 height 11
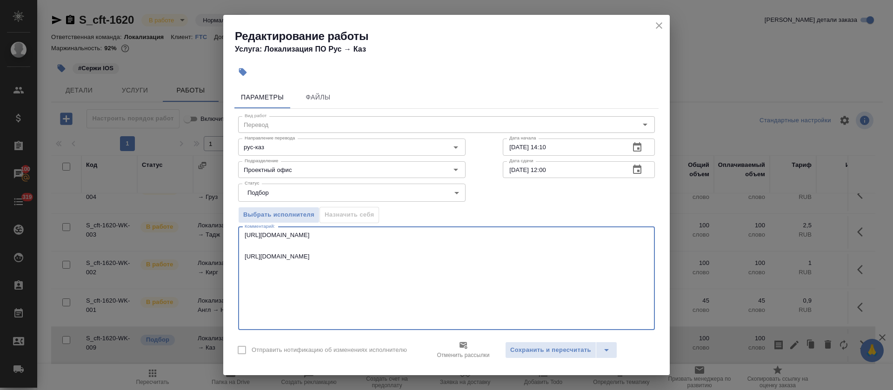
click at [335, 280] on textarea "https://smartcat.com/editor?v=2&selectedStage=1&backUrl=%2Fprojects%2Fcbb2b0c1-…" at bounding box center [447, 279] width 404 height 94
click at [335, 281] on textarea "https://smartcat.com/editor?v=2&selectedStage=1&backUrl=%2Fprojects%2Fcbb2b0c1-…" at bounding box center [447, 279] width 404 height 94
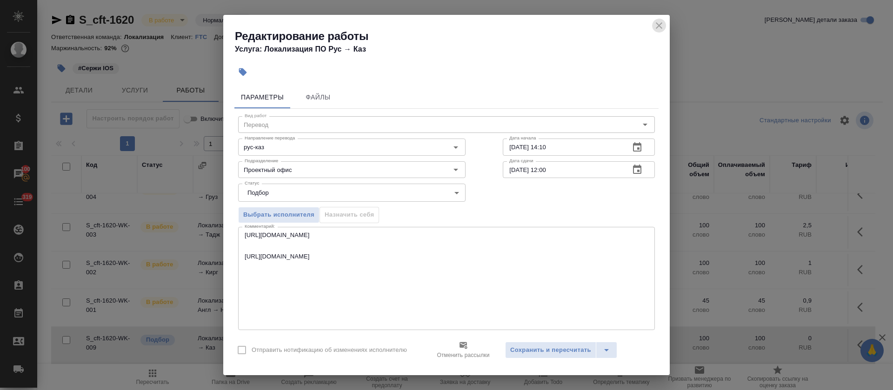
click at [658, 27] on icon "close" at bounding box center [659, 25] width 11 height 11
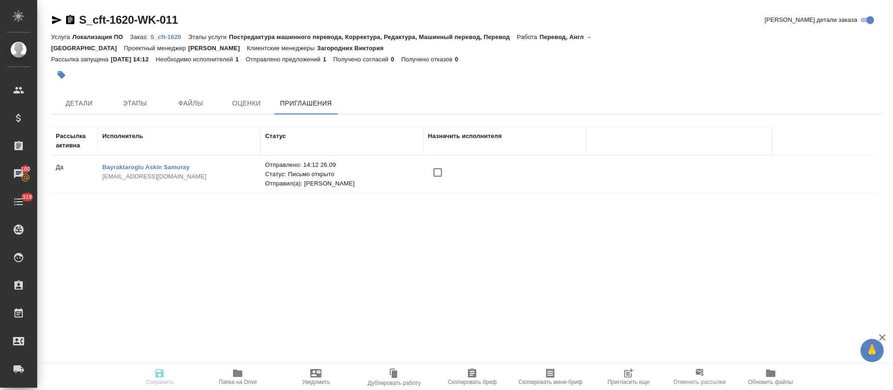
click at [439, 163] on input "checkbox" at bounding box center [438, 173] width 20 height 20
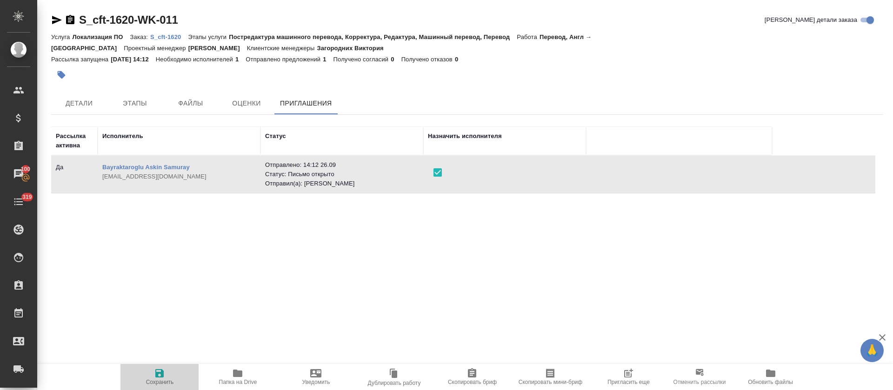
click at [161, 377] on icon "button" at bounding box center [159, 373] width 8 height 8
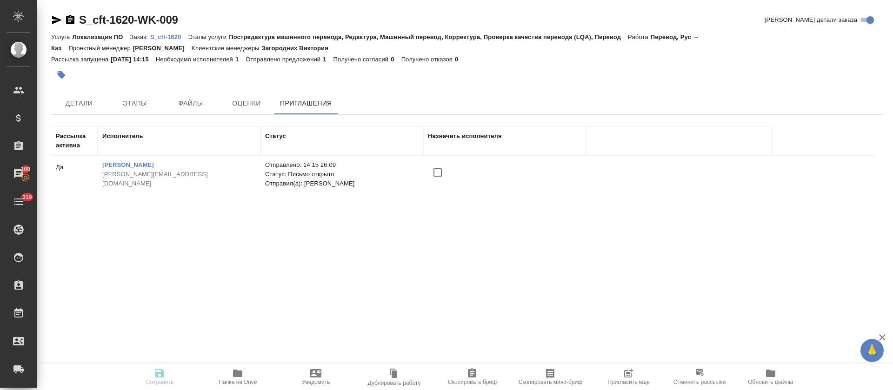
click at [437, 170] on input "checkbox" at bounding box center [438, 173] width 20 height 20
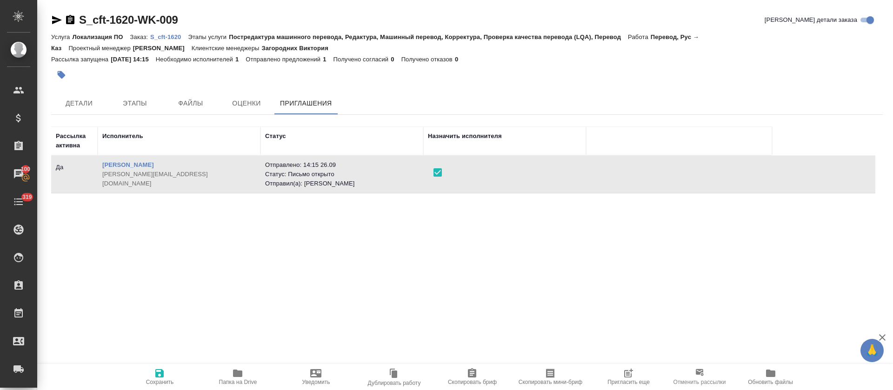
click at [161, 376] on icon "button" at bounding box center [159, 373] width 11 height 11
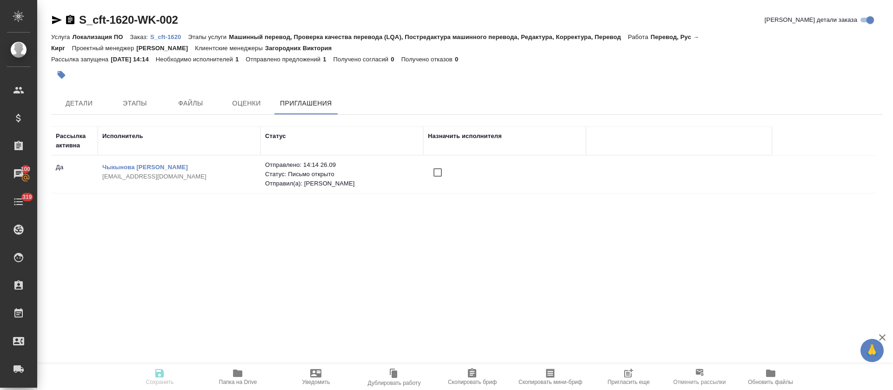
click at [436, 174] on input "checkbox" at bounding box center [438, 173] width 20 height 20
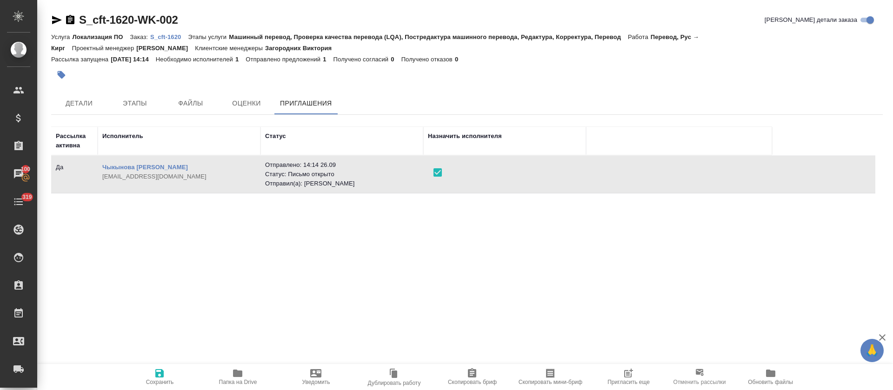
click at [155, 376] on icon "button" at bounding box center [159, 373] width 11 height 11
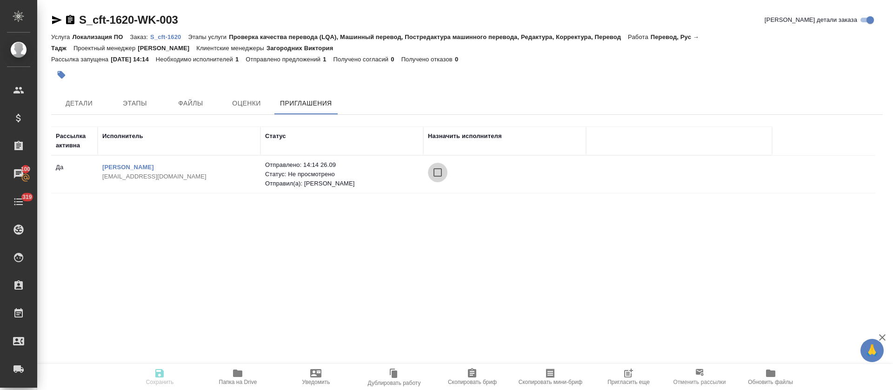
click at [443, 172] on input "checkbox" at bounding box center [438, 173] width 20 height 20
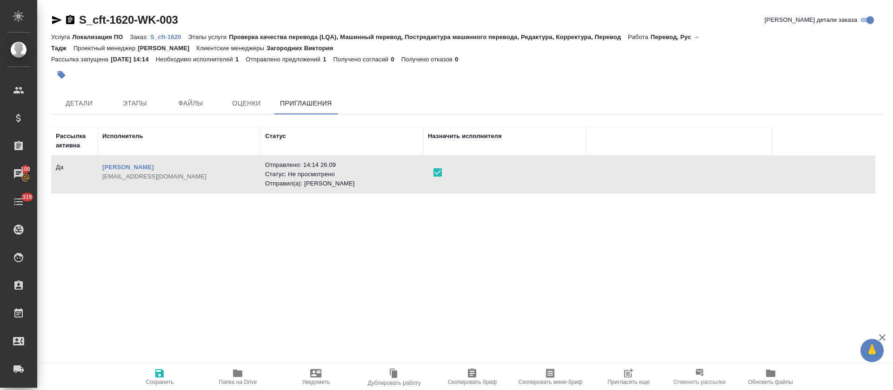
click at [162, 372] on icon "button" at bounding box center [159, 373] width 8 height 8
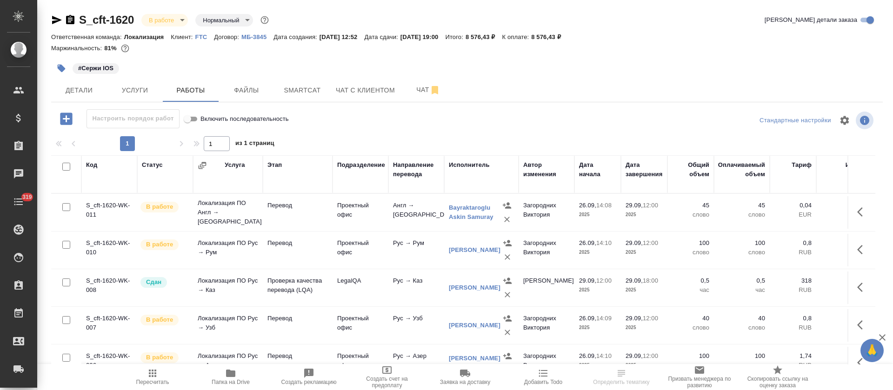
click at [67, 168] on input "checkbox" at bounding box center [66, 167] width 8 height 8
checkbox input "true"
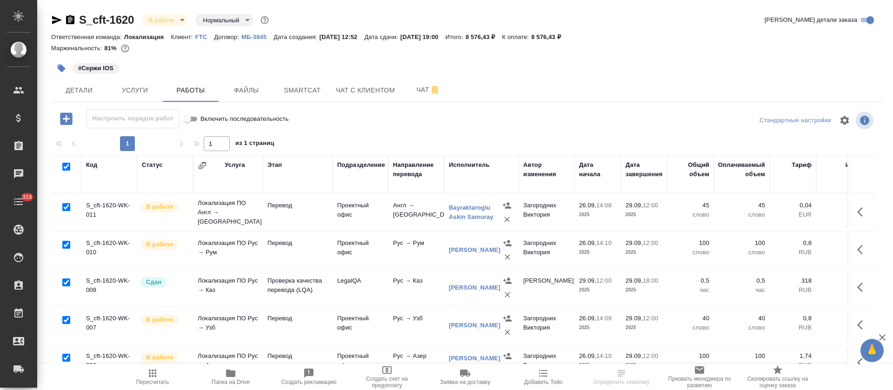
checkbox input "true"
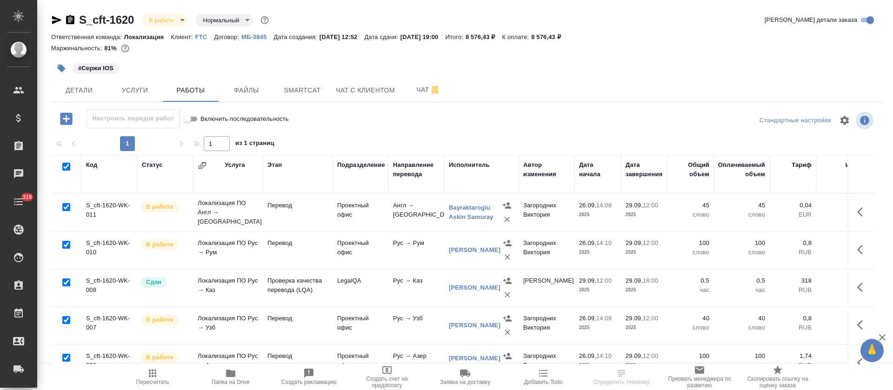
checkbox input "true"
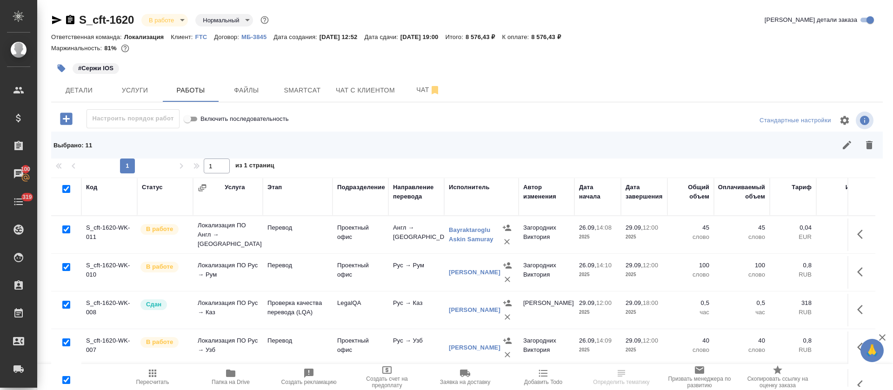
click at [66, 307] on input "checkbox" at bounding box center [66, 305] width 8 height 8
checkbox input "false"
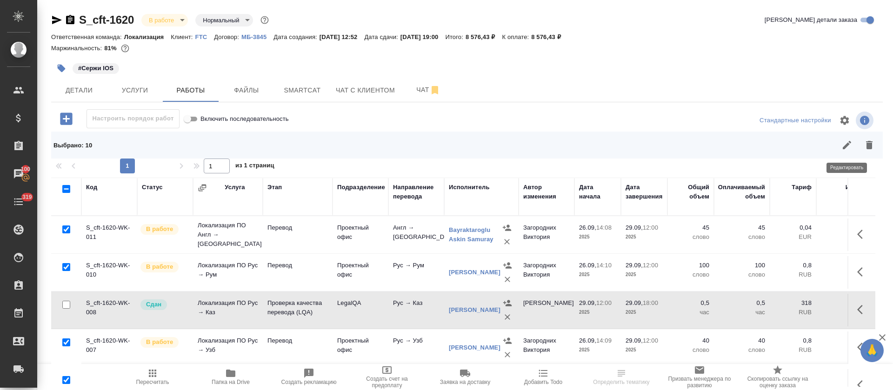
click at [848, 148] on icon "button" at bounding box center [847, 145] width 11 height 11
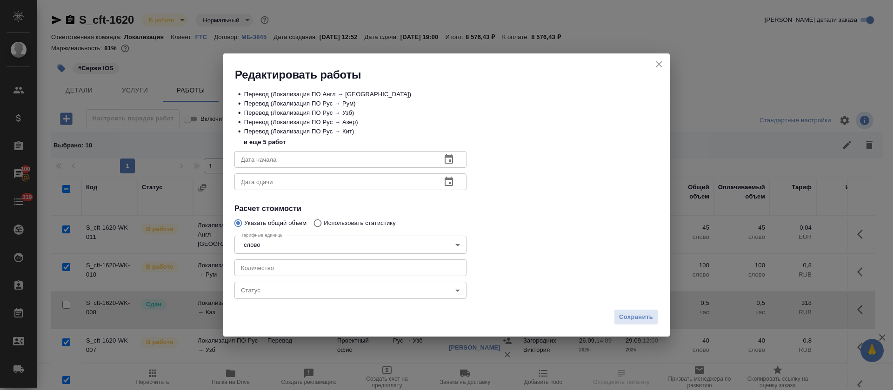
click at [361, 283] on body "🙏 .cls-1 fill:#fff; AWATERA Tretyakova Olga Клиенты Спецификации Заказы 100 Чат…" at bounding box center [446, 195] width 893 height 390
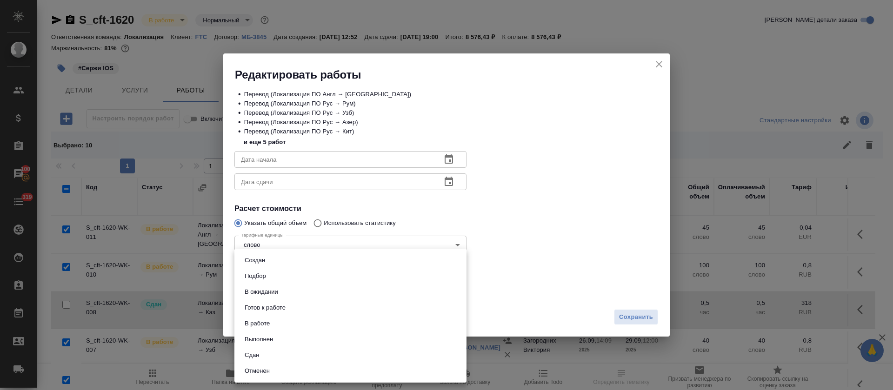
click at [270, 362] on li "Сдан" at bounding box center [351, 356] width 232 height 16
type input "closed"
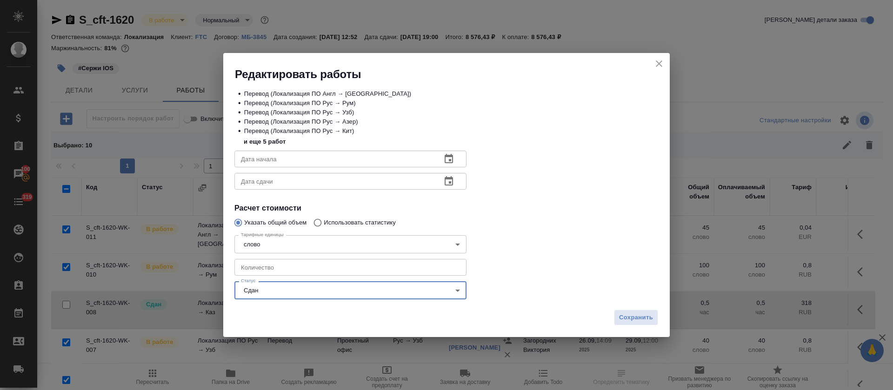
click at [626, 322] on span "Сохранить" at bounding box center [636, 318] width 34 height 11
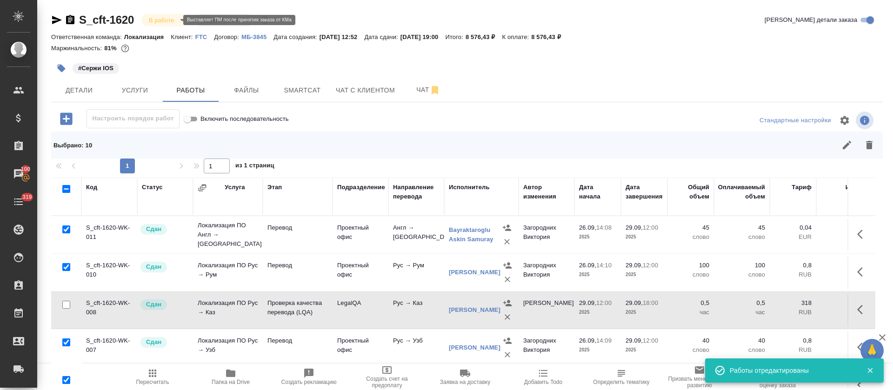
click at [177, 16] on body "🙏 .cls-1 fill:#fff; AWATERA Tretyakova Olga Клиенты Спецификации Заказы 100 Чат…" at bounding box center [446, 195] width 893 height 390
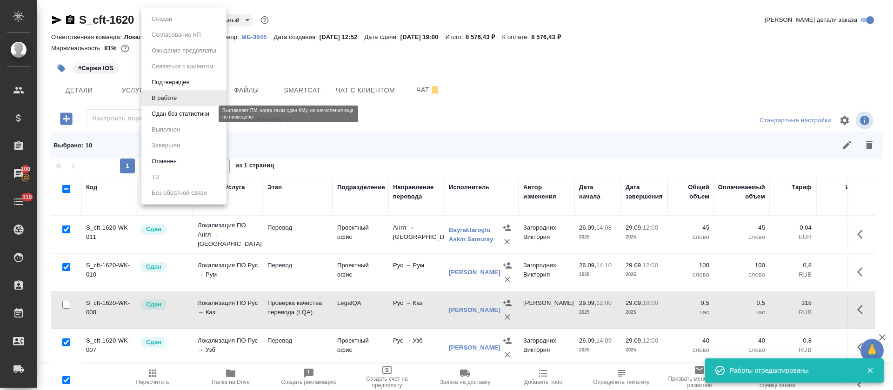
click at [180, 116] on button "Сдан без статистики" at bounding box center [180, 114] width 63 height 10
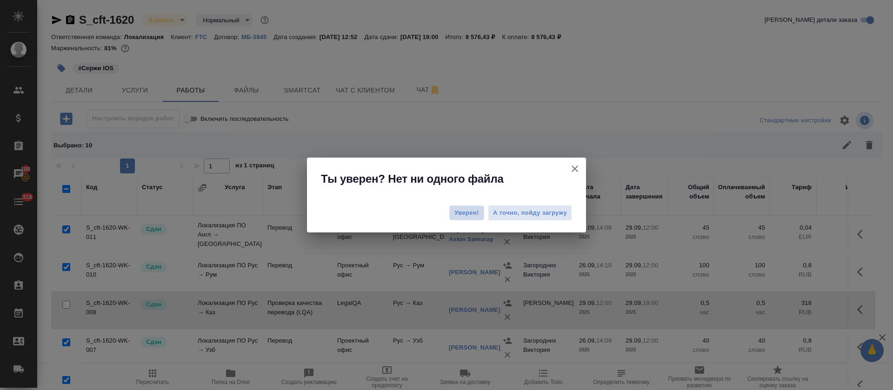
click at [463, 213] on span "Уверен!" at bounding box center [467, 212] width 25 height 9
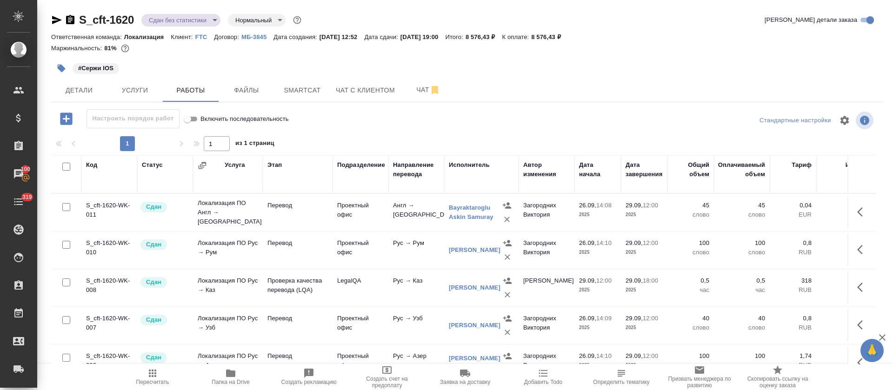
click at [215, 21] on body "🙏 .cls-1 fill:#fff; AWATERA Tretyakova Olga Клиенты Спецификации Заказы 100 Чат…" at bounding box center [446, 195] width 893 height 390
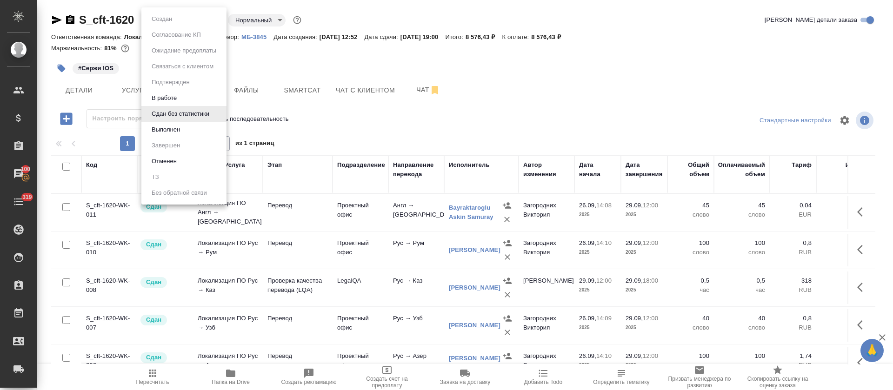
click at [190, 127] on li "Выполнен" at bounding box center [183, 130] width 85 height 16
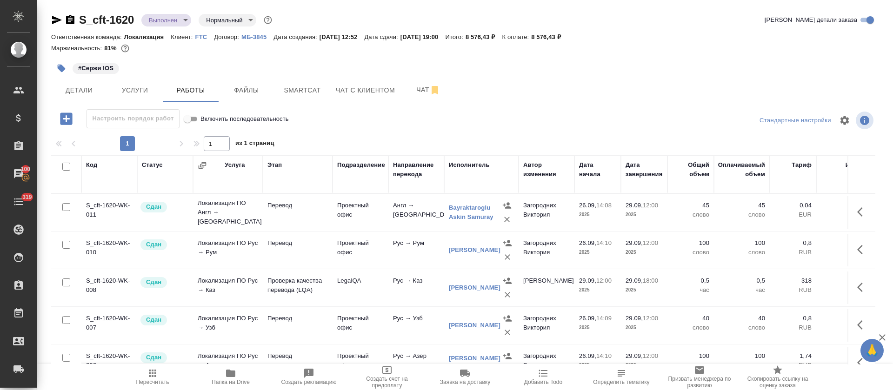
click at [54, 18] on icon "button" at bounding box center [57, 20] width 10 height 8
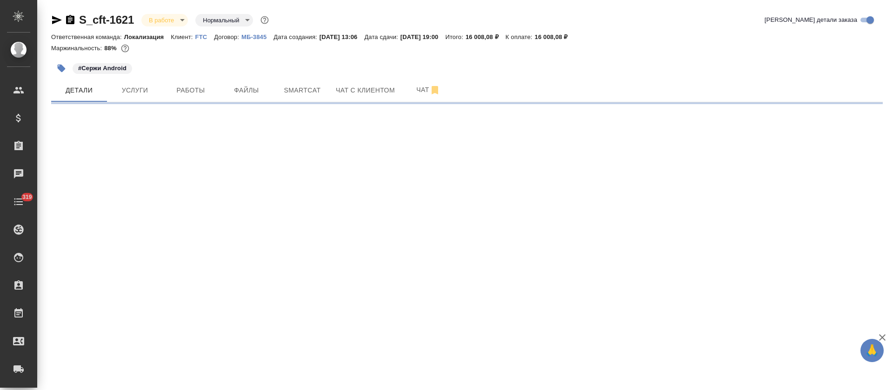
select select "RU"
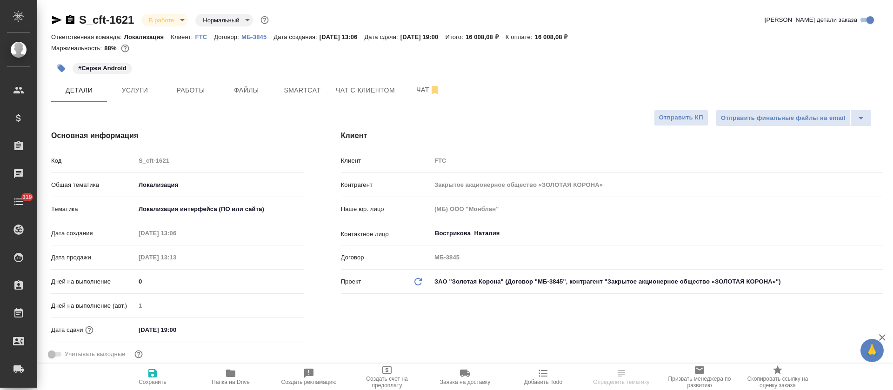
type textarea "x"
click at [209, 87] on span "Работы" at bounding box center [190, 91] width 45 height 12
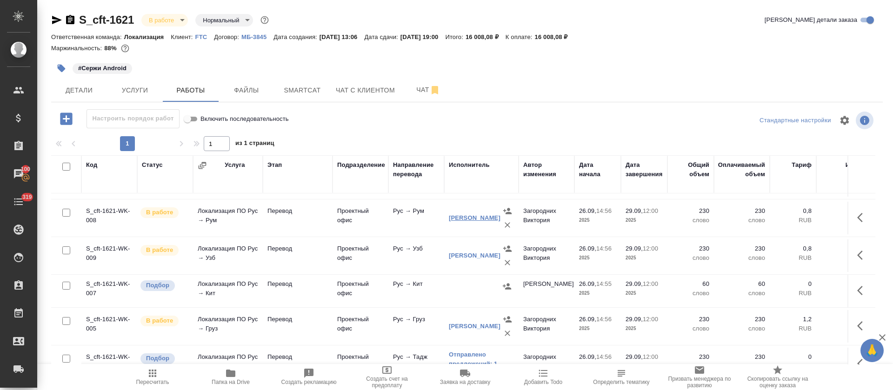
scroll to position [140, 0]
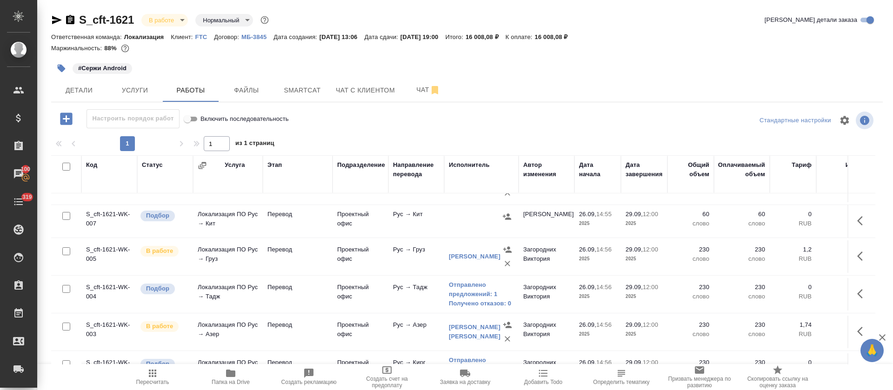
click at [504, 224] on td at bounding box center [481, 221] width 74 height 33
click at [508, 217] on icon "button" at bounding box center [507, 216] width 9 height 9
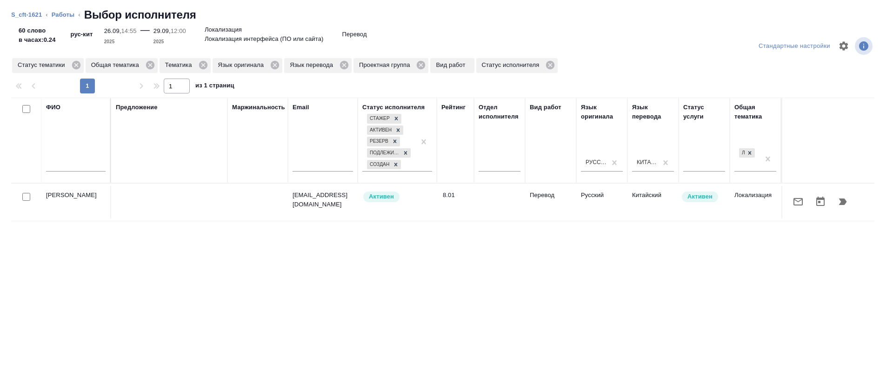
click at [839, 204] on icon "button" at bounding box center [843, 202] width 8 height 7
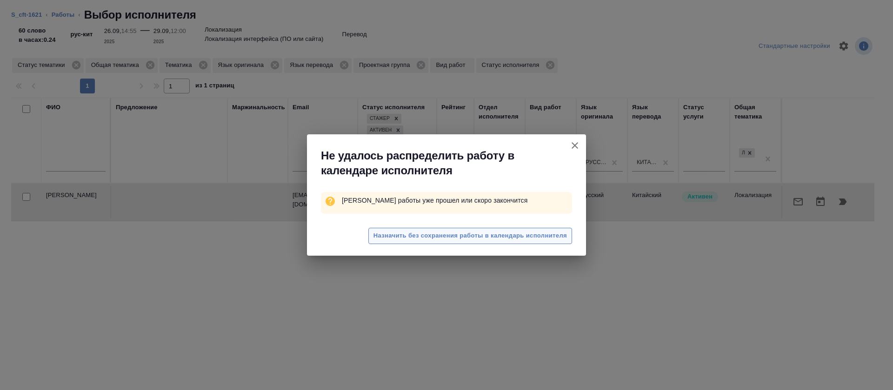
click at [493, 239] on span "Назначить без сохранения работы в календарь исполнителя" at bounding box center [471, 236] width 194 height 11
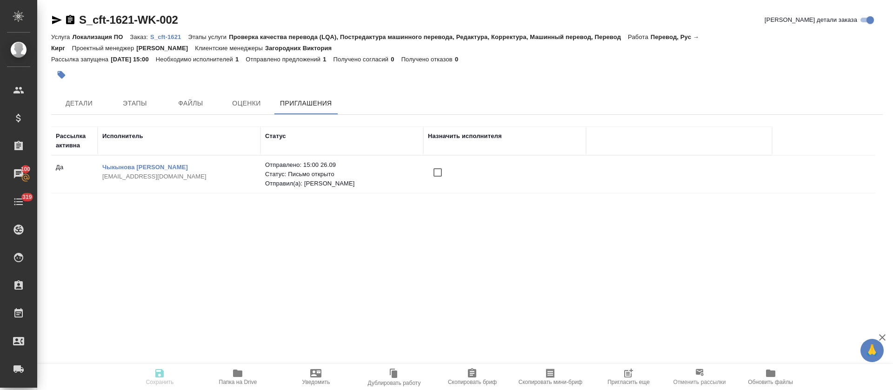
click at [437, 175] on input "checkbox" at bounding box center [438, 173] width 20 height 20
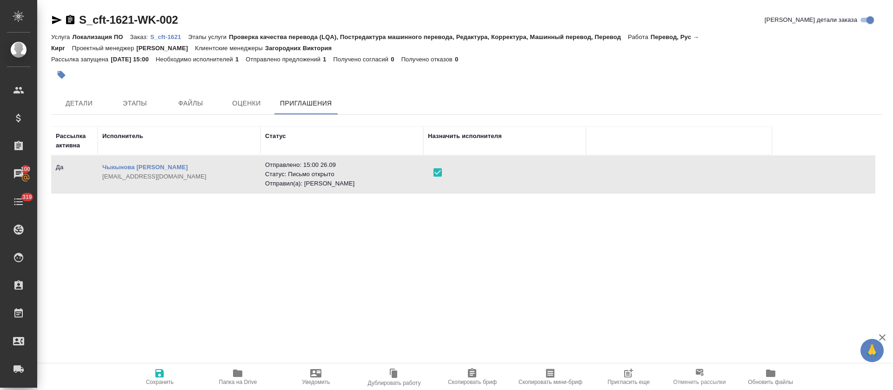
click at [162, 382] on span "Сохранить" at bounding box center [160, 382] width 28 height 7
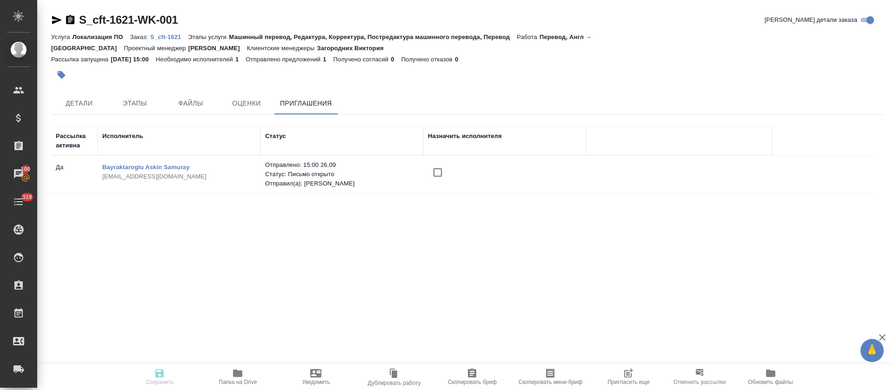
click at [432, 163] on input "checkbox" at bounding box center [438, 173] width 20 height 20
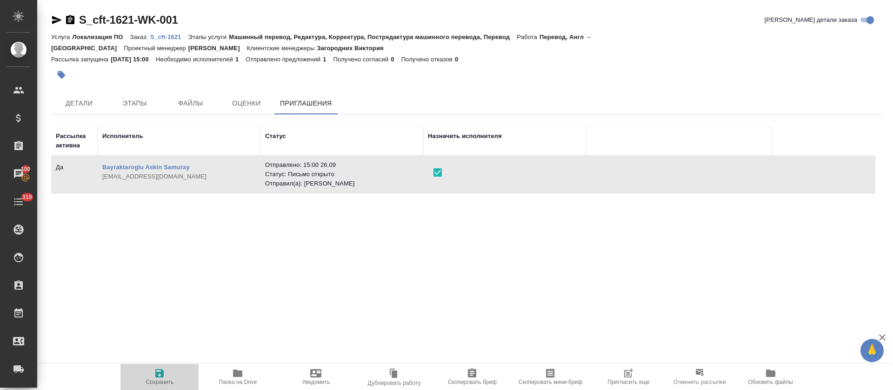
click at [163, 382] on span "Сохранить" at bounding box center [160, 382] width 28 height 7
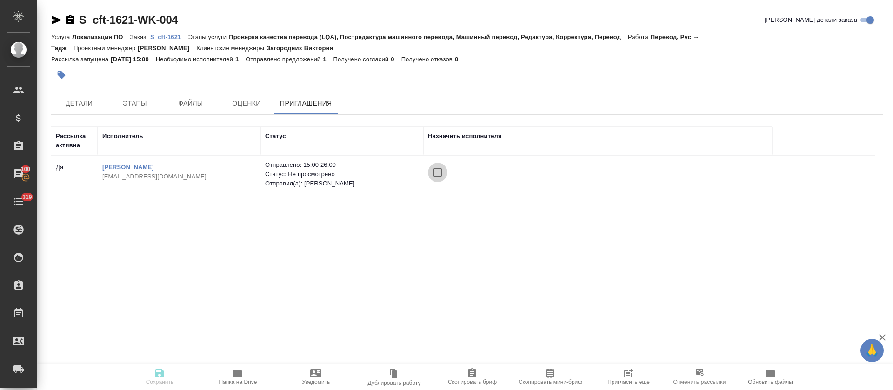
click at [437, 174] on input "checkbox" at bounding box center [438, 173] width 20 height 20
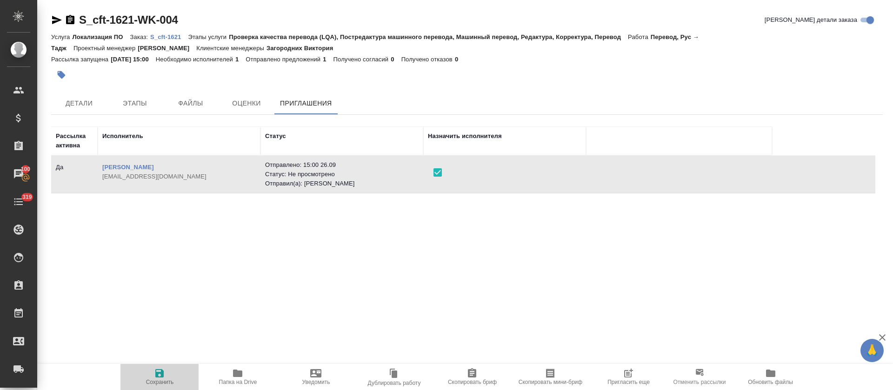
click at [163, 376] on icon "button" at bounding box center [159, 373] width 8 height 8
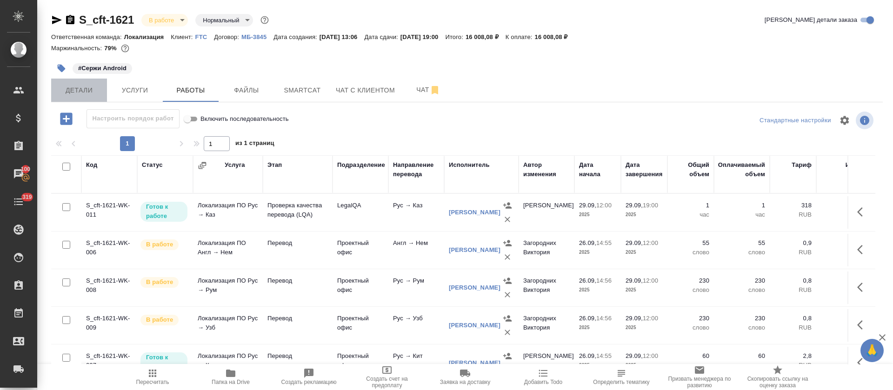
click at [75, 92] on span "Детали" at bounding box center [79, 91] width 45 height 12
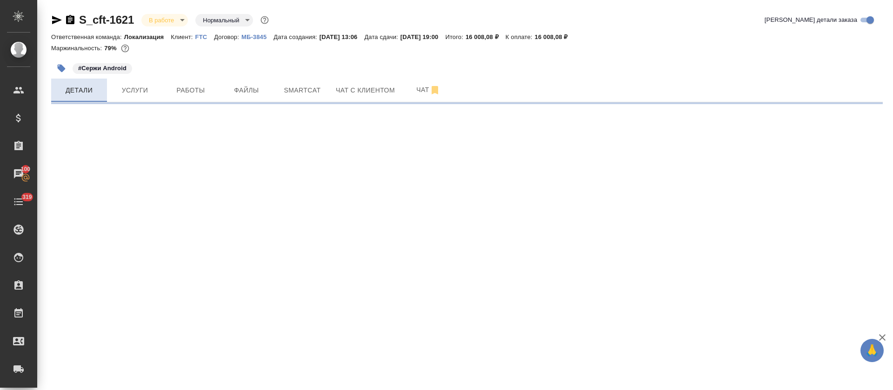
select select "RU"
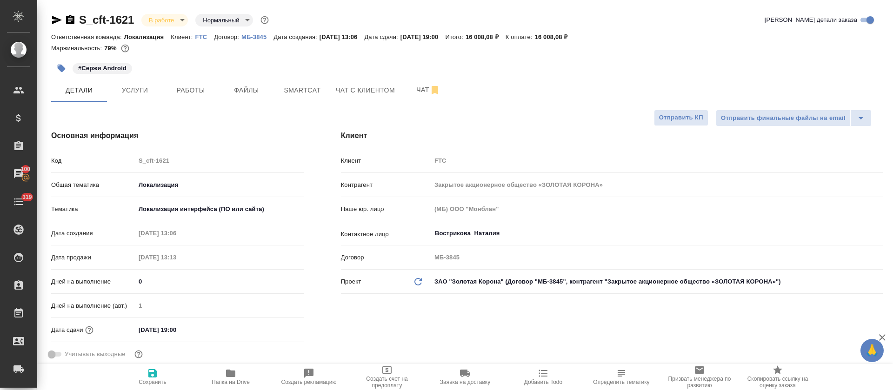
type textarea "x"
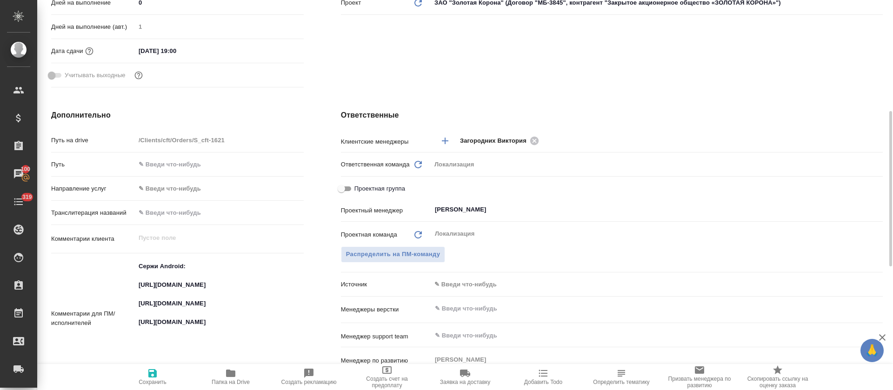
scroll to position [419, 0]
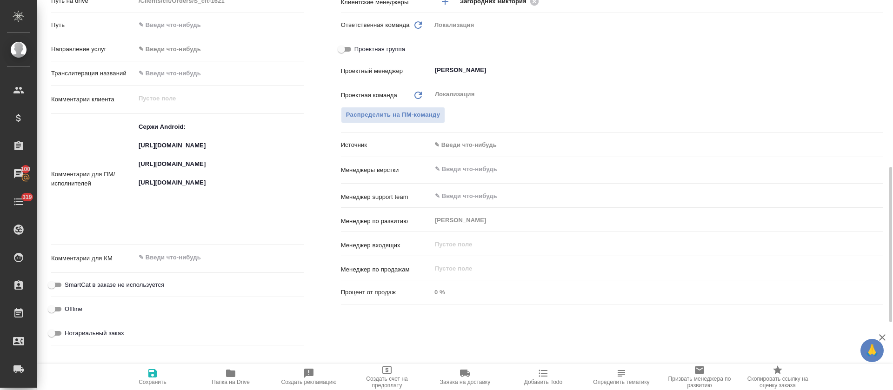
type textarea "x"
click at [217, 149] on textarea "Сержи Android: https://smartcat.com/projects/83fbdc97-7f3c-4db6-867b-8ebb96f778…" at bounding box center [219, 178] width 168 height 118
click at [217, 149] on textarea "Сержи Android: https://smartcat.com/projects/83fbdc97-7f3c-4db6-867b-8ebb96f778…" at bounding box center [220, 179] width 168 height 118
type textarea "x"
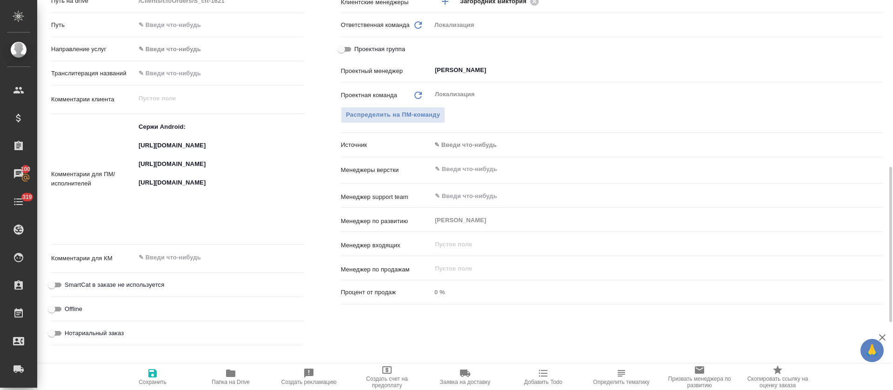
type textarea "x"
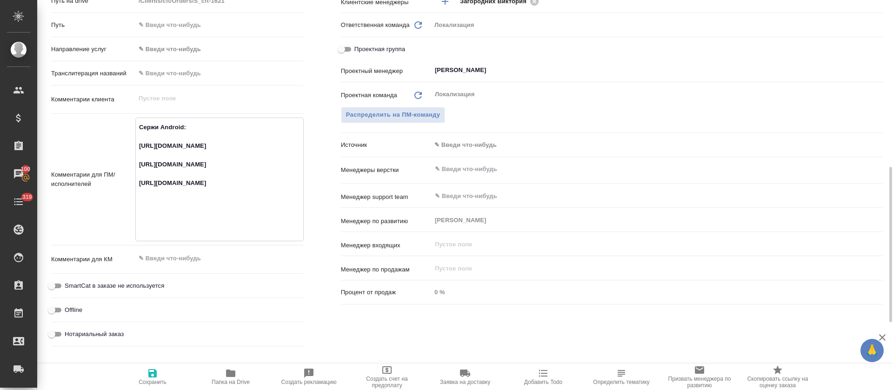
click at [145, 182] on textarea "Сержи Android: https://smartcat.com/projects/83fbdc97-7f3c-4db6-867b-8ebb96f778…" at bounding box center [220, 179] width 168 height 118
type textarea "x"
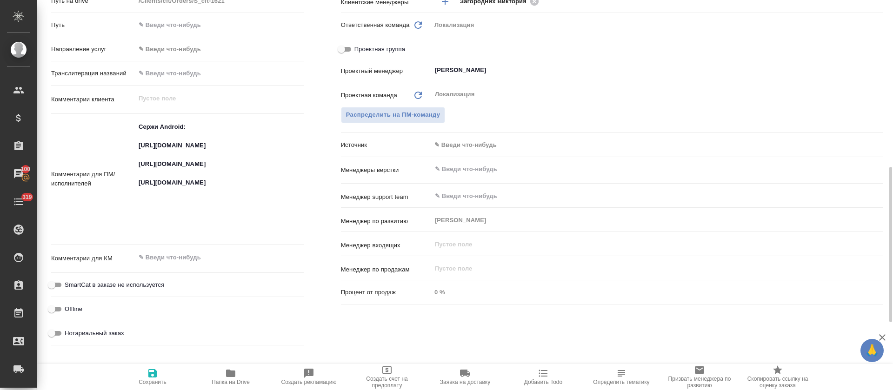
type textarea "x"
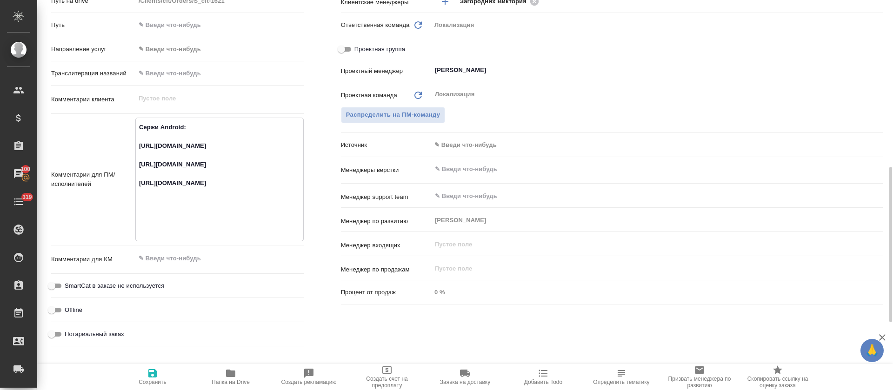
click at [184, 225] on textarea "Сержи Android: https://smartcat.com/projects/83fbdc97-7f3c-4db6-867b-8ebb96f778…" at bounding box center [220, 179] width 168 height 118
type textarea "x"
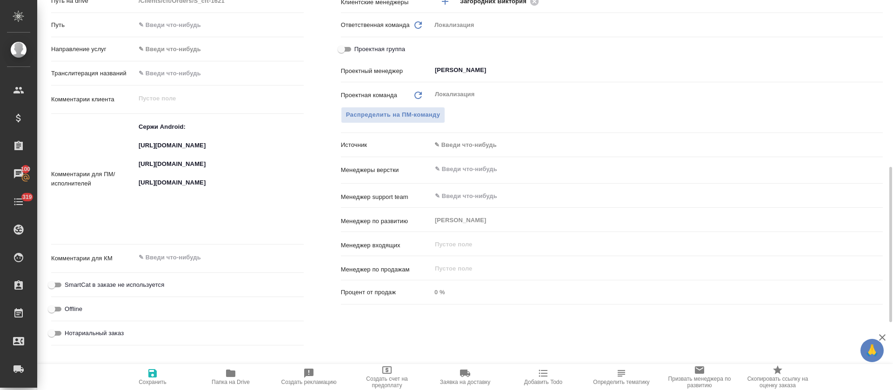
type textarea "x"
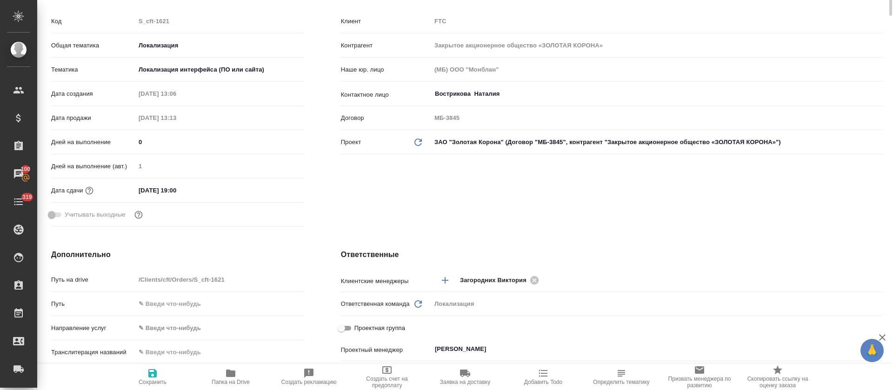
scroll to position [0, 0]
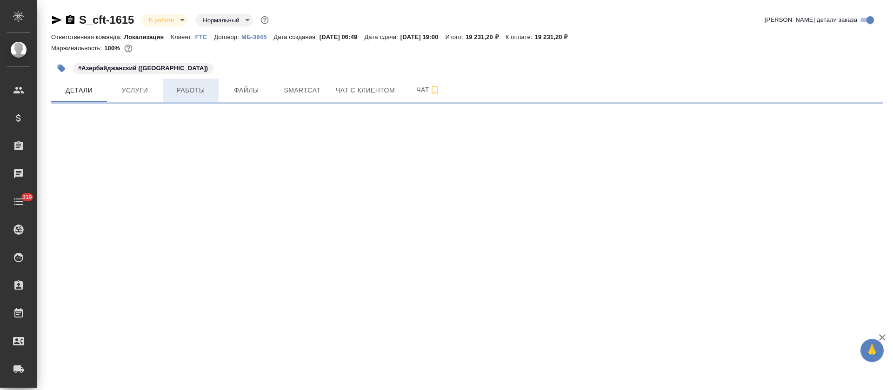
select select "RU"
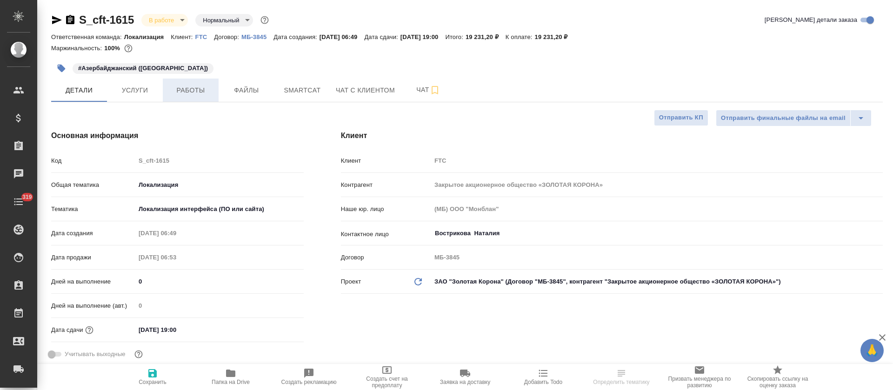
type textarea "x"
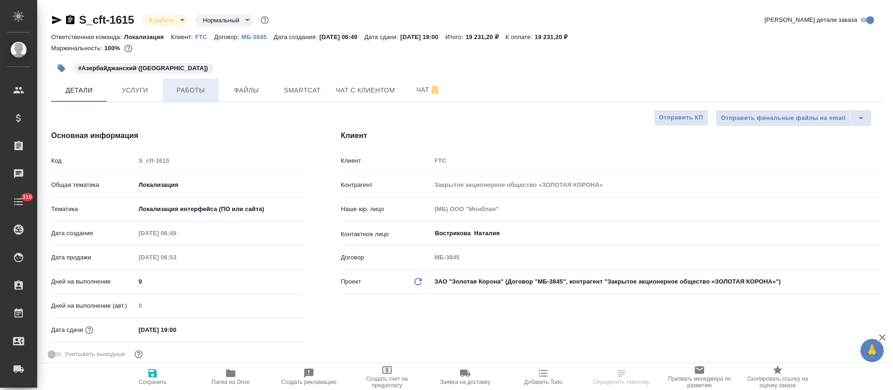
type textarea "x"
click at [201, 90] on span "Работы" at bounding box center [190, 91] width 45 height 12
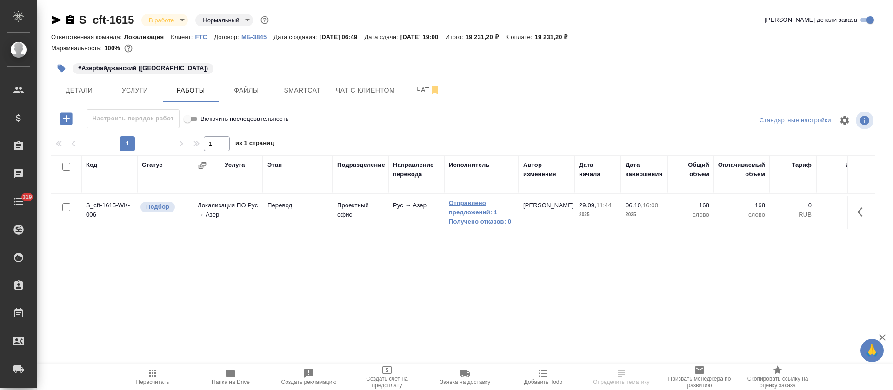
click at [453, 213] on link "Отправлено предложений: 1" at bounding box center [481, 208] width 65 height 19
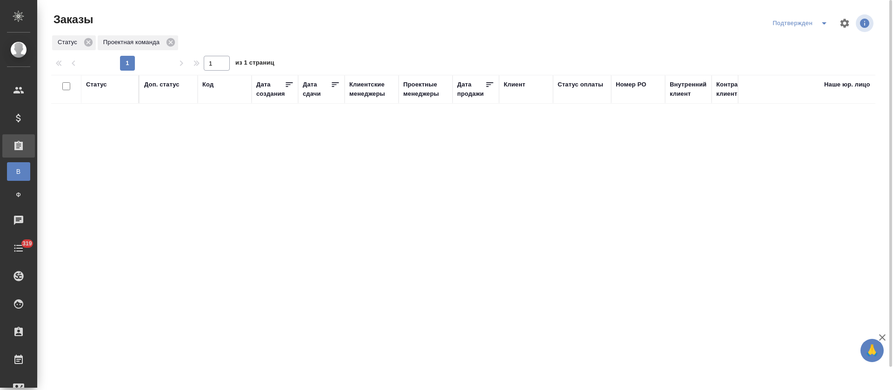
click at [823, 23] on icon "split button" at bounding box center [824, 23] width 11 height 11
click at [778, 84] on li "Сдан без статистики" at bounding box center [802, 86] width 99 height 15
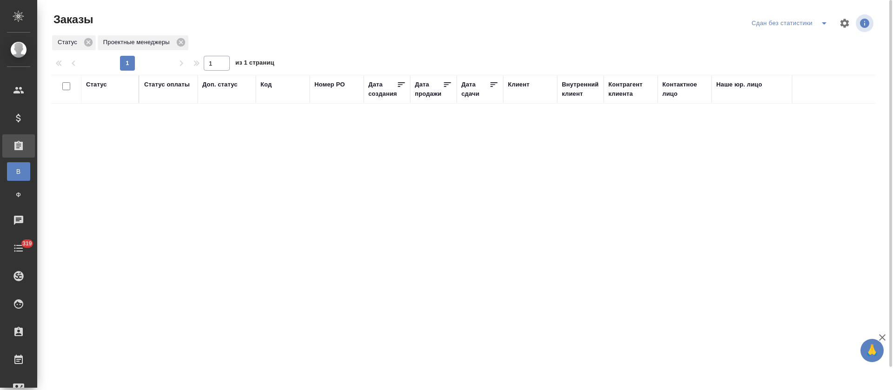
click at [822, 24] on icon "split button" at bounding box center [824, 23] width 11 height 11
click at [797, 61] on li "В работе" at bounding box center [791, 56] width 99 height 15
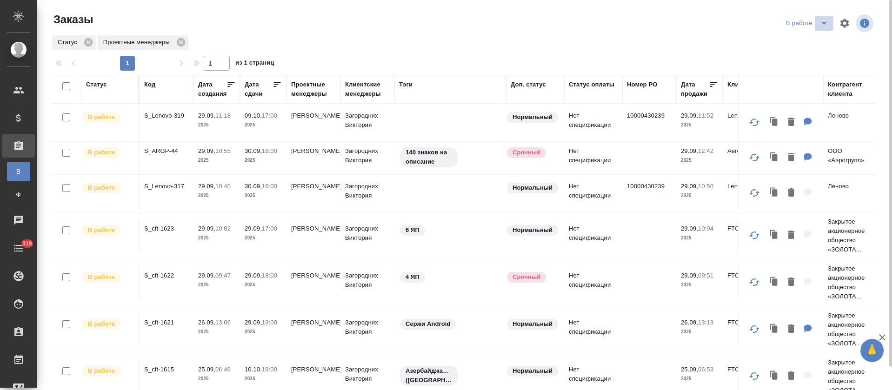
click at [824, 23] on icon "split button" at bounding box center [824, 23] width 5 height 2
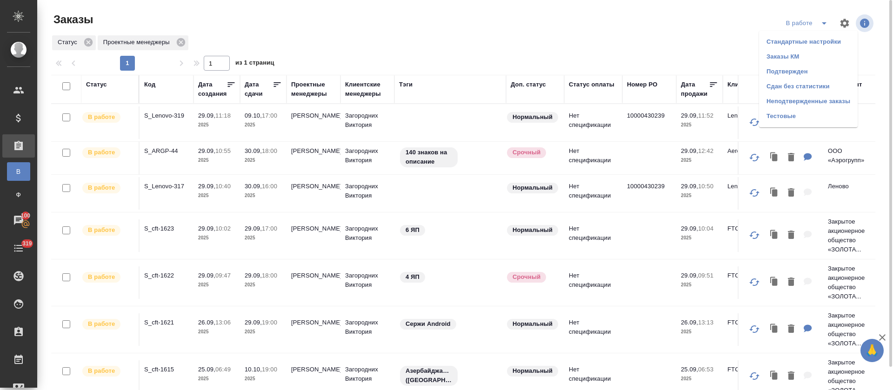
click at [815, 72] on li "Подтвержден" at bounding box center [808, 71] width 99 height 15
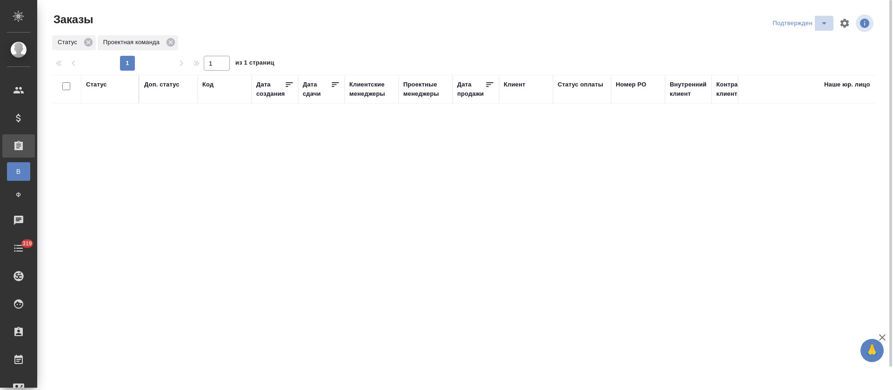
click at [825, 17] on button "split button" at bounding box center [824, 23] width 19 height 15
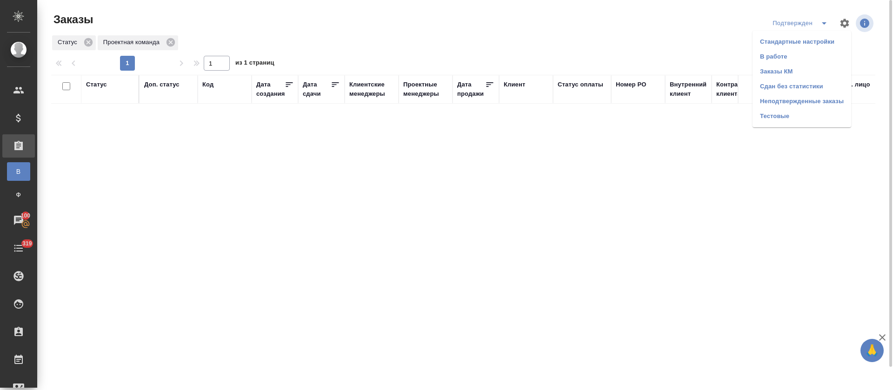
click at [817, 57] on li "В работе" at bounding box center [802, 56] width 99 height 15
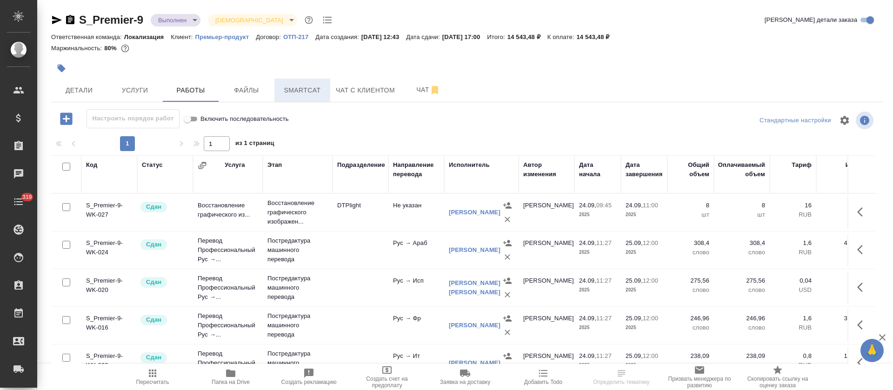
click at [308, 88] on span "Smartcat" at bounding box center [302, 91] width 45 height 12
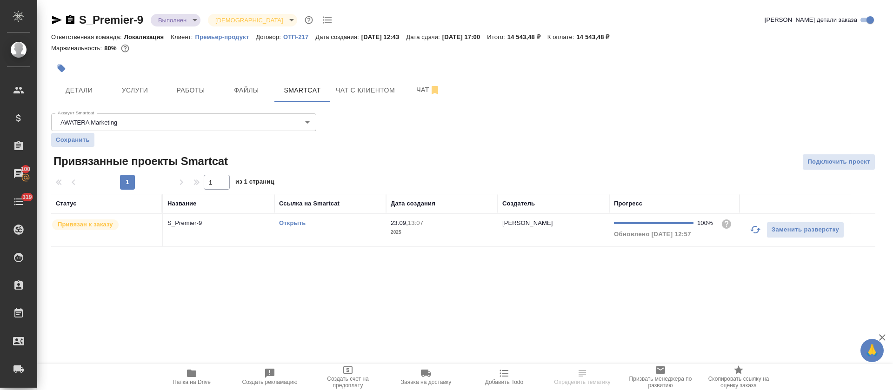
click at [289, 225] on link "Открыть" at bounding box center [292, 223] width 27 height 7
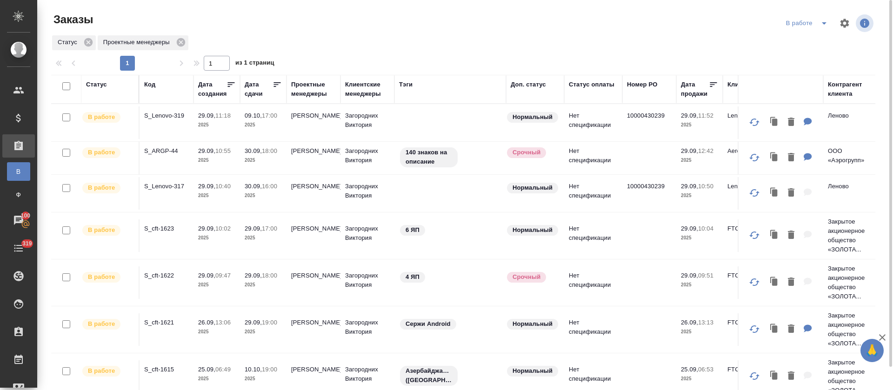
click at [824, 27] on icon "split button" at bounding box center [824, 23] width 11 height 11
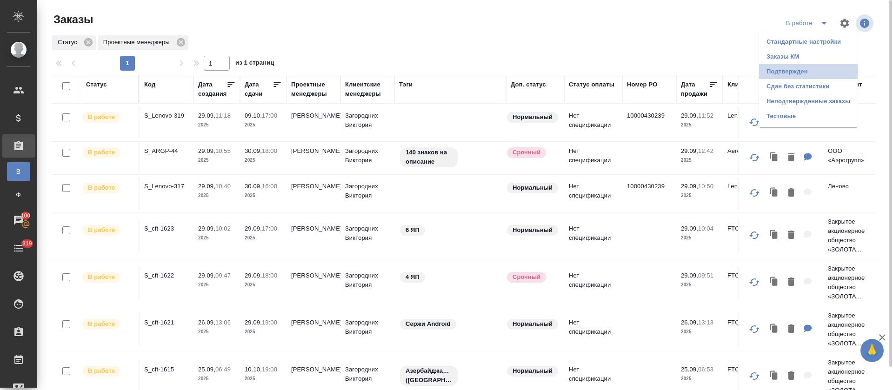
click at [810, 64] on li "Подтвержден" at bounding box center [808, 71] width 99 height 15
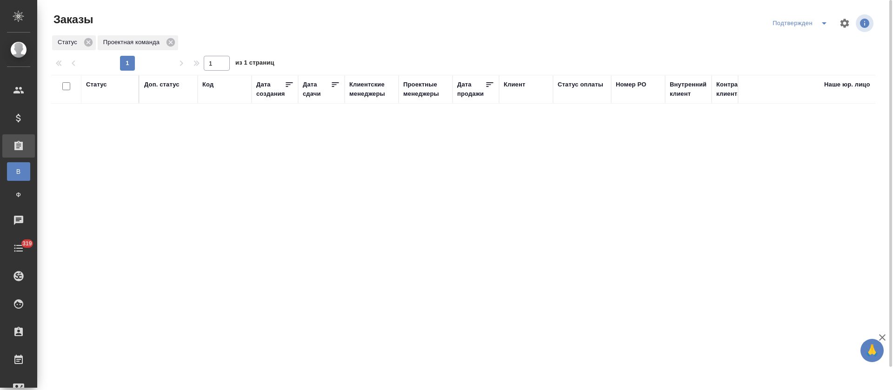
click at [824, 25] on icon "split button" at bounding box center [824, 23] width 11 height 11
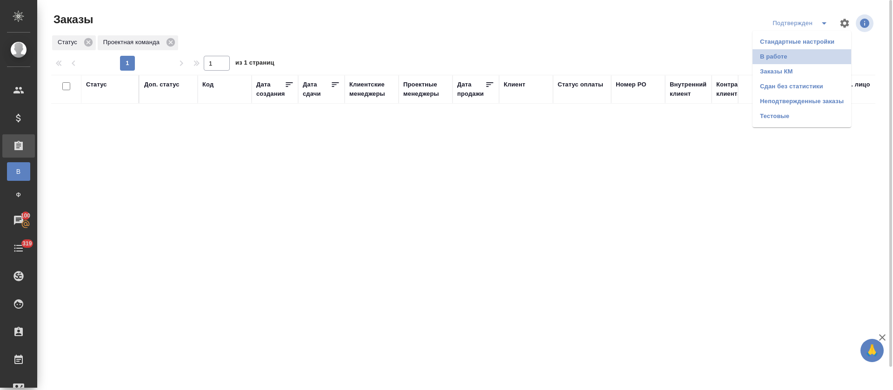
click at [814, 57] on li "В работе" at bounding box center [802, 56] width 99 height 15
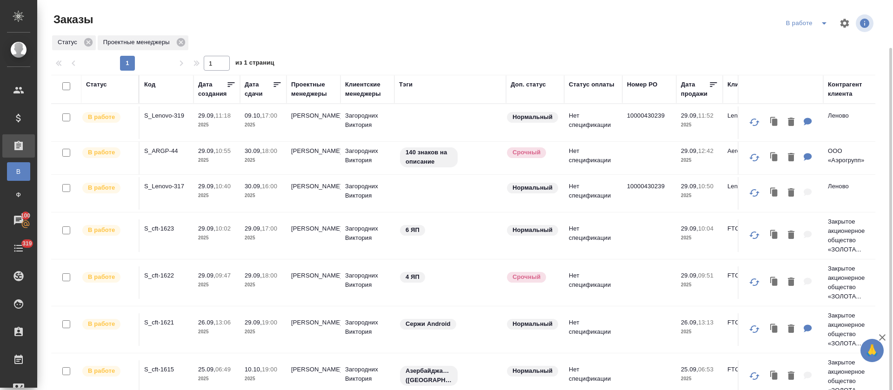
scroll to position [175, 0]
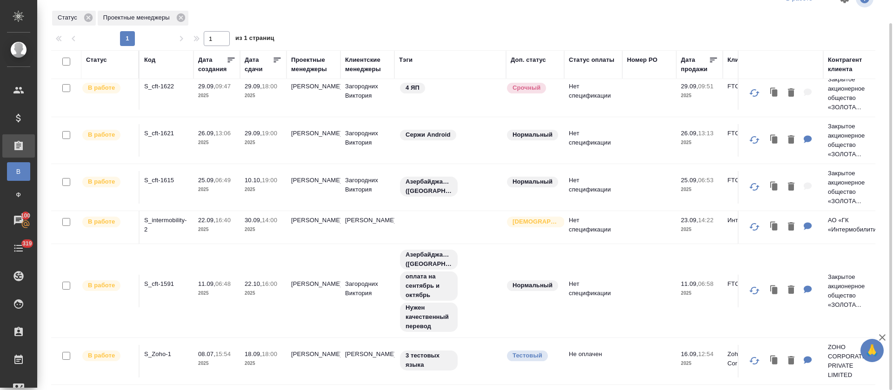
click at [157, 176] on p "S_cft-1615" at bounding box center [166, 180] width 45 height 9
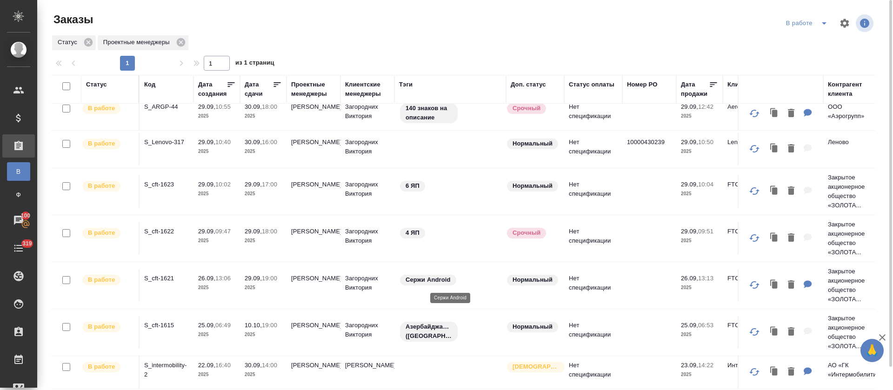
scroll to position [0, 0]
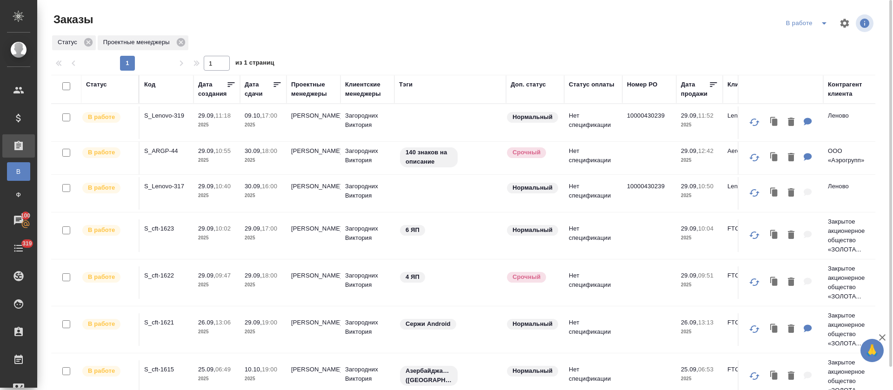
click at [415, 39] on div "Статус Проектные менеджеры" at bounding box center [463, 42] width 825 height 17
click at [466, 30] on div at bounding box center [467, 23] width 277 height 22
click at [156, 322] on p "S_cft-1621" at bounding box center [166, 322] width 45 height 9
click at [163, 272] on p "S_cft-1622" at bounding box center [166, 275] width 45 height 9
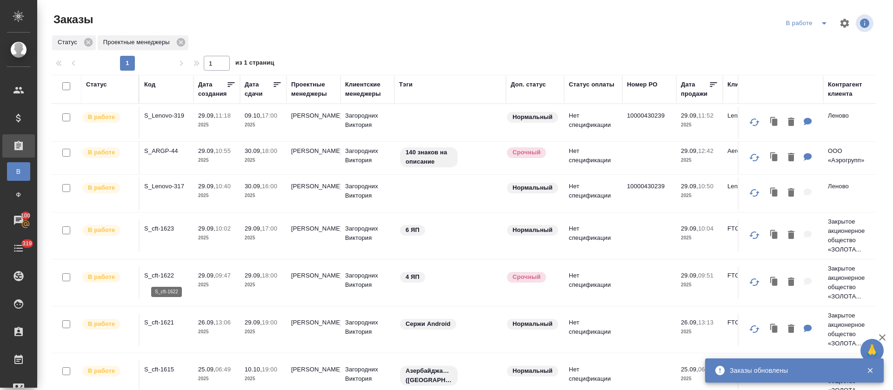
click at [167, 277] on p "S_cft-1622" at bounding box center [166, 275] width 45 height 9
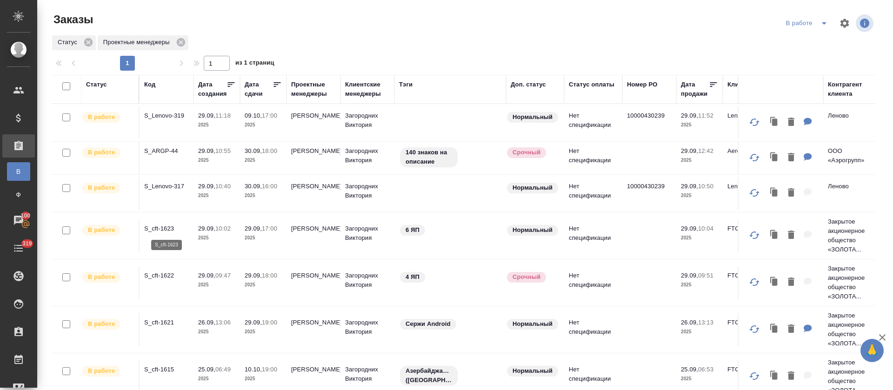
click at [188, 228] on p "S_cft-1623" at bounding box center [166, 228] width 45 height 9
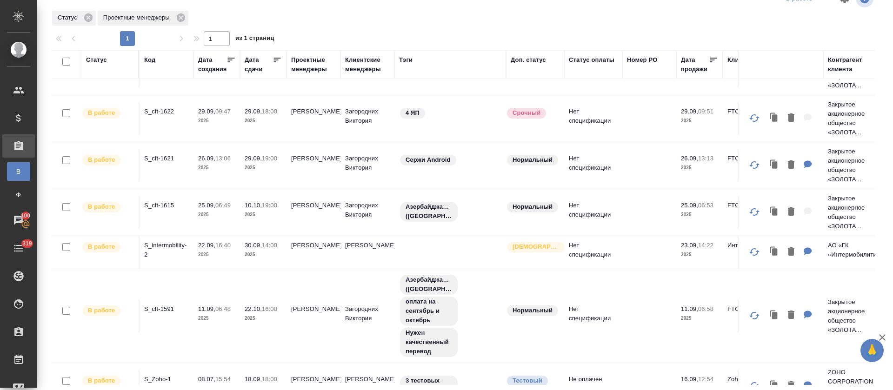
scroll to position [175, 0]
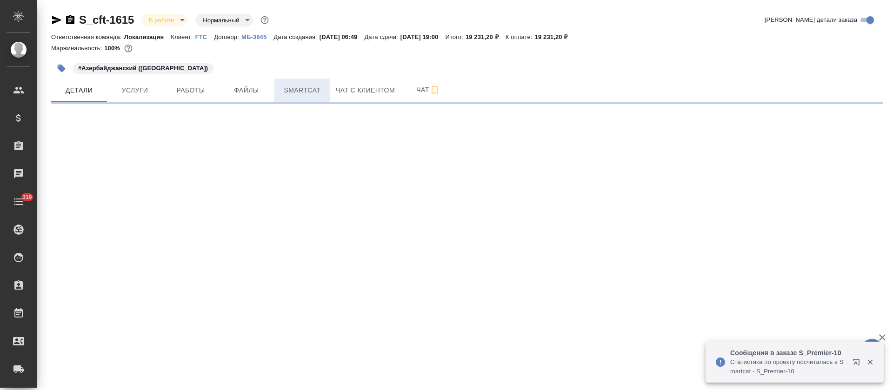
select select "RU"
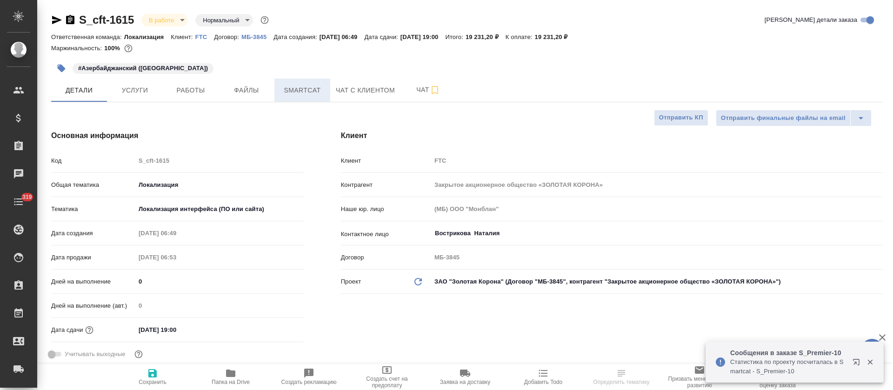
click at [289, 88] on span "Smartcat" at bounding box center [302, 91] width 45 height 12
type textarea "x"
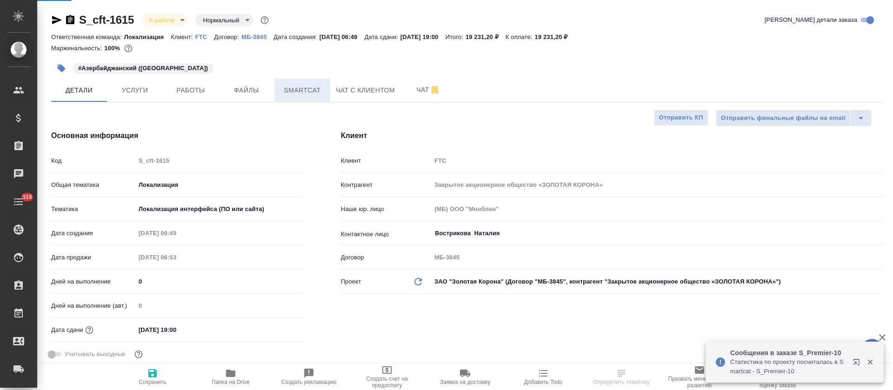
type textarea "x"
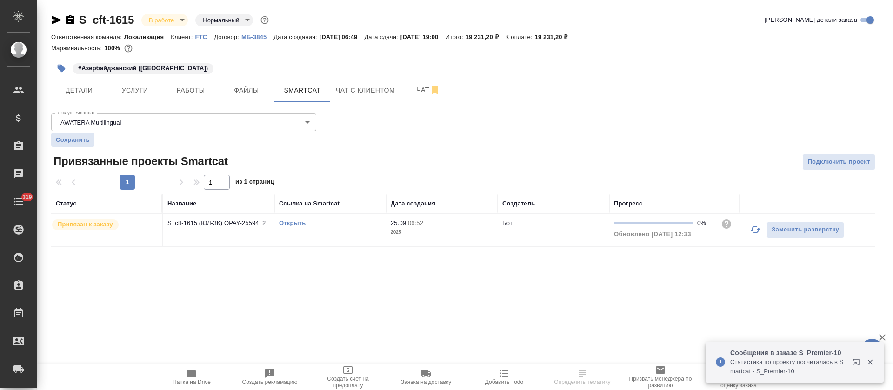
click at [300, 225] on link "Открыть" at bounding box center [292, 223] width 27 height 7
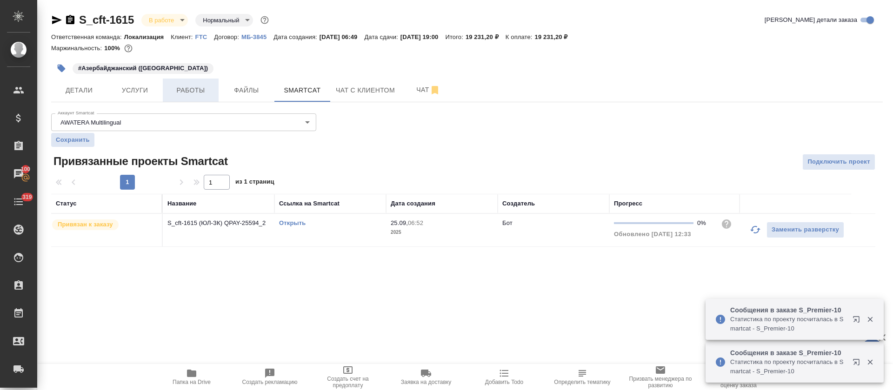
click at [190, 94] on span "Работы" at bounding box center [190, 91] width 45 height 12
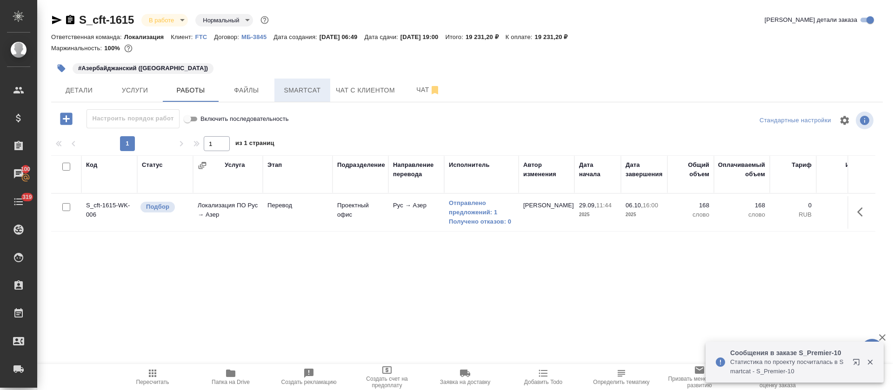
click at [296, 93] on span "Smartcat" at bounding box center [302, 91] width 45 height 12
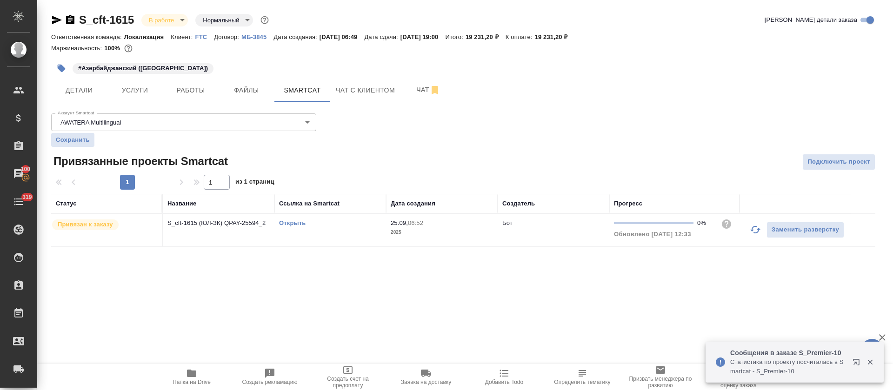
click at [289, 222] on link "Открыть" at bounding box center [292, 223] width 27 height 7
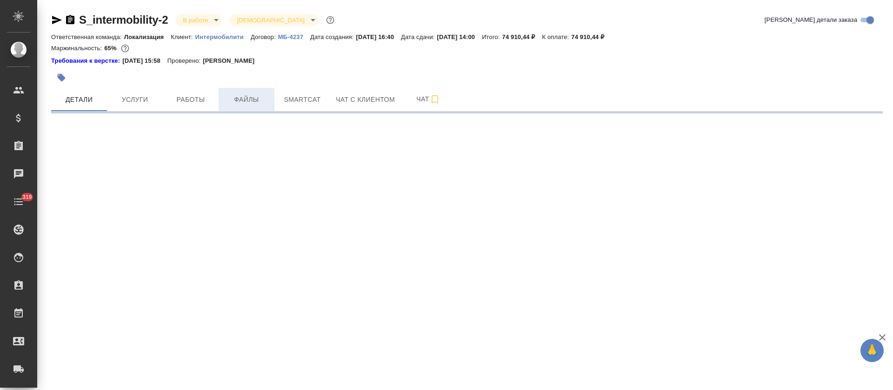
select select "RU"
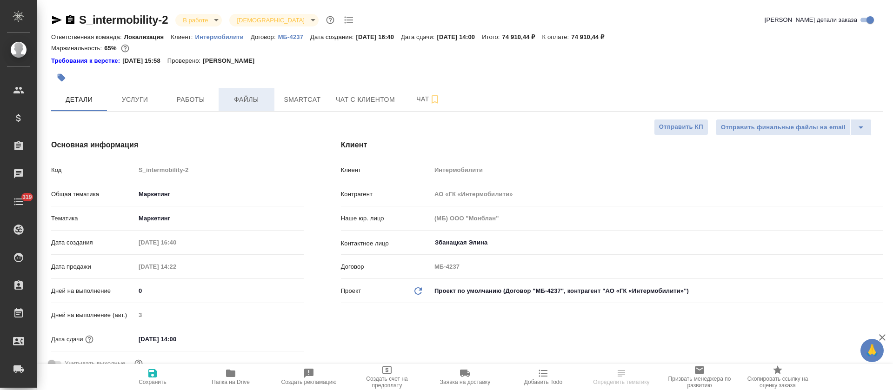
type textarea "x"
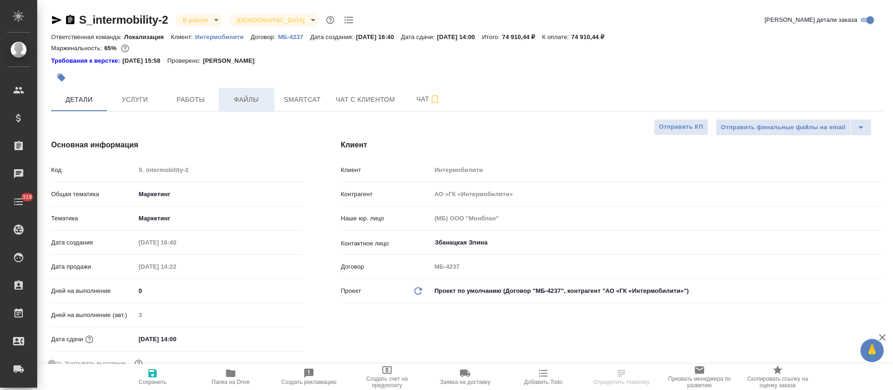
type textarea "x"
click at [190, 101] on span "Работы" at bounding box center [190, 100] width 45 height 12
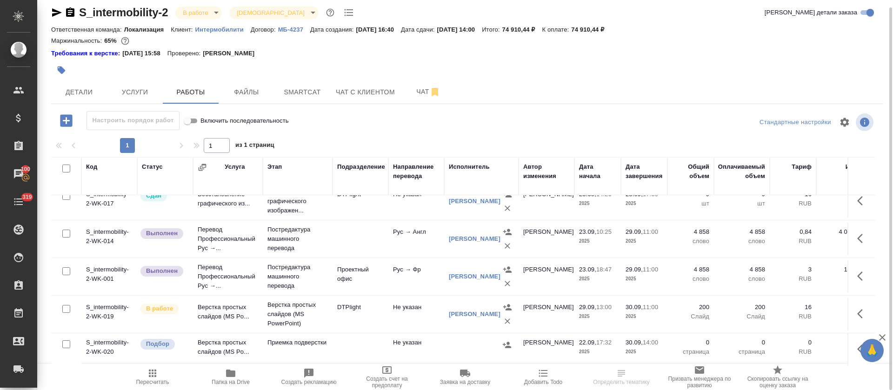
scroll to position [24, 0]
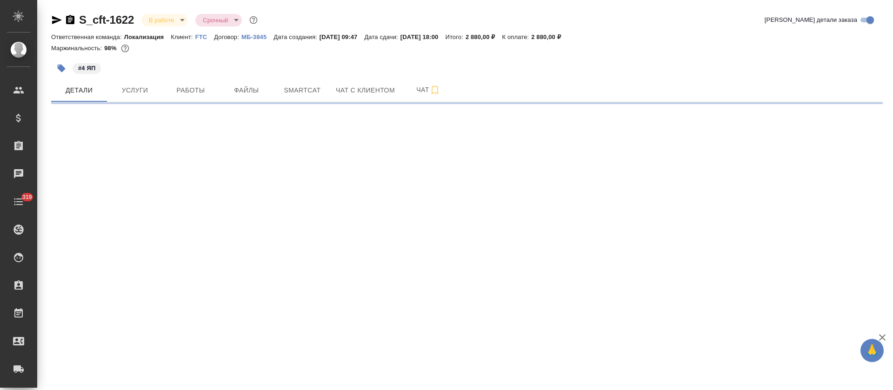
select select "RU"
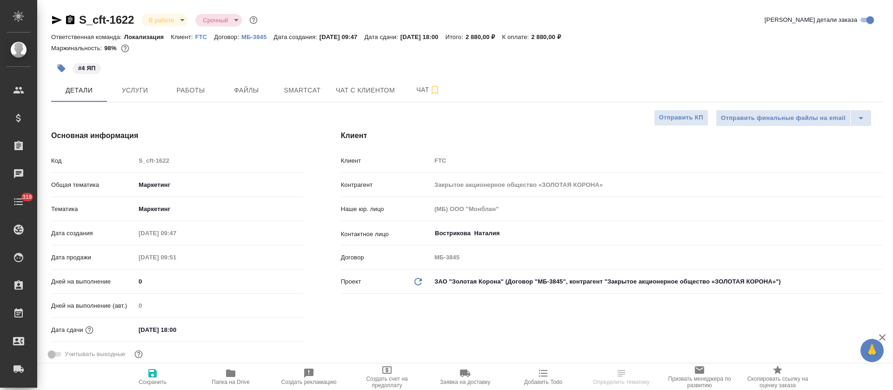
type textarea "x"
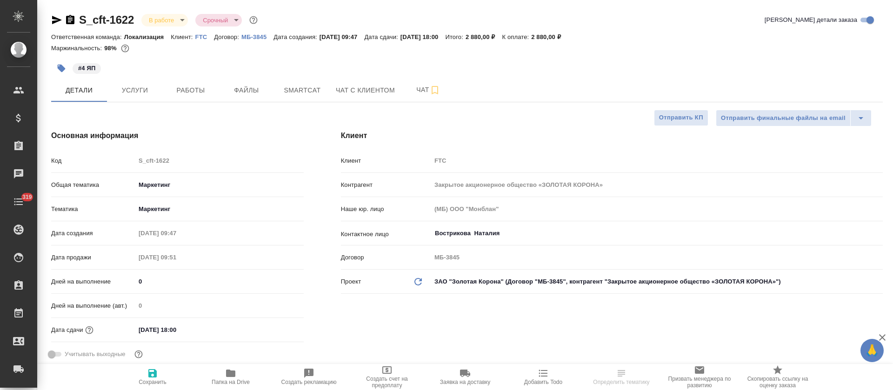
type textarea "x"
click at [194, 90] on span "Работы" at bounding box center [190, 91] width 45 height 12
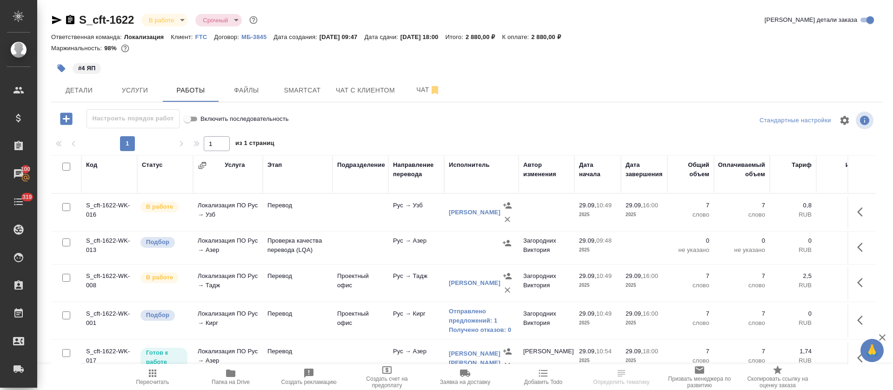
click at [303, 103] on div "S_cft-1622 В работе inProgress Срочный urgent Кратко детали заказа Ответственна…" at bounding box center [467, 194] width 842 height 389
click at [302, 89] on span "Smartcat" at bounding box center [302, 91] width 45 height 12
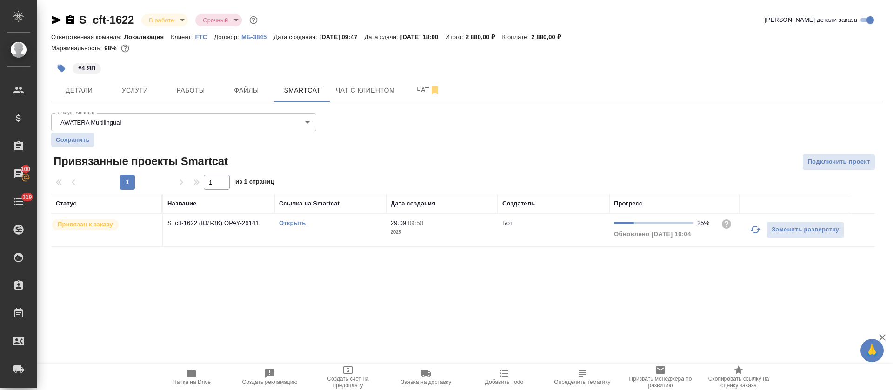
click at [758, 230] on icon "button" at bounding box center [756, 229] width 10 height 7
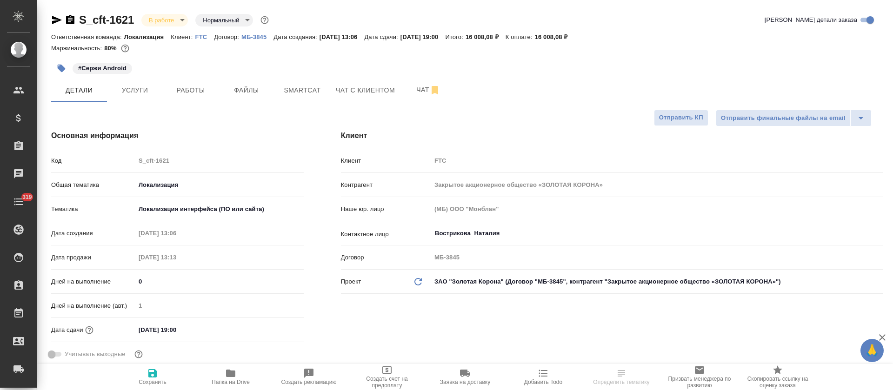
select select "RU"
type input "[PERSON_NAME]"
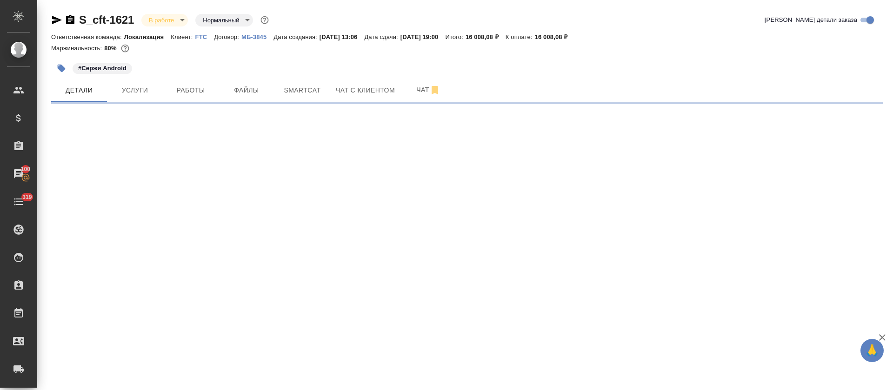
select select "RU"
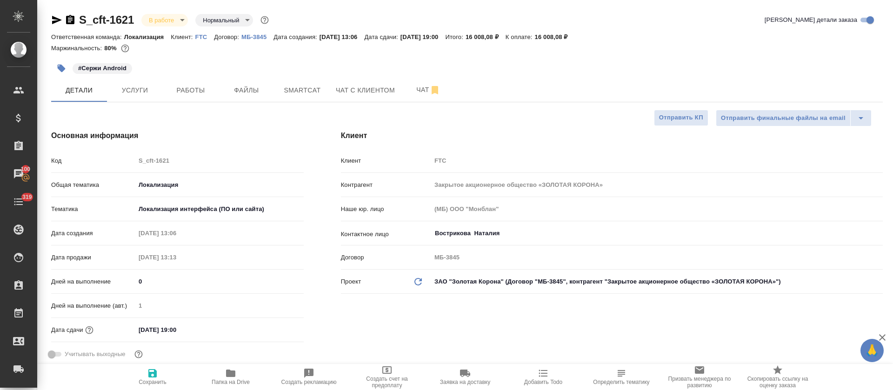
type textarea "x"
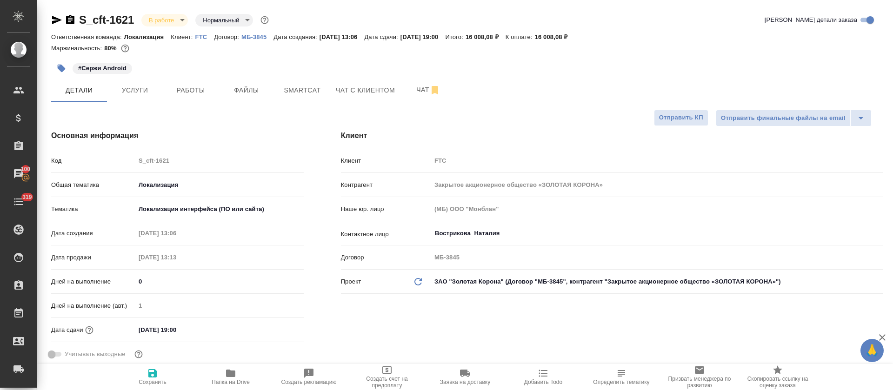
type textarea "x"
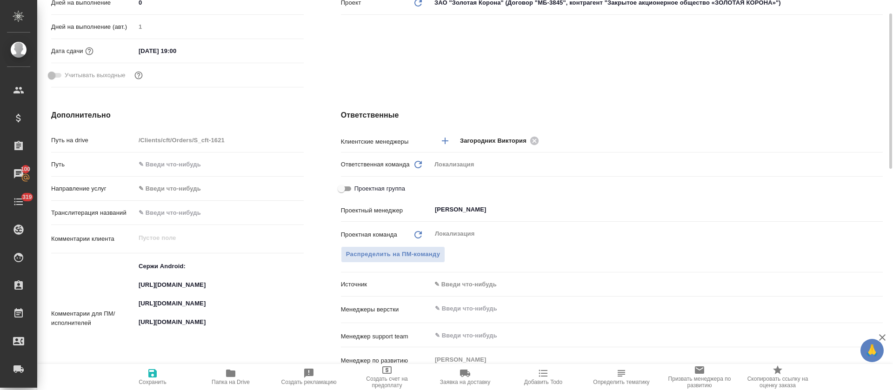
scroll to position [349, 0]
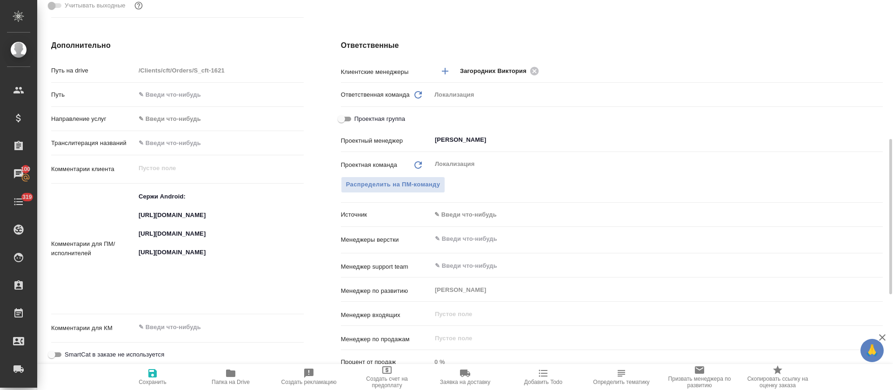
type textarea "x"
click at [170, 215] on textarea "Сержи Android: [URL][DOMAIN_NAME] [URL][DOMAIN_NAME] [URL][DOMAIN_NAME]" at bounding box center [219, 248] width 168 height 118
click at [170, 215] on textarea "Сержи Android: [URL][DOMAIN_NAME] [URL][DOMAIN_NAME] [URL][DOMAIN_NAME]" at bounding box center [220, 248] width 168 height 118
type textarea "x"
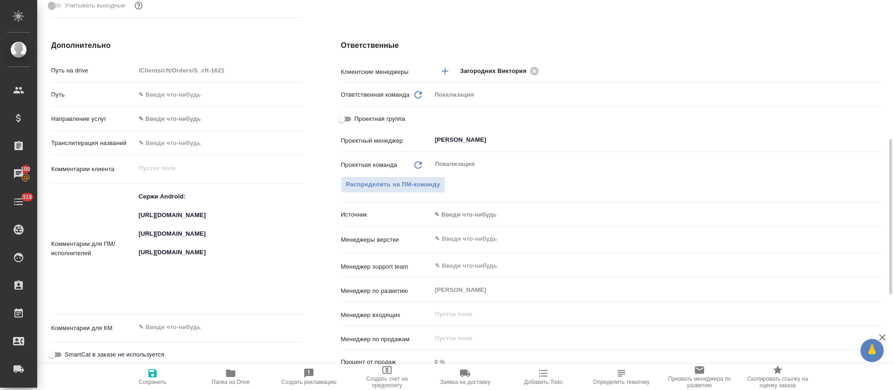
type textarea "x"
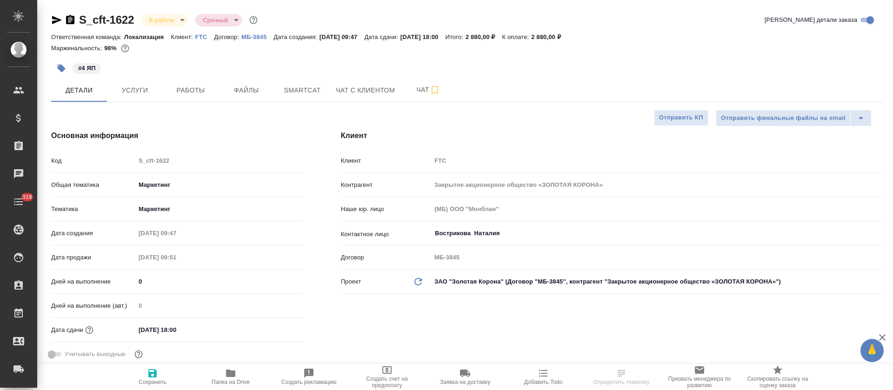
select select "RU"
type textarea "x"
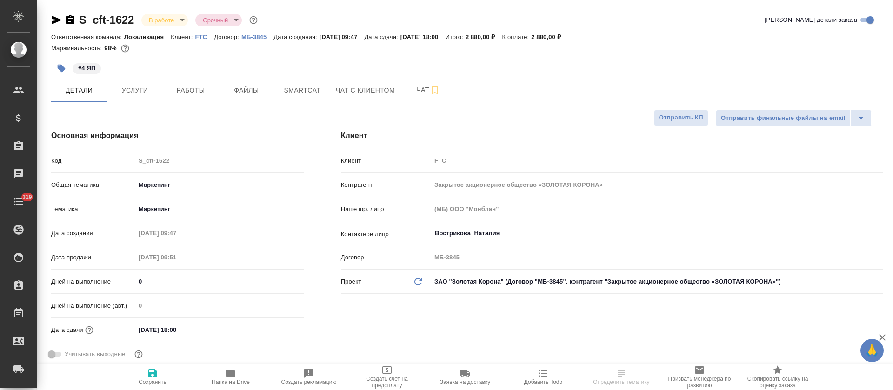
type textarea "x"
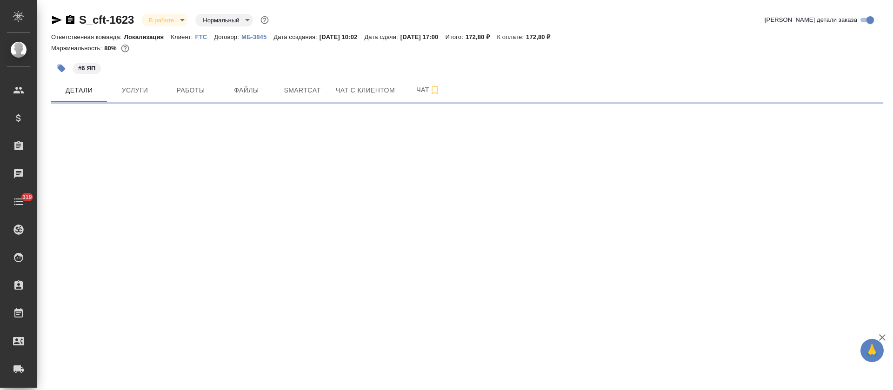
select select "RU"
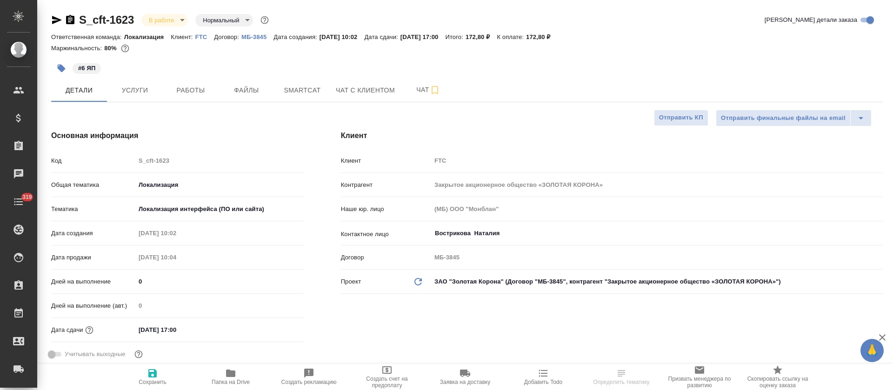
type textarea "x"
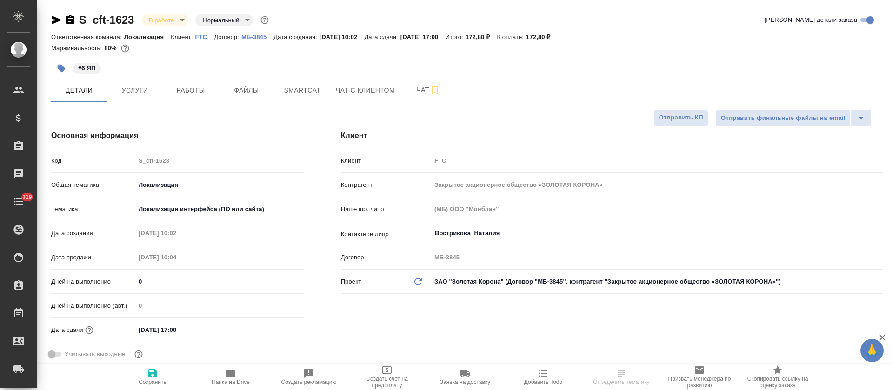
type textarea "x"
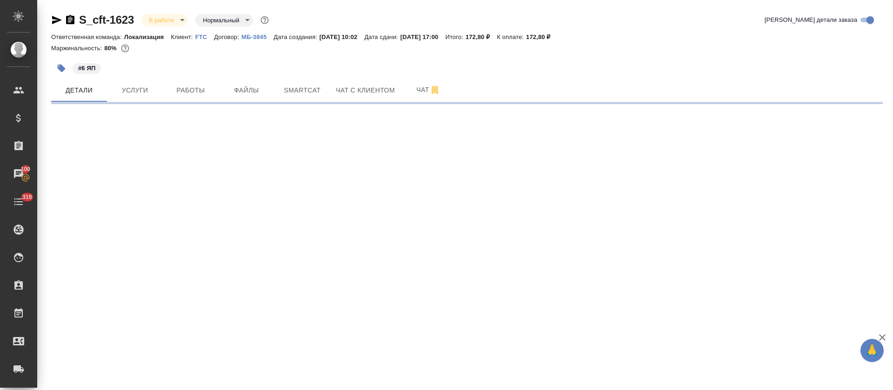
select select "RU"
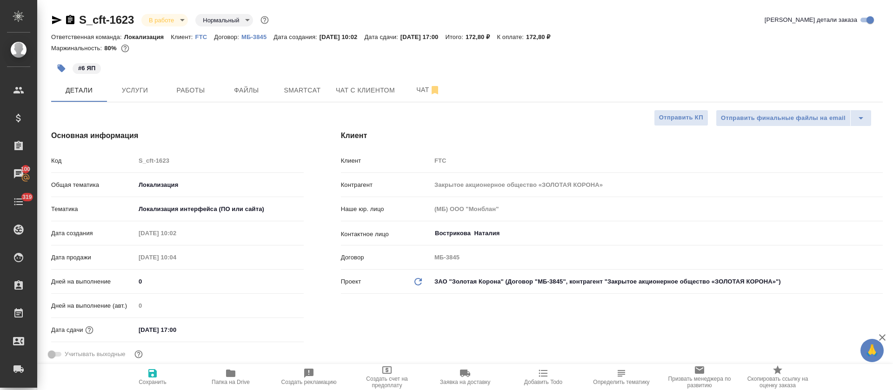
type textarea "x"
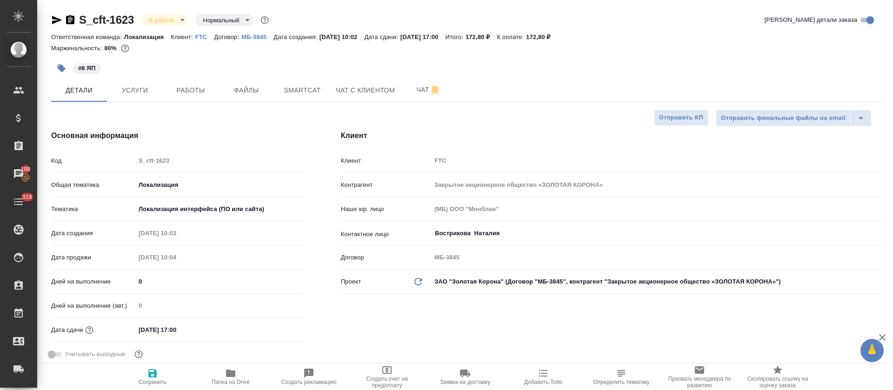
type textarea "x"
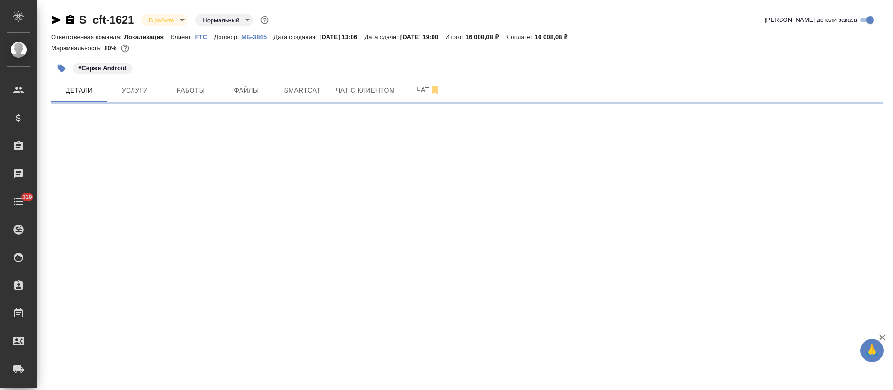
select select "RU"
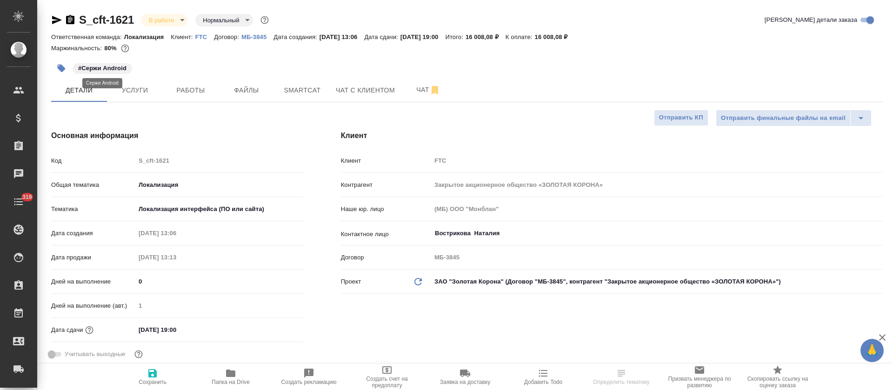
type textarea "x"
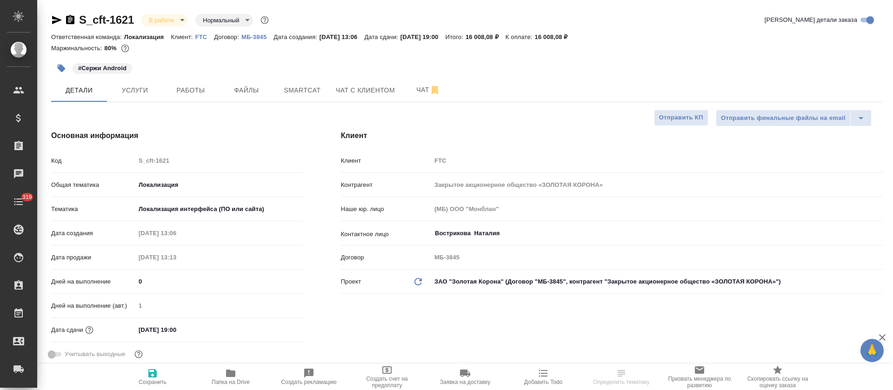
type textarea "x"
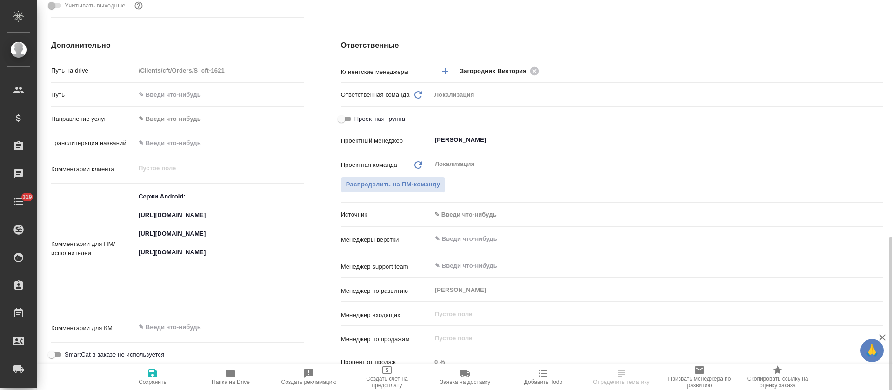
scroll to position [489, 0]
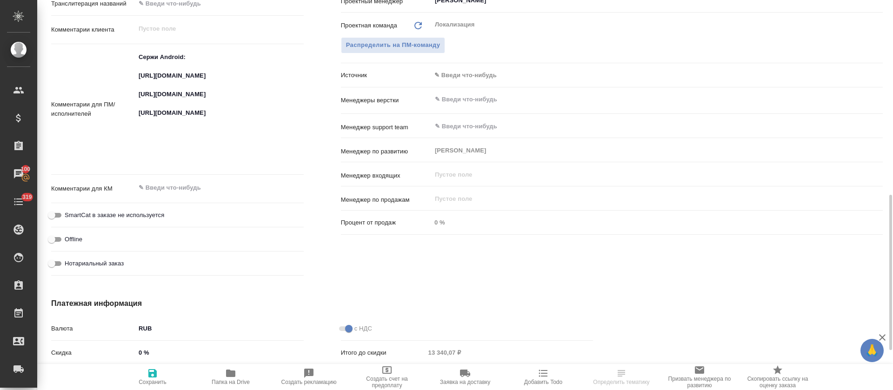
type textarea "x"
click at [170, 121] on textarea "Сержи Android: [URL][DOMAIN_NAME] [URL][DOMAIN_NAME] [URL][DOMAIN_NAME]" at bounding box center [219, 108] width 168 height 118
click at [170, 121] on textarea "Сержи Android: [URL][DOMAIN_NAME] [URL][DOMAIN_NAME] [URL][DOMAIN_NAME]" at bounding box center [220, 109] width 168 height 118
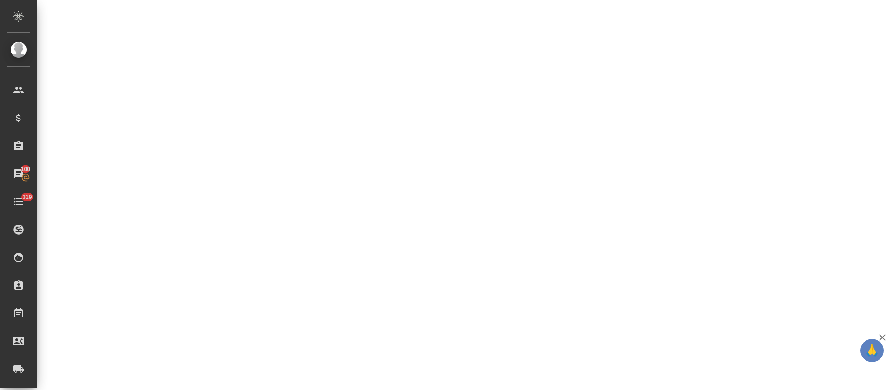
select select "RU"
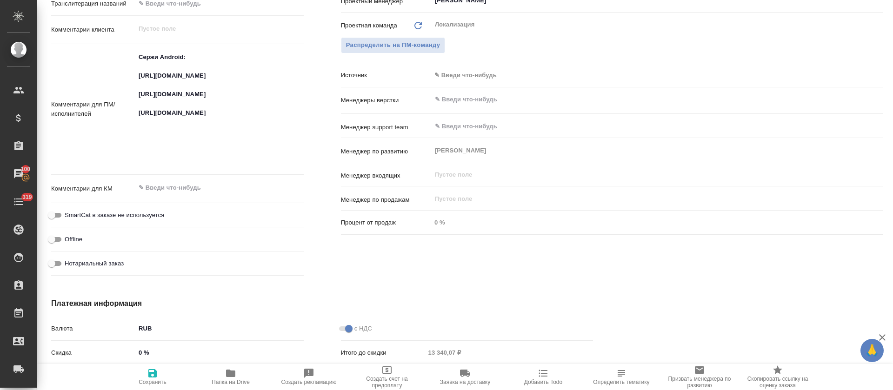
type textarea "x"
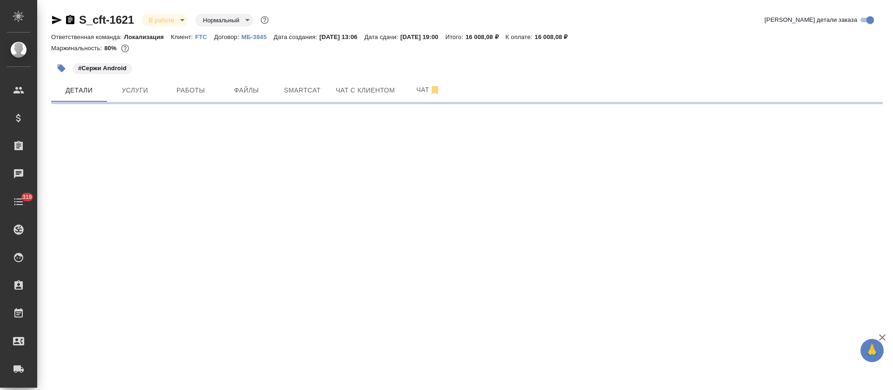
select select "RU"
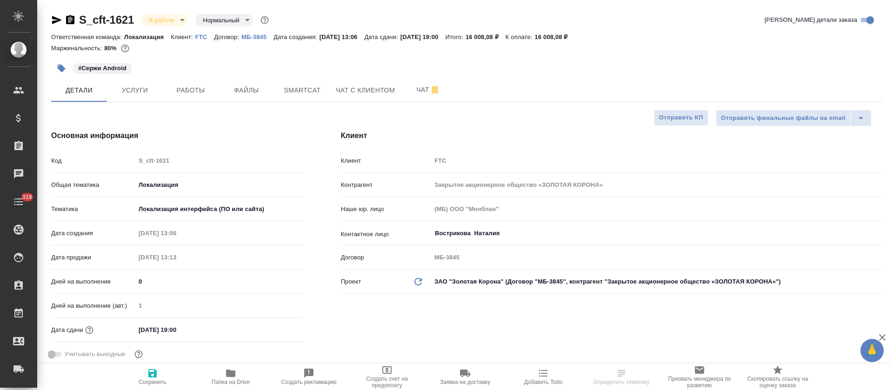
type textarea "x"
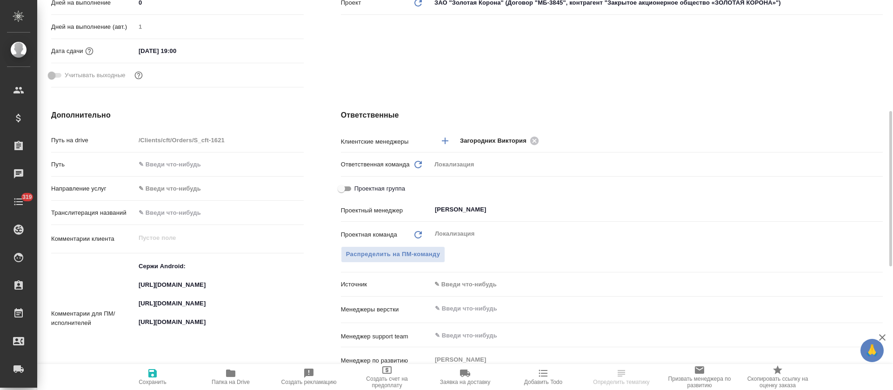
scroll to position [419, 0]
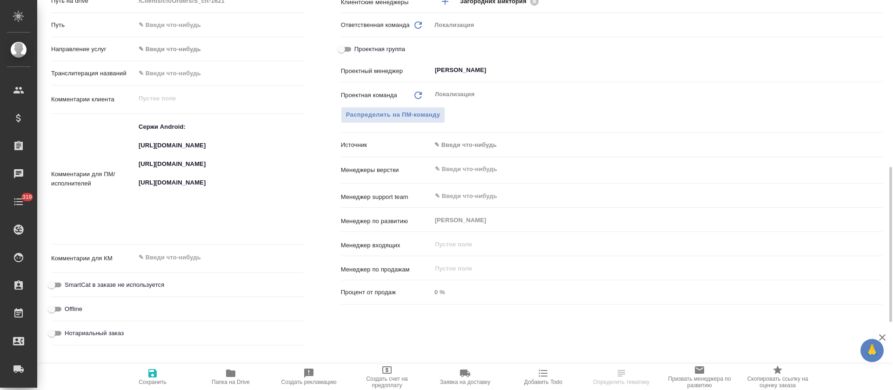
type textarea "x"
click at [162, 223] on textarea "Сержи Android: [URL][DOMAIN_NAME] [URL][DOMAIN_NAME] [URL][DOMAIN_NAME]" at bounding box center [220, 179] width 168 height 118
click at [162, 223] on textarea "Сержи Android: https://smartcat.com/projects/83fbdc97-7f3c-4db6-867b-8ebb96f778…" at bounding box center [220, 179] width 168 height 118
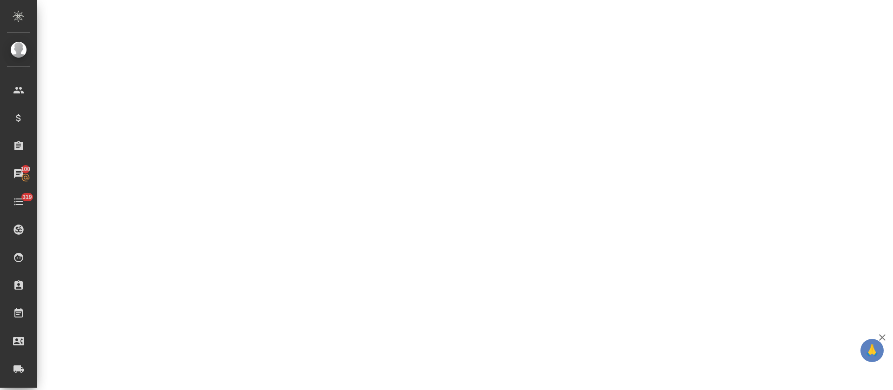
select select "RU"
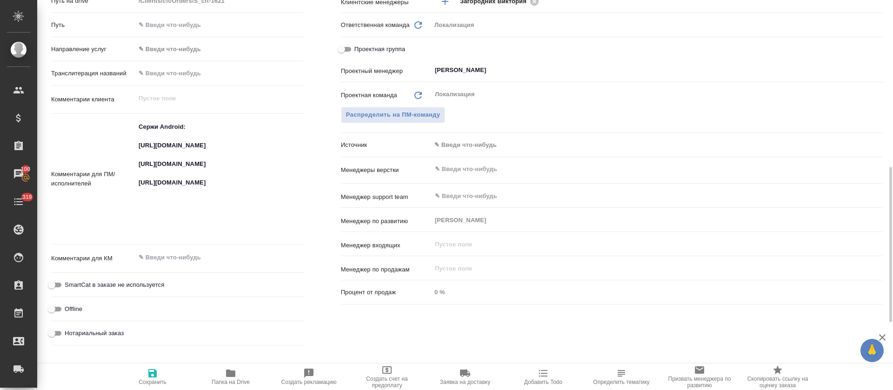
type textarea "x"
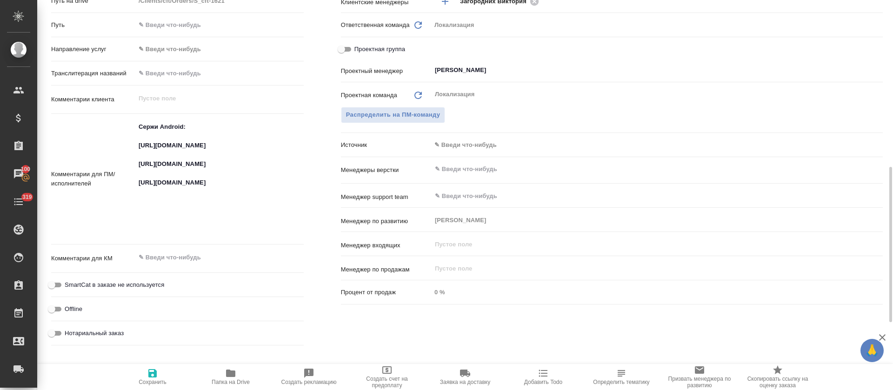
type textarea "x"
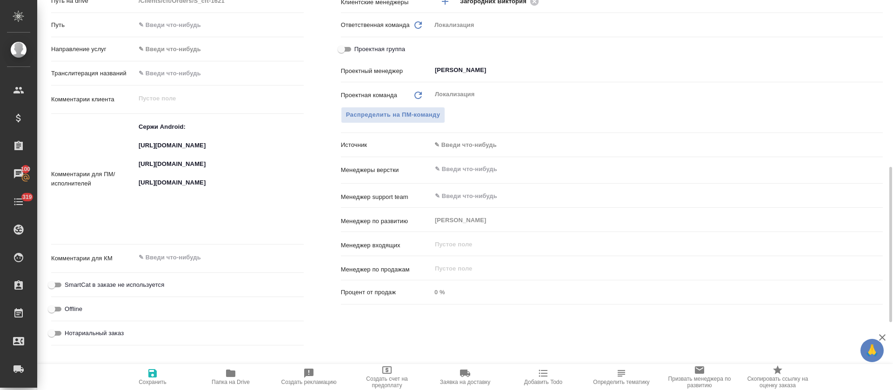
type textarea "x"
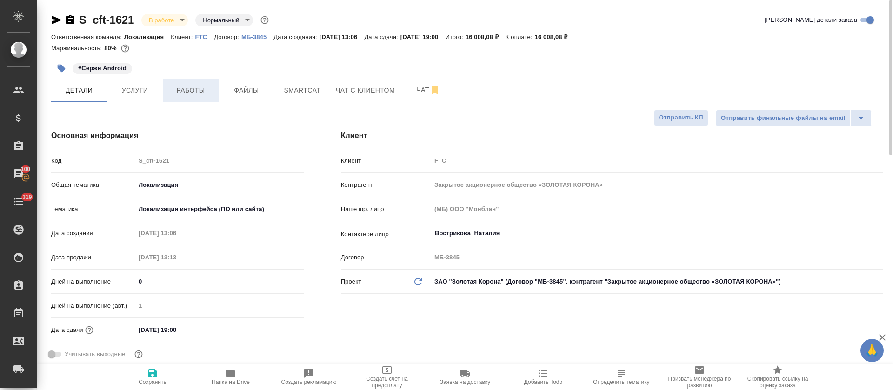
click at [180, 79] on button "Работы" at bounding box center [191, 90] width 56 height 23
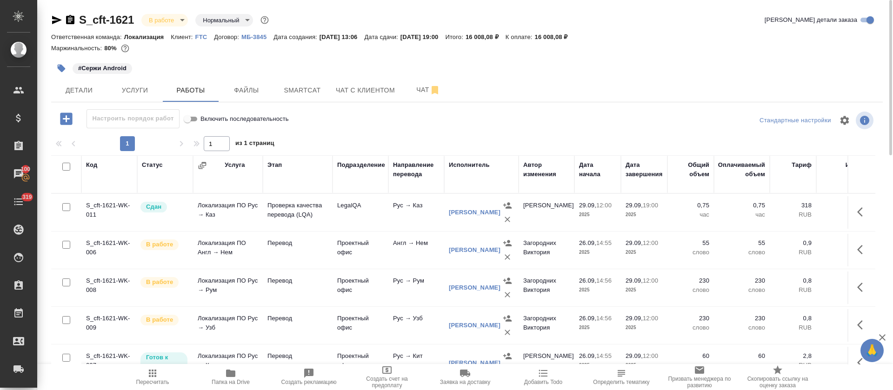
click at [67, 169] on input "checkbox" at bounding box center [66, 167] width 8 height 8
checkbox input "true"
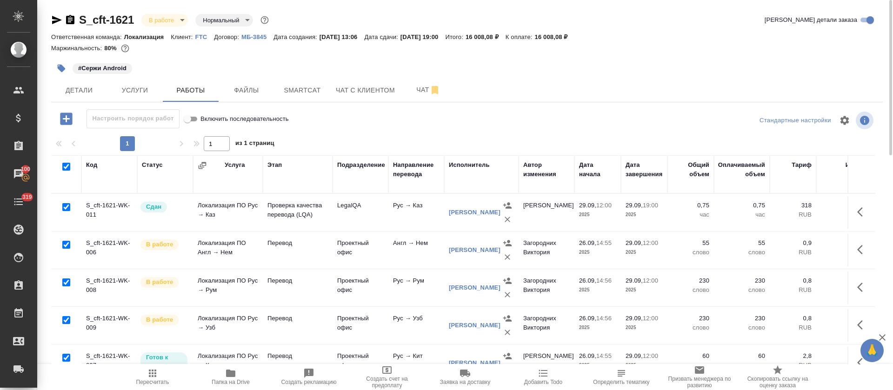
checkbox input "true"
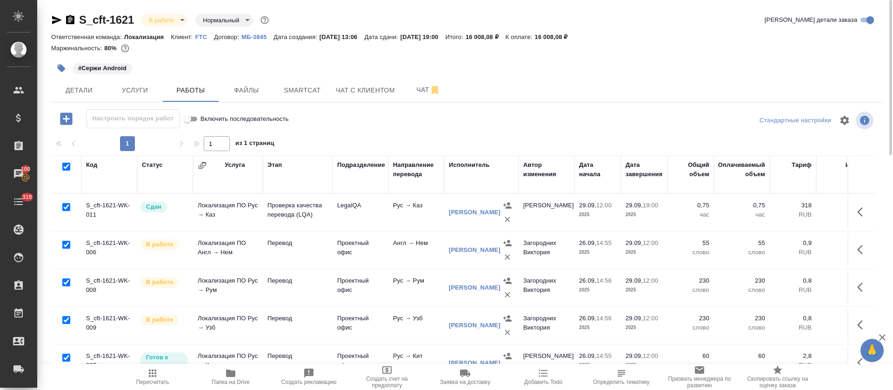
checkbox input "true"
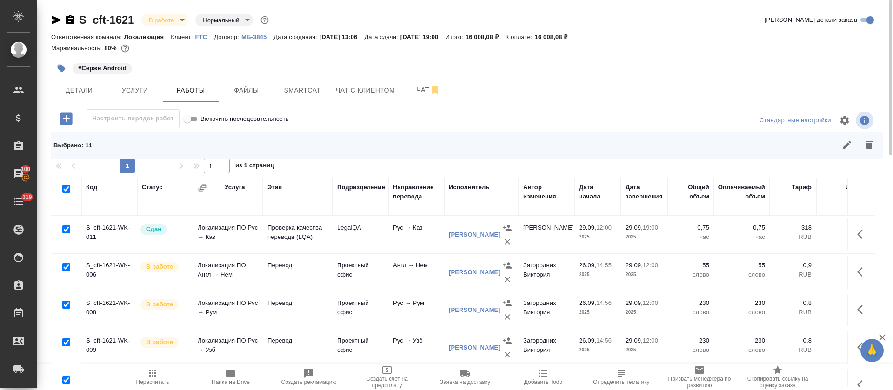
click at [64, 231] on input "checkbox" at bounding box center [66, 230] width 8 height 8
checkbox input "false"
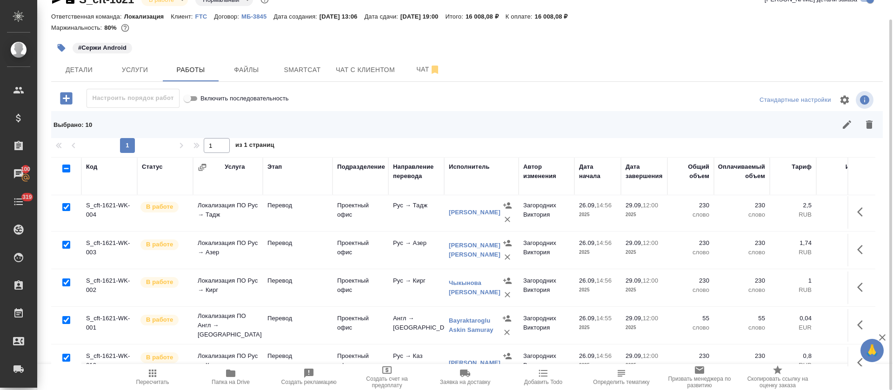
scroll to position [255, 0]
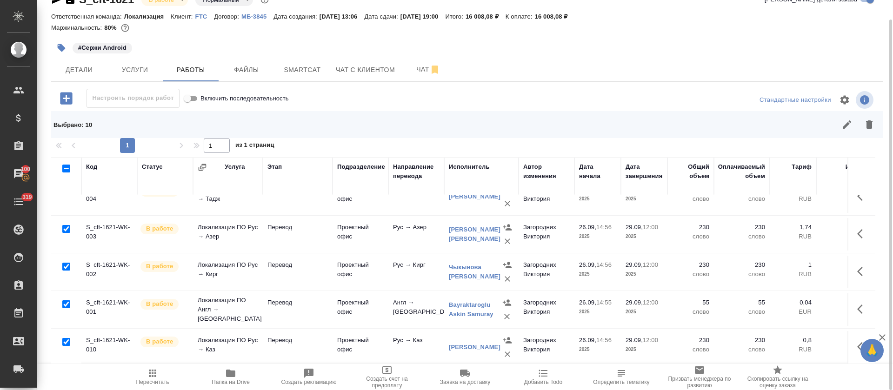
click at [845, 126] on icon "button" at bounding box center [847, 125] width 8 height 8
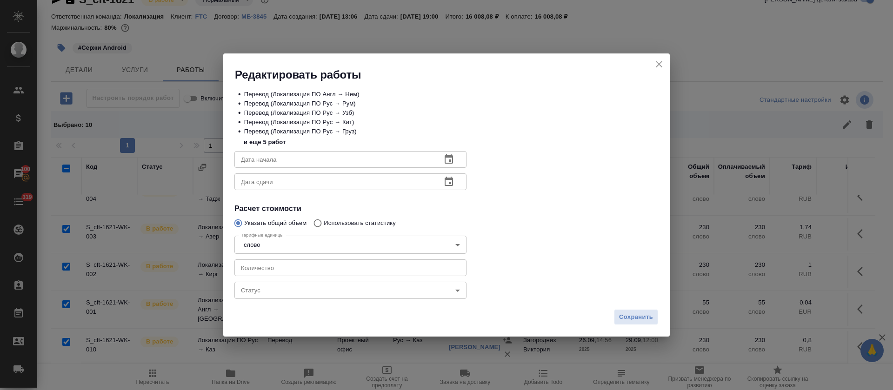
click at [275, 293] on body "🙏 .cls-1 fill:#fff; AWATERA Tretyakova Olga Клиенты Спецификации Заказы 100 Чат…" at bounding box center [446, 195] width 893 height 390
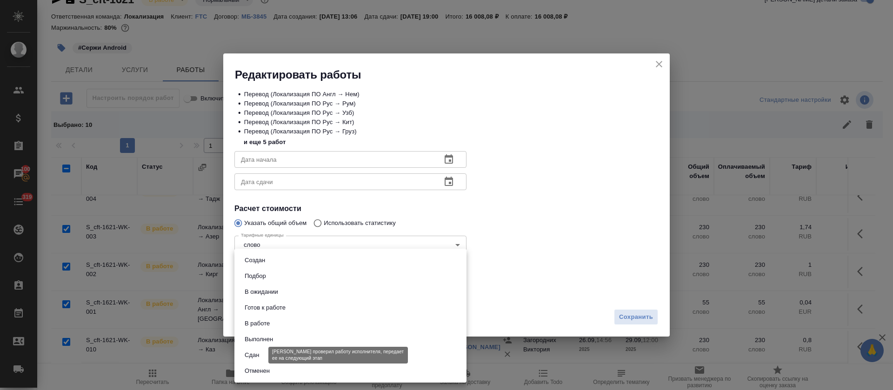
click at [250, 351] on button "Сдан" at bounding box center [252, 355] width 20 height 10
type input "closed"
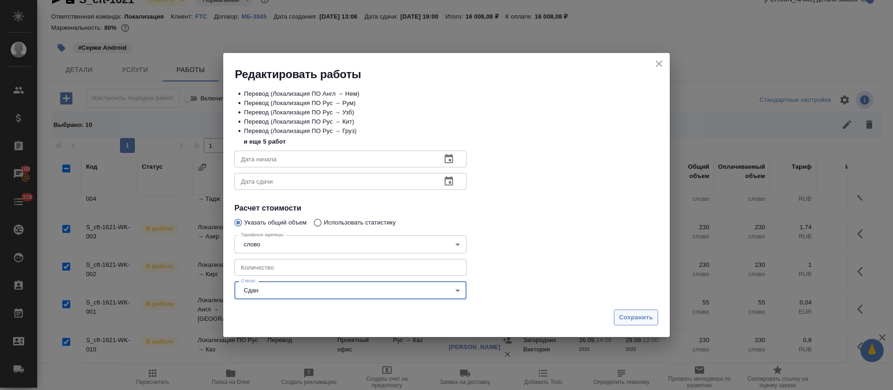
click at [629, 318] on span "Сохранить" at bounding box center [636, 318] width 34 height 11
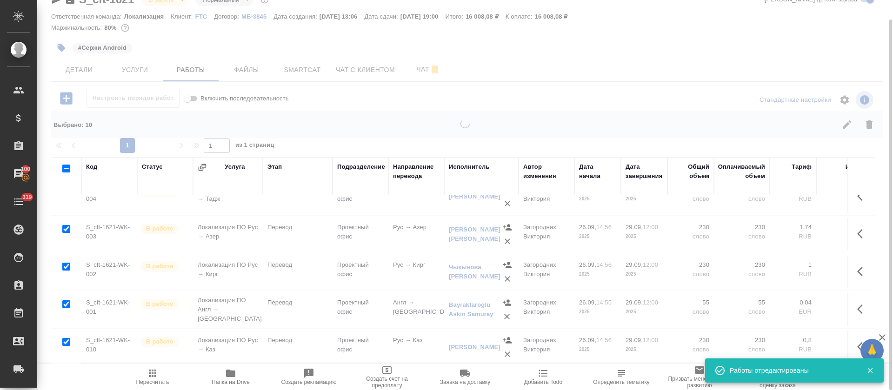
click at [157, 378] on icon "button" at bounding box center [152, 373] width 11 height 11
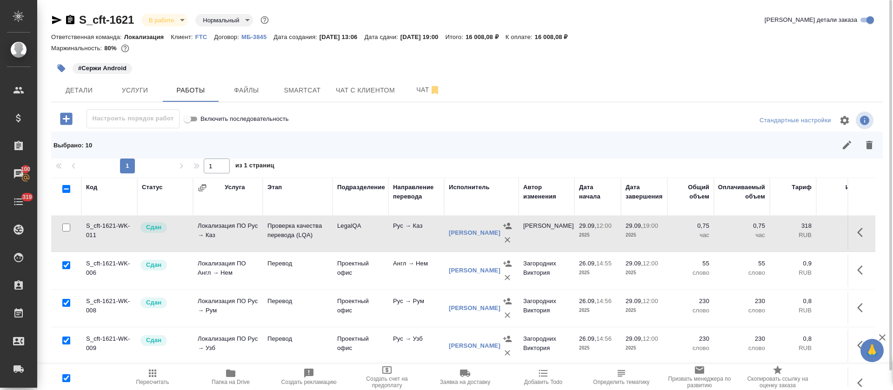
scroll to position [0, 0]
click at [183, 21] on body "🙏 .cls-1 fill:#fff; AWATERA Tretyakova Olga Клиенты Спецификации Заказы 100 Чат…" at bounding box center [446, 195] width 893 height 390
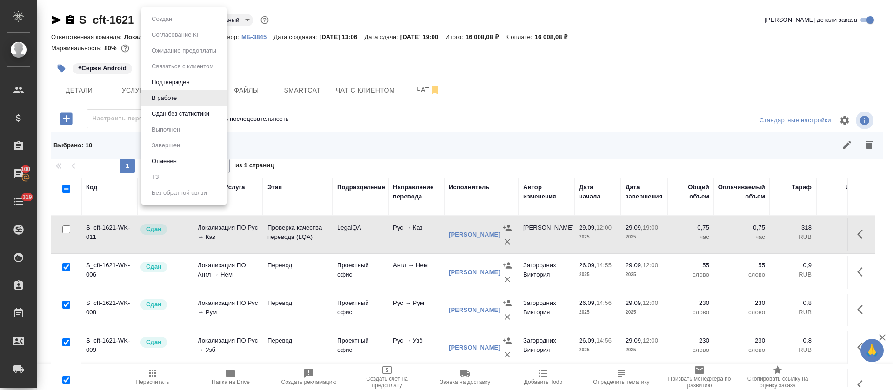
click at [169, 112] on button "Сдан без статистики" at bounding box center [180, 114] width 63 height 10
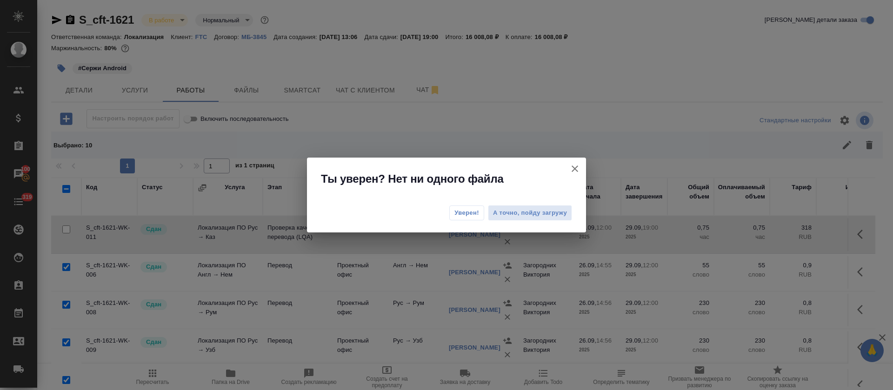
click at [469, 212] on span "Уверен!" at bounding box center [467, 212] width 25 height 9
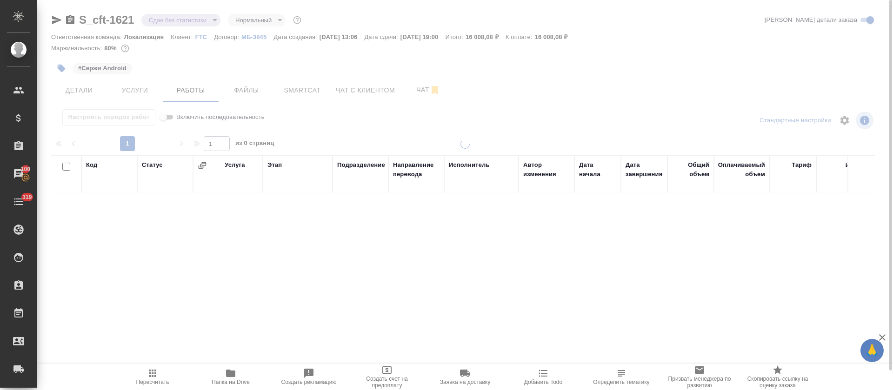
click at [151, 378] on icon "button" at bounding box center [152, 373] width 11 height 11
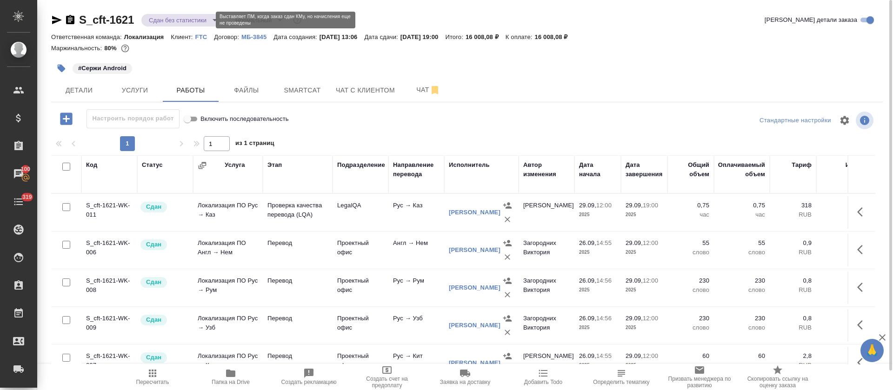
click at [213, 23] on body "🙏 .cls-1 fill:#fff; AWATERA Tretyakova Olga Клиенты Спецификации Заказы 100 Чат…" at bounding box center [446, 195] width 893 height 390
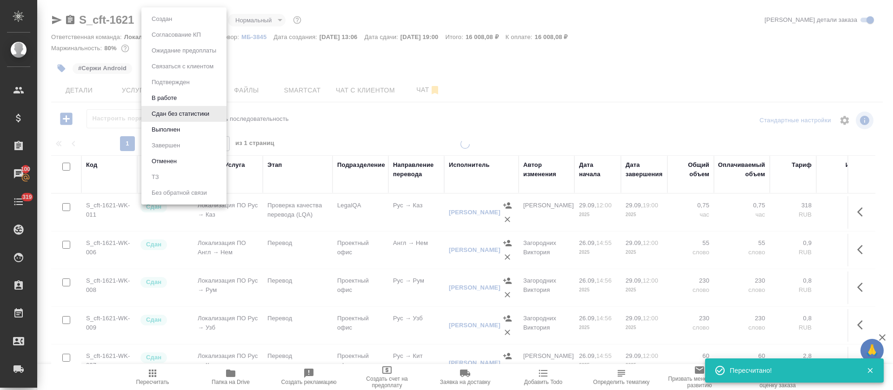
click at [174, 133] on button "Выполнен" at bounding box center [166, 130] width 34 height 10
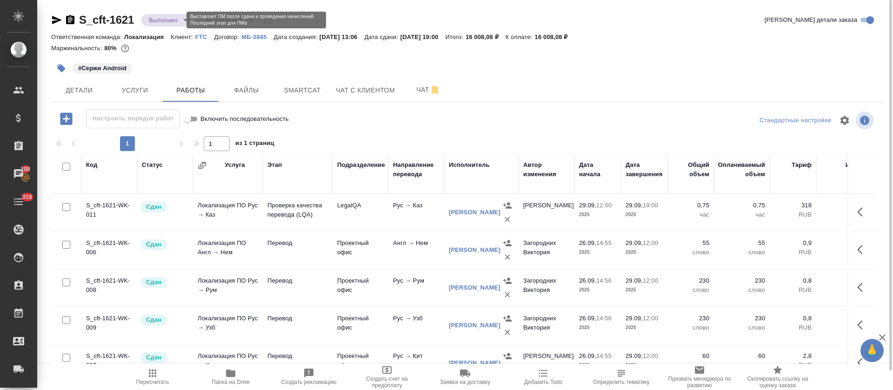
click at [215, 20] on body "🙏 .cls-1 fill:#fff; AWATERA Tretyakova Olga Клиенты Спецификации Заказы 100 Чат…" at bounding box center [446, 195] width 893 height 390
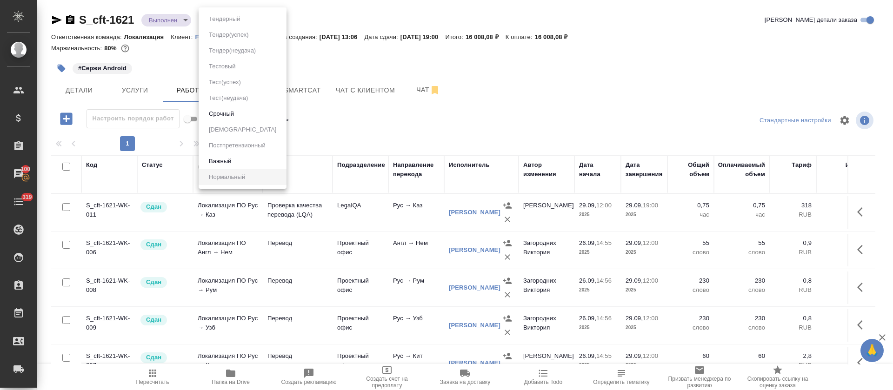
click at [395, 67] on div at bounding box center [446, 195] width 893 height 390
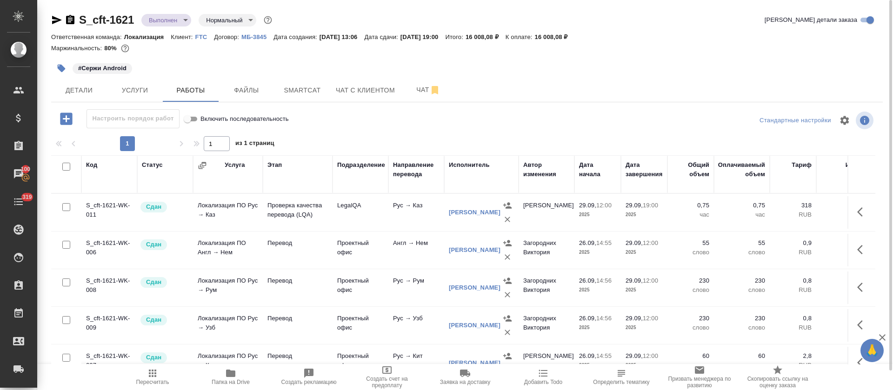
click at [55, 22] on icon "button" at bounding box center [57, 20] width 10 height 8
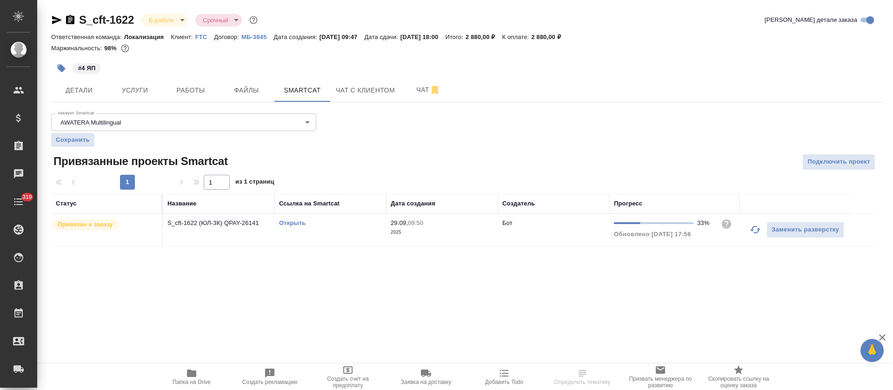
click at [298, 225] on link "Открыть" at bounding box center [292, 223] width 27 height 7
click at [192, 96] on button "Работы" at bounding box center [191, 90] width 56 height 23
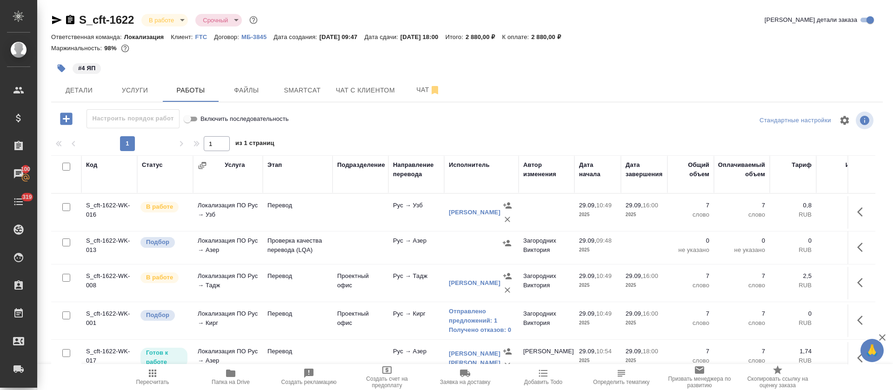
click at [852, 239] on button "button" at bounding box center [863, 247] width 22 height 22
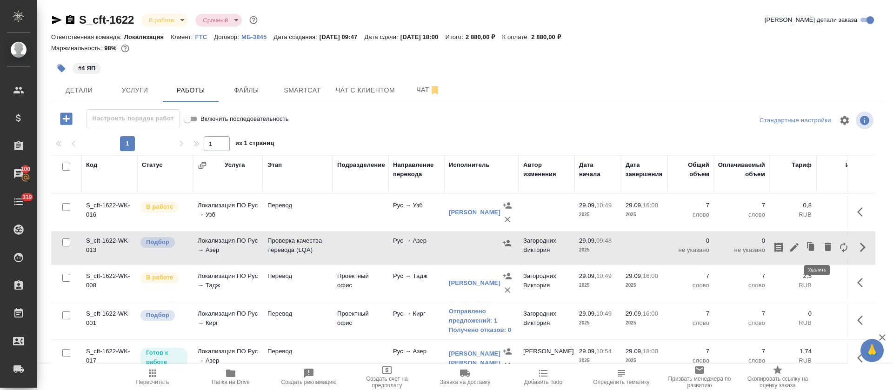
click at [825, 249] on icon "button" at bounding box center [828, 247] width 7 height 8
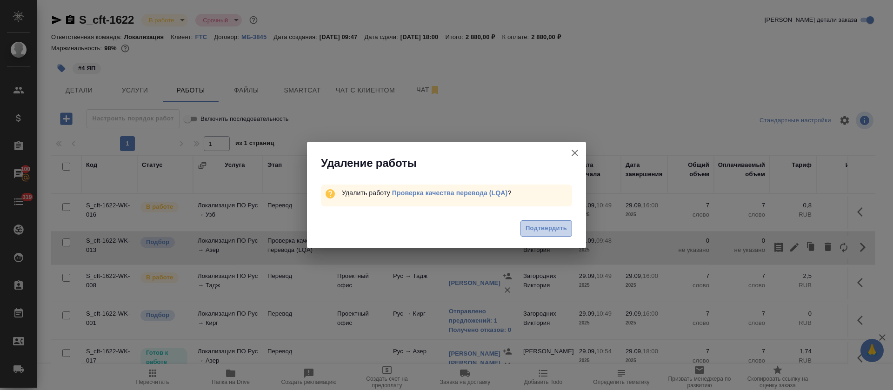
click at [543, 233] on span "Подтвердить" at bounding box center [546, 228] width 41 height 11
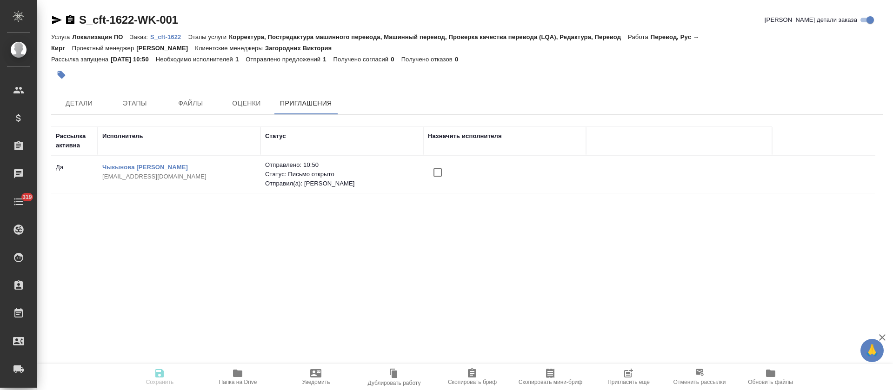
click at [425, 175] on td at bounding box center [504, 174] width 163 height 33
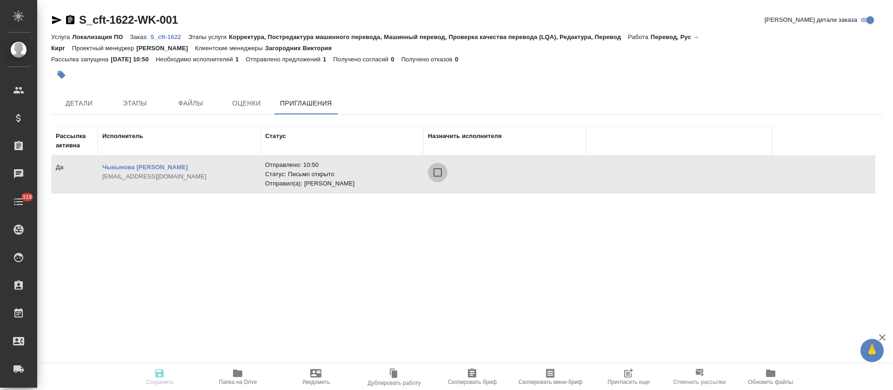
click at [439, 174] on input "checkbox" at bounding box center [438, 173] width 20 height 20
click at [157, 381] on span "Сохранить" at bounding box center [160, 382] width 28 height 7
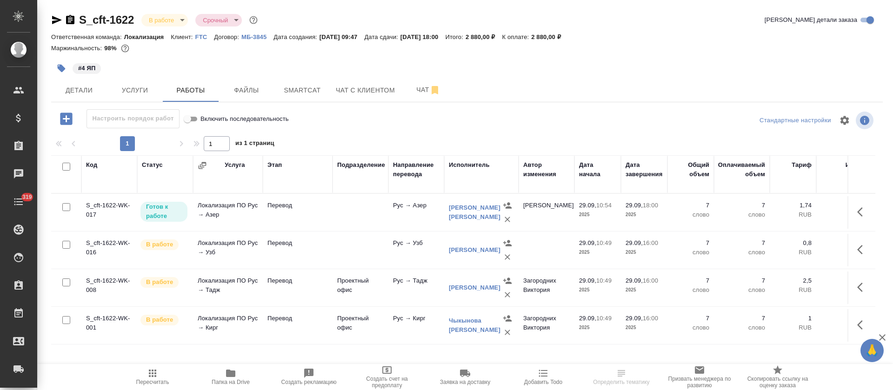
click at [67, 166] on input "checkbox" at bounding box center [66, 167] width 8 height 8
checkbox input "true"
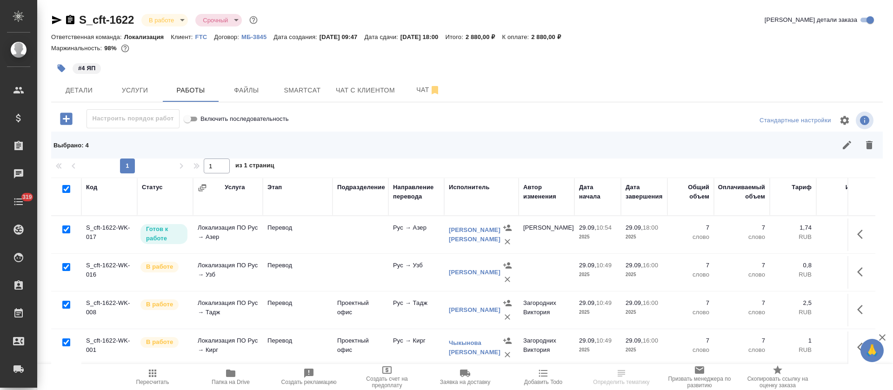
checkbox input "true"
click at [840, 141] on button "button" at bounding box center [847, 145] width 22 height 22
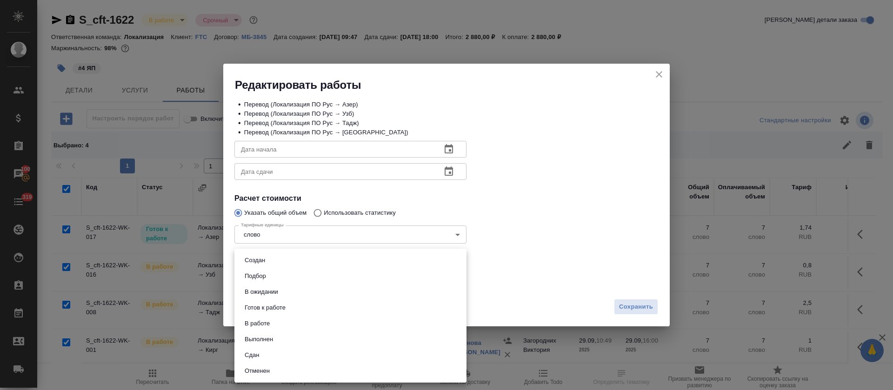
click at [276, 279] on body "🙏 .cls-1 fill:#fff; AWATERA Tretyakova Olga Клиенты Спецификации Заказы 100 Чат…" at bounding box center [446, 195] width 893 height 390
click at [259, 354] on button "Сдан" at bounding box center [252, 355] width 20 height 10
type input "closed"
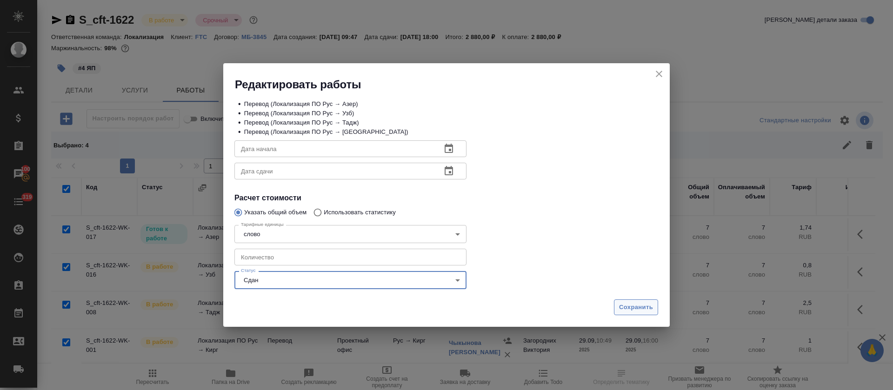
click at [630, 305] on span "Сохранить" at bounding box center [636, 307] width 34 height 11
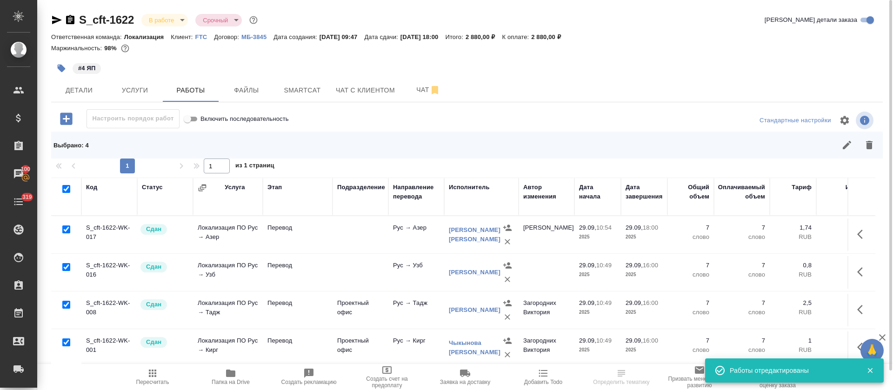
click at [172, 17] on body "🙏 .cls-1 fill:#fff; AWATERA Tretyakova Olga Клиенты Спецификации Заказы 100 Чат…" at bounding box center [446, 195] width 893 height 390
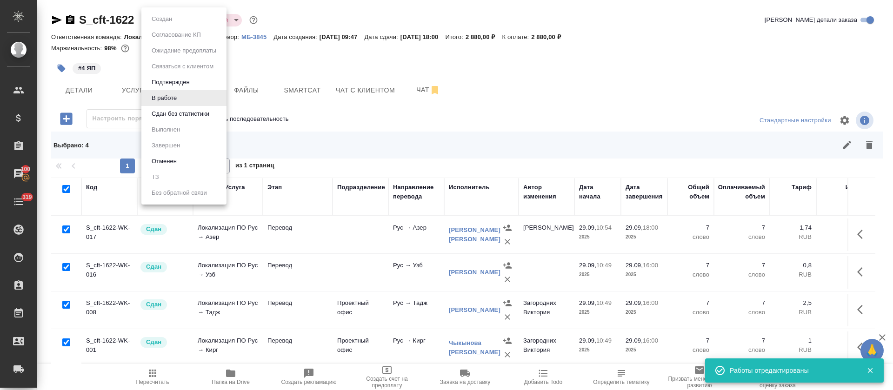
click at [182, 116] on button "Сдан без статистики" at bounding box center [180, 114] width 63 height 10
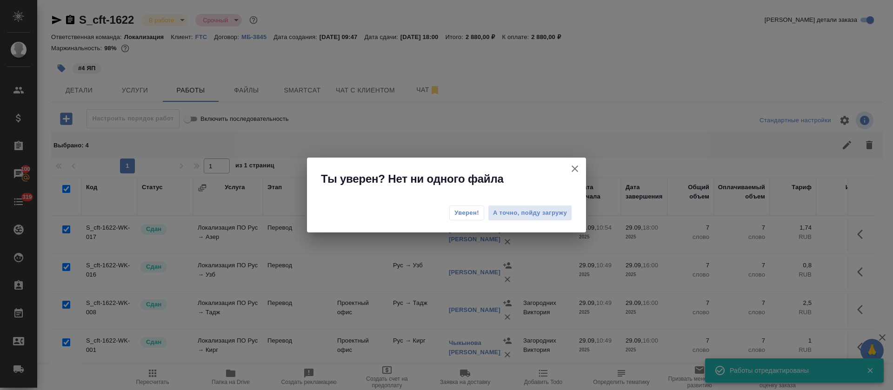
click at [463, 215] on span "Уверен!" at bounding box center [467, 212] width 25 height 9
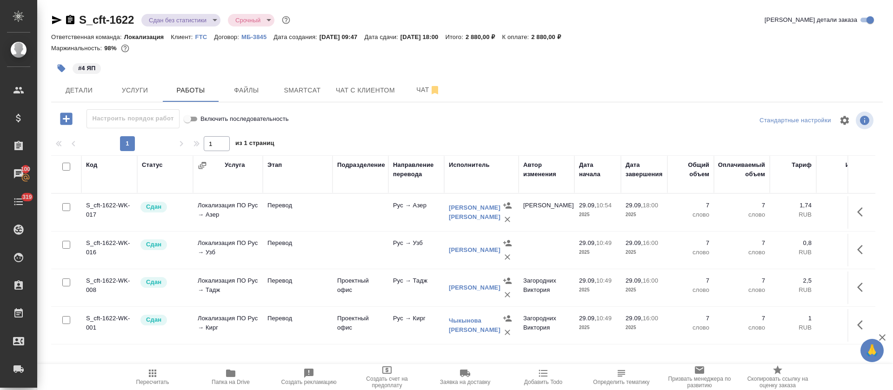
click at [210, 21] on body "🙏 .cls-1 fill:#fff; AWATERA Tretyakova Olga Клиенты Спецификации Заказы 100 Чат…" at bounding box center [446, 195] width 893 height 390
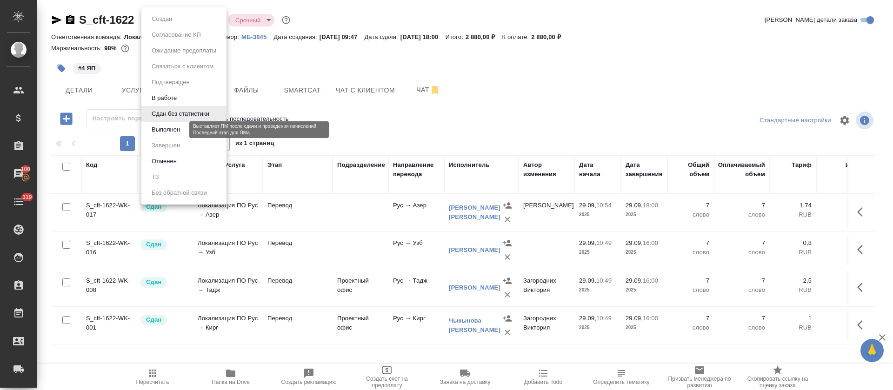
click at [167, 135] on li "Выполнен" at bounding box center [183, 130] width 85 height 16
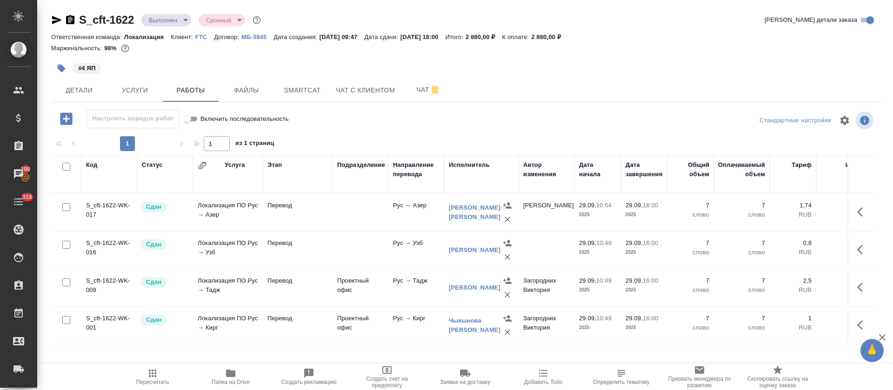
click at [54, 18] on icon "button" at bounding box center [57, 20] width 10 height 8
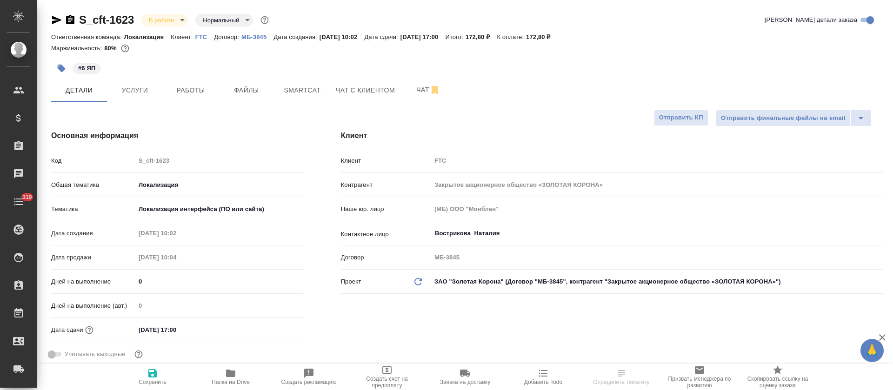
select select "RU"
click at [295, 83] on button "Smartcat" at bounding box center [303, 90] width 56 height 23
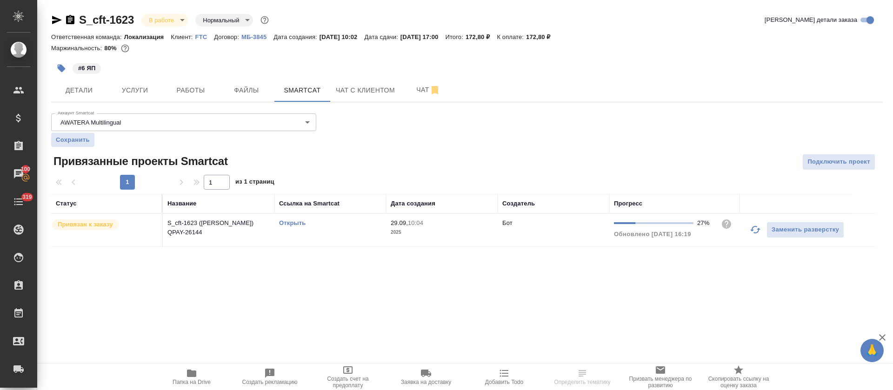
click at [286, 221] on link "Открыть" at bounding box center [292, 223] width 27 height 7
click at [212, 84] on button "Работы" at bounding box center [191, 90] width 56 height 23
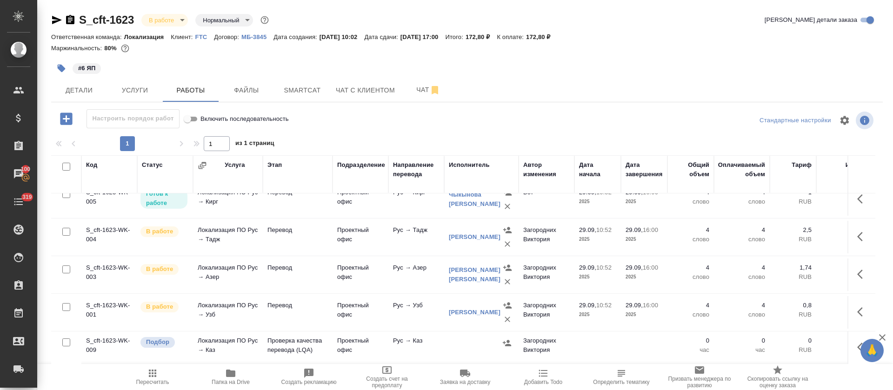
scroll to position [99, 0]
click at [858, 343] on icon "button" at bounding box center [861, 347] width 6 height 9
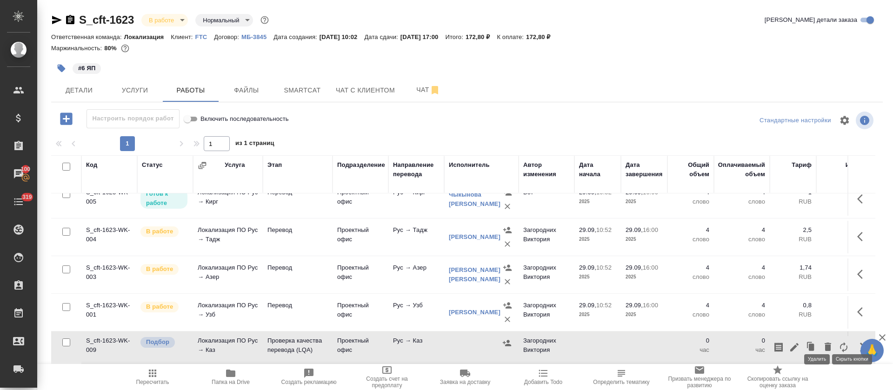
click at [825, 343] on icon "button" at bounding box center [828, 347] width 7 height 8
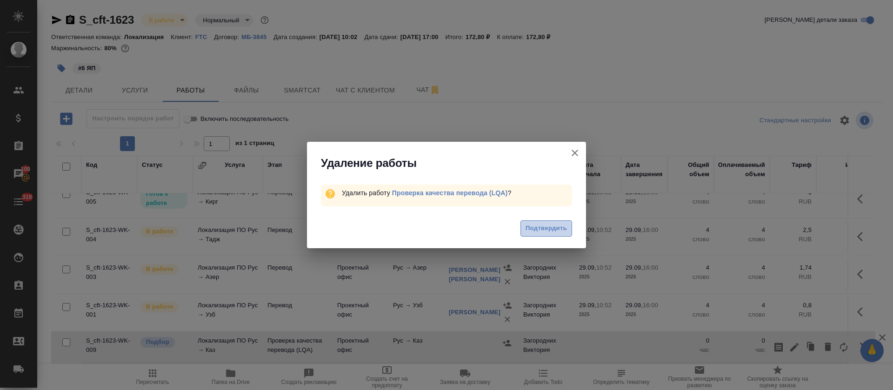
click at [542, 230] on span "Подтвердить" at bounding box center [546, 228] width 41 height 11
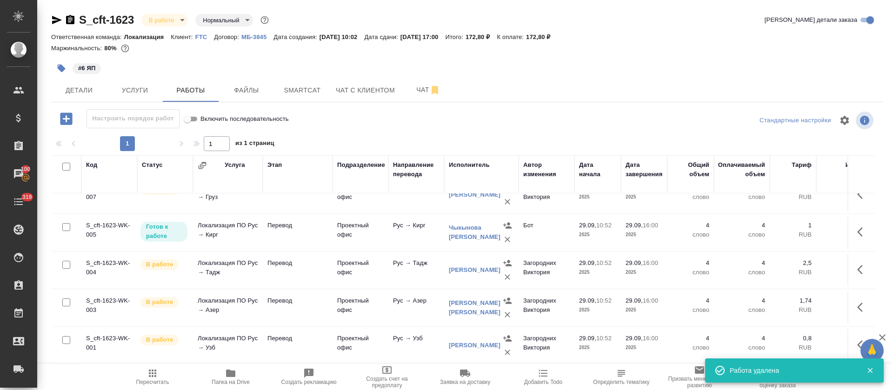
scroll to position [66, 0]
click at [65, 167] on input "checkbox" at bounding box center [66, 167] width 8 height 8
checkbox input "true"
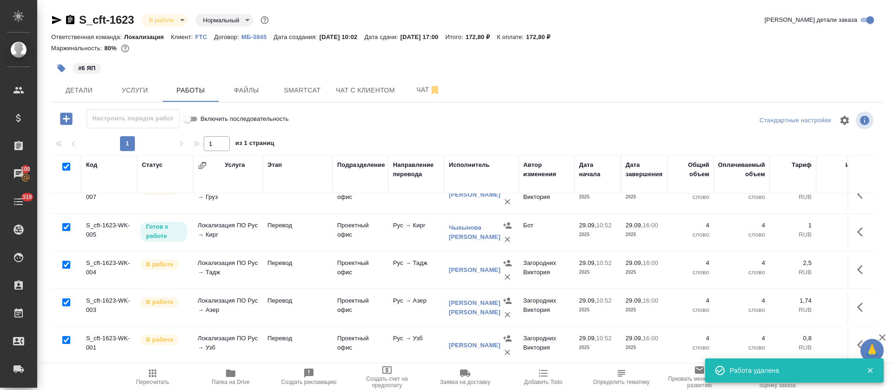
checkbox input "true"
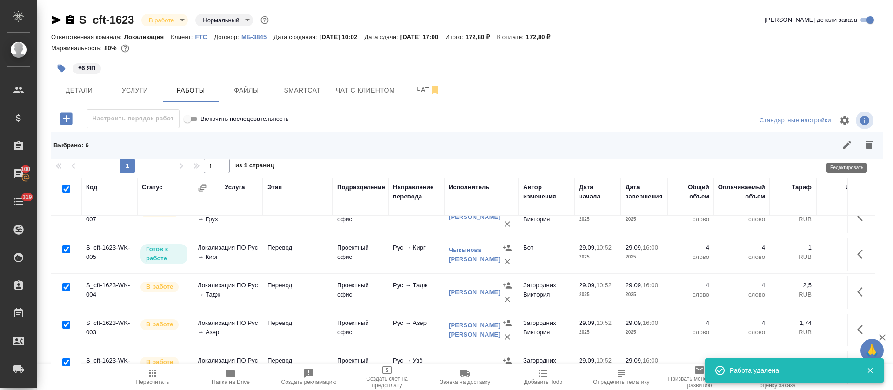
click at [852, 146] on icon "button" at bounding box center [847, 145] width 11 height 11
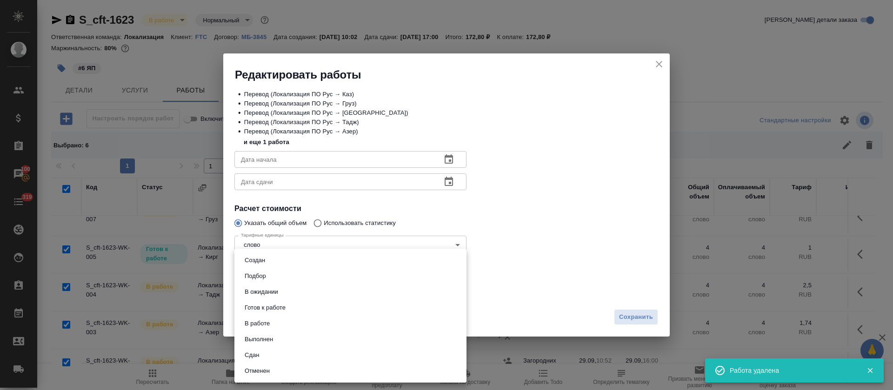
click at [270, 294] on body "🙏 .cls-1 fill:#fff; AWATERA Tretyakova Olga Клиенты Спецификации Заказы 100 Чат…" at bounding box center [446, 195] width 893 height 390
click at [257, 355] on button "Сдан" at bounding box center [252, 355] width 20 height 10
type input "closed"
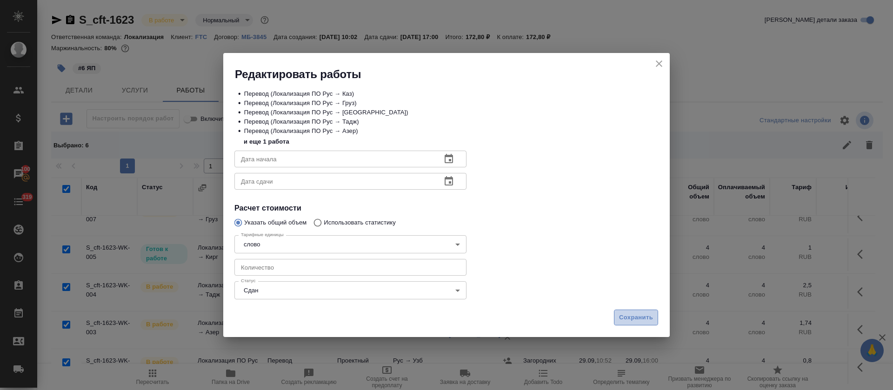
drag, startPoint x: 642, startPoint y: 316, endPoint x: 658, endPoint y: 311, distance: 16.6
click at [643, 316] on span "Сохранить" at bounding box center [636, 318] width 34 height 11
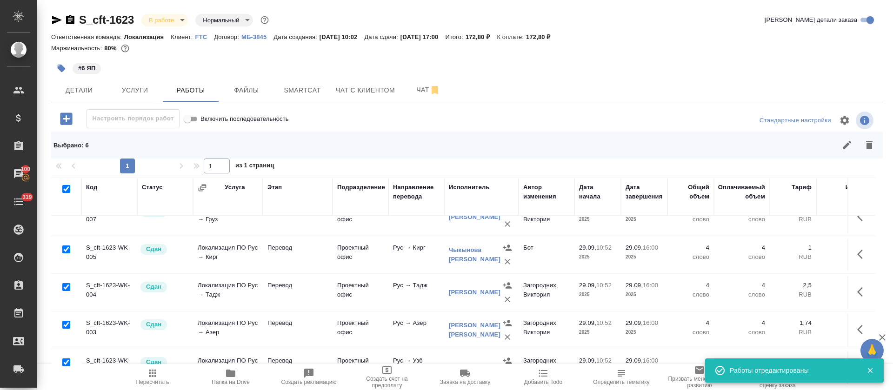
click at [164, 377] on span "Пересчитать" at bounding box center [152, 377] width 67 height 18
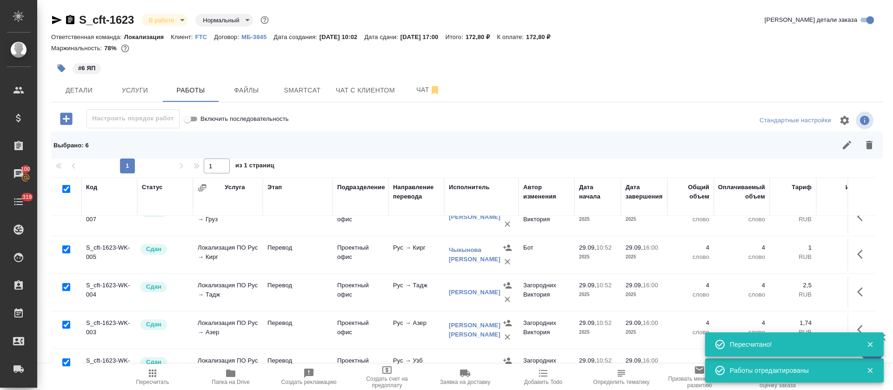
click at [177, 19] on body "🙏 .cls-1 fill:#fff; AWATERA Tretyakova Olga Клиенты Спецификации Заказы 100 Чат…" at bounding box center [446, 195] width 893 height 390
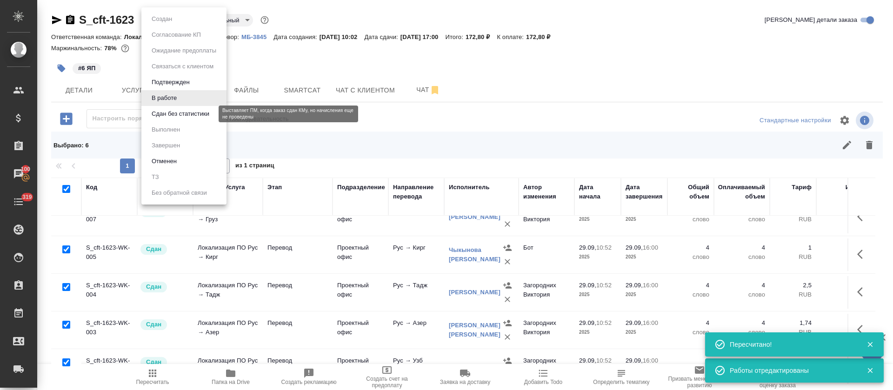
click at [170, 118] on button "Сдан без статистики" at bounding box center [180, 114] width 63 height 10
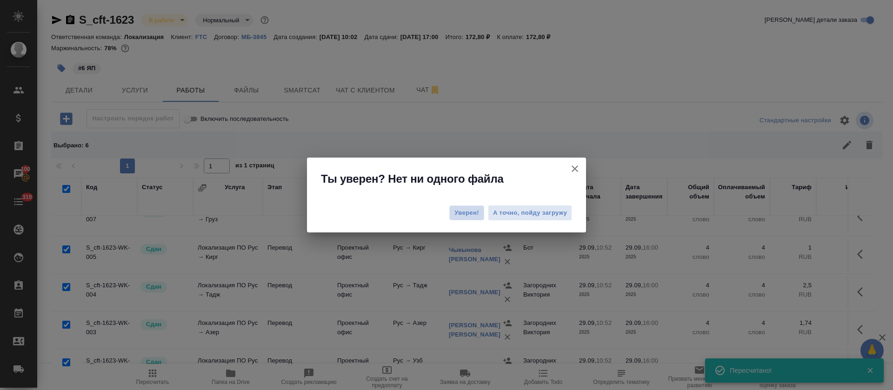
click at [455, 213] on span "Уверен!" at bounding box center [467, 212] width 25 height 9
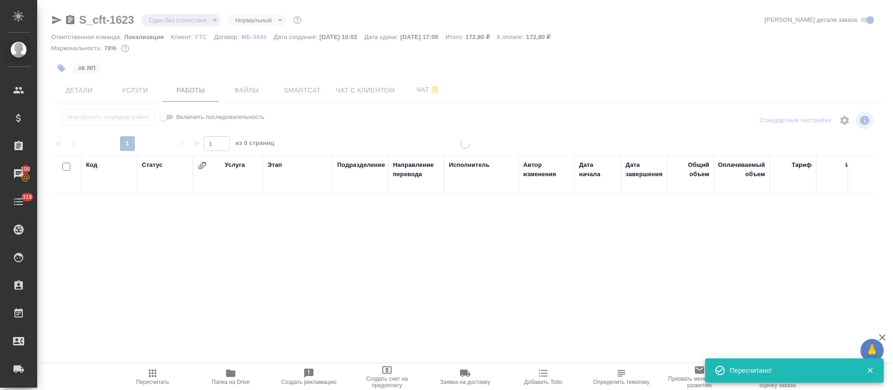
click at [189, 24] on div at bounding box center [465, 194] width 856 height 389
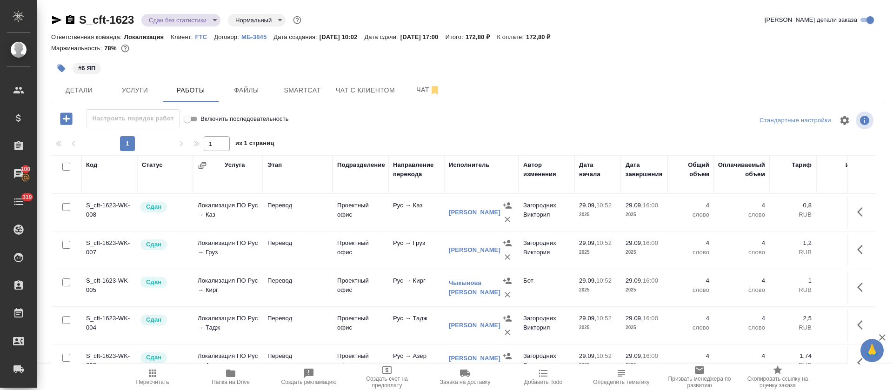
click at [208, 21] on body "🙏 .cls-1 fill:#fff; AWATERA Tretyakova Olga Клиенты Спецификации Заказы 100 Чат…" at bounding box center [446, 195] width 893 height 390
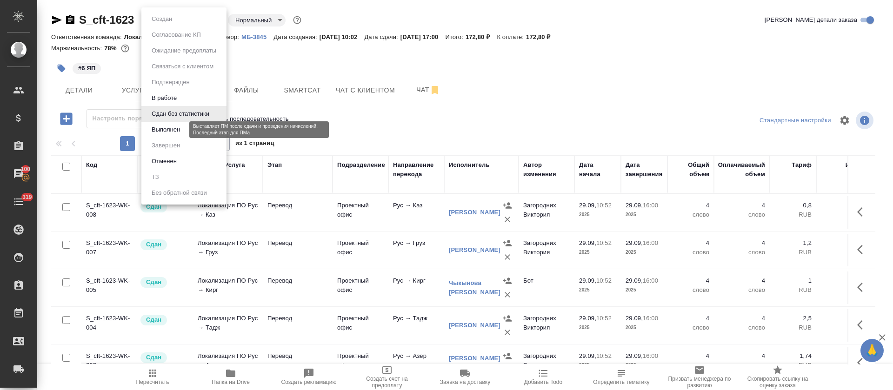
click at [168, 133] on button "Выполнен" at bounding box center [166, 130] width 34 height 10
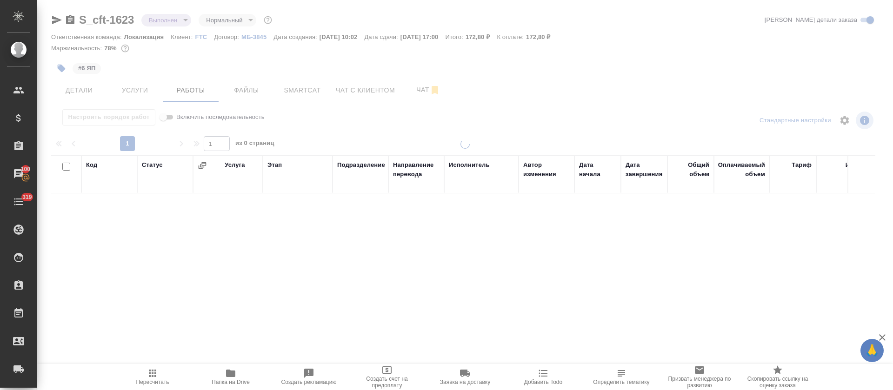
click at [54, 19] on div at bounding box center [465, 194] width 856 height 389
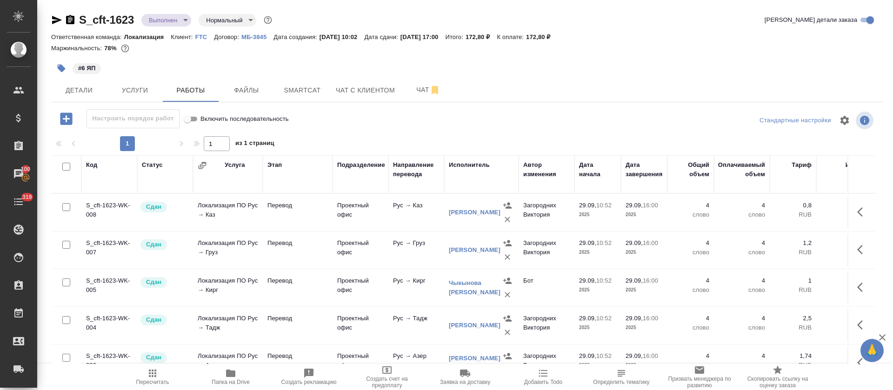
click at [54, 19] on icon "button" at bounding box center [57, 20] width 10 height 8
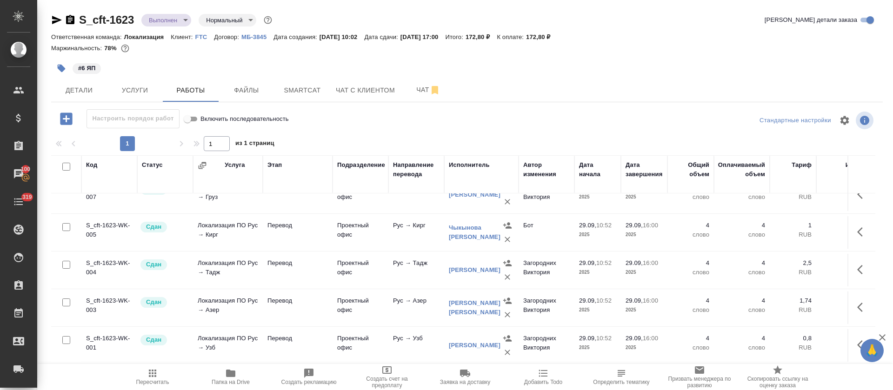
scroll to position [0, 0]
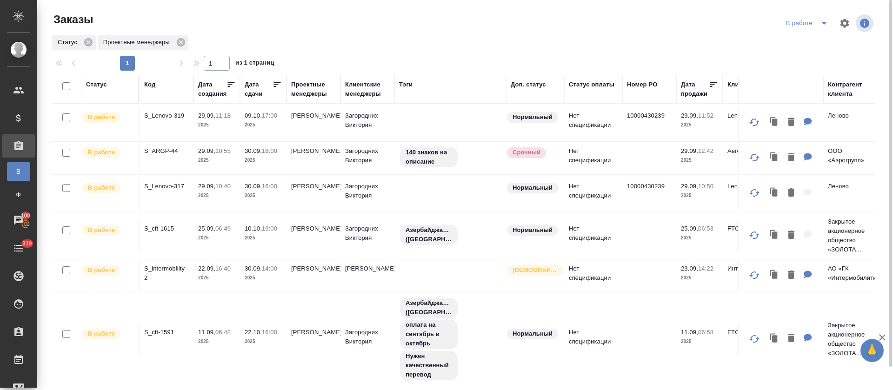
click at [819, 22] on icon "split button" at bounding box center [824, 23] width 11 height 11
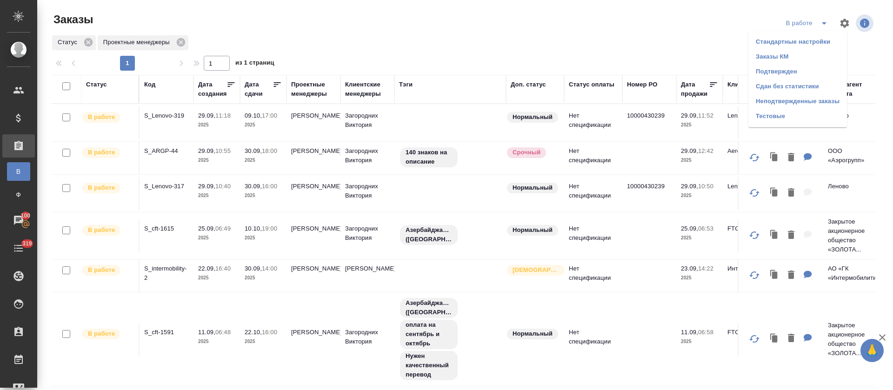
click at [805, 71] on li "Подтвержден" at bounding box center [798, 71] width 99 height 15
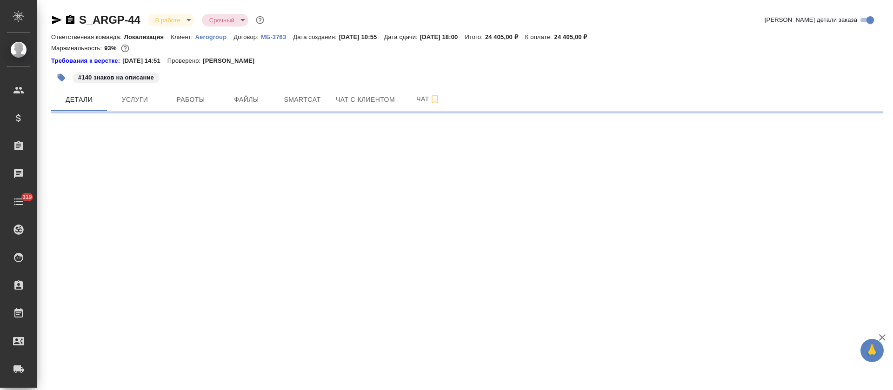
click at [298, 108] on button "Smartcat" at bounding box center [303, 99] width 56 height 23
select select "RU"
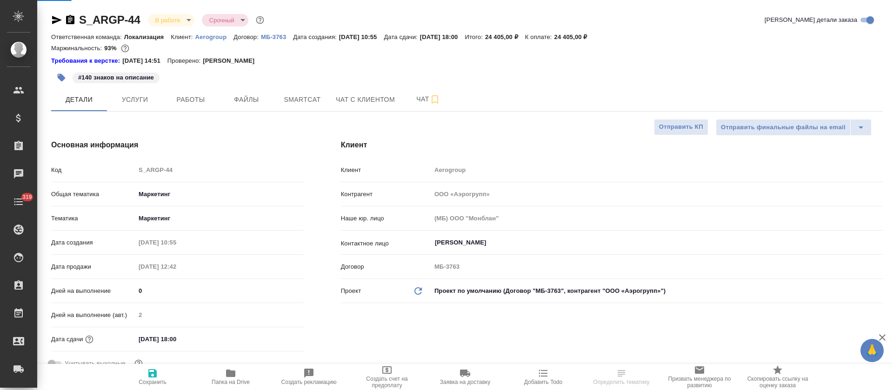
type textarea "x"
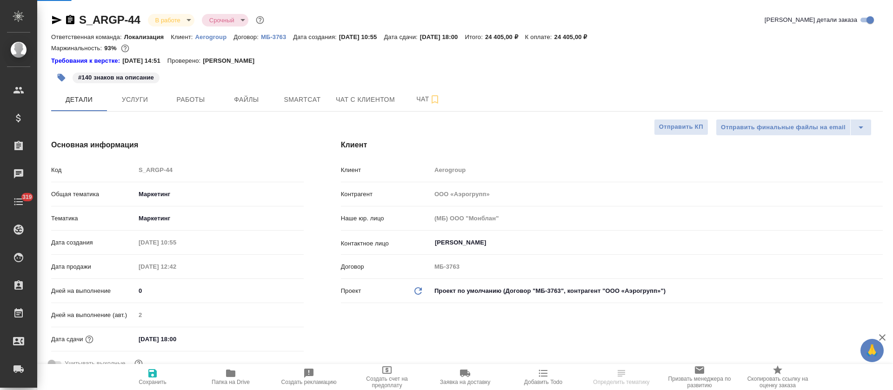
type textarea "x"
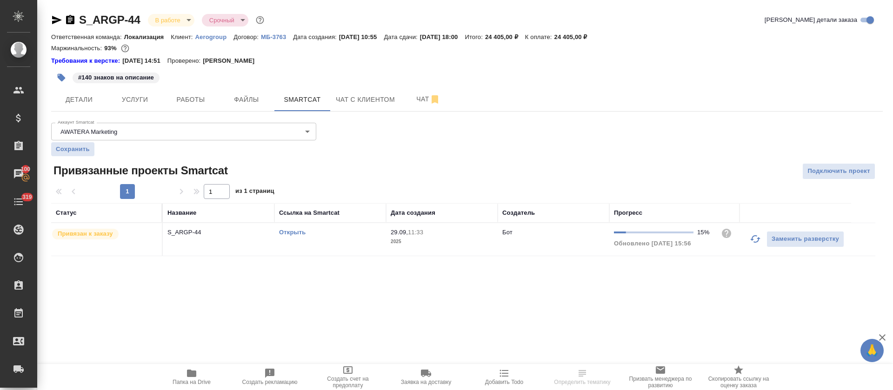
click at [755, 241] on icon "button" at bounding box center [755, 239] width 11 height 11
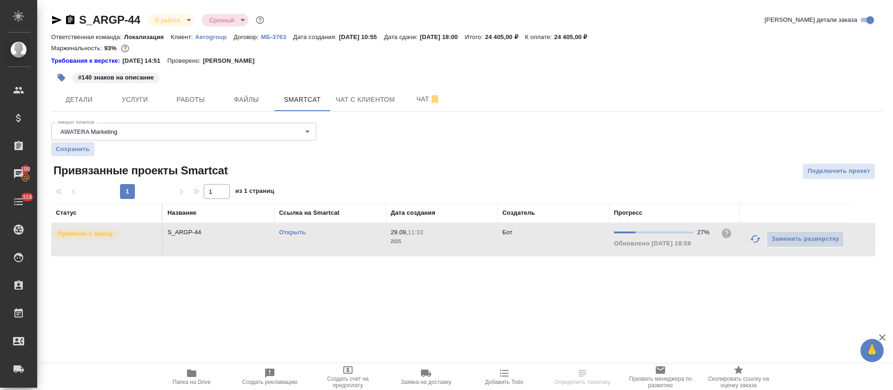
click at [284, 232] on link "Открыть" at bounding box center [292, 232] width 27 height 7
click at [192, 101] on span "Работы" at bounding box center [190, 100] width 45 height 12
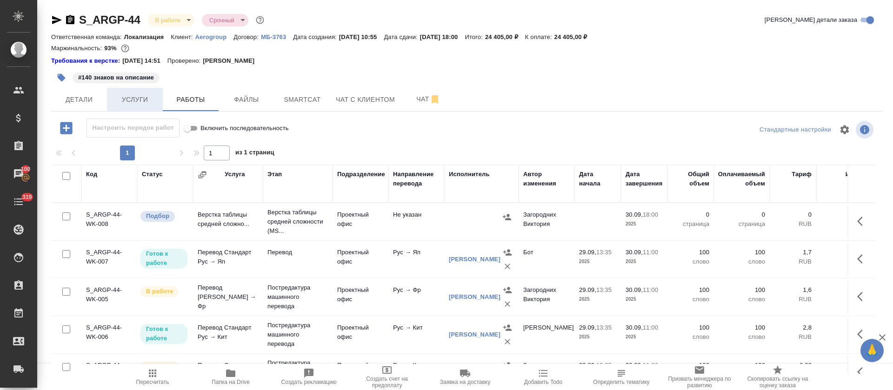
click at [126, 101] on span "Услуги" at bounding box center [135, 100] width 45 height 12
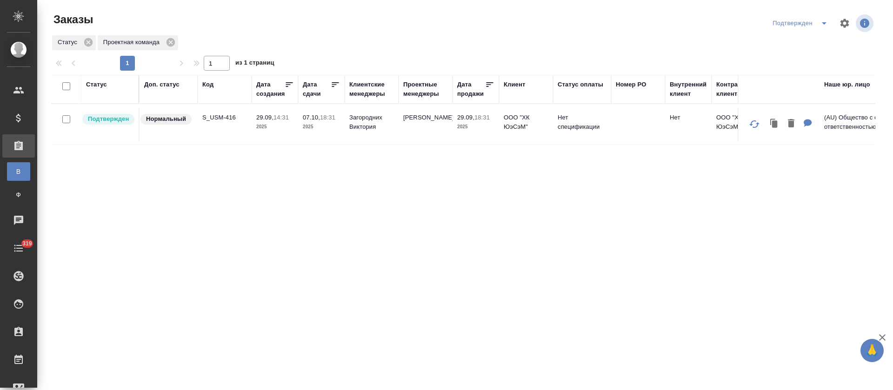
click at [823, 25] on icon "split button" at bounding box center [824, 23] width 11 height 11
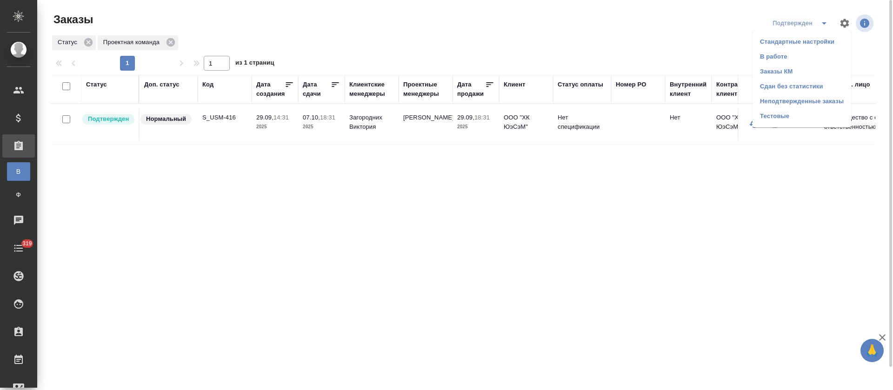
click at [798, 54] on li "В работе" at bounding box center [802, 56] width 99 height 15
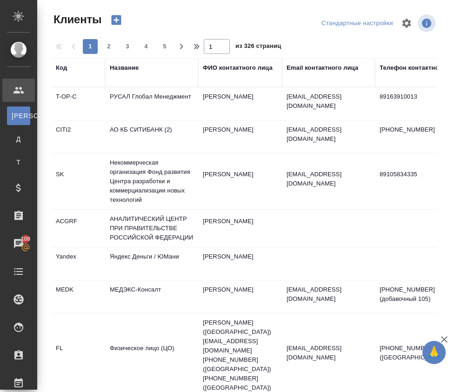
select select "RU"
